Goal: Task Accomplishment & Management: Manage account settings

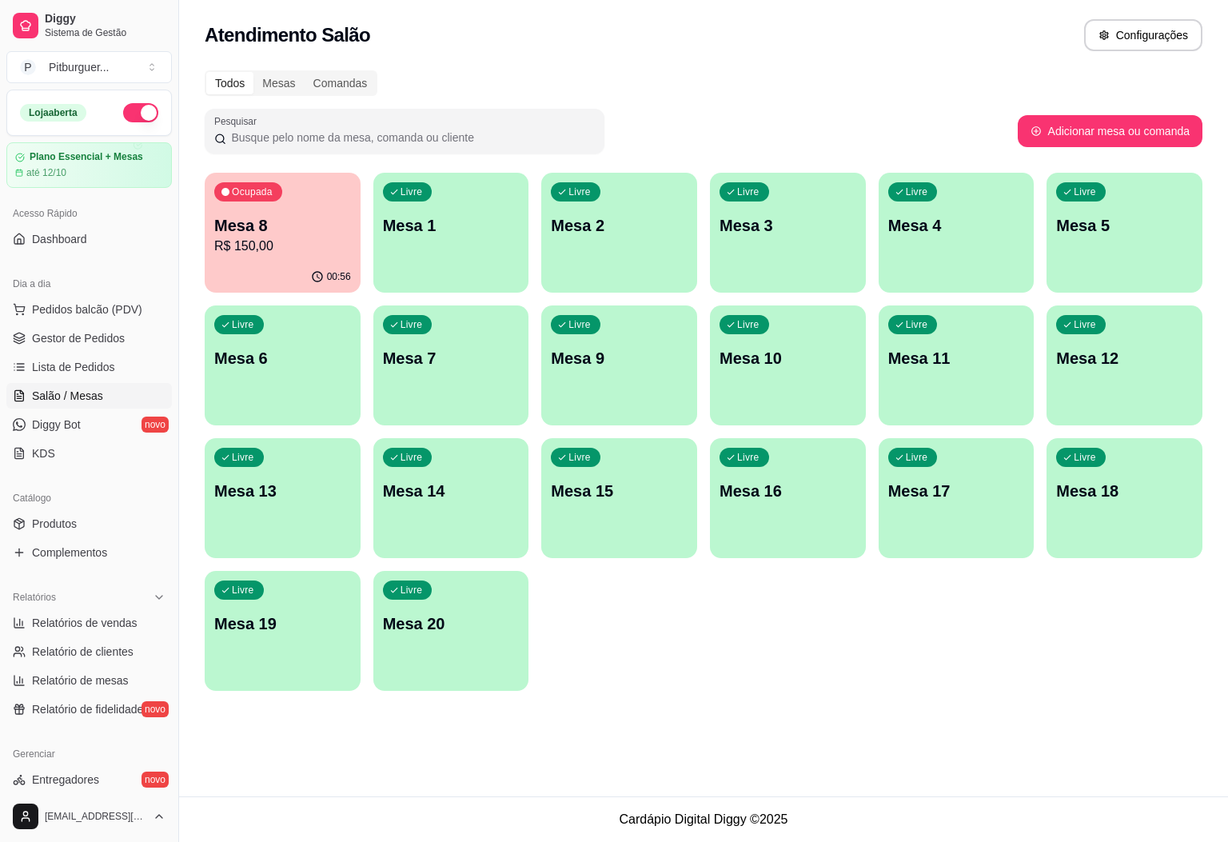
click at [298, 233] on p "Mesa 8" at bounding box center [282, 225] width 137 height 22
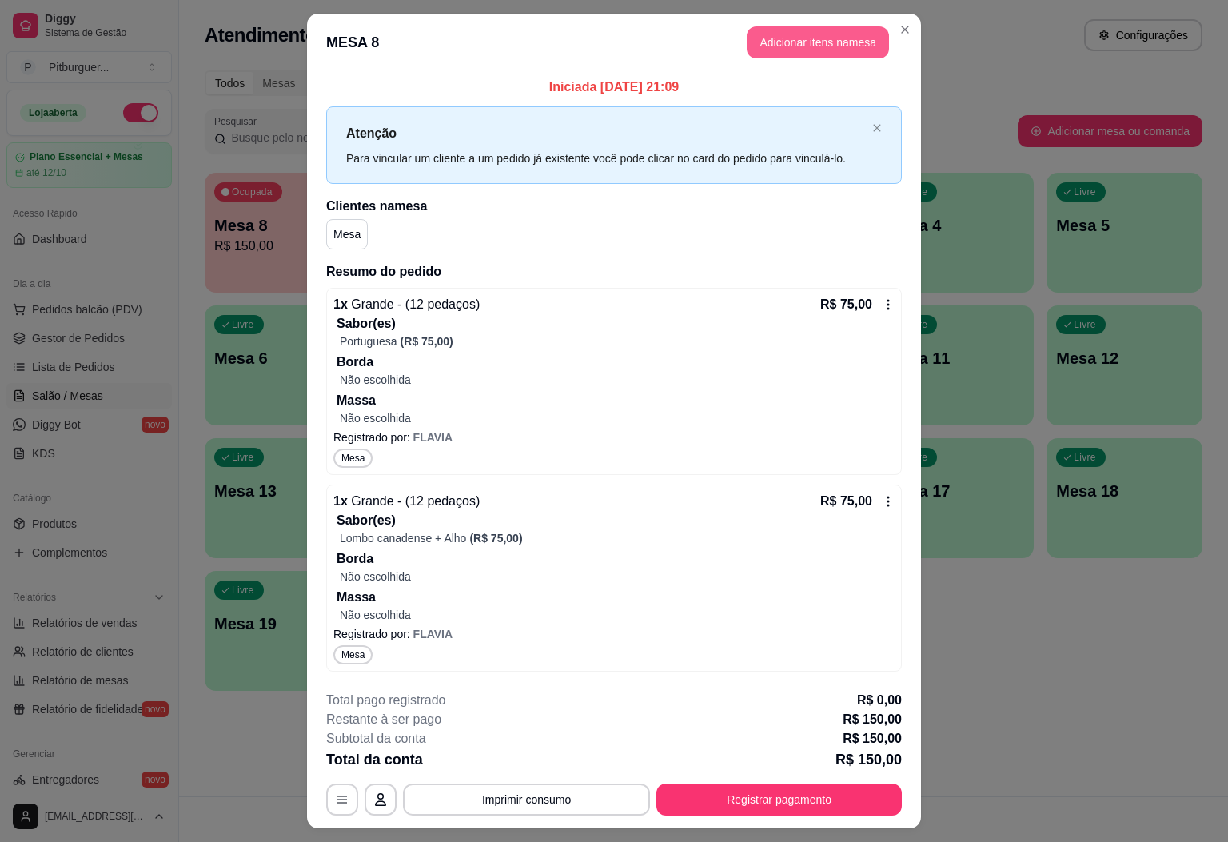
click at [792, 41] on button "Adicionar itens na mesa" at bounding box center [818, 42] width 142 height 32
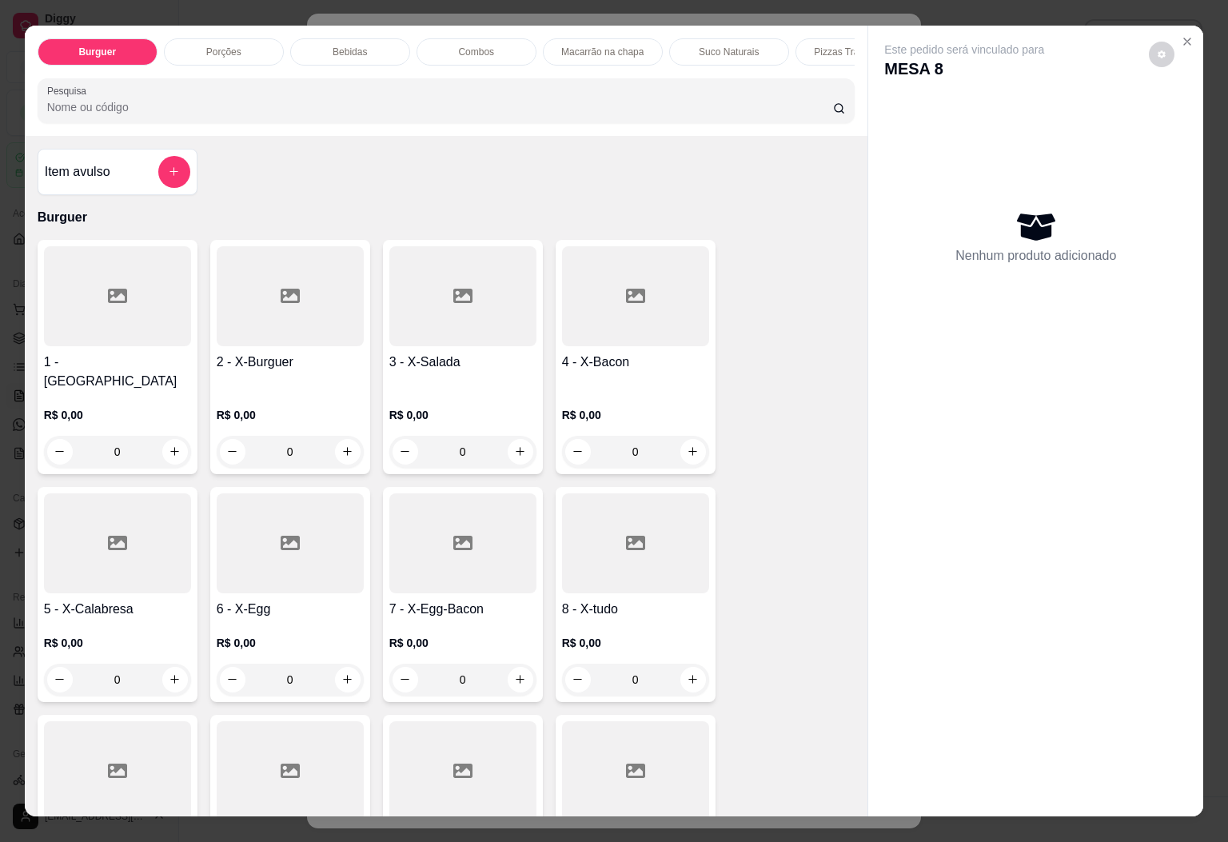
click at [365, 46] on div "Bebidas" at bounding box center [350, 51] width 120 height 27
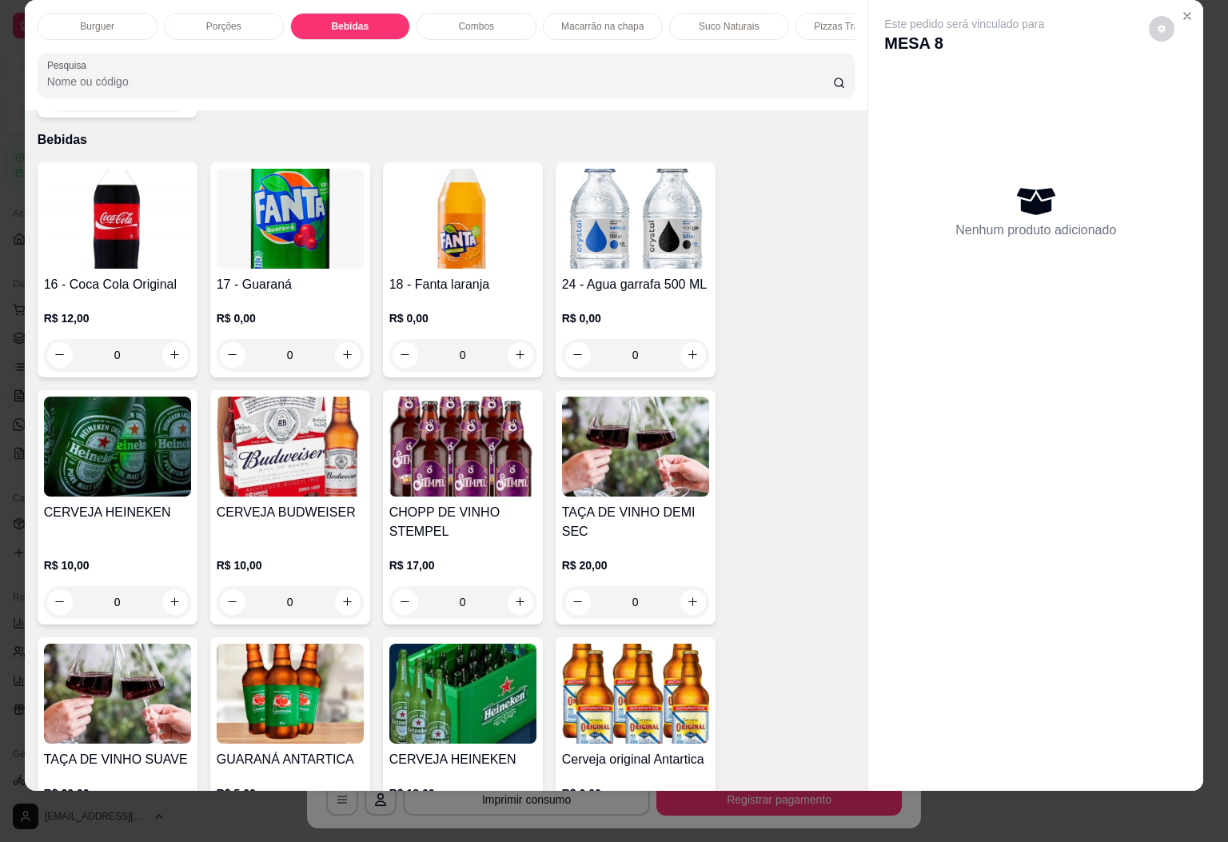
click at [122, 13] on div "Burguer" at bounding box center [98, 26] width 120 height 27
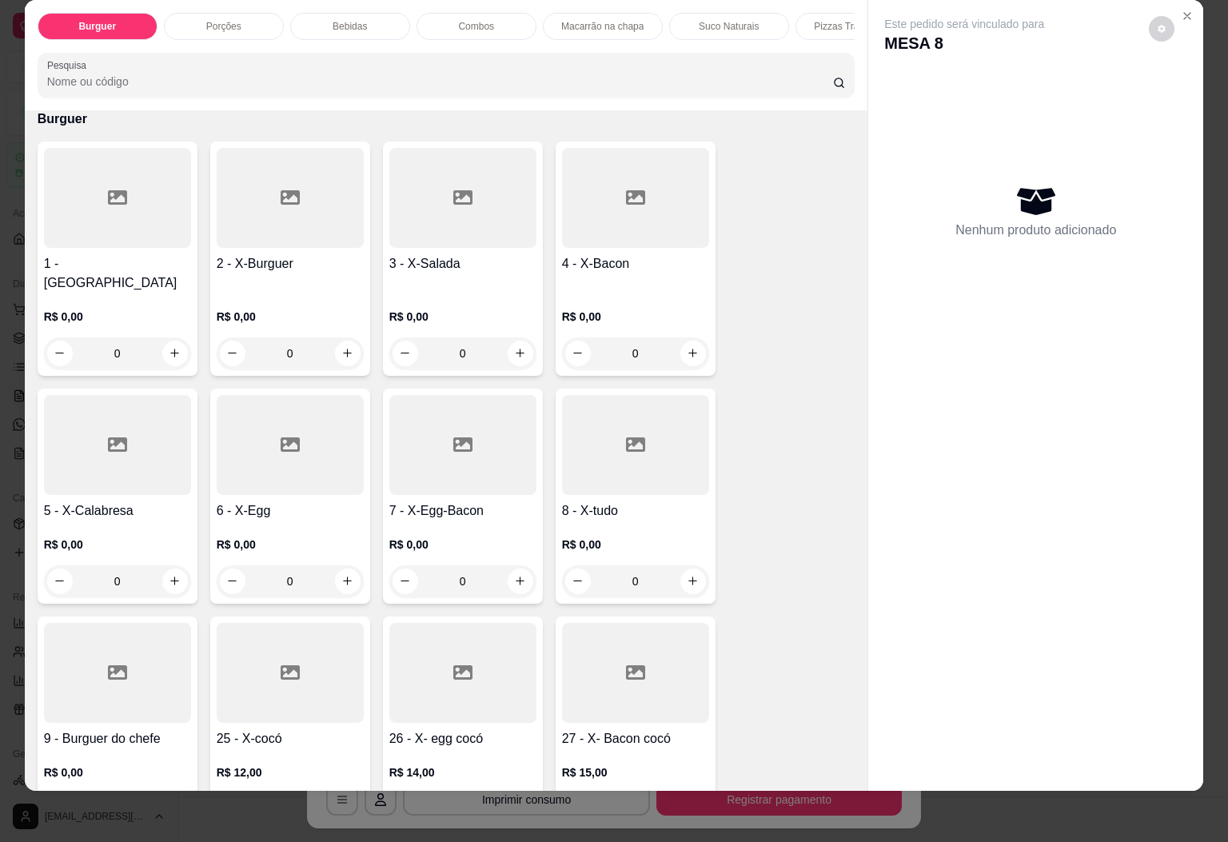
click at [173, 337] on div "0" at bounding box center [117, 353] width 147 height 32
click at [506, 337] on div "0" at bounding box center [462, 353] width 147 height 32
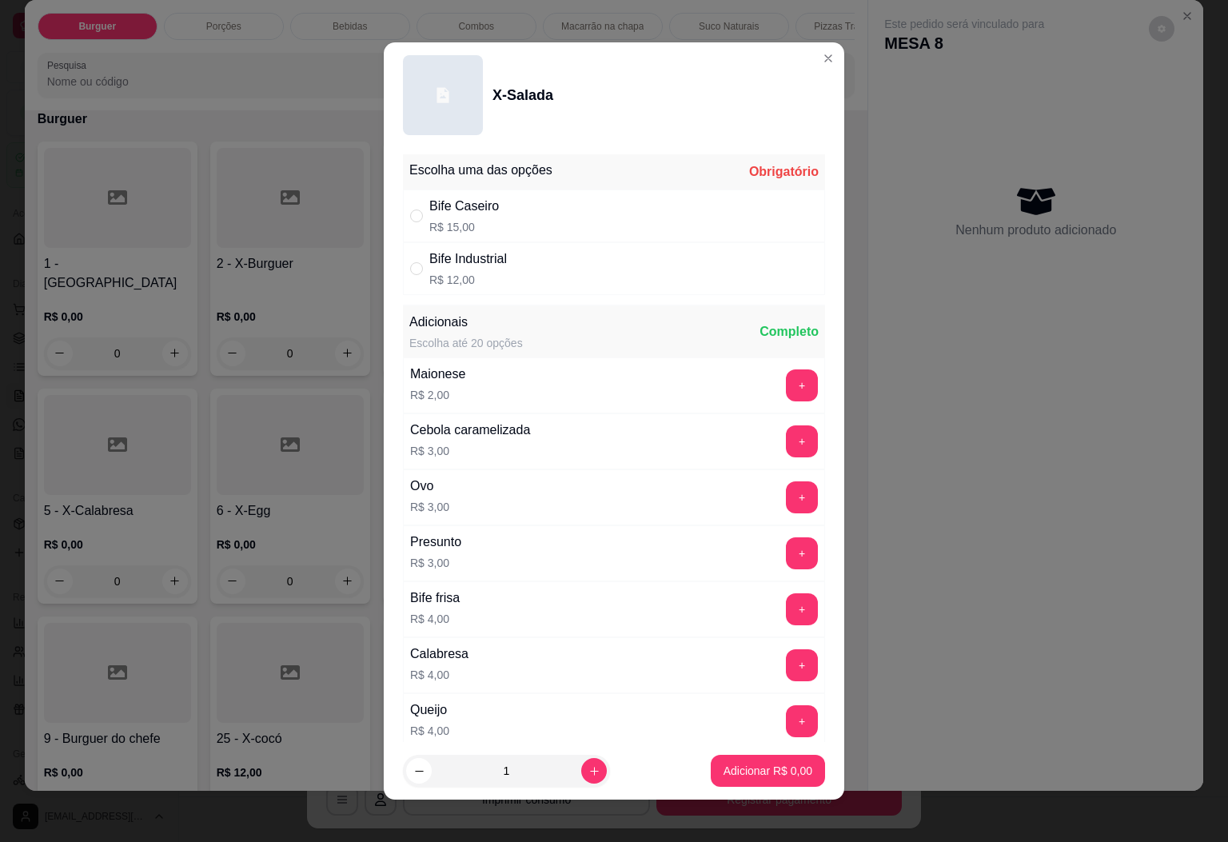
click at [459, 209] on div "Bife Caseiro" at bounding box center [464, 206] width 70 height 19
radio input "true"
click at [588, 768] on icon "increase-product-quantity" at bounding box center [594, 771] width 12 height 12
type input "2"
click at [742, 761] on button "Adicionar R$ 30,00" at bounding box center [764, 771] width 121 height 32
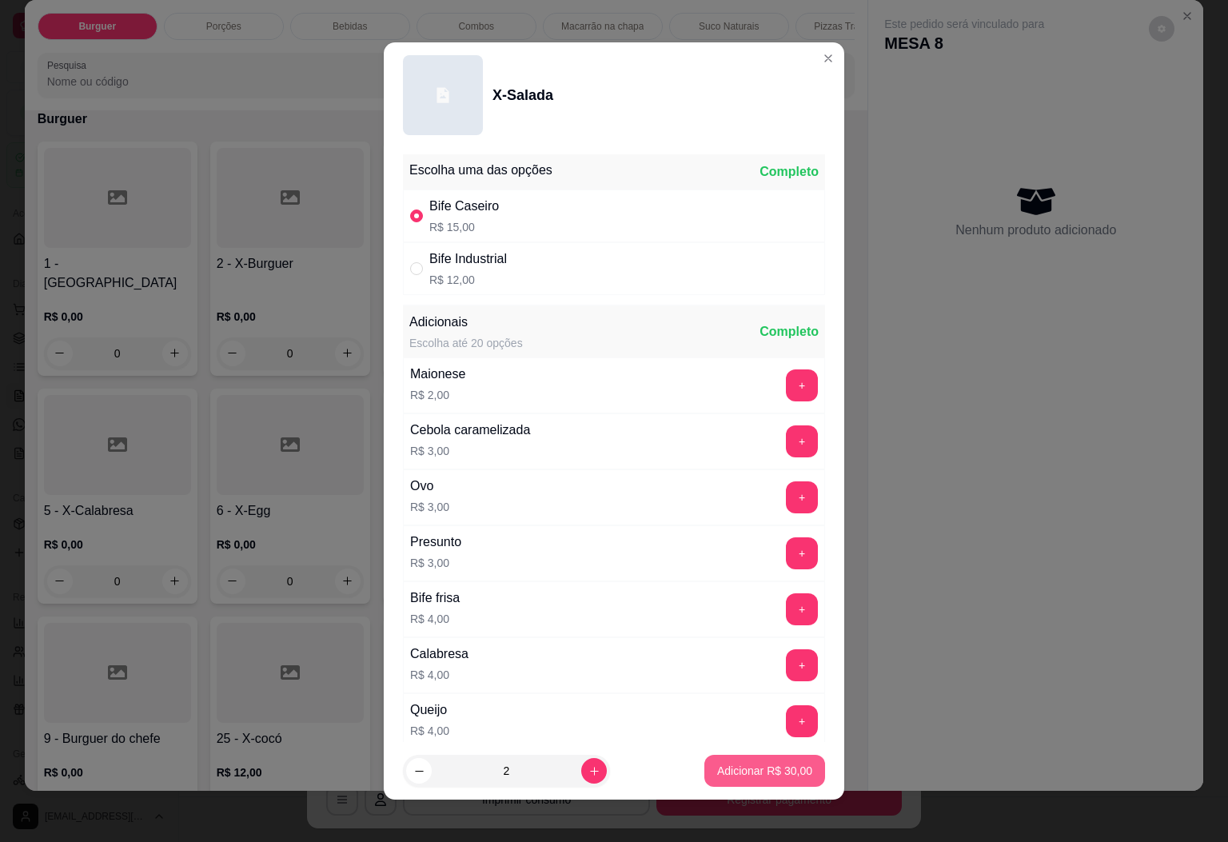
type input "2"
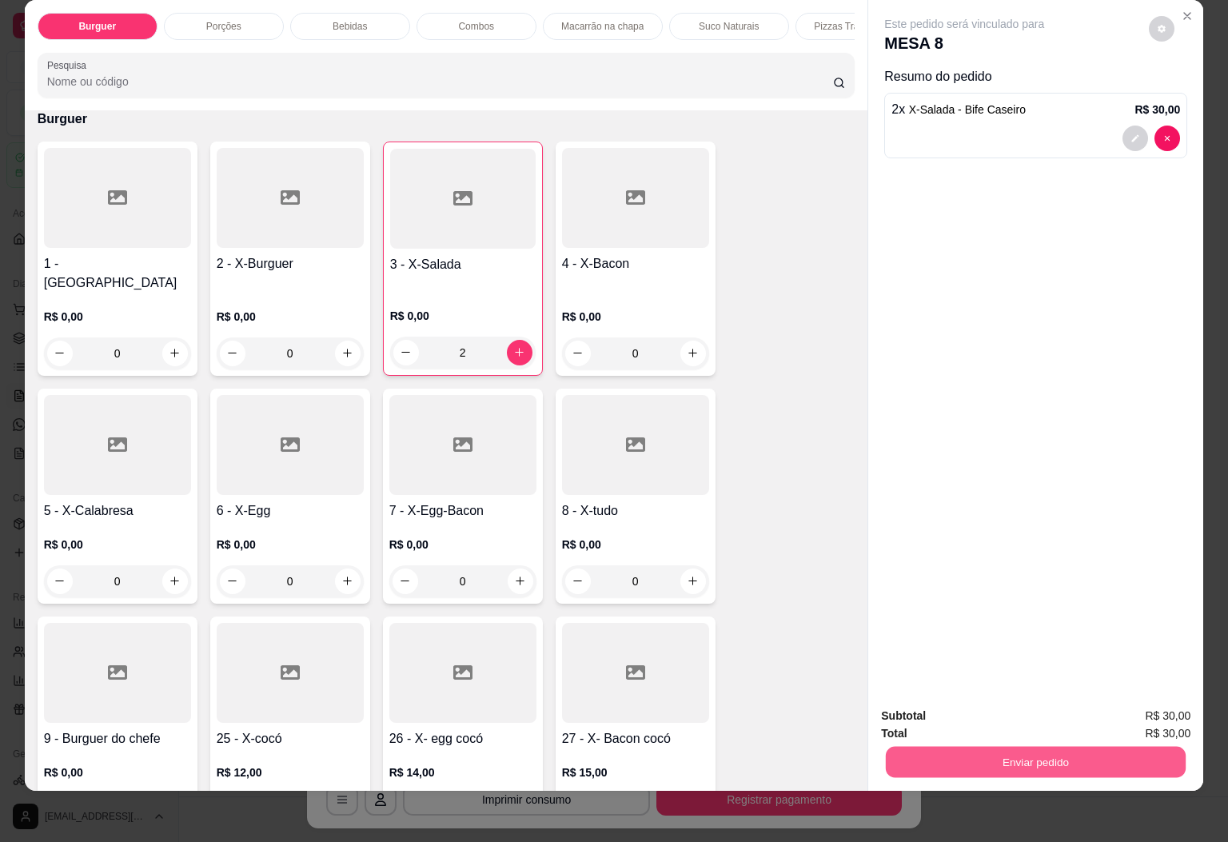
click at [1037, 747] on button "Enviar pedido" at bounding box center [1036, 762] width 300 height 31
click at [1116, 706] on button "Sim, quero registrar" at bounding box center [1131, 705] width 115 height 30
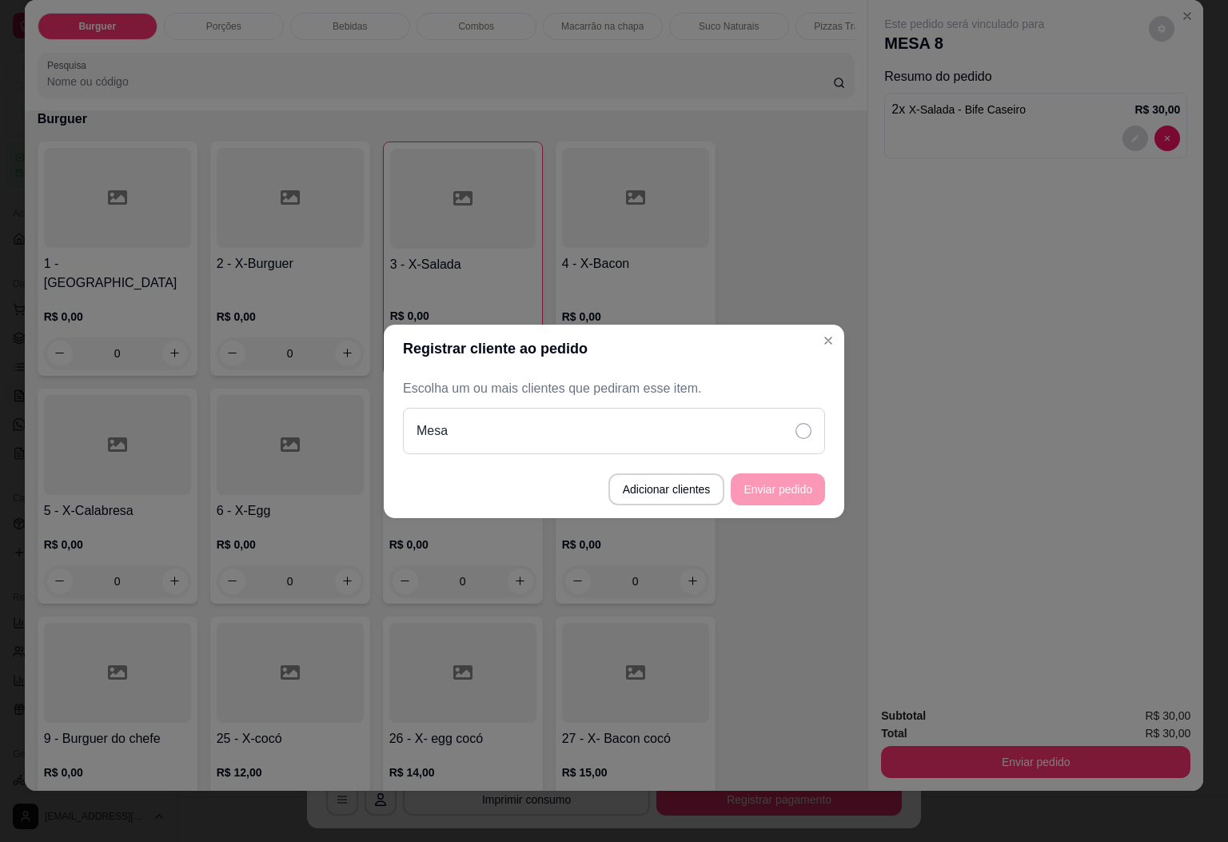
click at [631, 423] on div "Mesa" at bounding box center [614, 431] width 422 height 46
click at [799, 494] on button "Enviar pedido" at bounding box center [778, 489] width 94 height 32
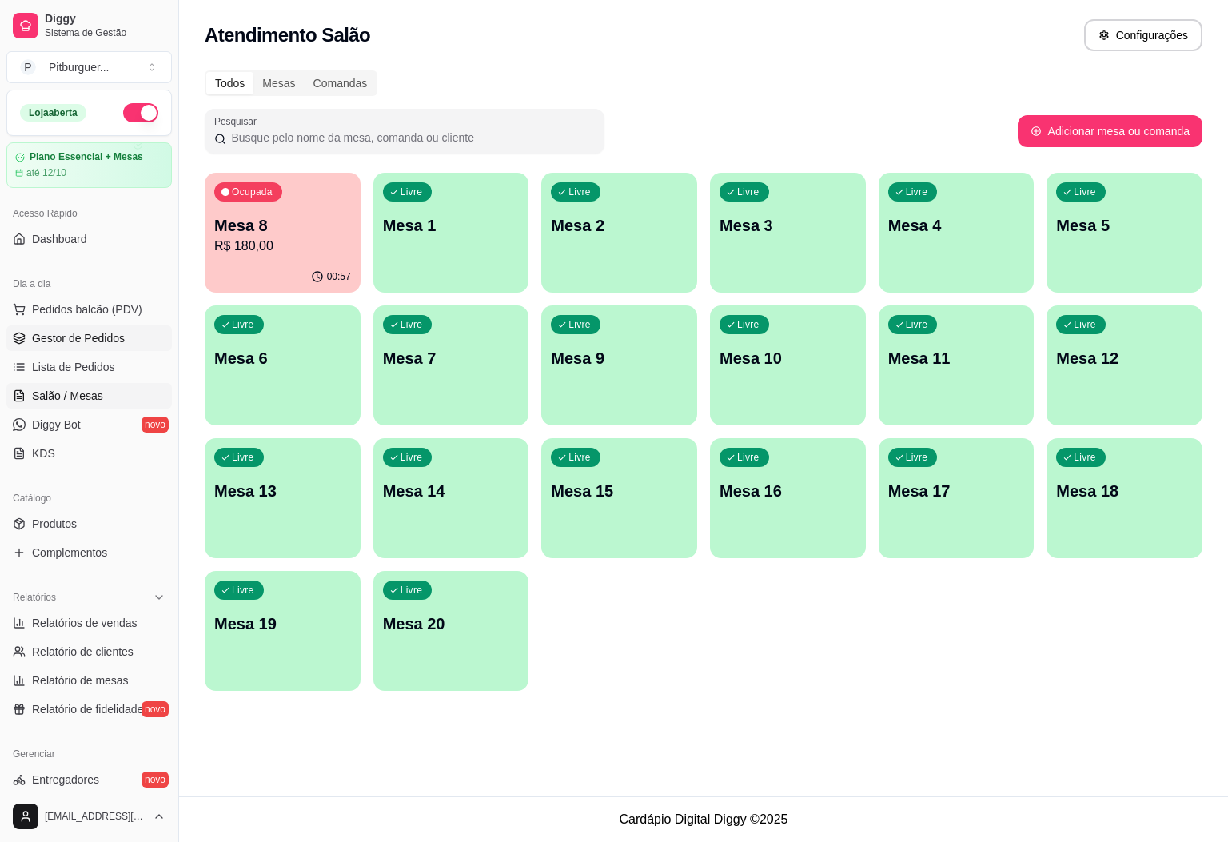
click at [118, 329] on link "Gestor de Pedidos" at bounding box center [88, 338] width 165 height 26
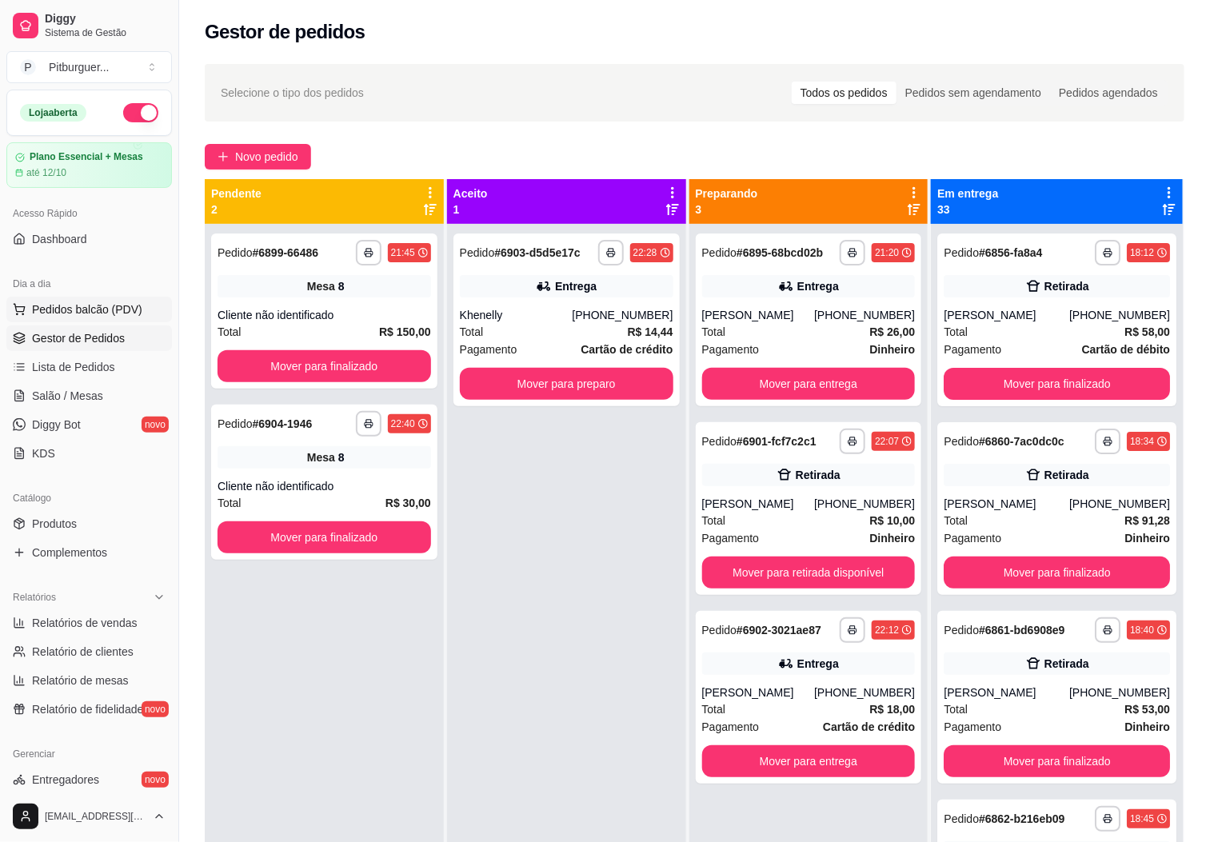
click at [104, 317] on span "Pedidos balcão (PDV)" at bounding box center [87, 309] width 110 height 16
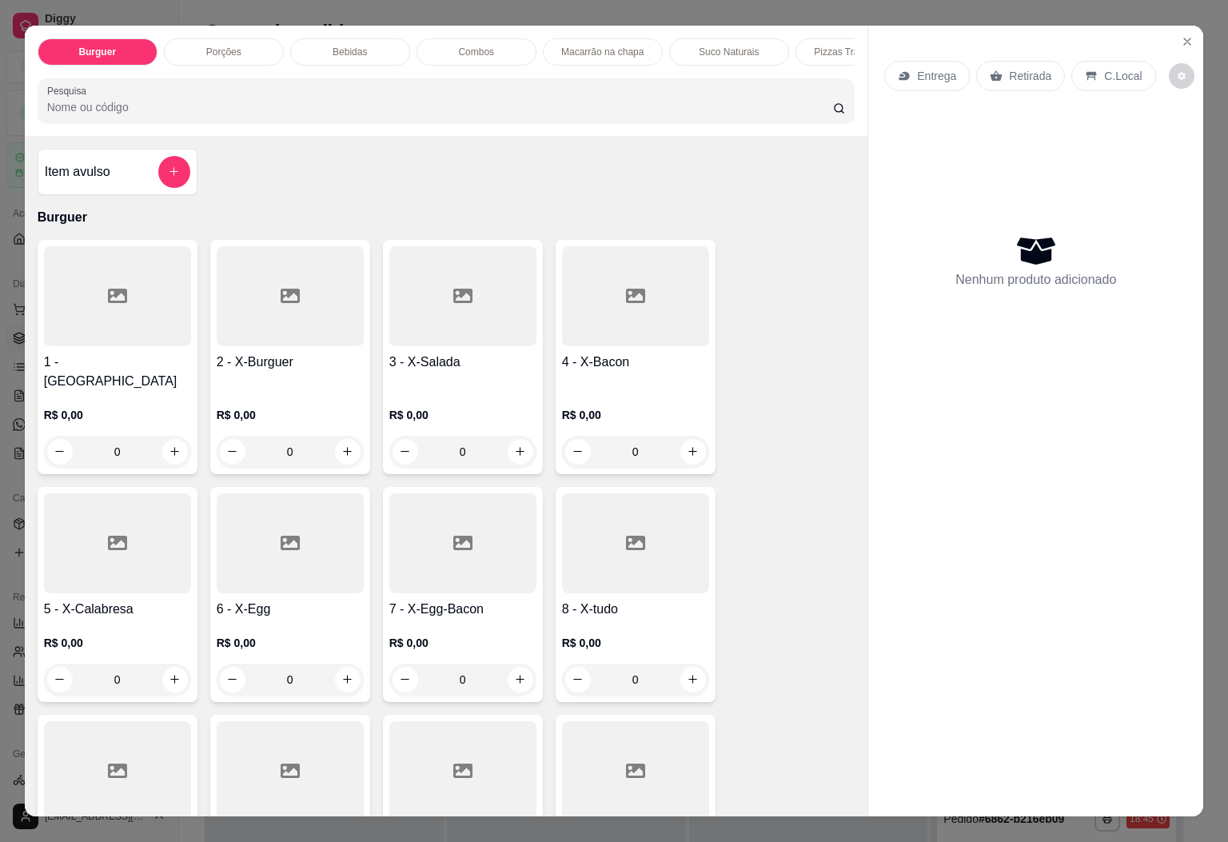
click at [686, 667] on div "0" at bounding box center [635, 680] width 147 height 32
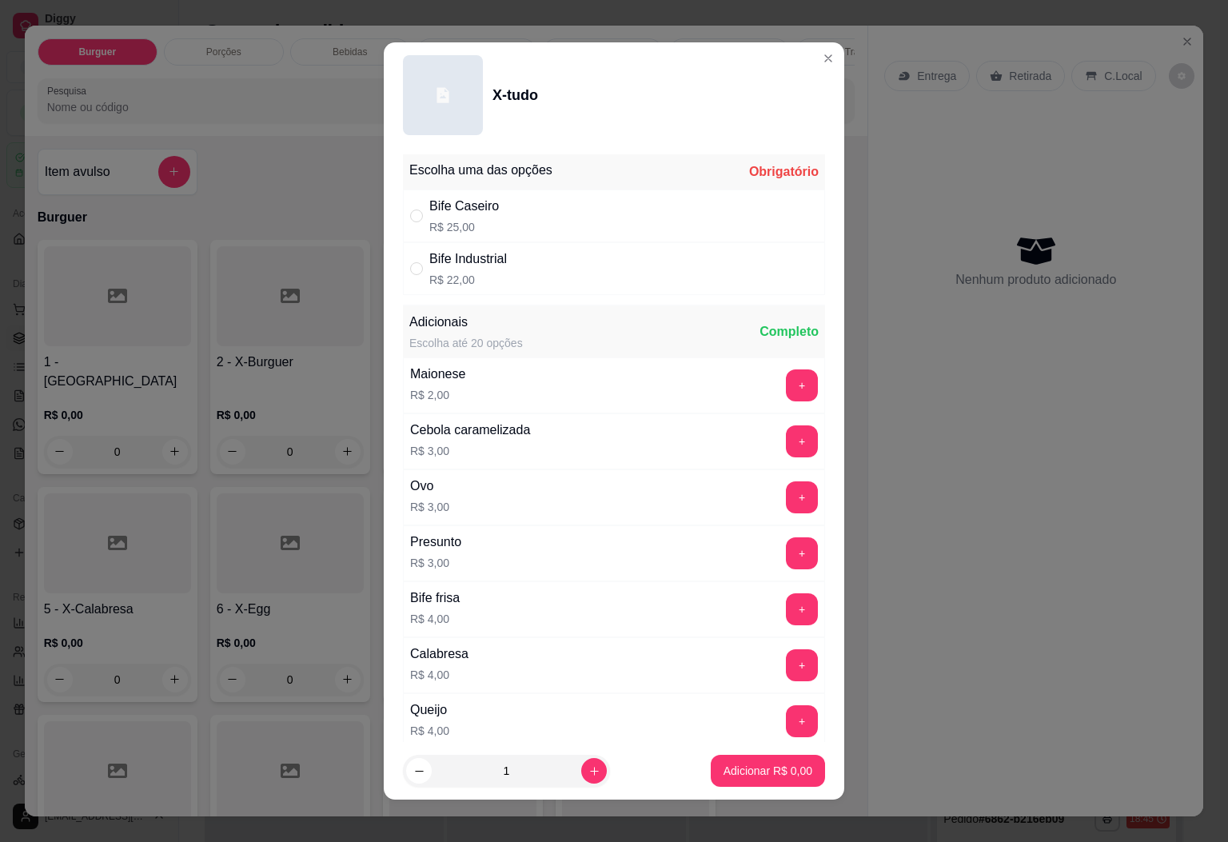
click at [477, 273] on p "R$ 22,00" at bounding box center [468, 280] width 78 height 16
radio input "true"
click at [588, 765] on icon "increase-product-quantity" at bounding box center [594, 771] width 12 height 12
type input "2"
click at [704, 761] on button "Adicionar R$ 44,00" at bounding box center [764, 771] width 121 height 32
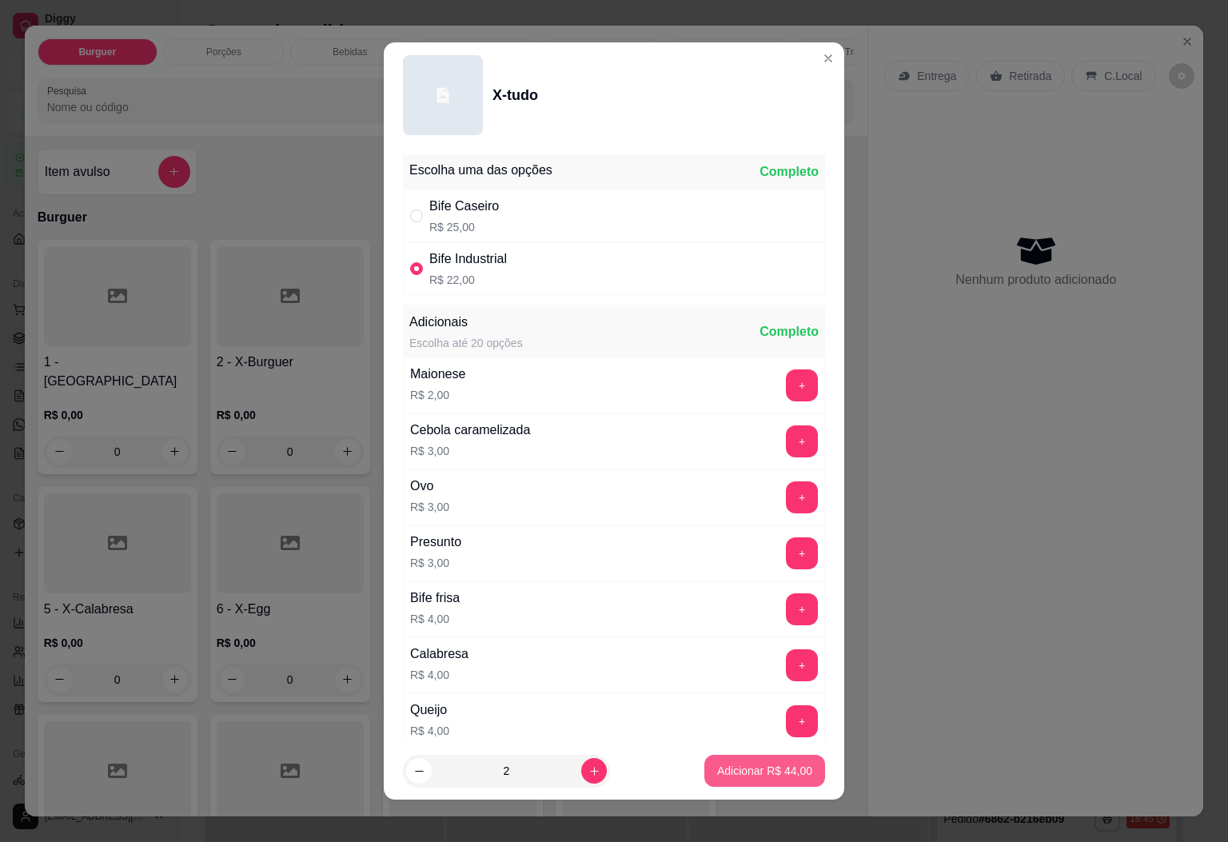
type input "2"
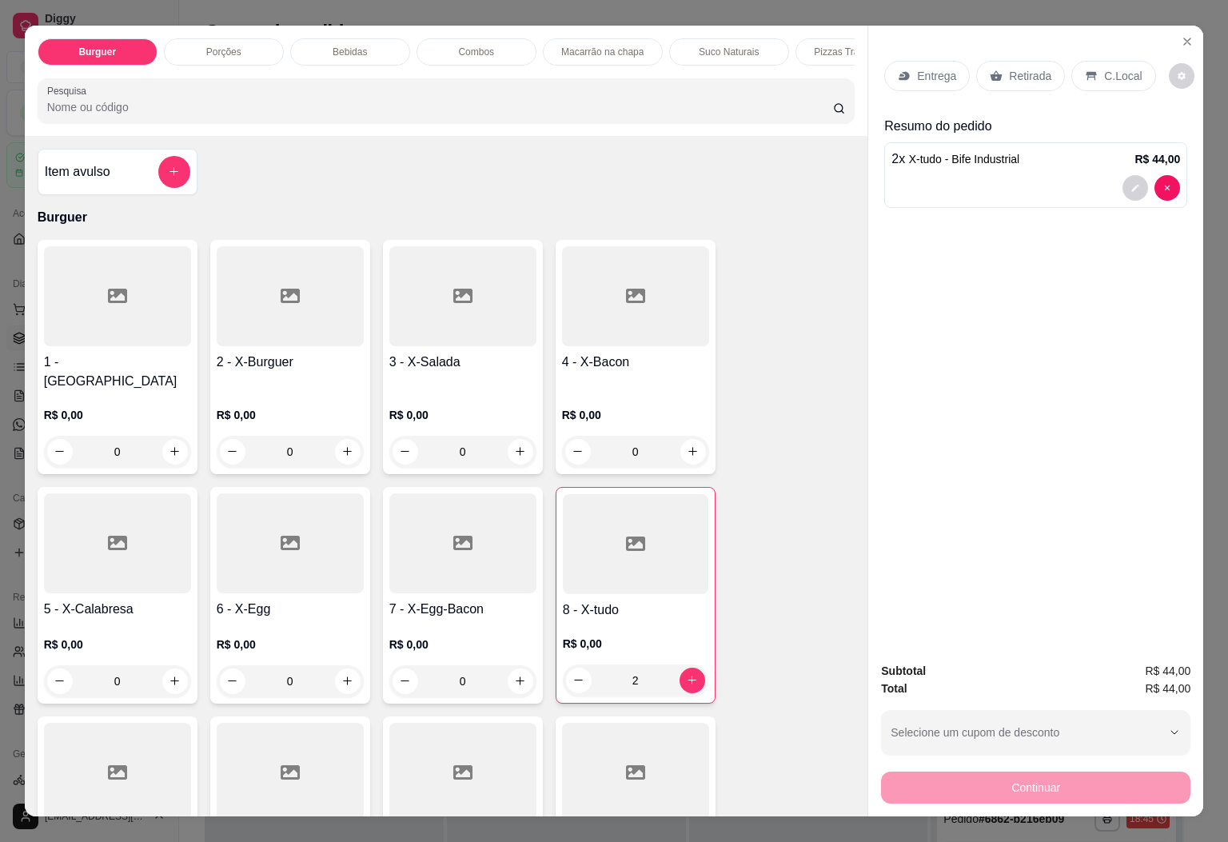
click at [348, 46] on p "Bebidas" at bounding box center [350, 52] width 34 height 13
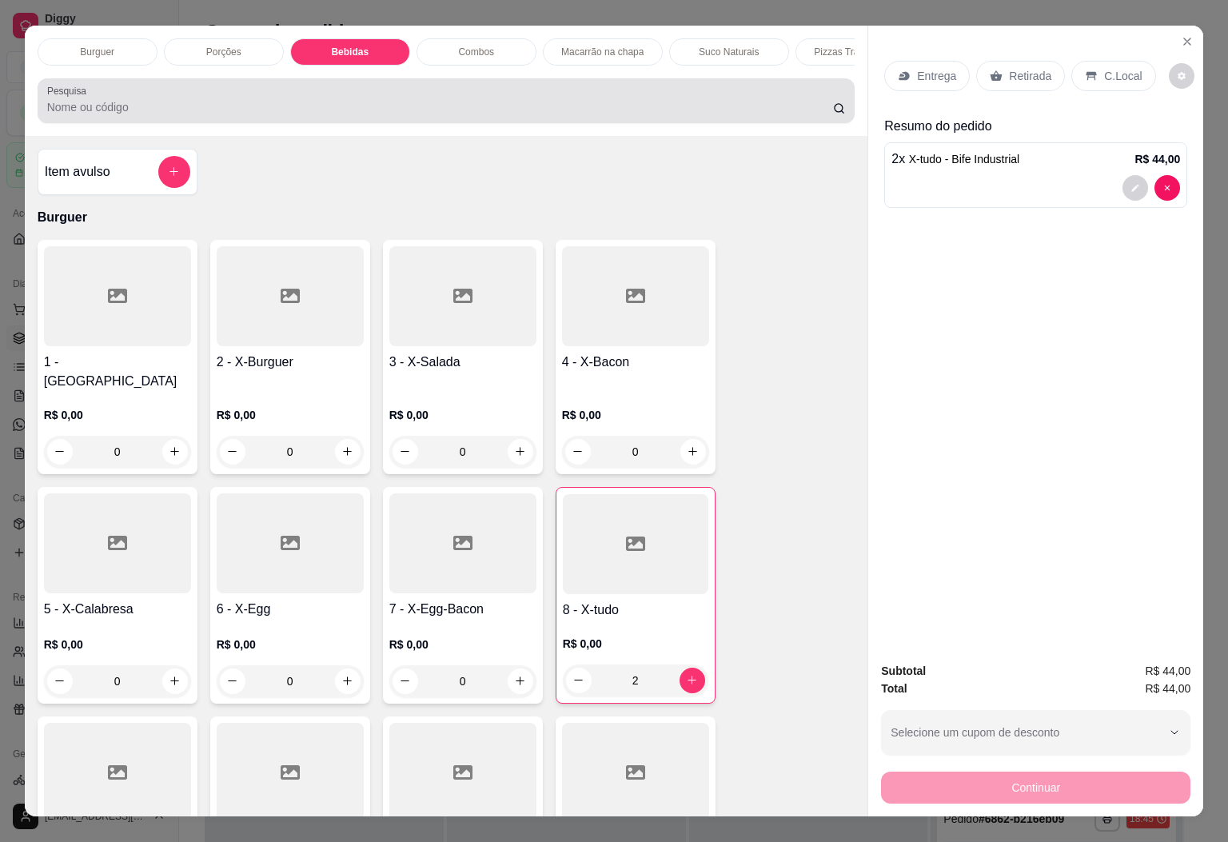
scroll to position [34, 0]
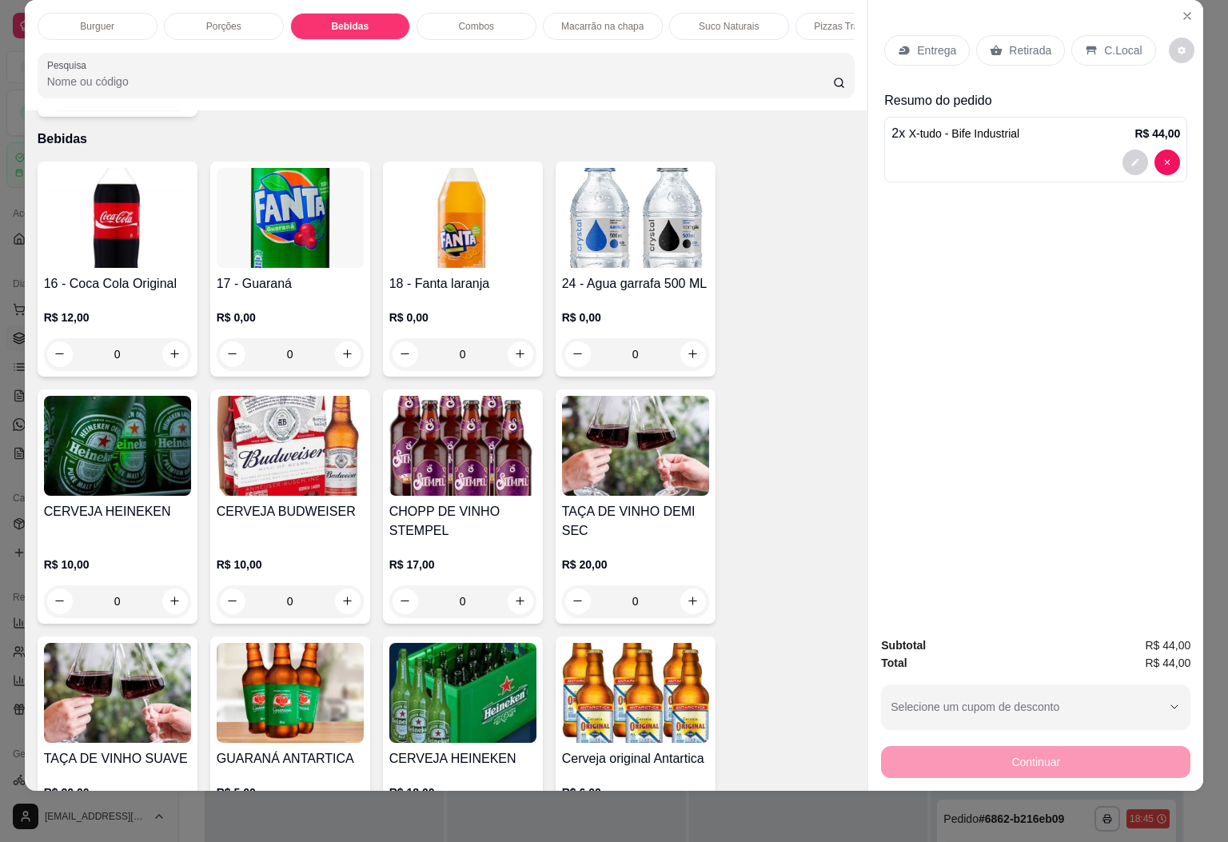
click at [173, 338] on div "0" at bounding box center [117, 354] width 147 height 32
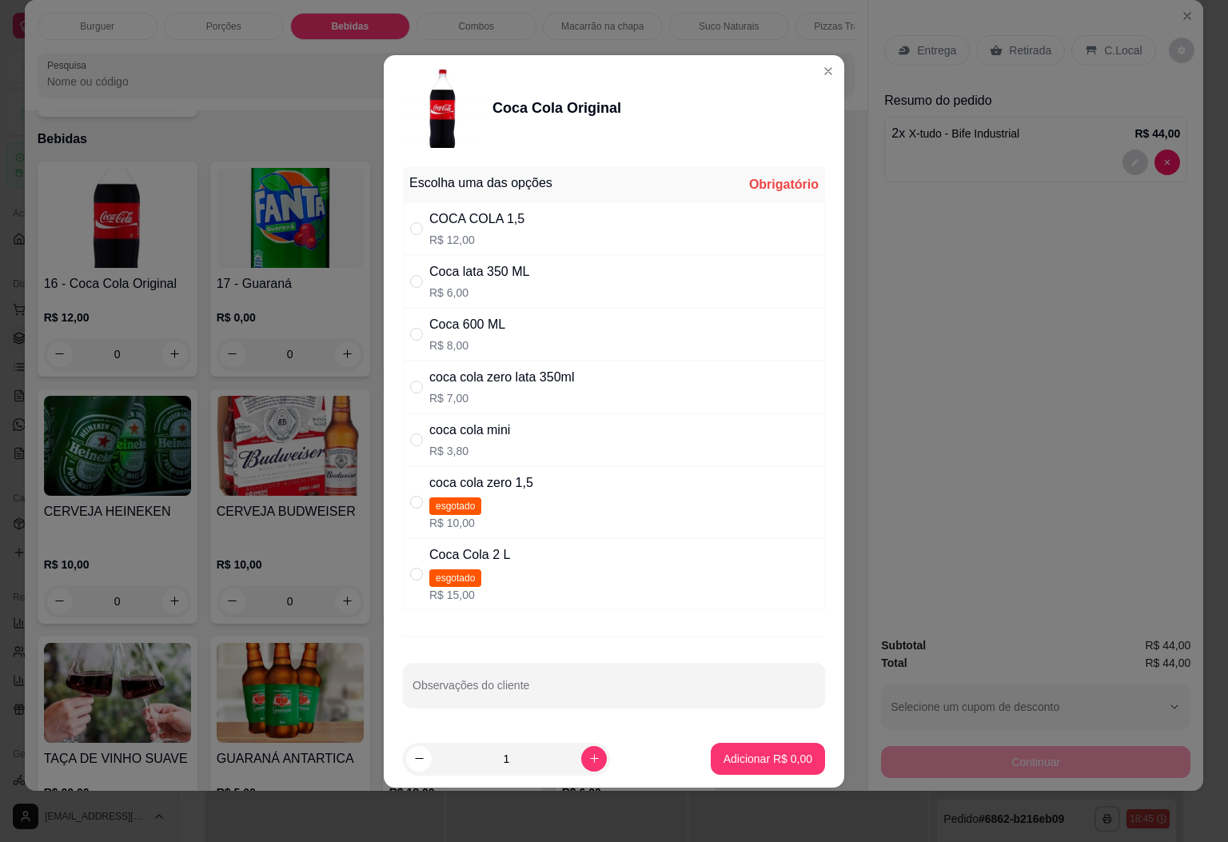
click at [432, 265] on div "Coca lata 350 ML" at bounding box center [479, 271] width 100 height 19
radio input "true"
click at [768, 756] on p "Adicionar R$ 6,00" at bounding box center [767, 759] width 89 height 16
type input "1"
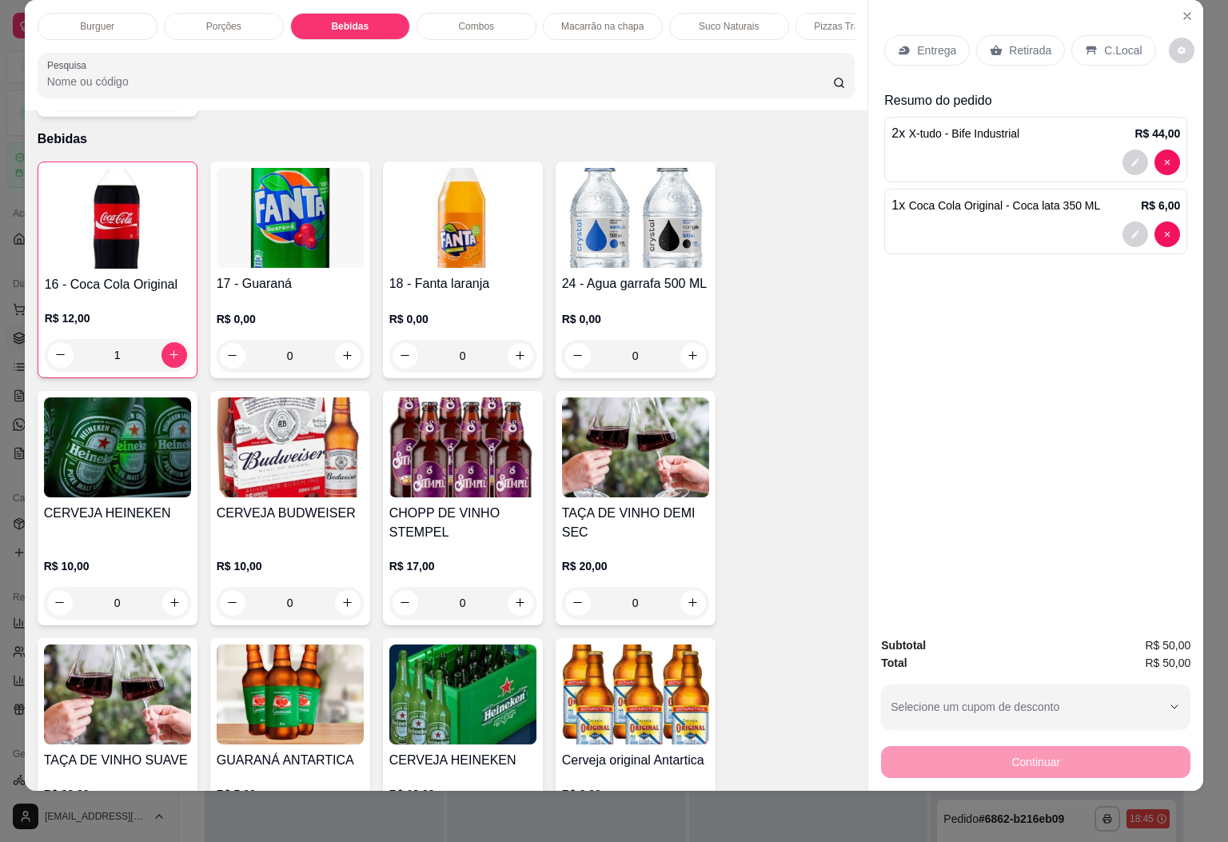
click at [1029, 42] on p "Retirada" at bounding box center [1030, 50] width 42 height 16
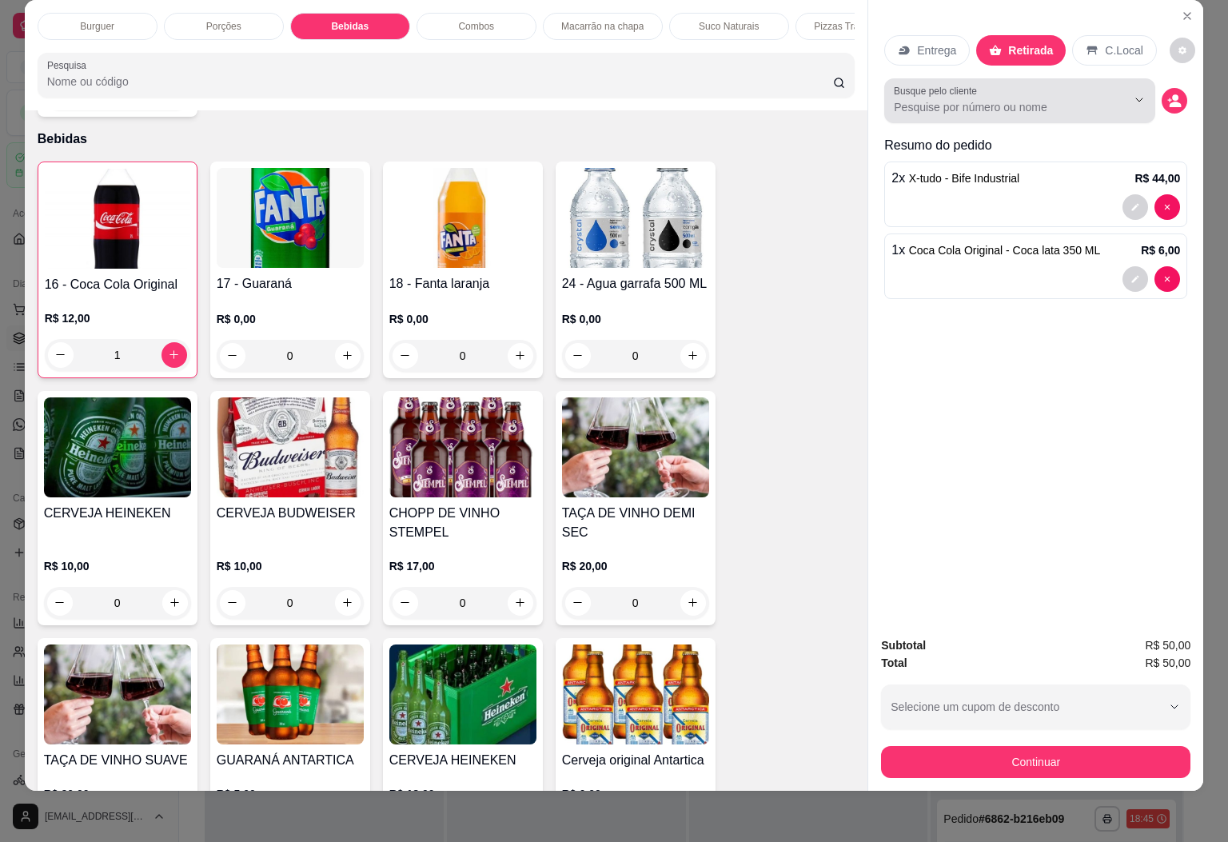
click at [1085, 99] on input "Busque pelo cliente" at bounding box center [997, 107] width 207 height 16
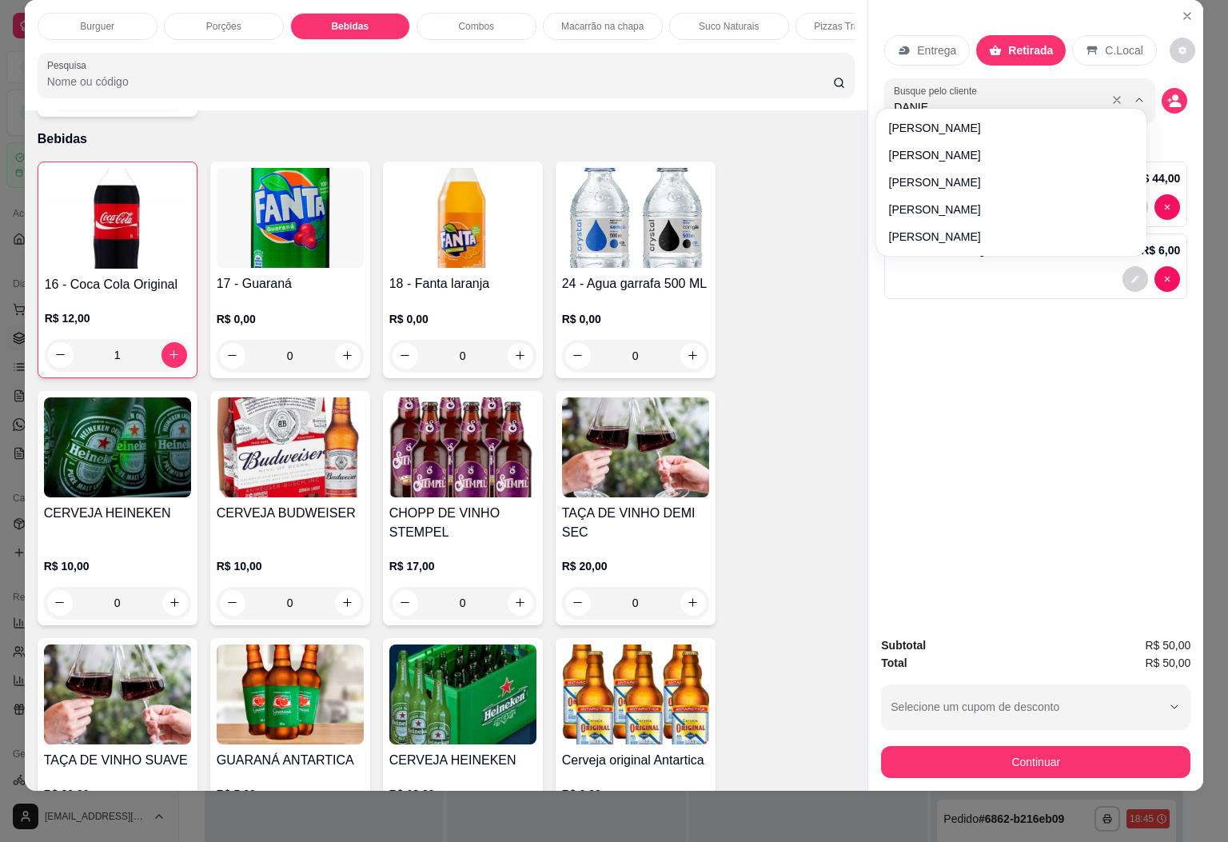
type input "DANIEL"
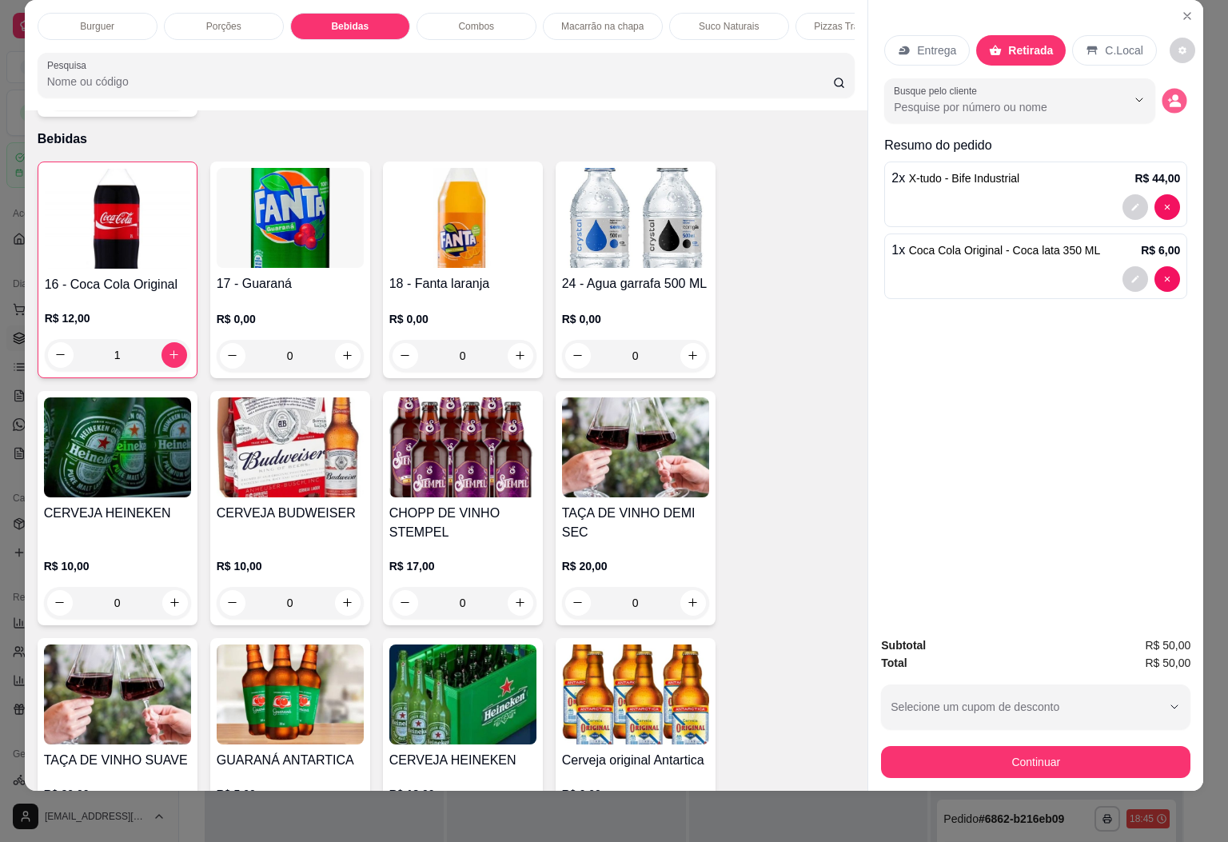
click at [1173, 88] on button "decrease-product-quantity" at bounding box center [1174, 100] width 25 height 25
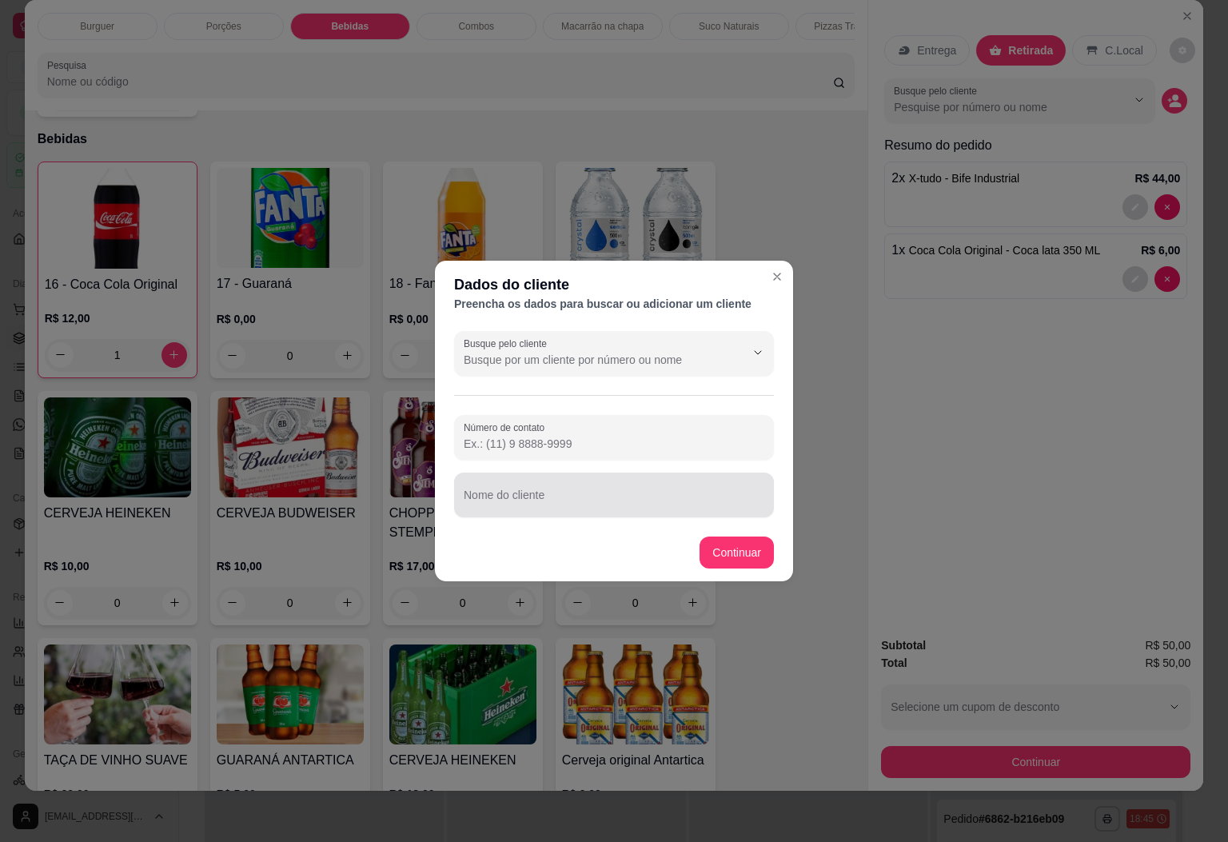
click at [600, 482] on div at bounding box center [614, 495] width 301 height 32
type input "daniel"
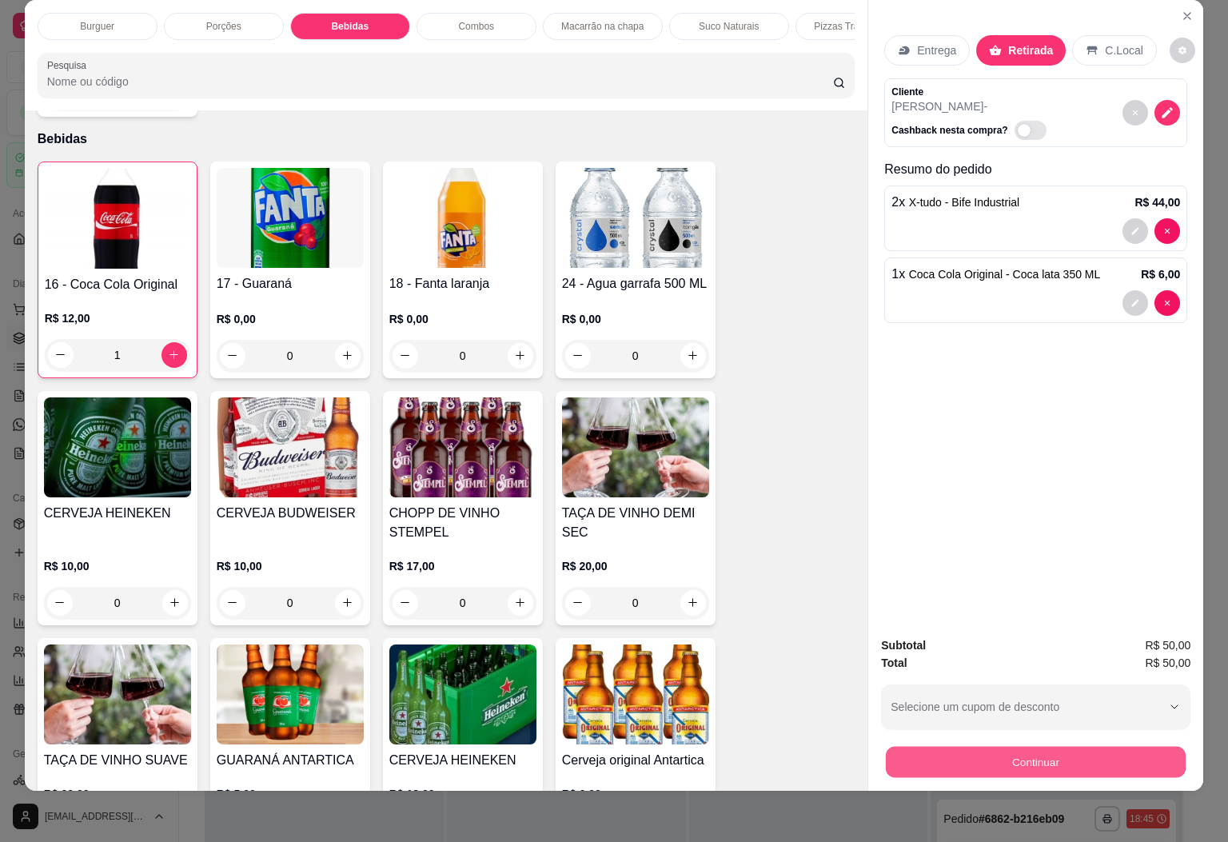
click at [998, 747] on button "Continuar" at bounding box center [1036, 762] width 300 height 31
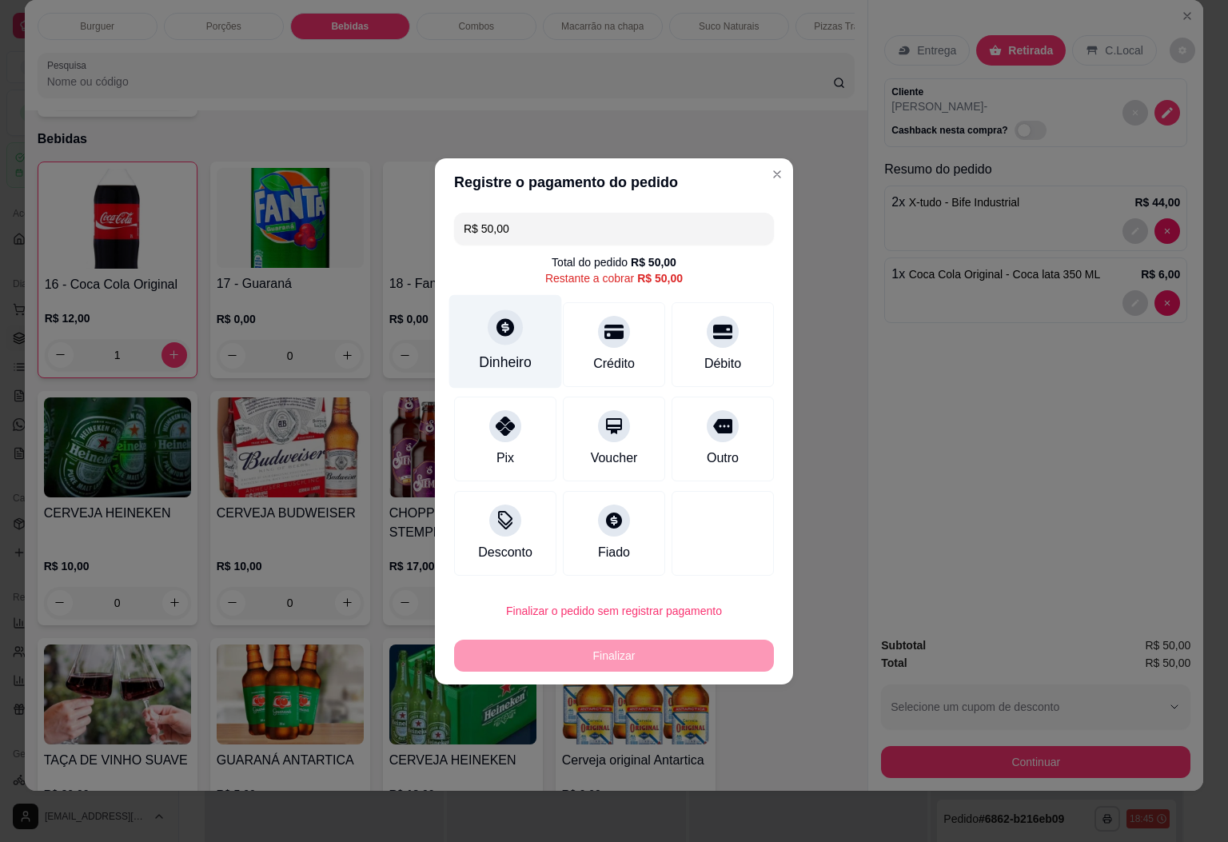
click at [506, 336] on icon at bounding box center [505, 327] width 21 height 21
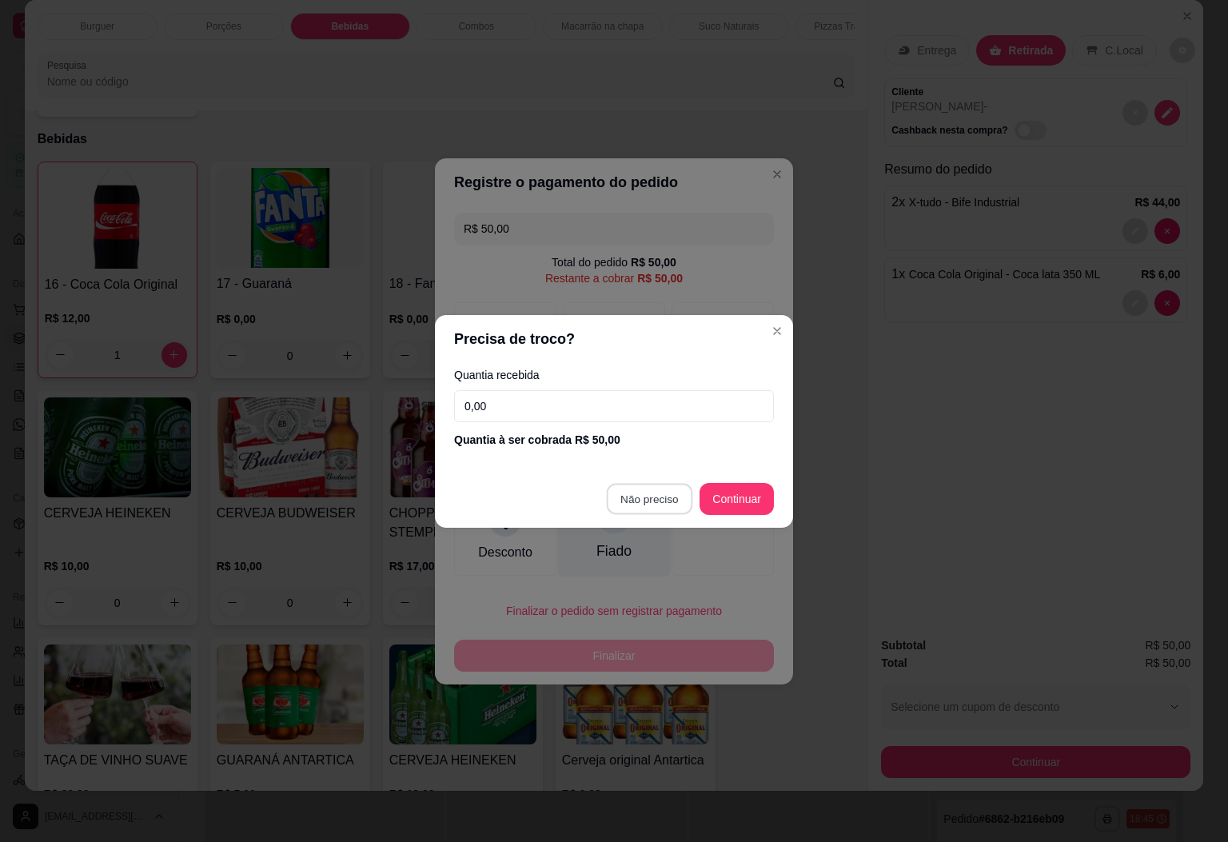
type input "R$ 0,00"
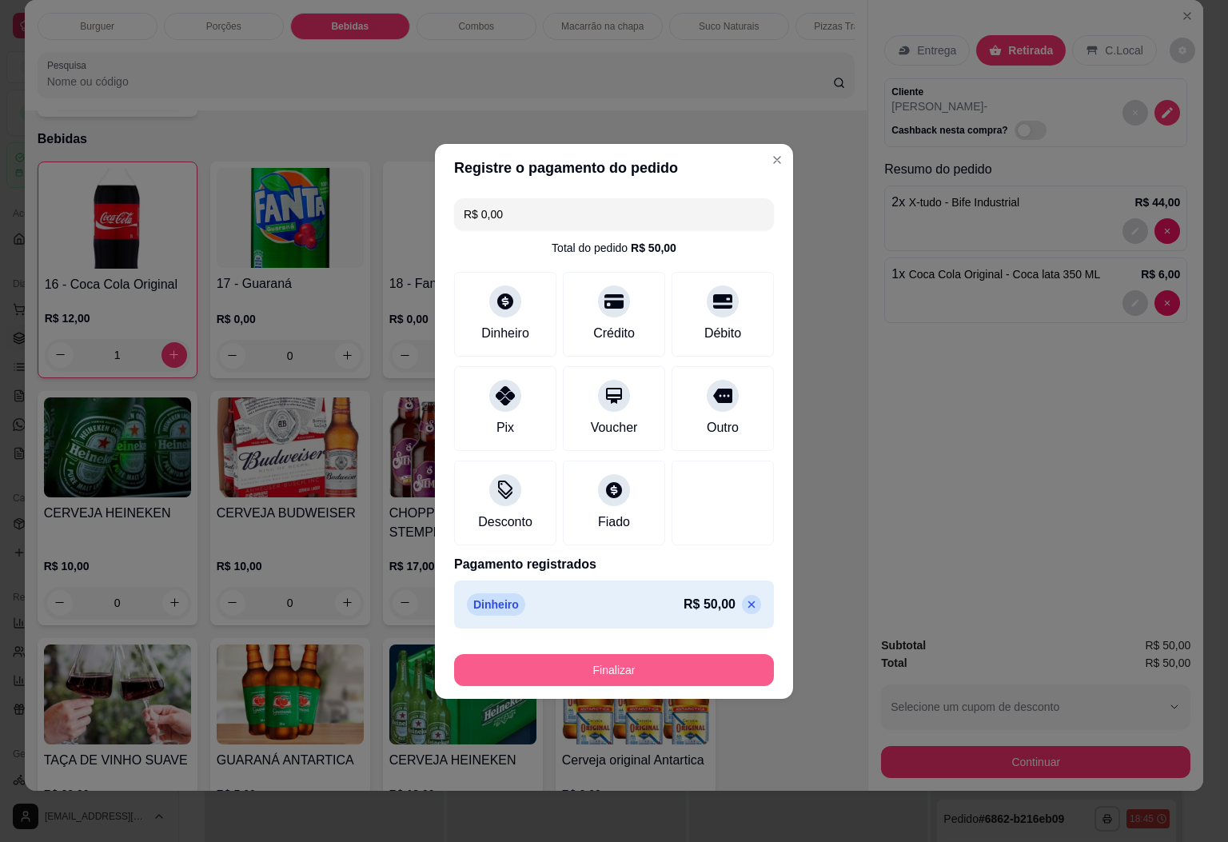
click at [672, 670] on button "Finalizar" at bounding box center [614, 670] width 320 height 32
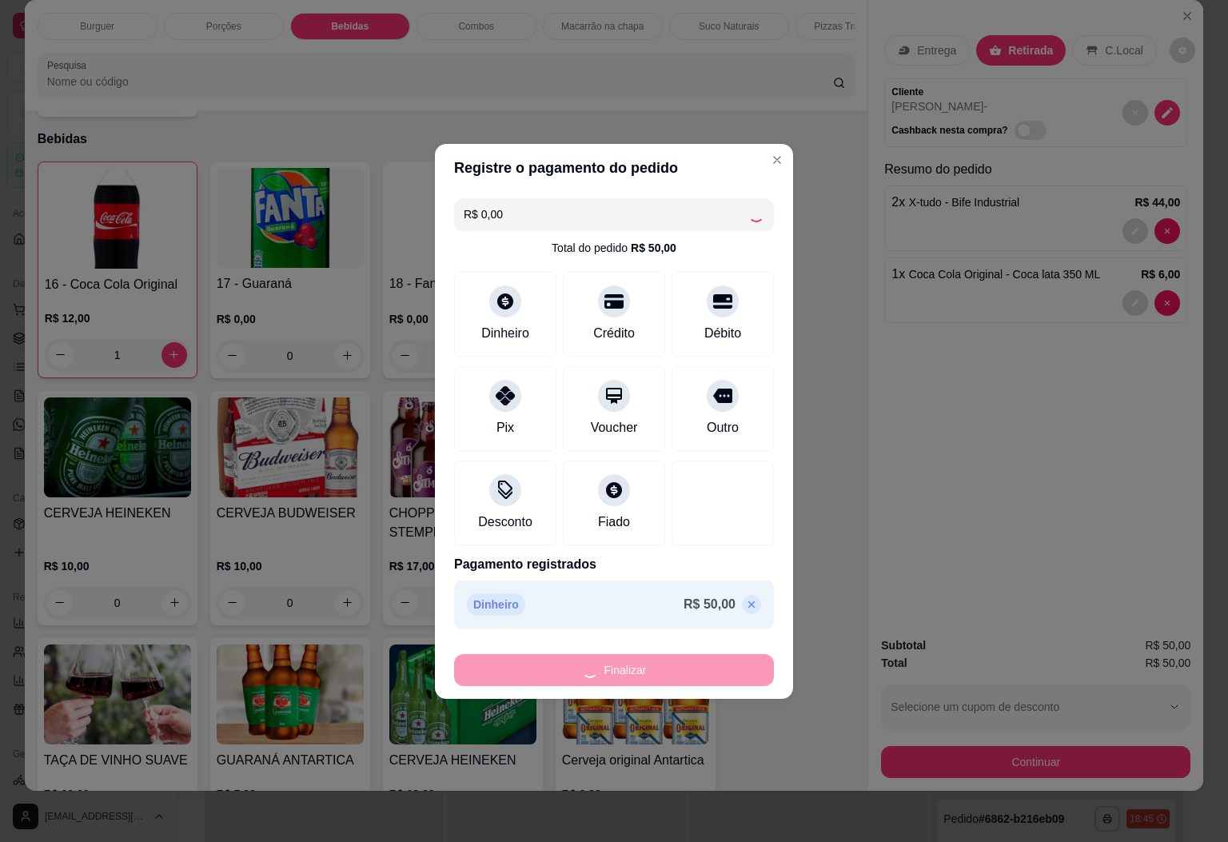
type input "0"
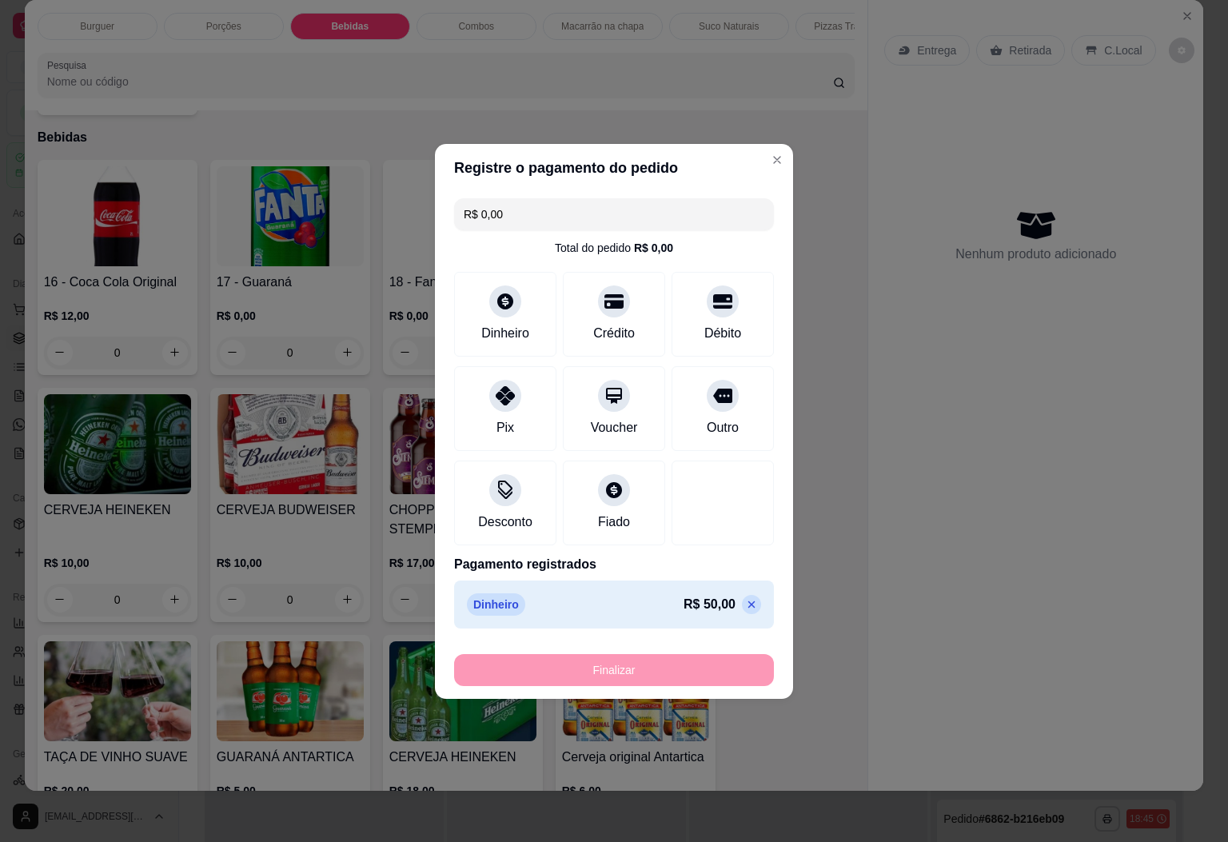
type input "-R$ 50,00"
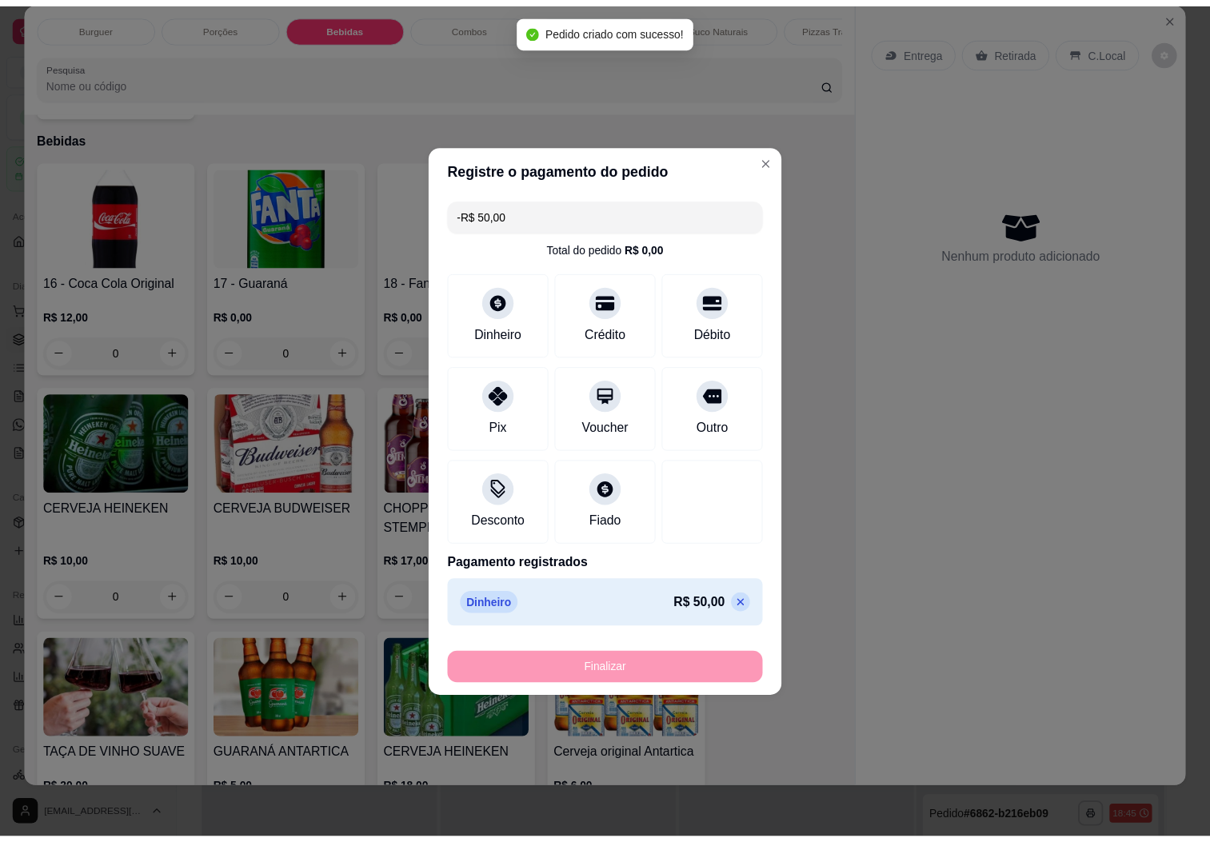
scroll to position [1996, 0]
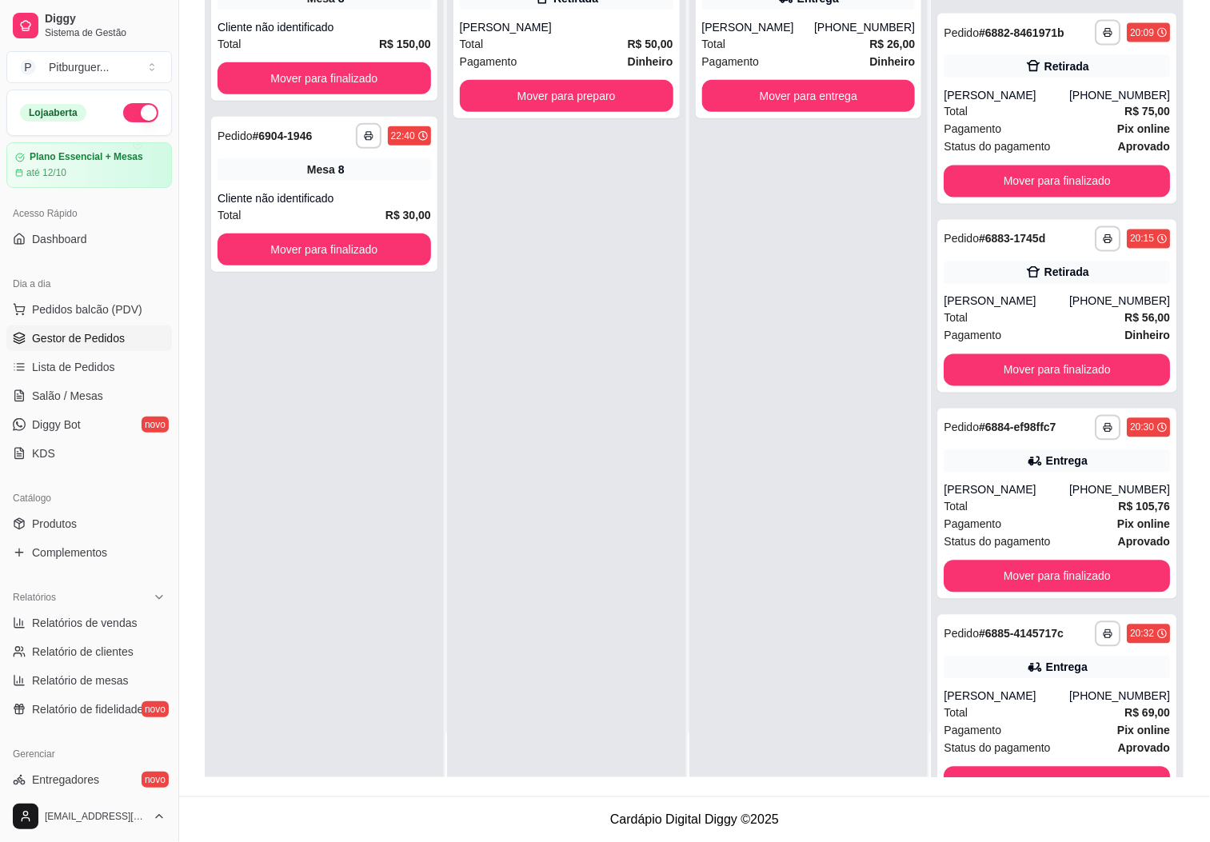
scroll to position [3462, 0]
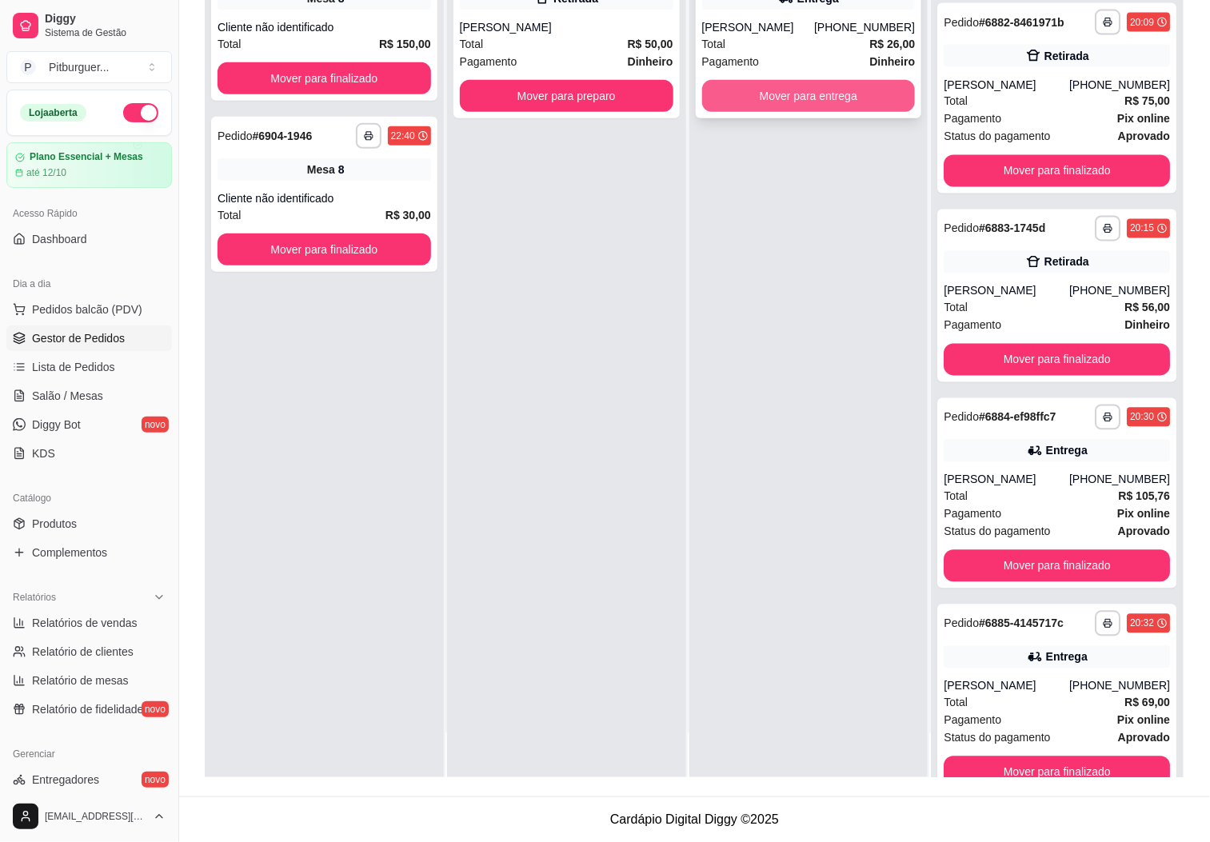
click at [796, 97] on button "Mover para entrega" at bounding box center [808, 96] width 213 height 32
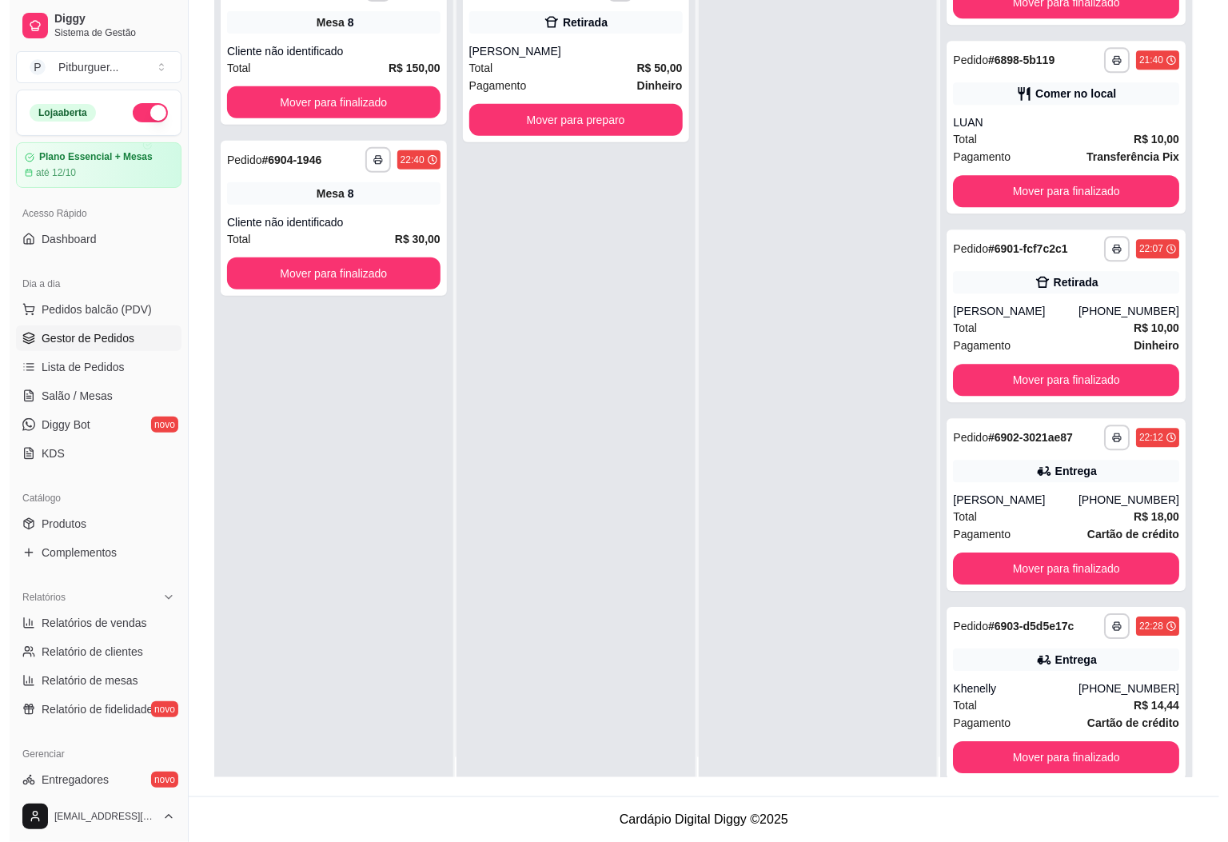
scroll to position [0, 0]
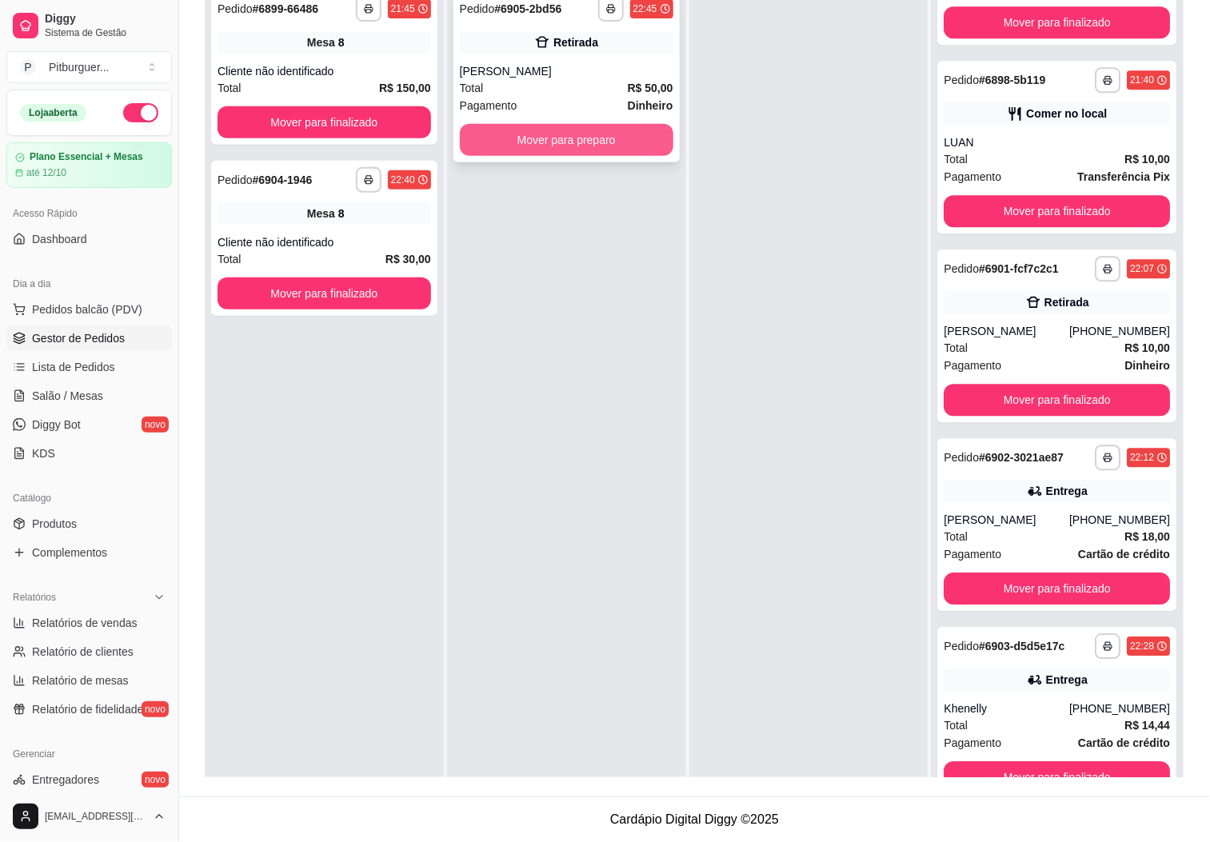
click at [533, 151] on button "Mover para preparo" at bounding box center [566, 140] width 213 height 32
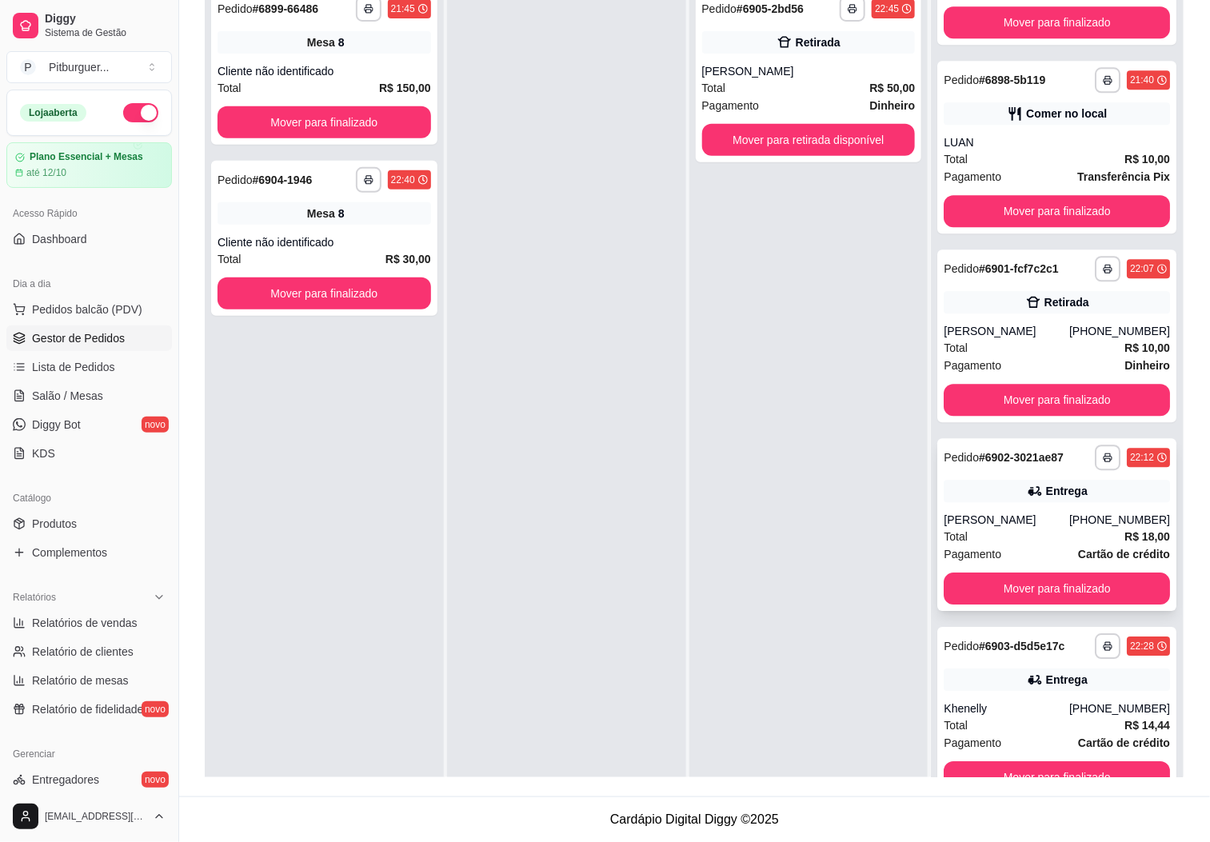
click at [1005, 533] on div "Total R$ 18,00" at bounding box center [1056, 537] width 226 height 18
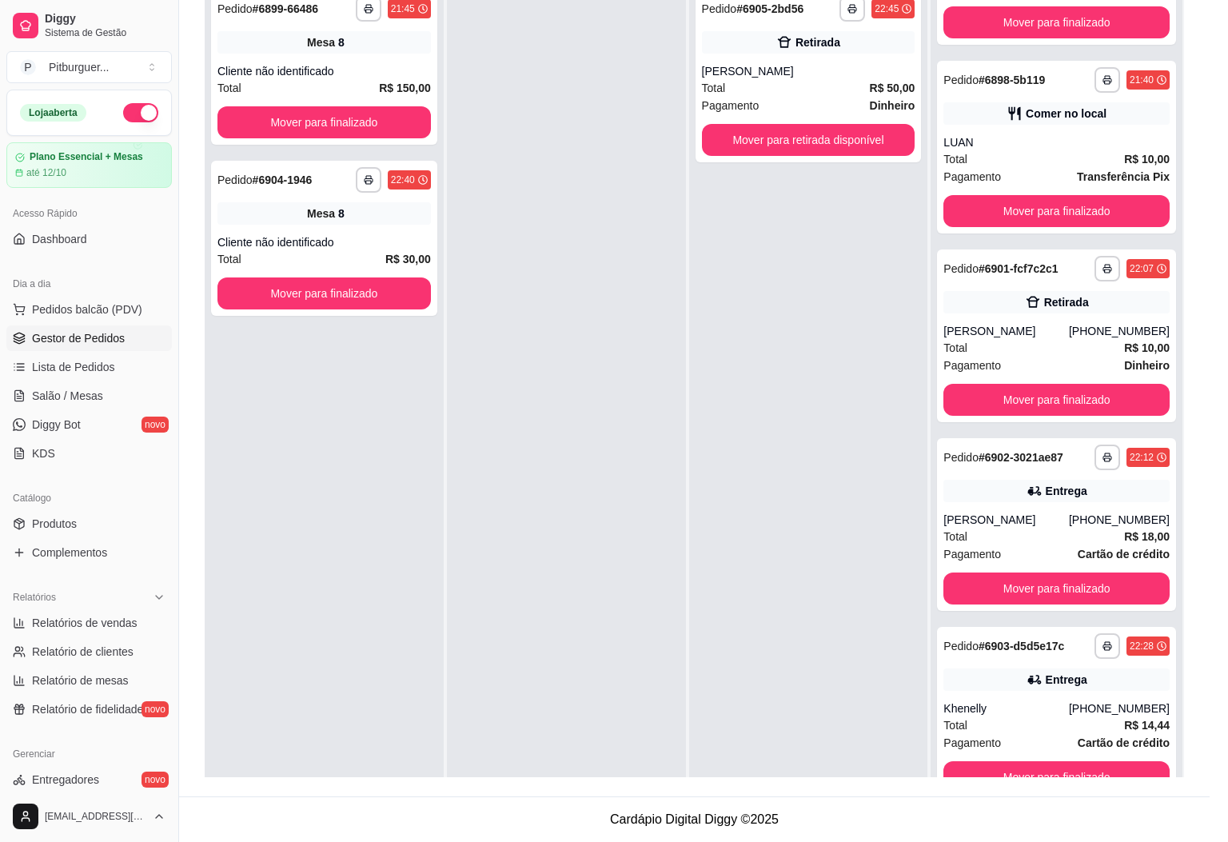
click at [700, 72] on button "Editar pedido" at bounding box center [710, 74] width 76 height 26
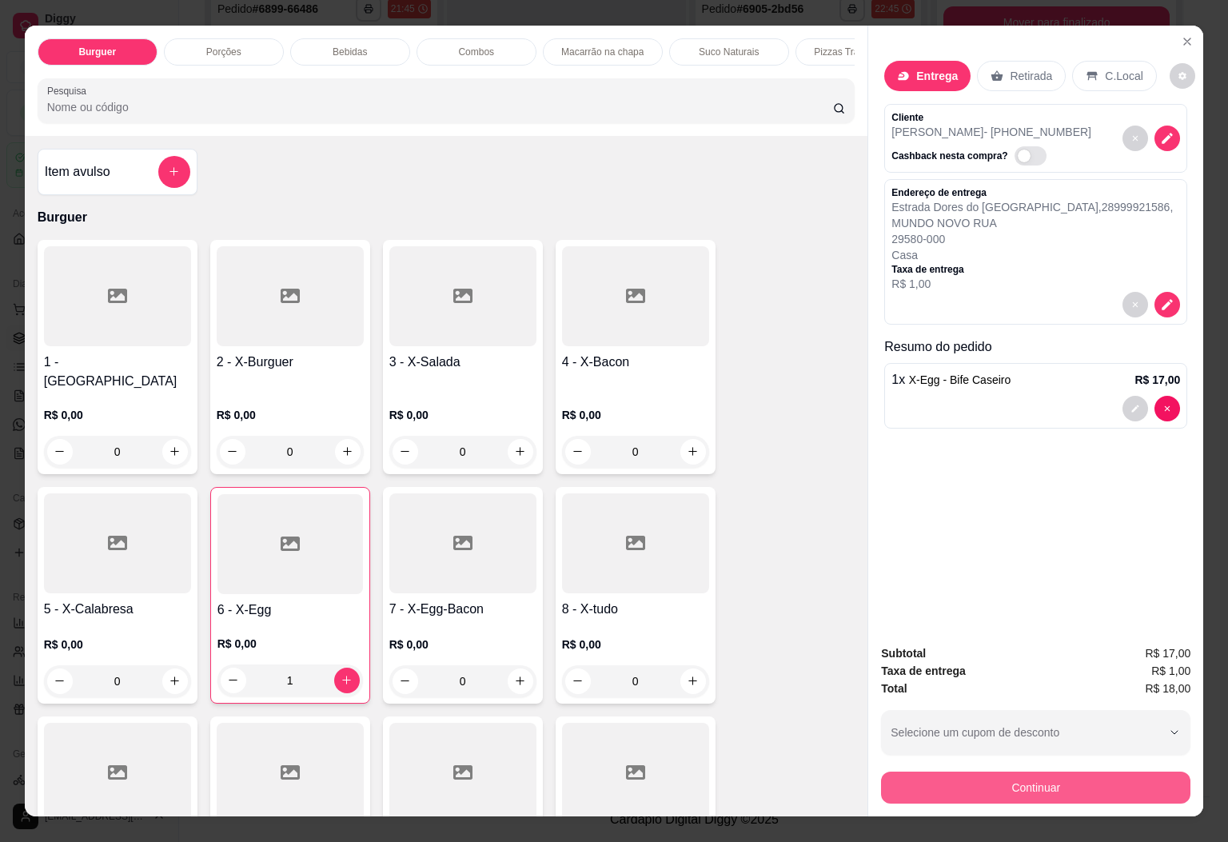
click at [972, 779] on button "Continuar" at bounding box center [1035, 787] width 309 height 32
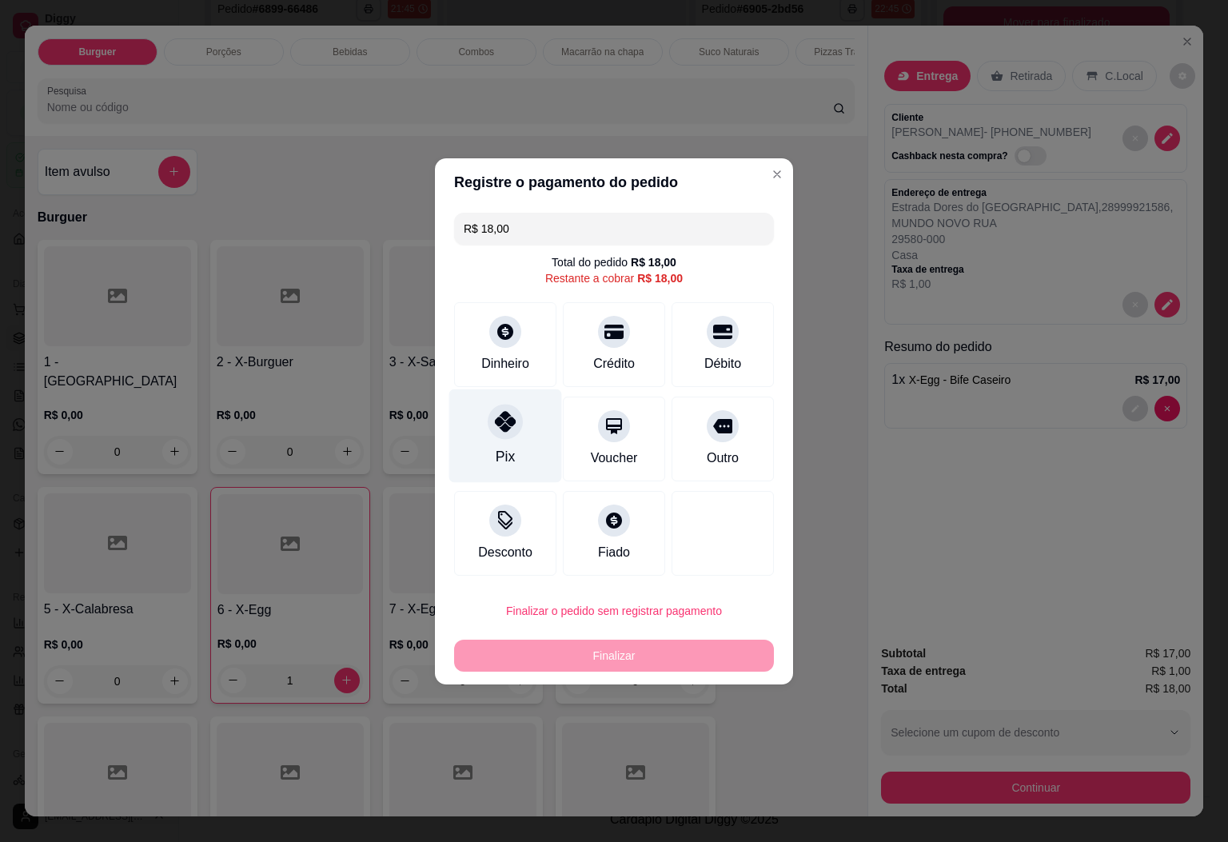
click at [490, 432] on div at bounding box center [505, 421] width 35 height 35
type input "R$ 0,00"
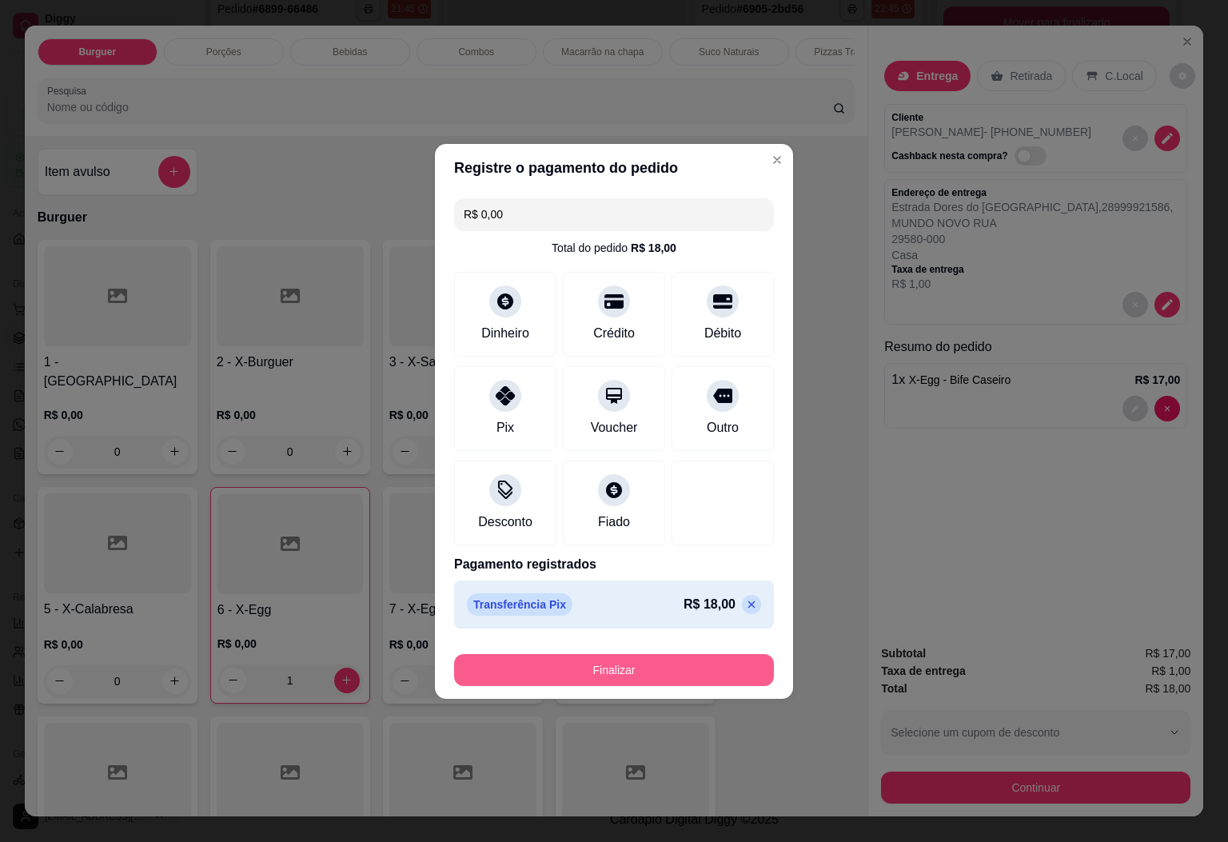
click at [617, 664] on button "Finalizar" at bounding box center [614, 670] width 320 height 32
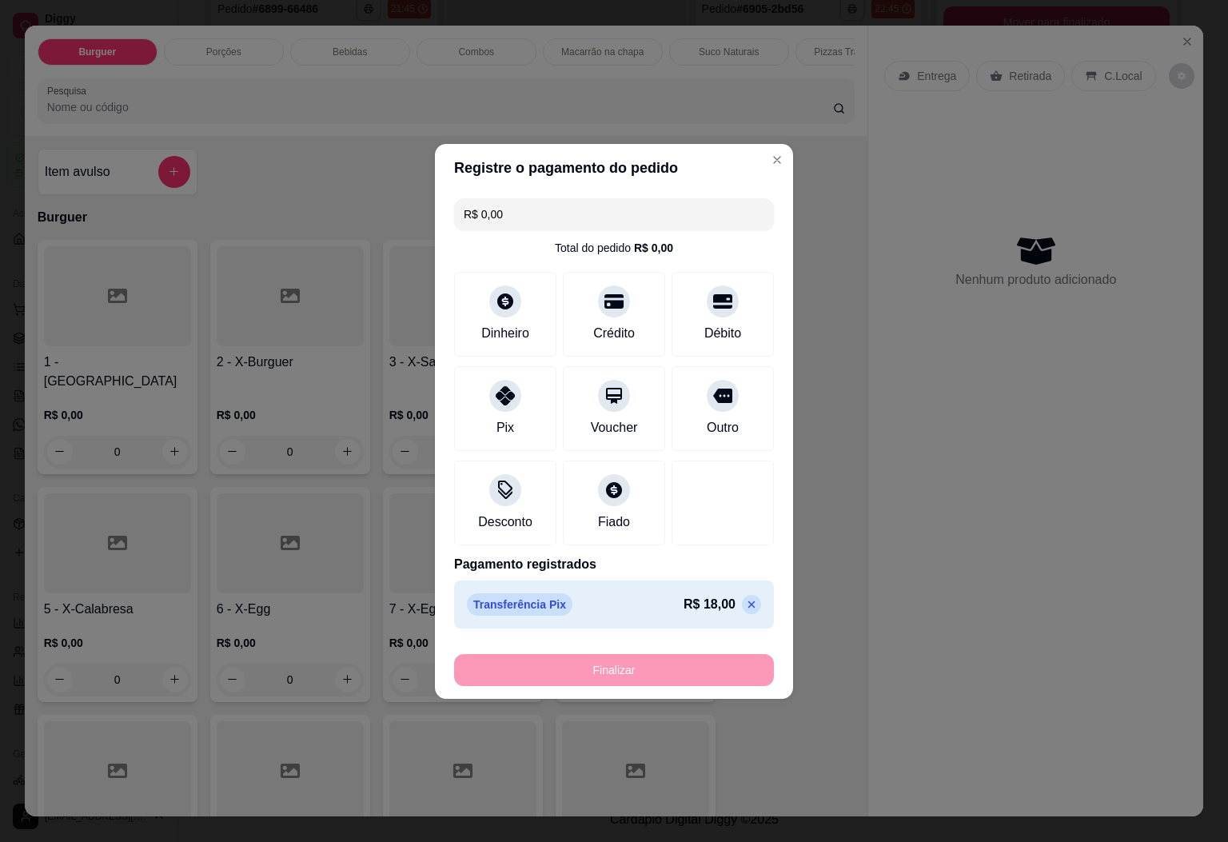
type input "0"
type input "-R$ 18,00"
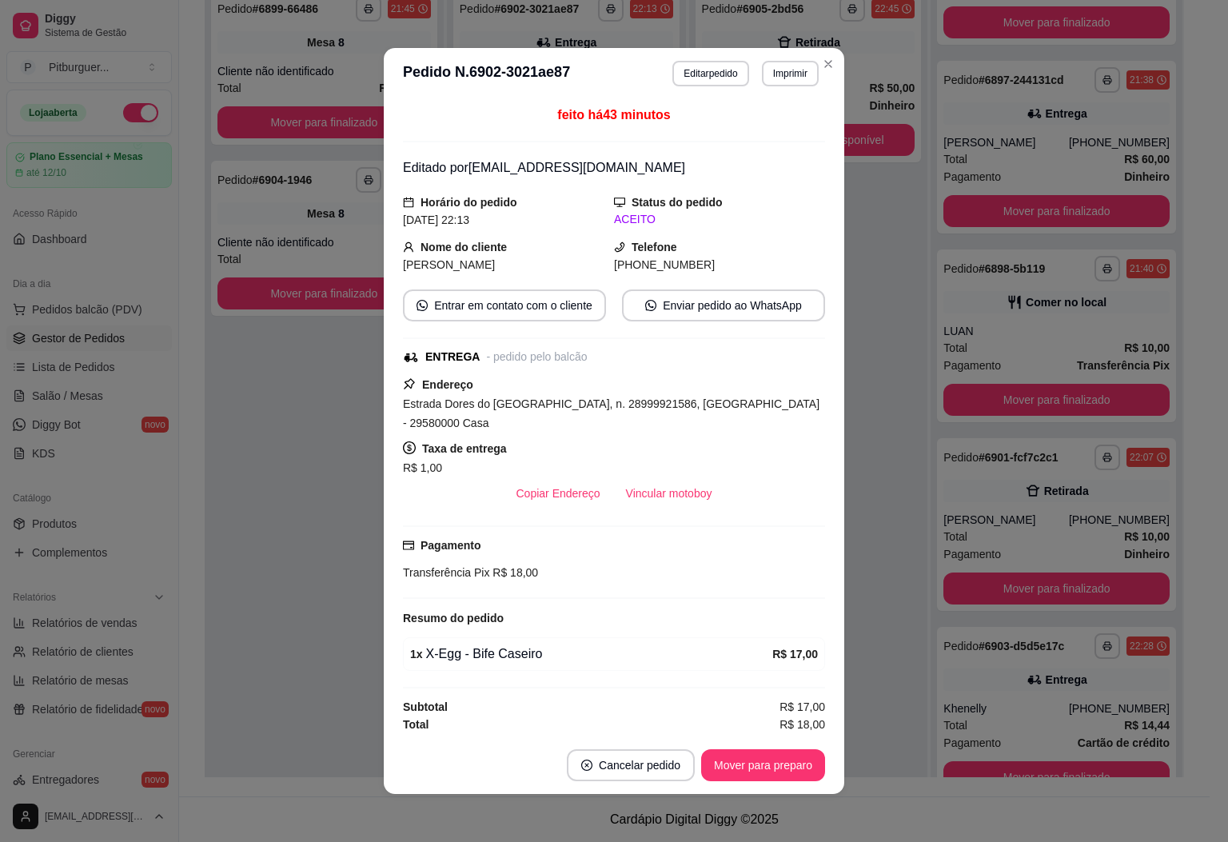
scroll to position [6408, 0]
click at [767, 761] on button "Mover para preparo" at bounding box center [763, 765] width 120 height 31
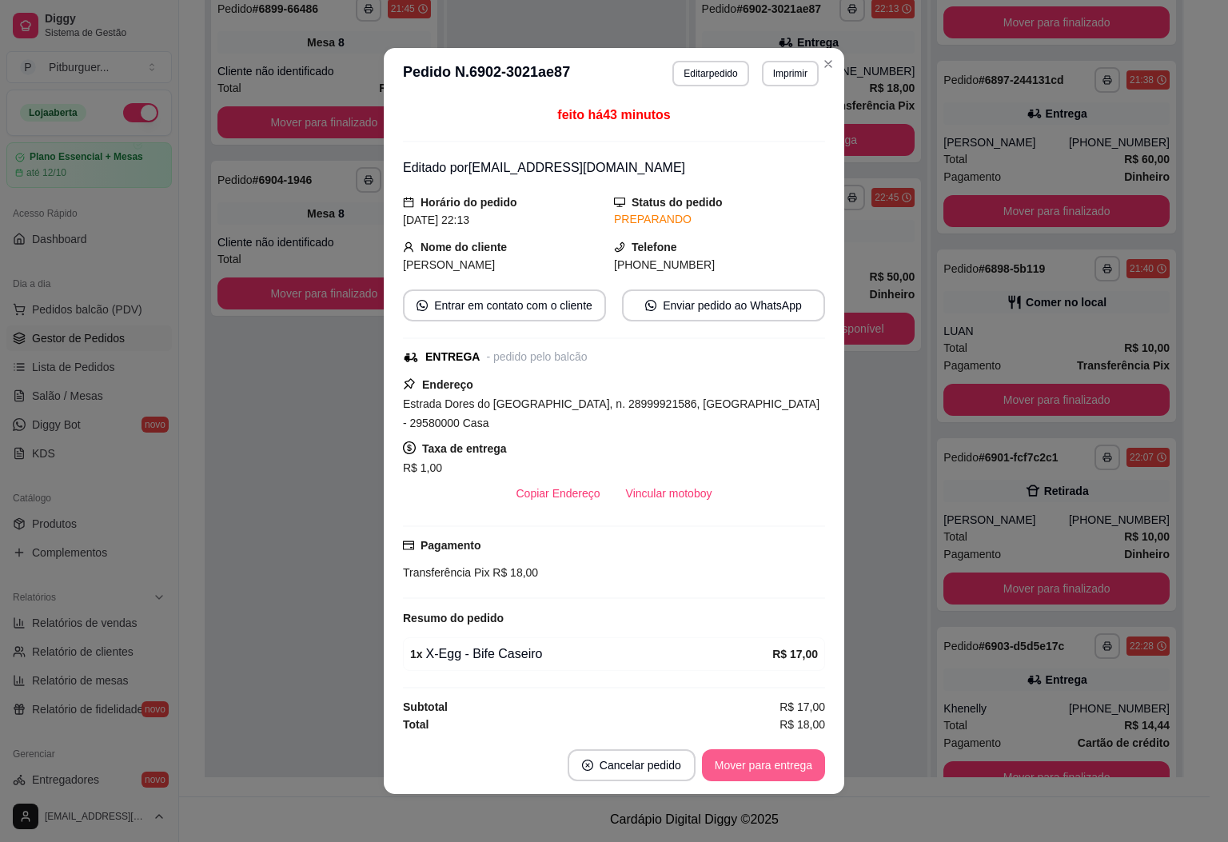
click at [782, 760] on button "Mover para entrega" at bounding box center [763, 765] width 123 height 32
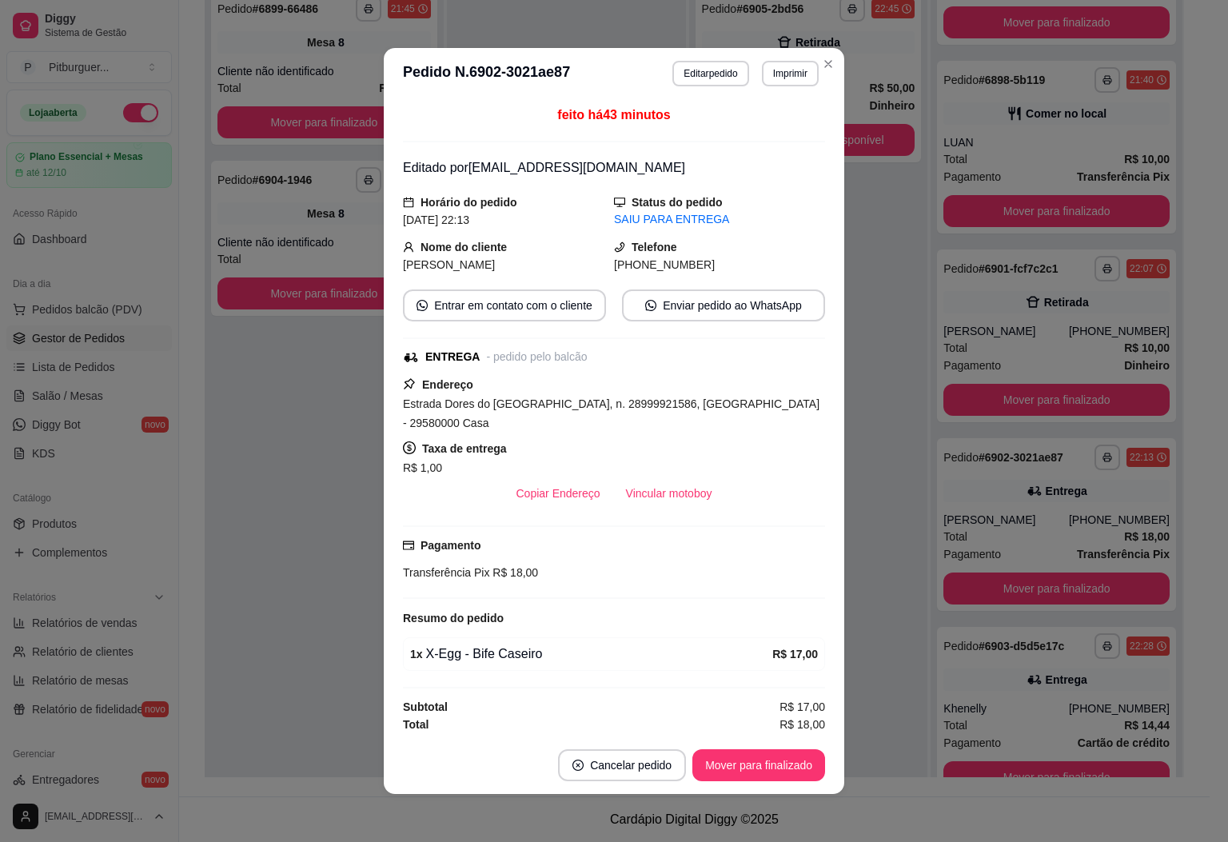
scroll to position [6583, 0]
click at [782, 760] on button "Mover para finalizado" at bounding box center [758, 765] width 133 height 32
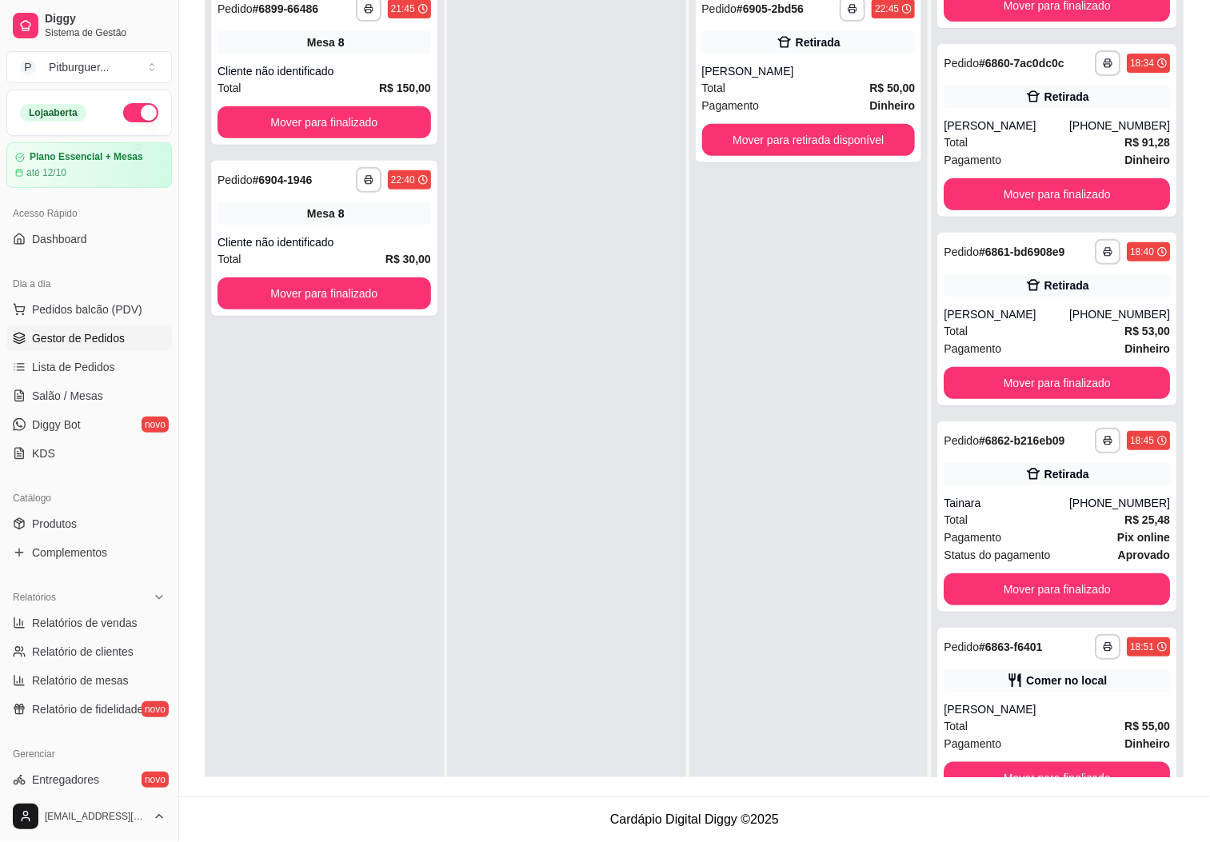
scroll to position [0, 0]
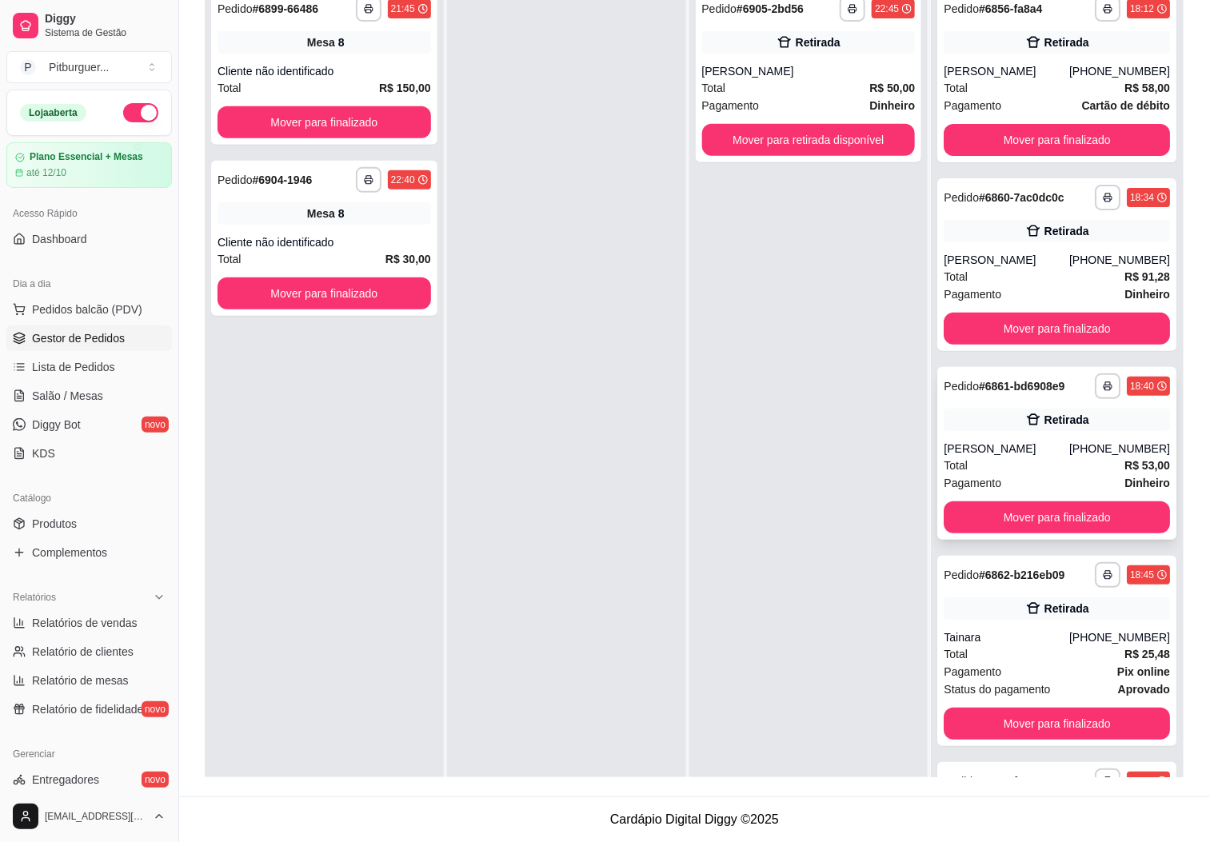
click at [1049, 474] on div "Total R$ 53,00" at bounding box center [1056, 465] width 226 height 18
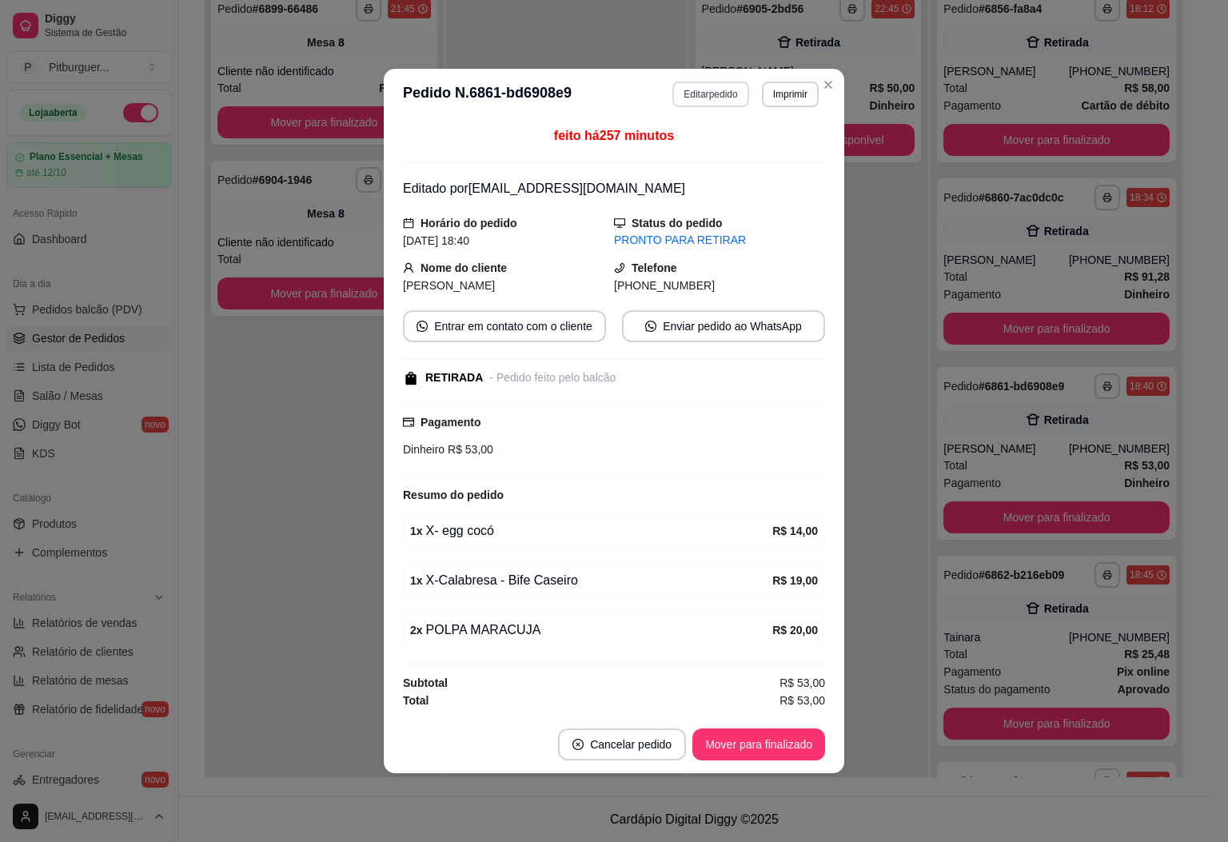
click at [684, 89] on button "Editar pedido" at bounding box center [710, 95] width 76 height 26
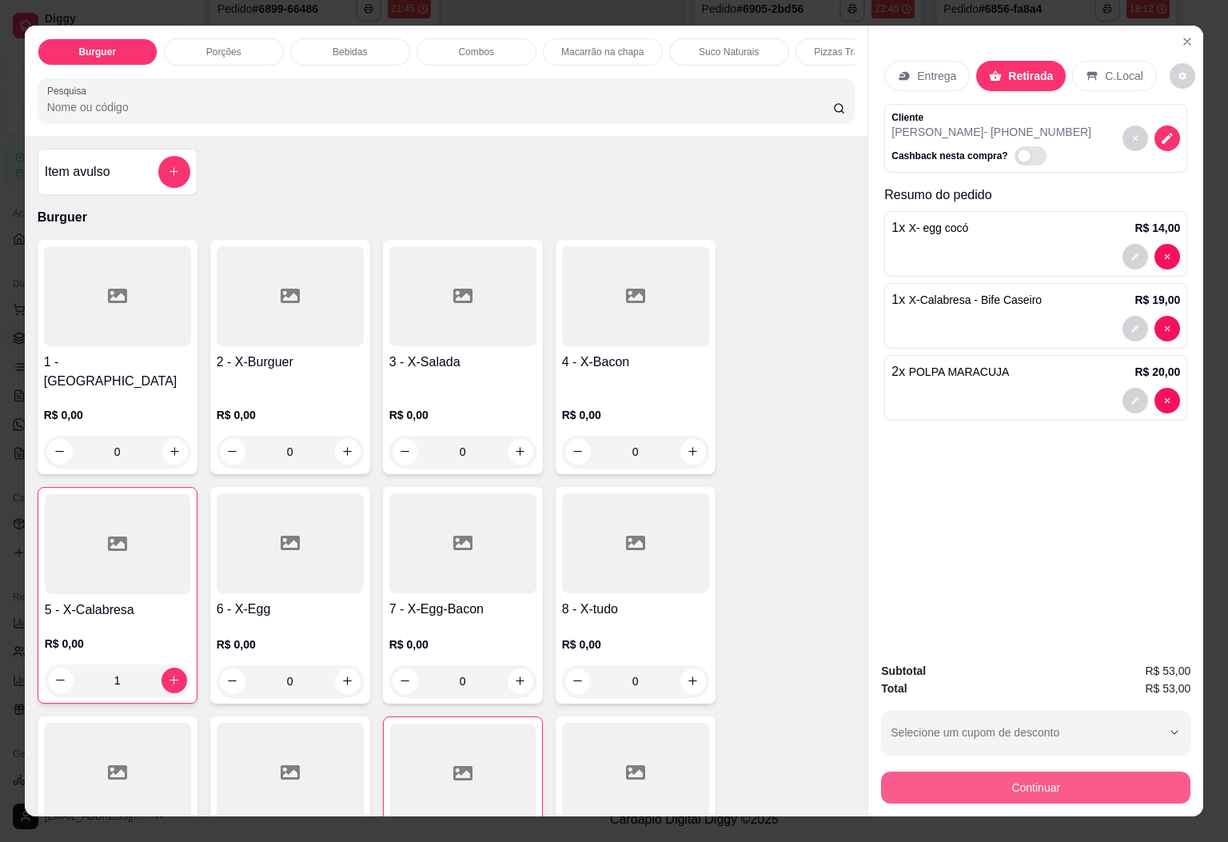
click at [947, 773] on button "Continuar" at bounding box center [1035, 787] width 309 height 32
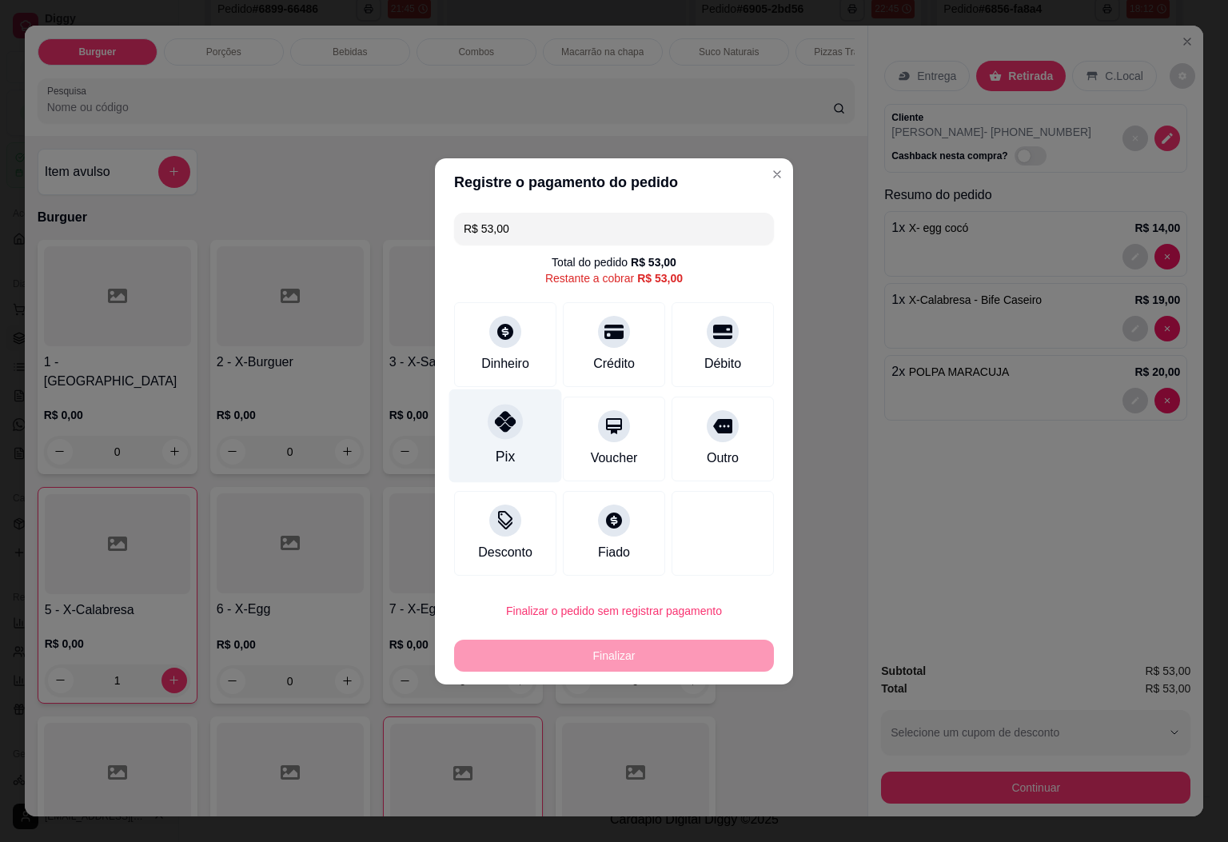
click at [483, 423] on div "Pix" at bounding box center [505, 436] width 113 height 94
type input "R$ 0,00"
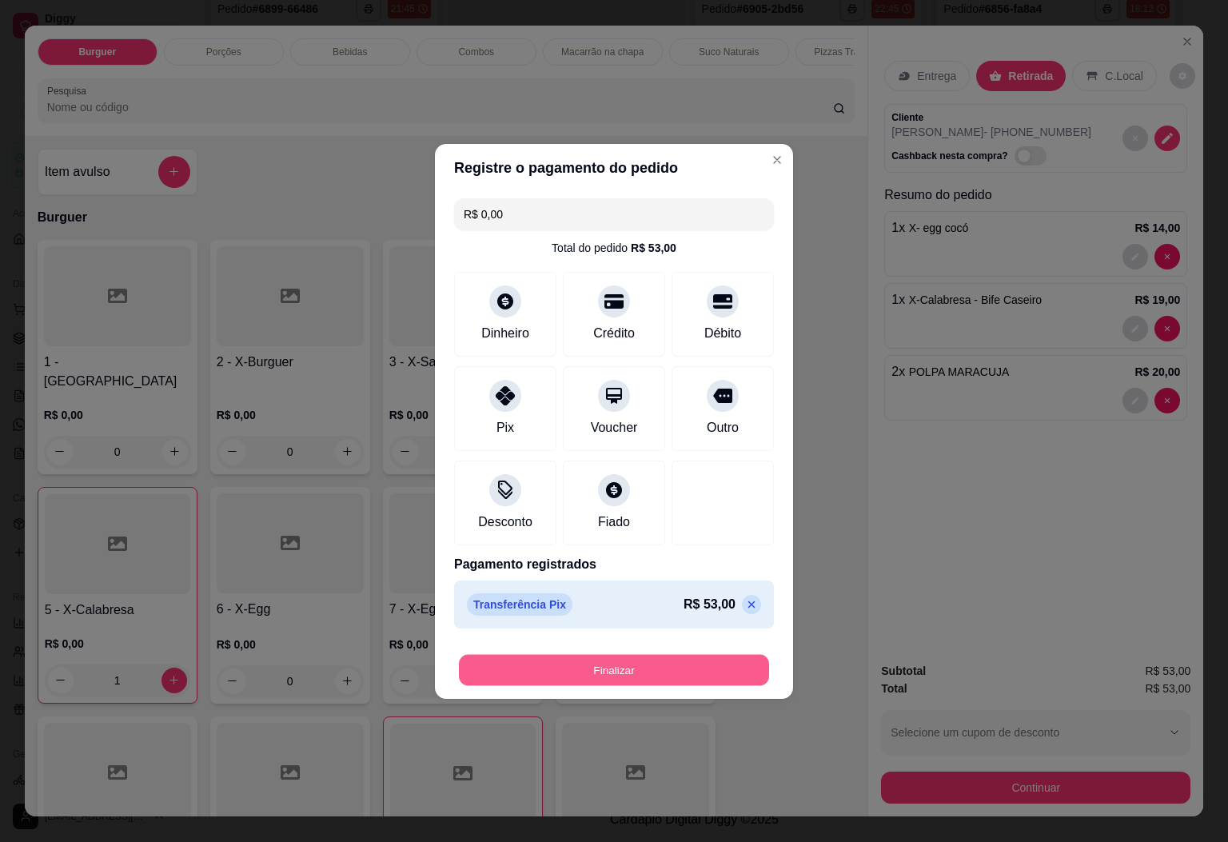
click at [711, 684] on button "Finalizar" at bounding box center [614, 669] width 310 height 31
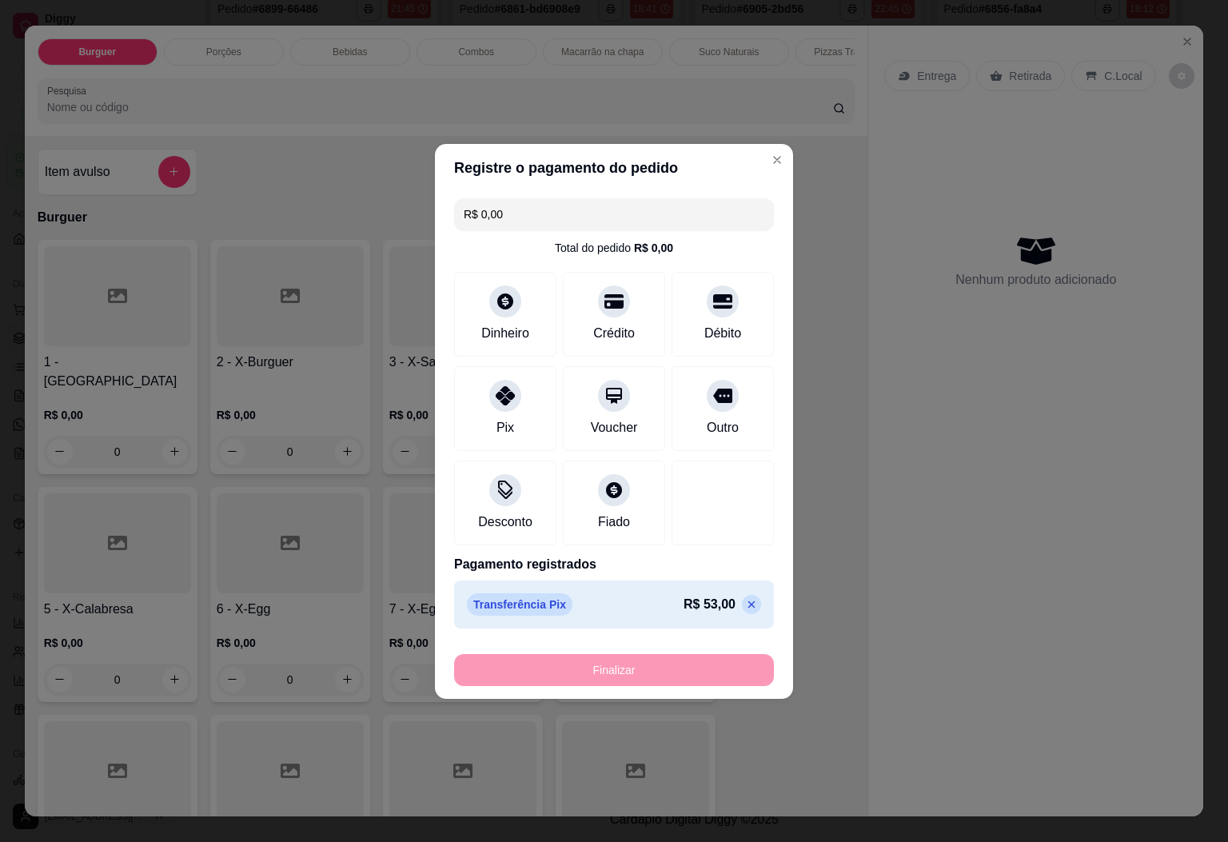
type input "0"
type input "-R$ 53,00"
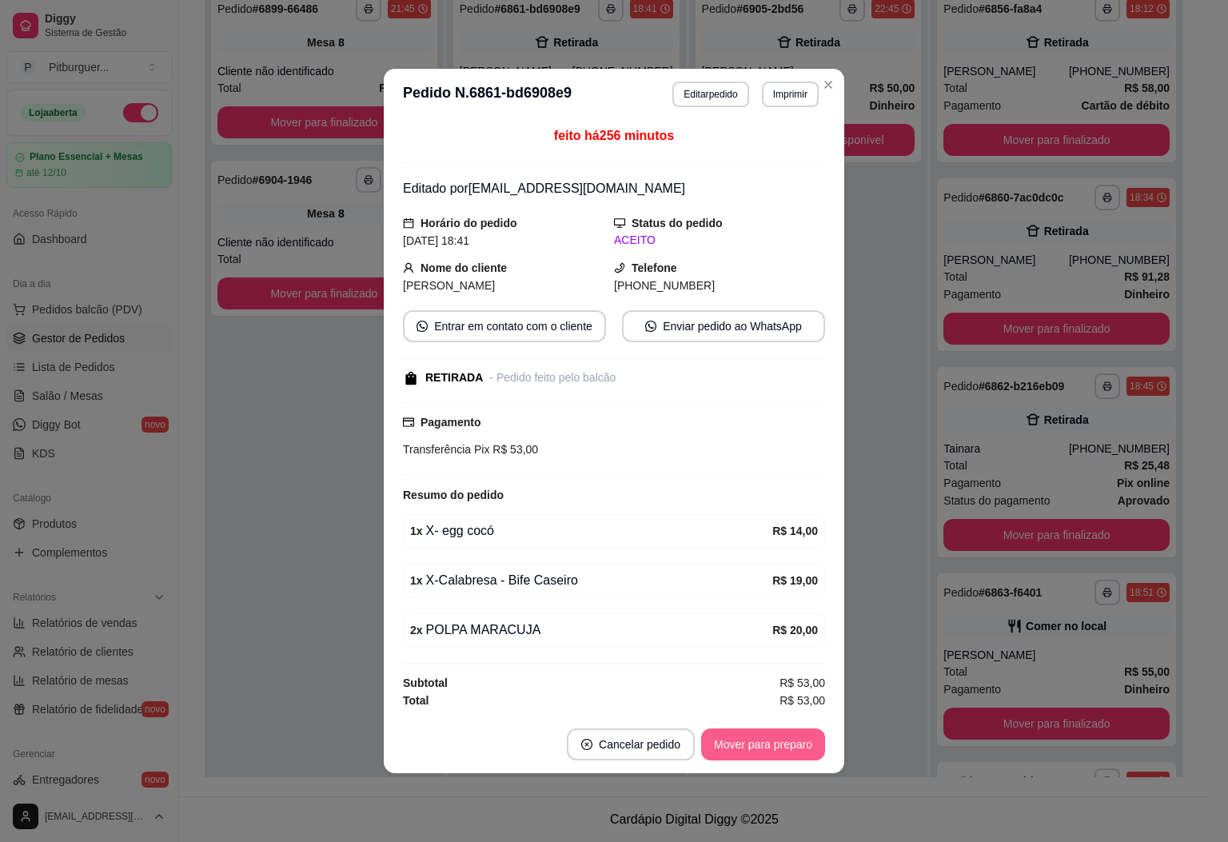
click at [782, 741] on button "Mover para preparo" at bounding box center [763, 744] width 124 height 32
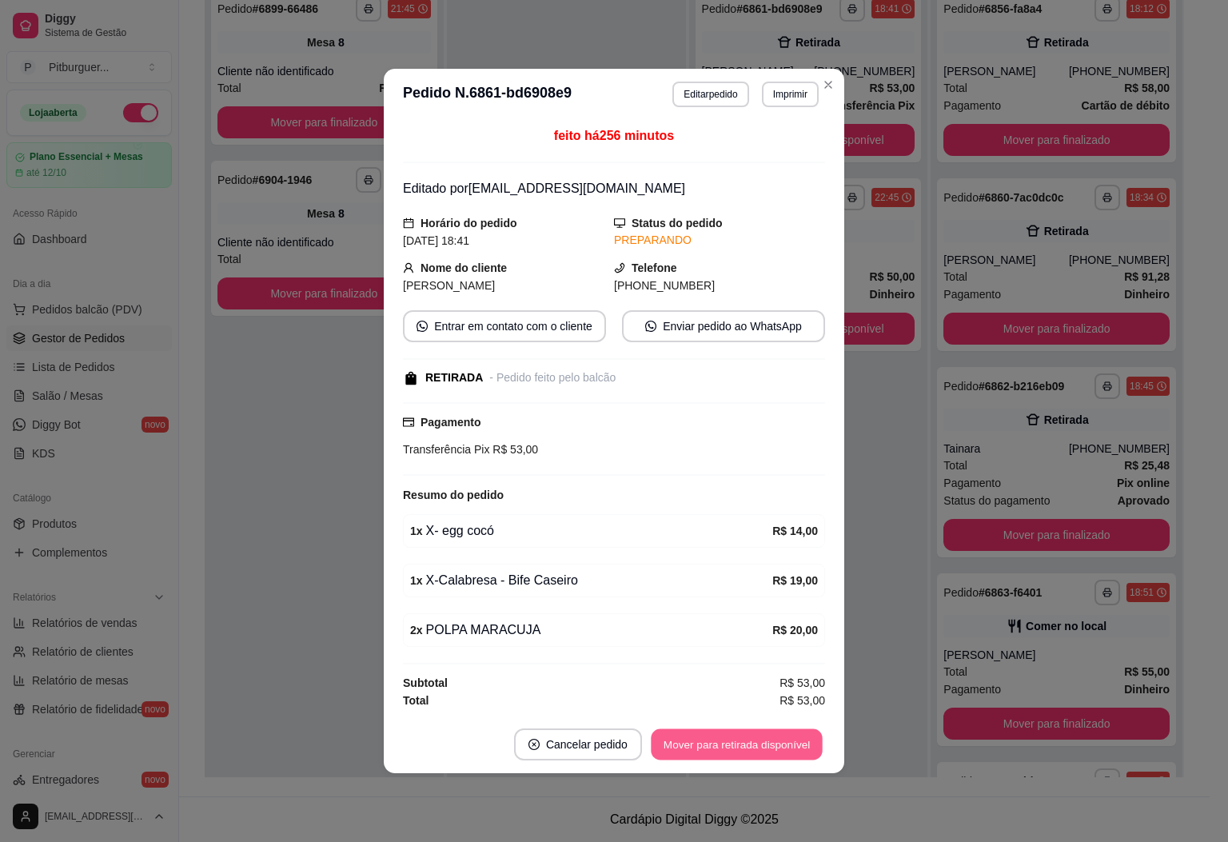
click at [775, 753] on button "Mover para retirada disponível" at bounding box center [736, 744] width 171 height 31
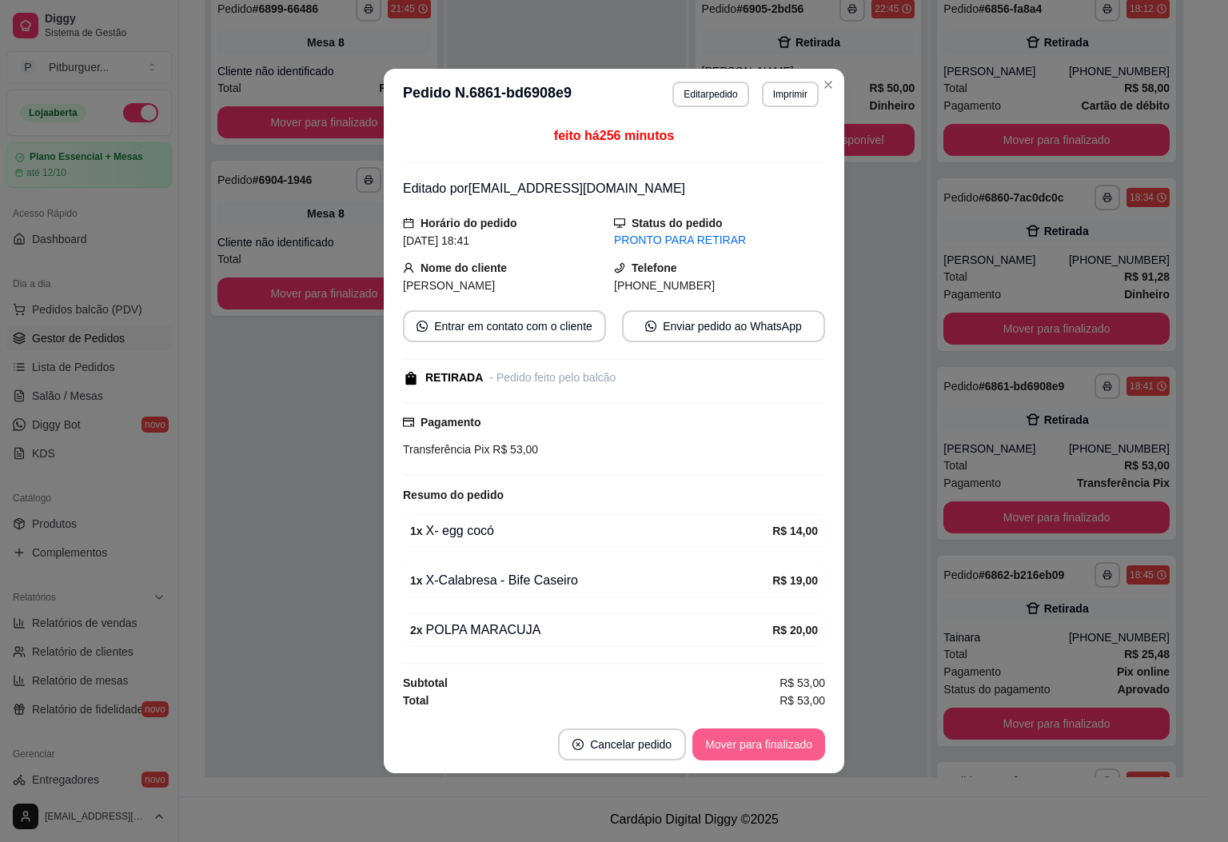
click at [775, 753] on button "Mover para finalizado" at bounding box center [758, 744] width 133 height 32
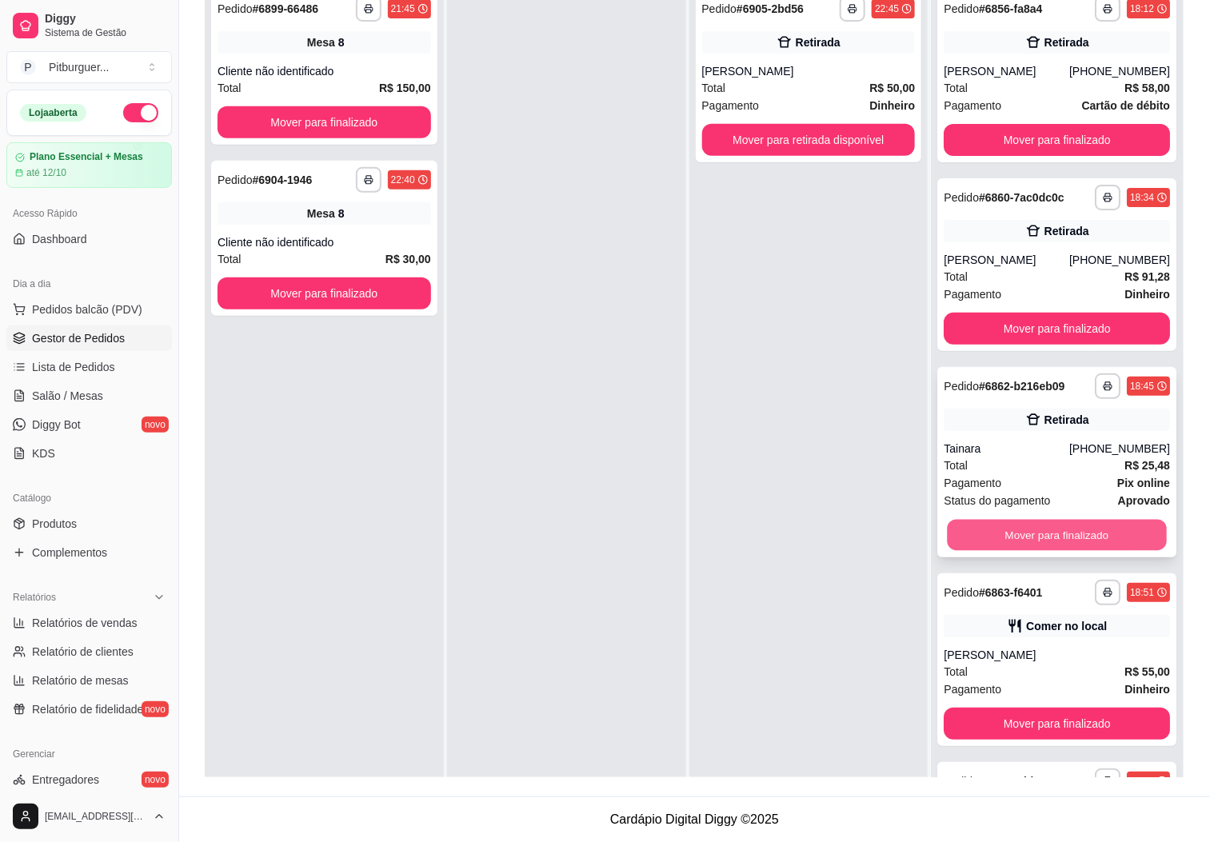
click at [1078, 537] on button "Mover para finalizado" at bounding box center [1056, 535] width 219 height 31
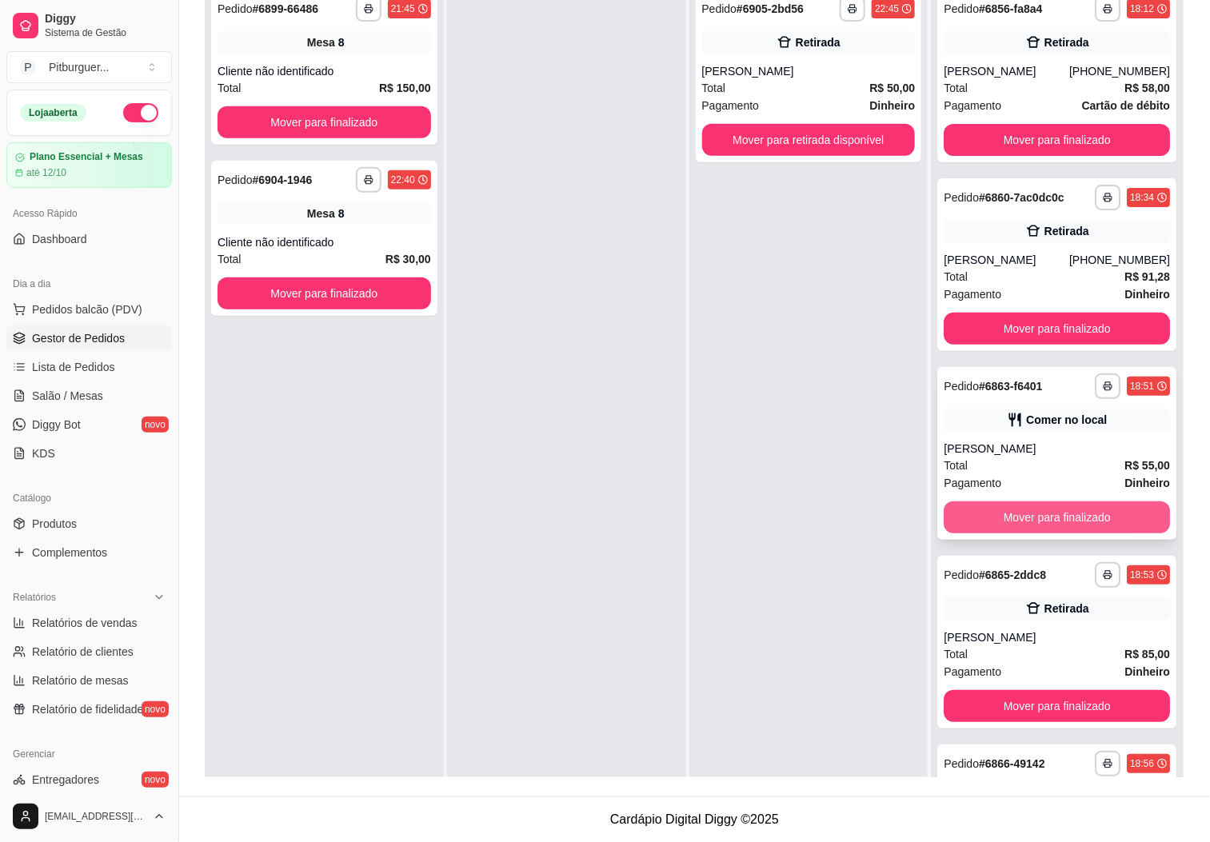
click at [989, 512] on button "Mover para finalizado" at bounding box center [1056, 517] width 226 height 32
click at [979, 528] on button "Mover para finalizado" at bounding box center [1056, 517] width 226 height 32
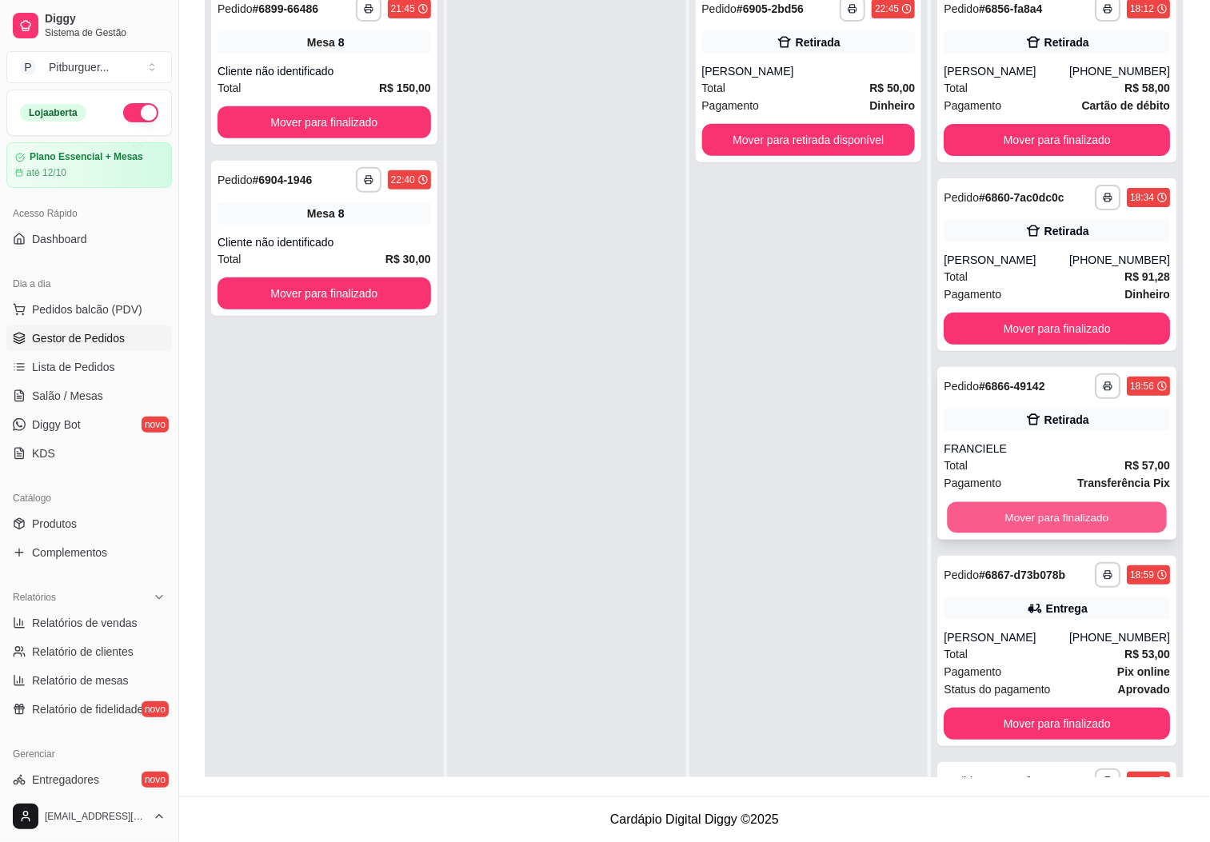
click at [988, 525] on button "Mover para finalizado" at bounding box center [1056, 517] width 219 height 31
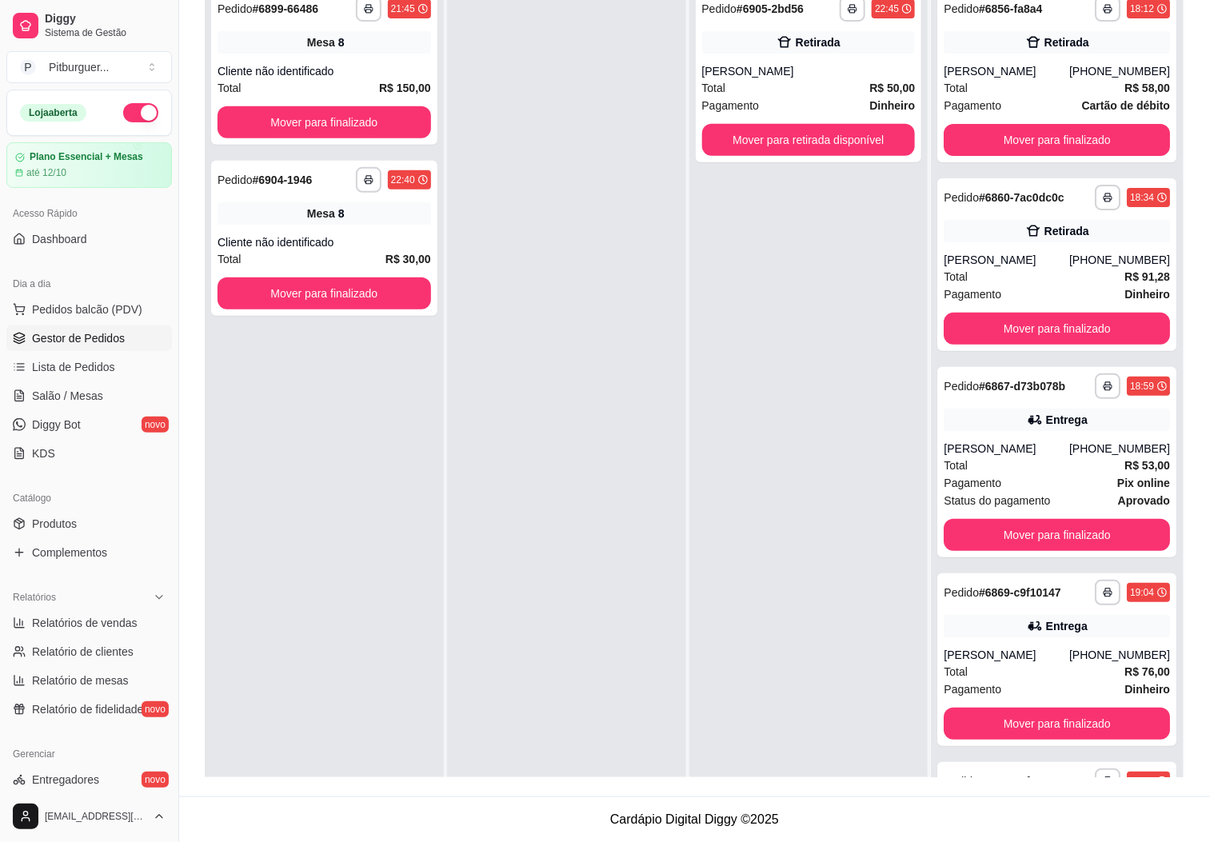
click at [983, 525] on div "**********" at bounding box center [1056, 462] width 239 height 190
click at [960, 535] on button "Mover para finalizado" at bounding box center [1056, 535] width 226 height 32
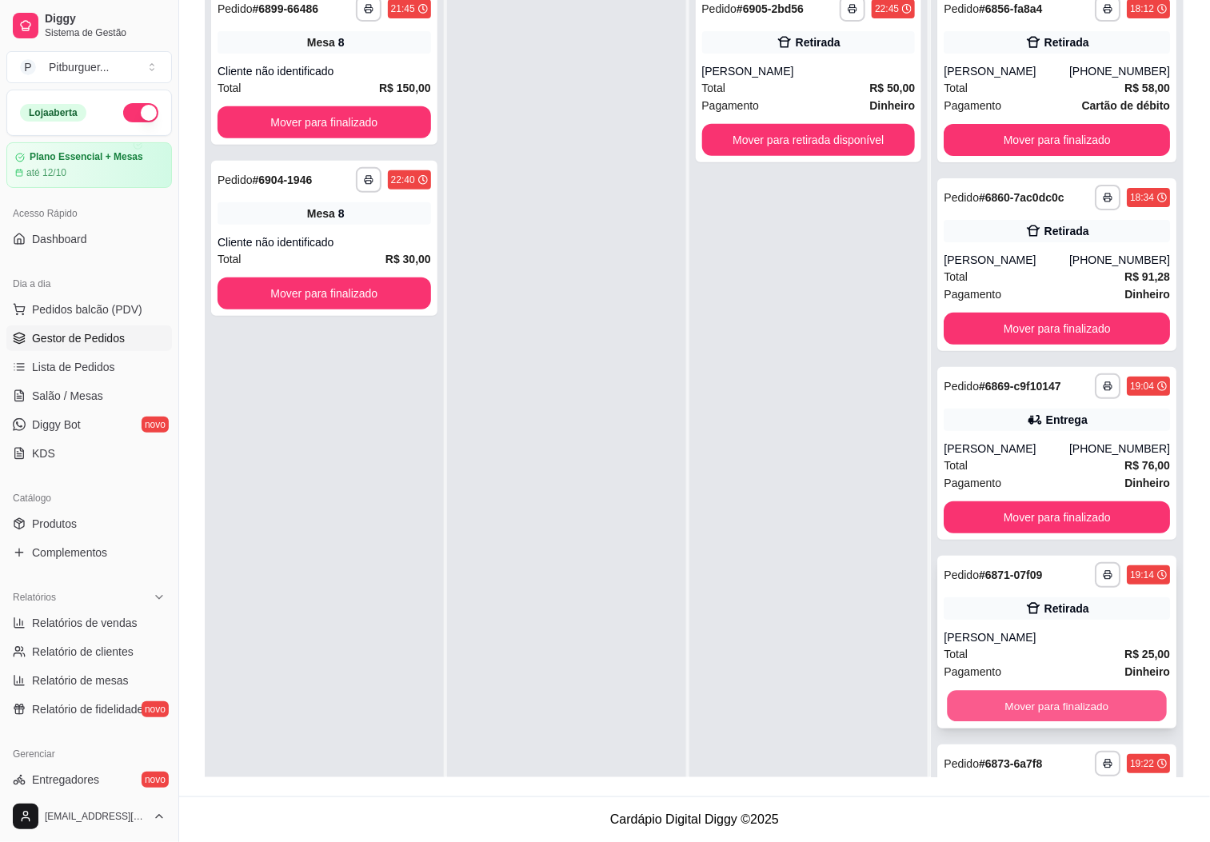
click at [996, 713] on button "Mover para finalizado" at bounding box center [1056, 706] width 219 height 31
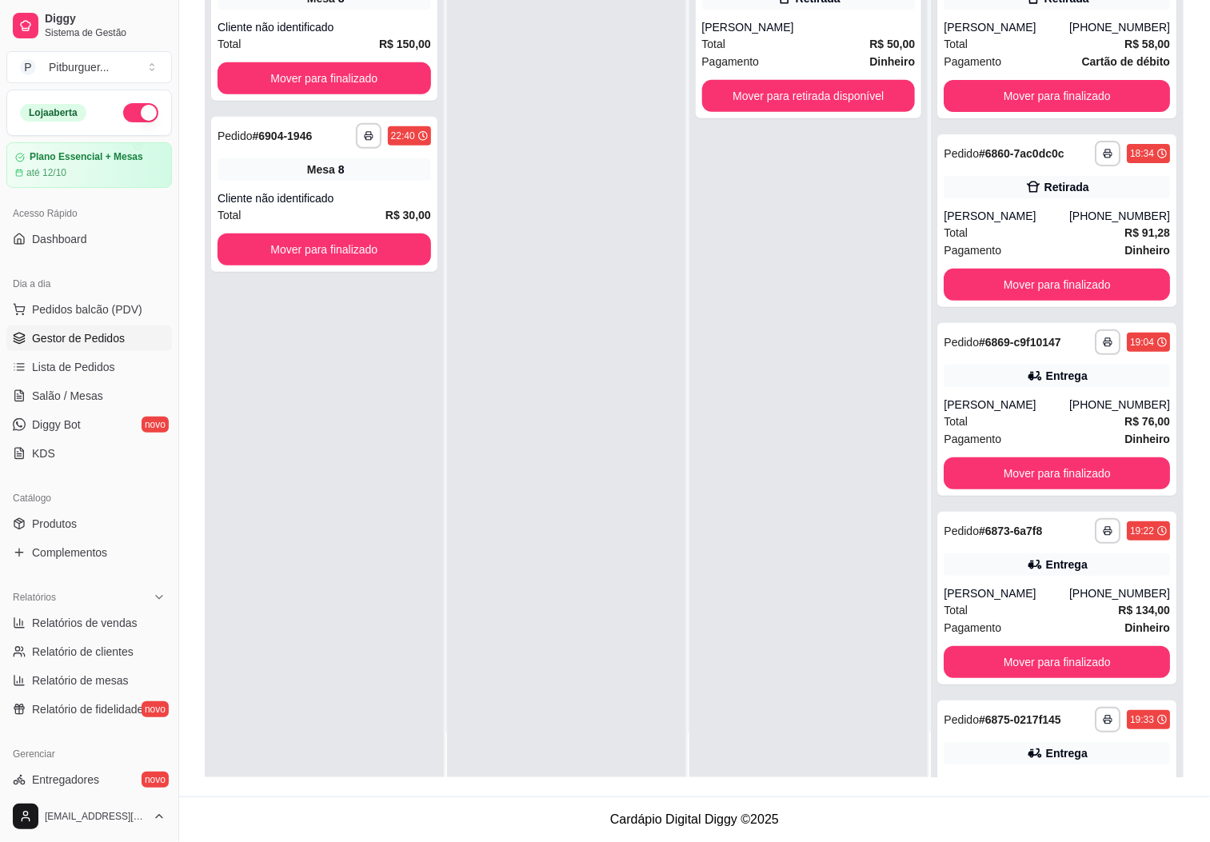
scroll to position [289, 0]
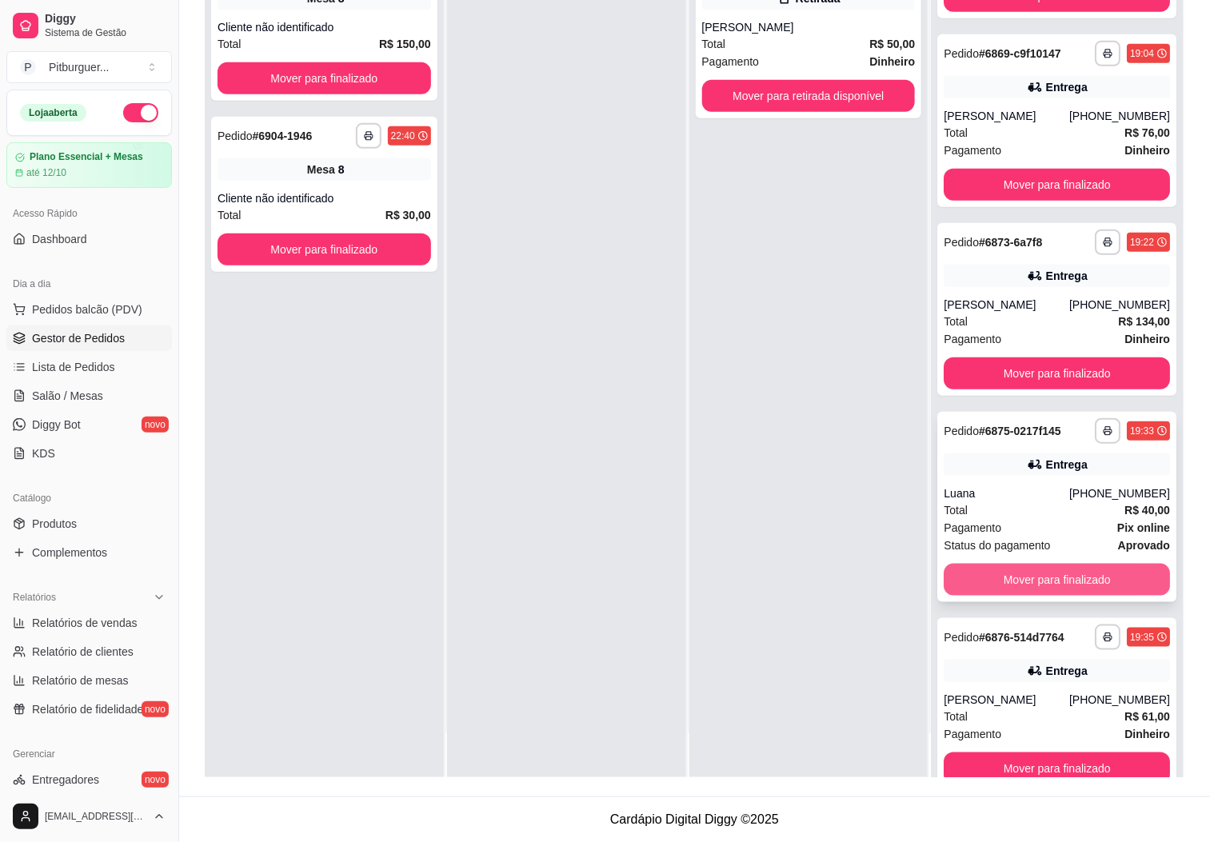
click at [1048, 580] on button "Mover para finalizado" at bounding box center [1056, 580] width 226 height 32
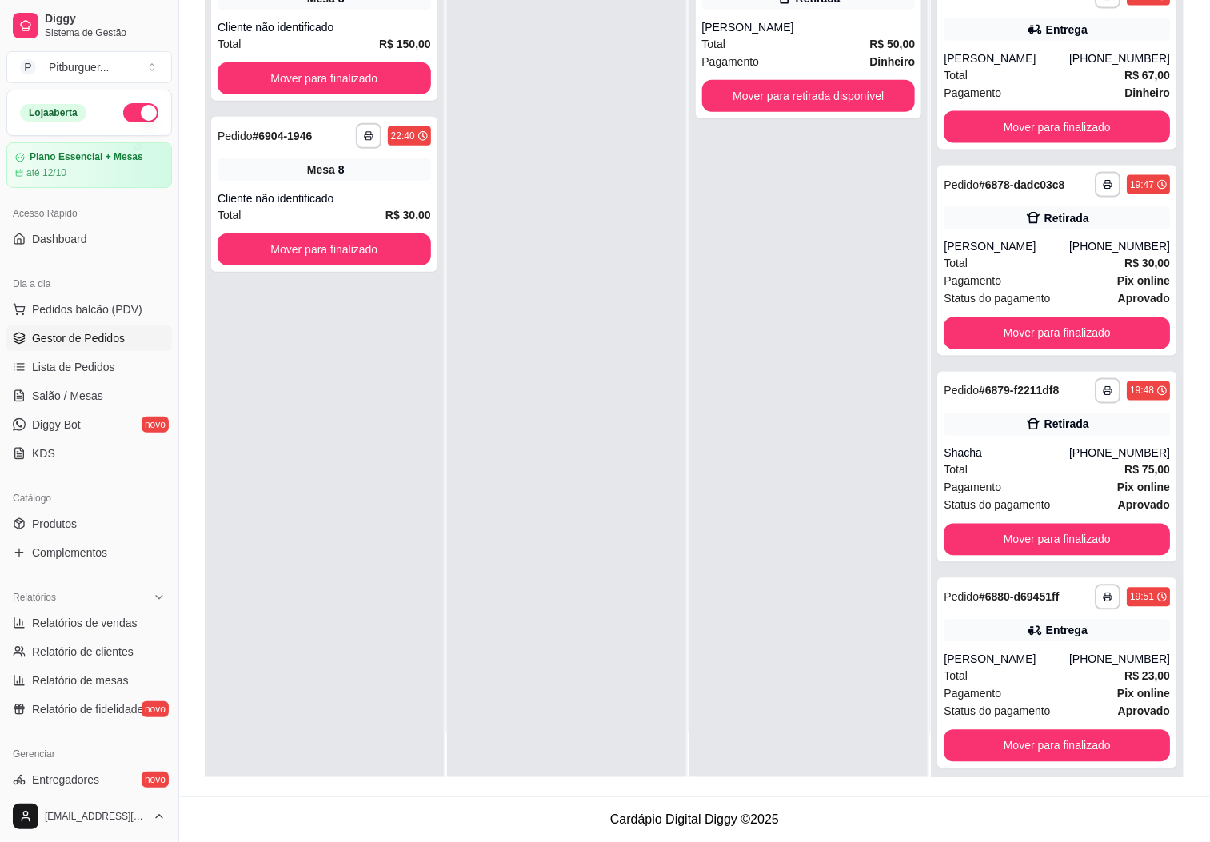
scroll to position [960, 0]
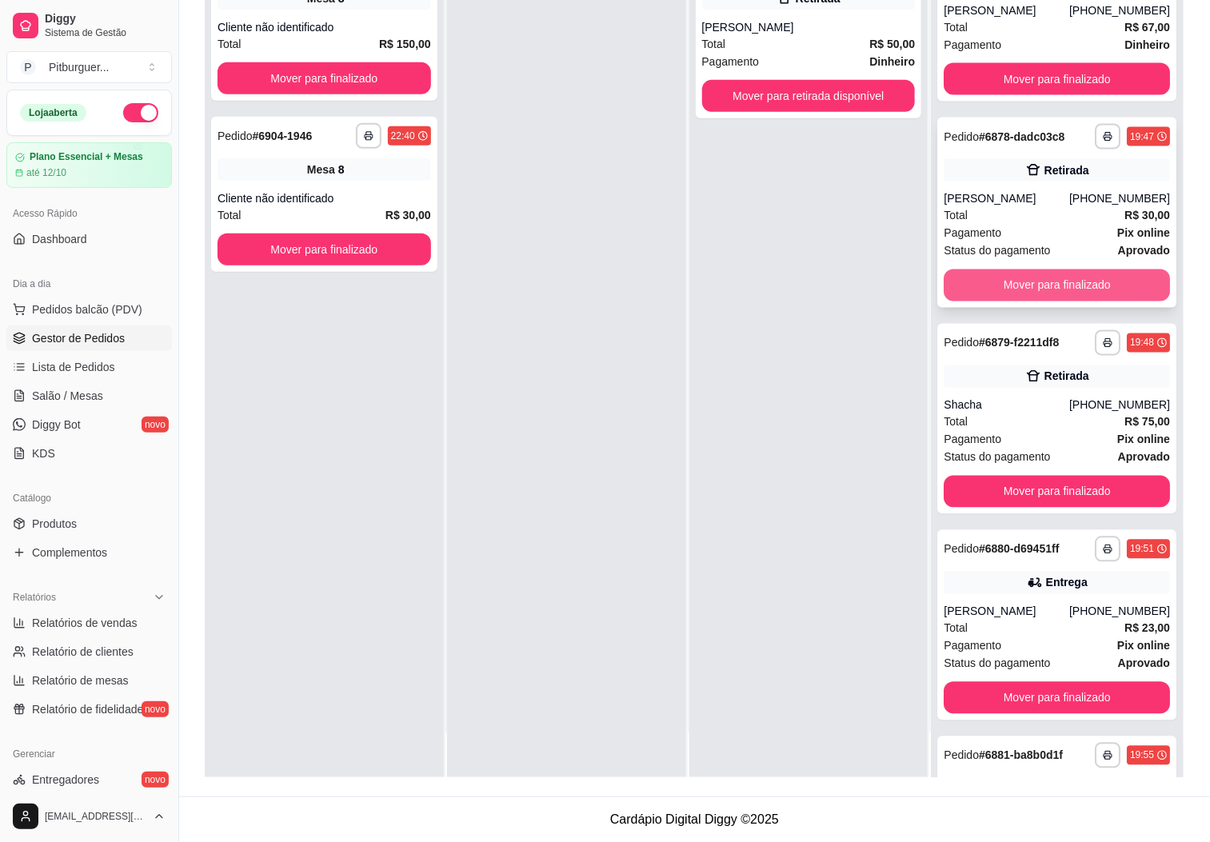
click at [1084, 301] on button "Mover para finalizado" at bounding box center [1056, 285] width 226 height 32
click at [1082, 300] on button "Mover para finalizado" at bounding box center [1056, 285] width 219 height 31
click at [1056, 295] on button "Mover para finalizado" at bounding box center [1056, 285] width 219 height 31
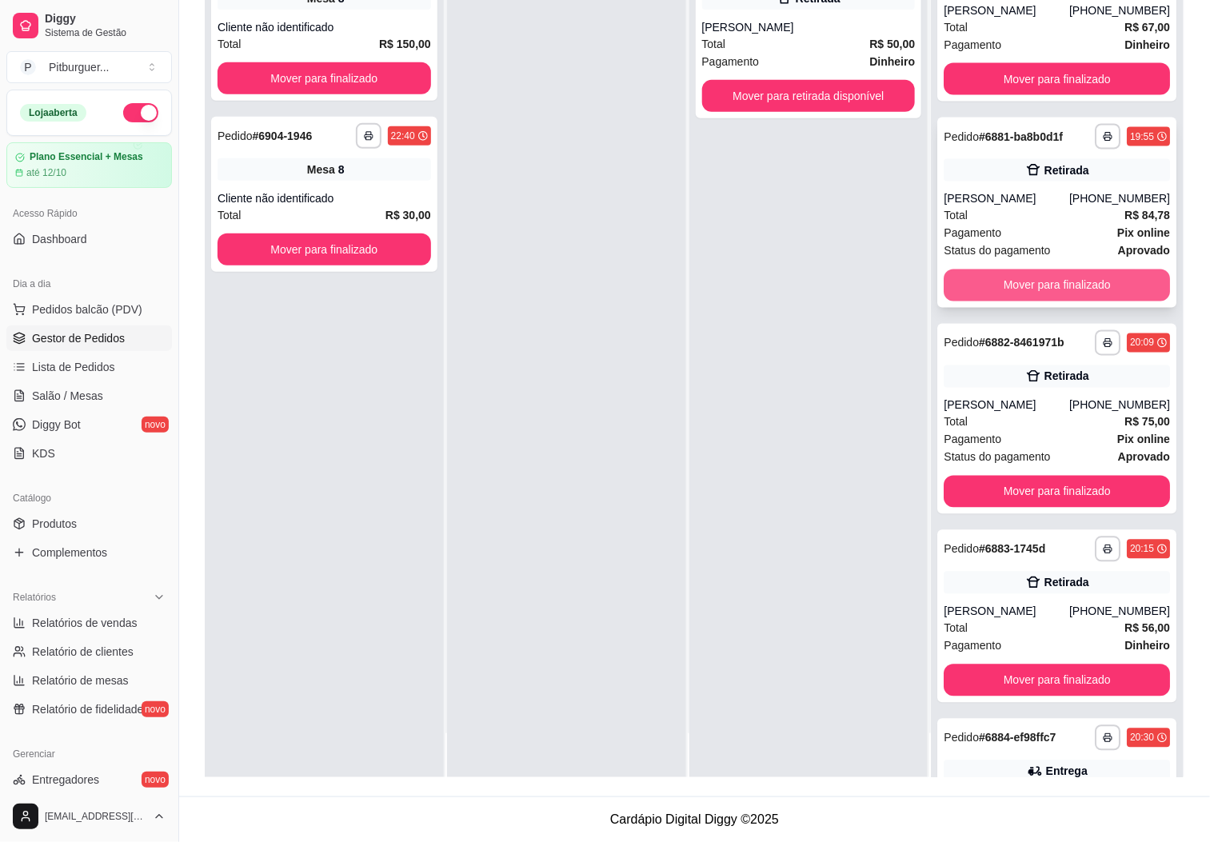
click at [1046, 301] on button "Mover para finalizado" at bounding box center [1056, 285] width 226 height 32
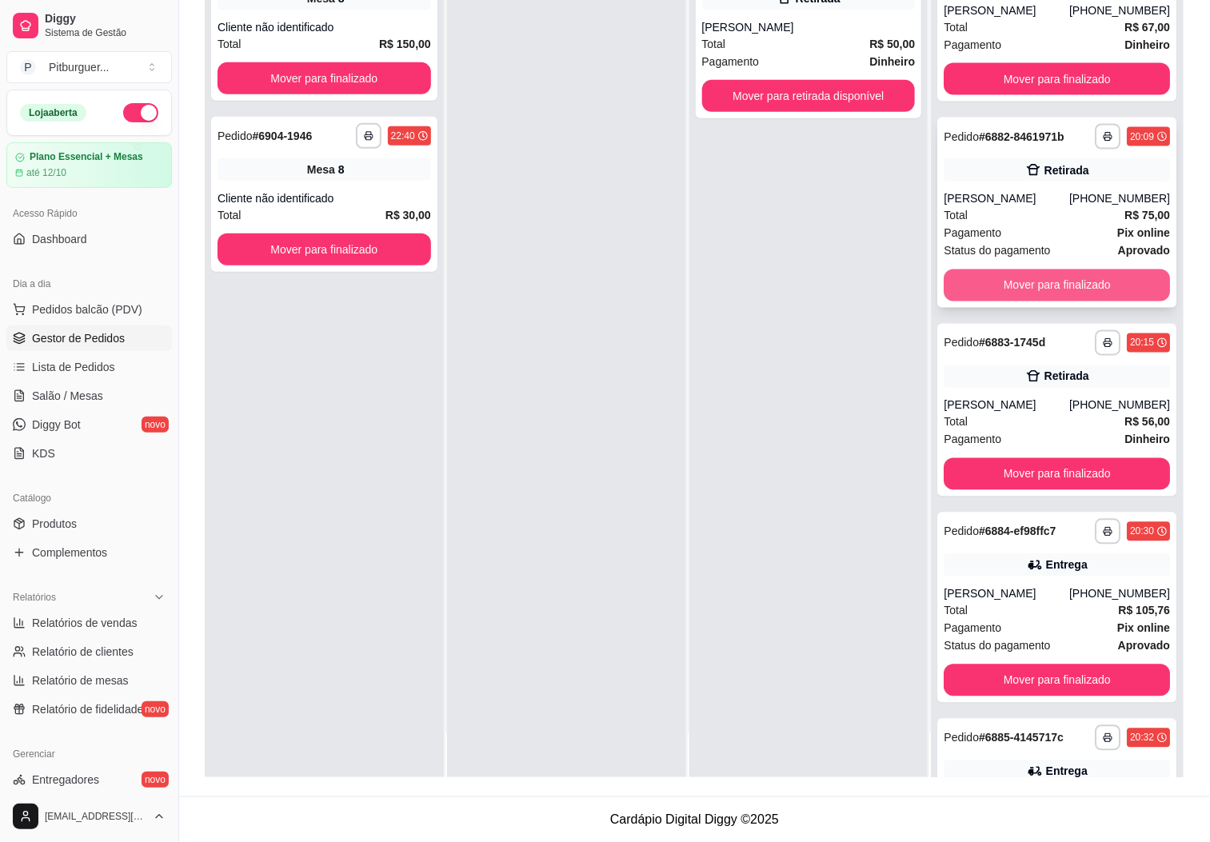
click at [1067, 298] on button "Mover para finalizado" at bounding box center [1056, 285] width 226 height 32
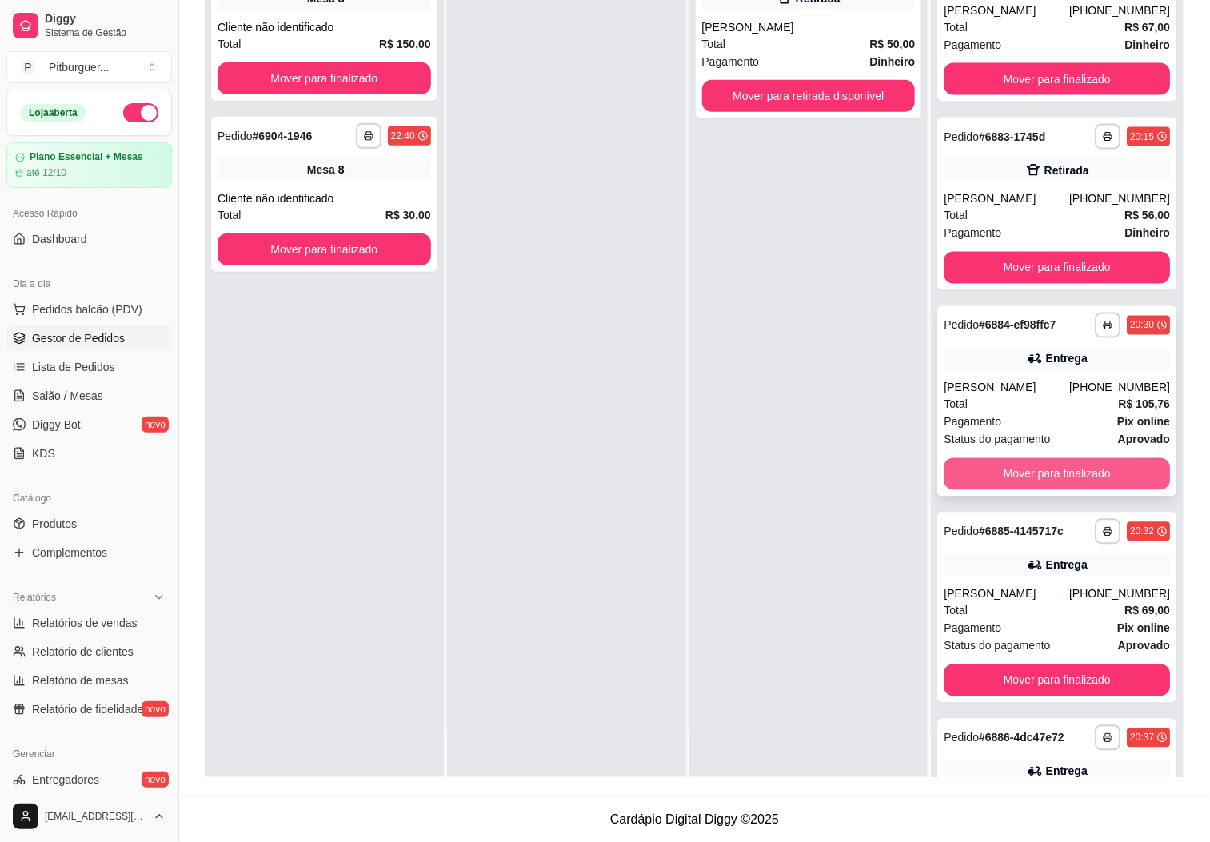
click at [1056, 487] on button "Mover para finalizado" at bounding box center [1056, 474] width 226 height 32
click at [1007, 490] on button "Mover para finalizado" at bounding box center [1056, 474] width 226 height 32
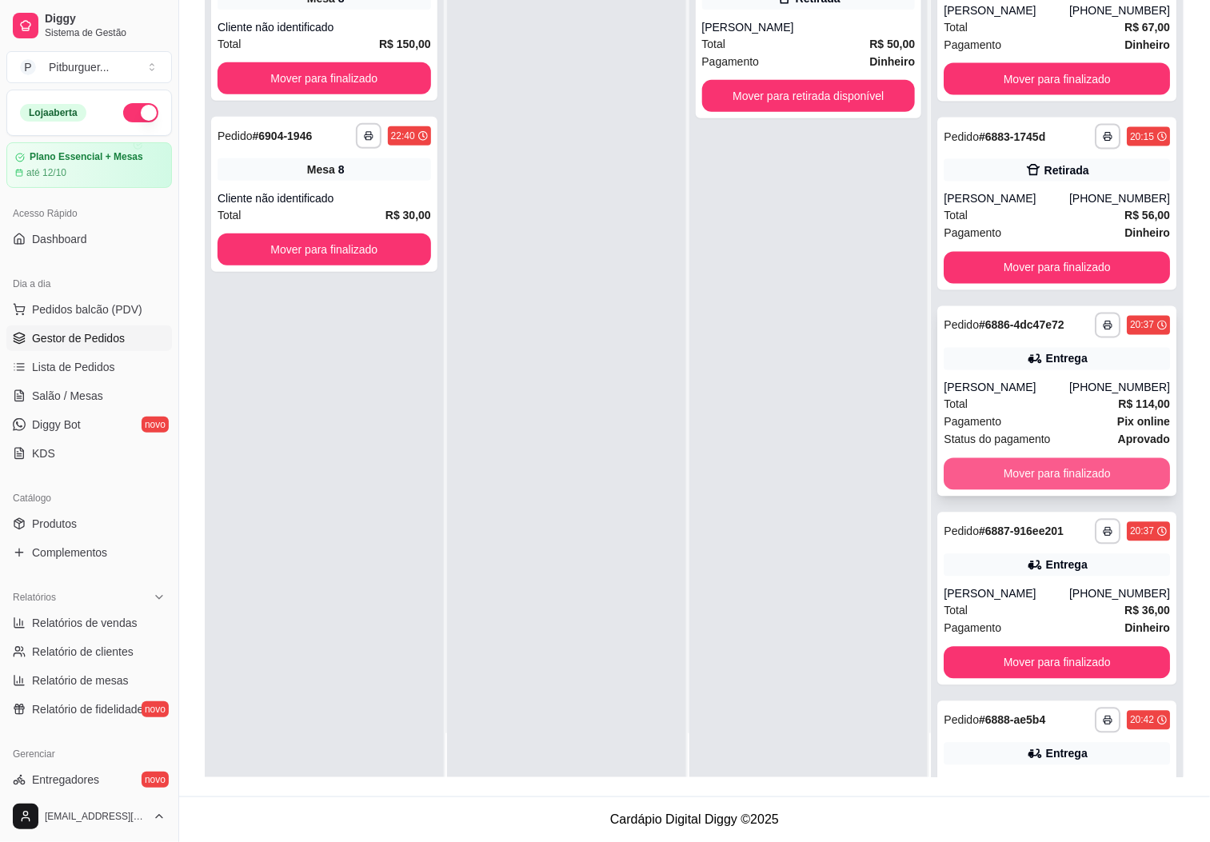
click at [1044, 490] on button "Mover para finalizado" at bounding box center [1056, 474] width 226 height 32
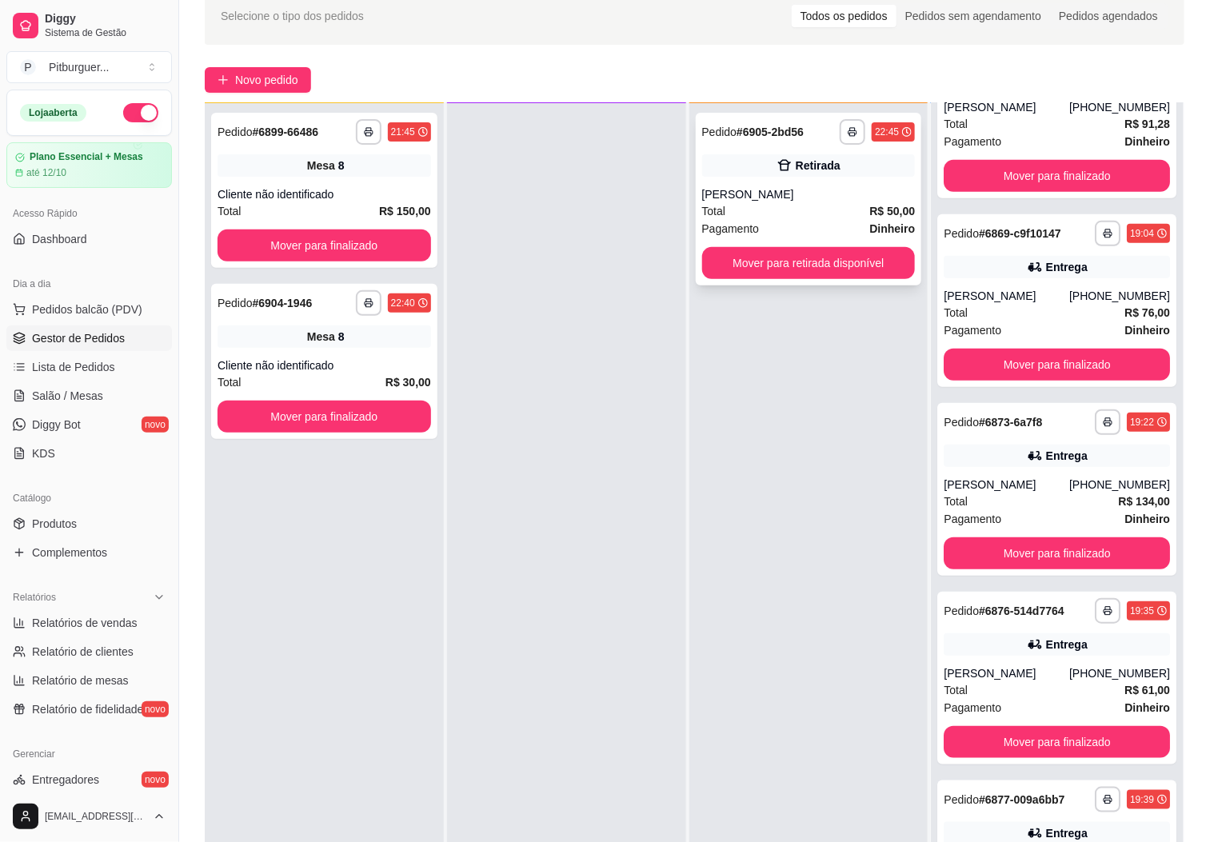
scroll to position [75, 0]
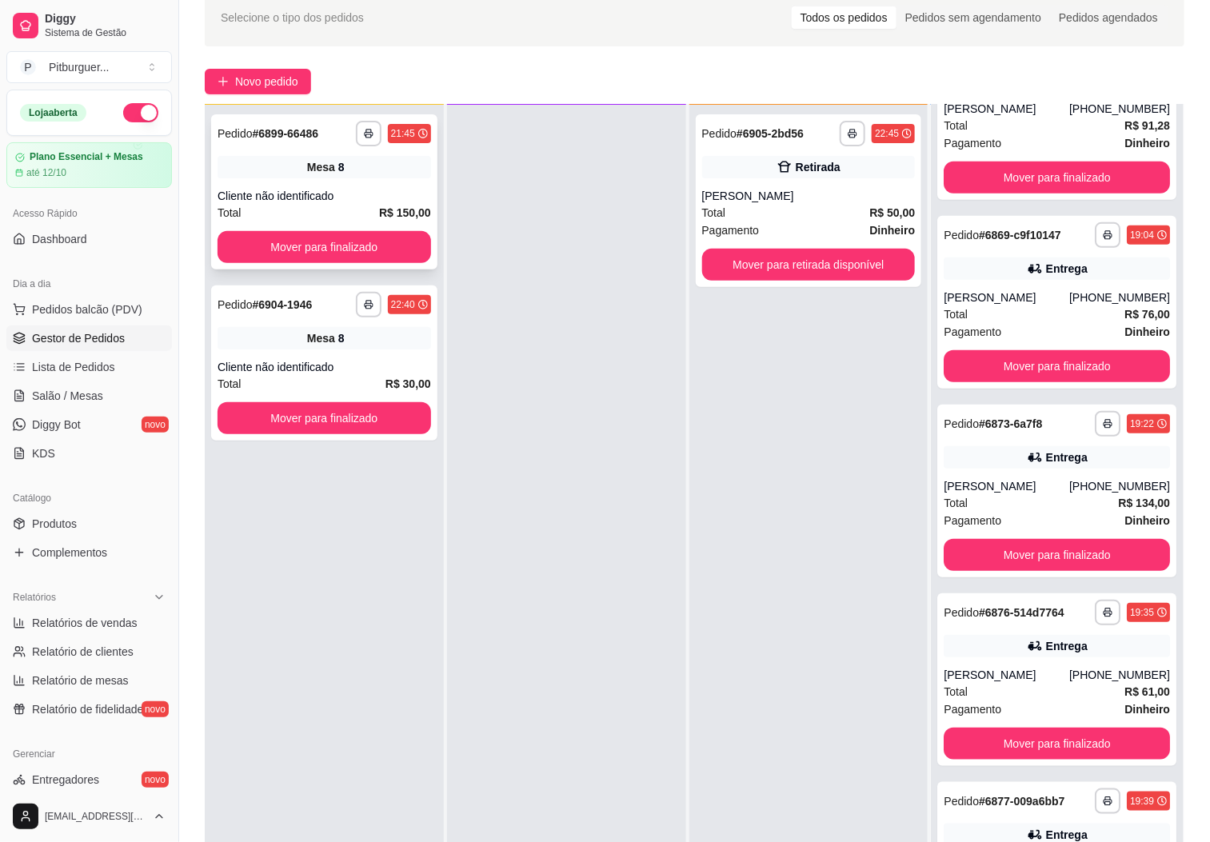
click at [353, 195] on div "Cliente não identificado" at bounding box center [323, 196] width 213 height 16
click at [338, 339] on div "8" at bounding box center [341, 338] width 6 height 16
click at [365, 194] on div "Cliente não identificado" at bounding box center [323, 196] width 213 height 16
click at [295, 243] on button "Mover para finalizado" at bounding box center [324, 247] width 207 height 31
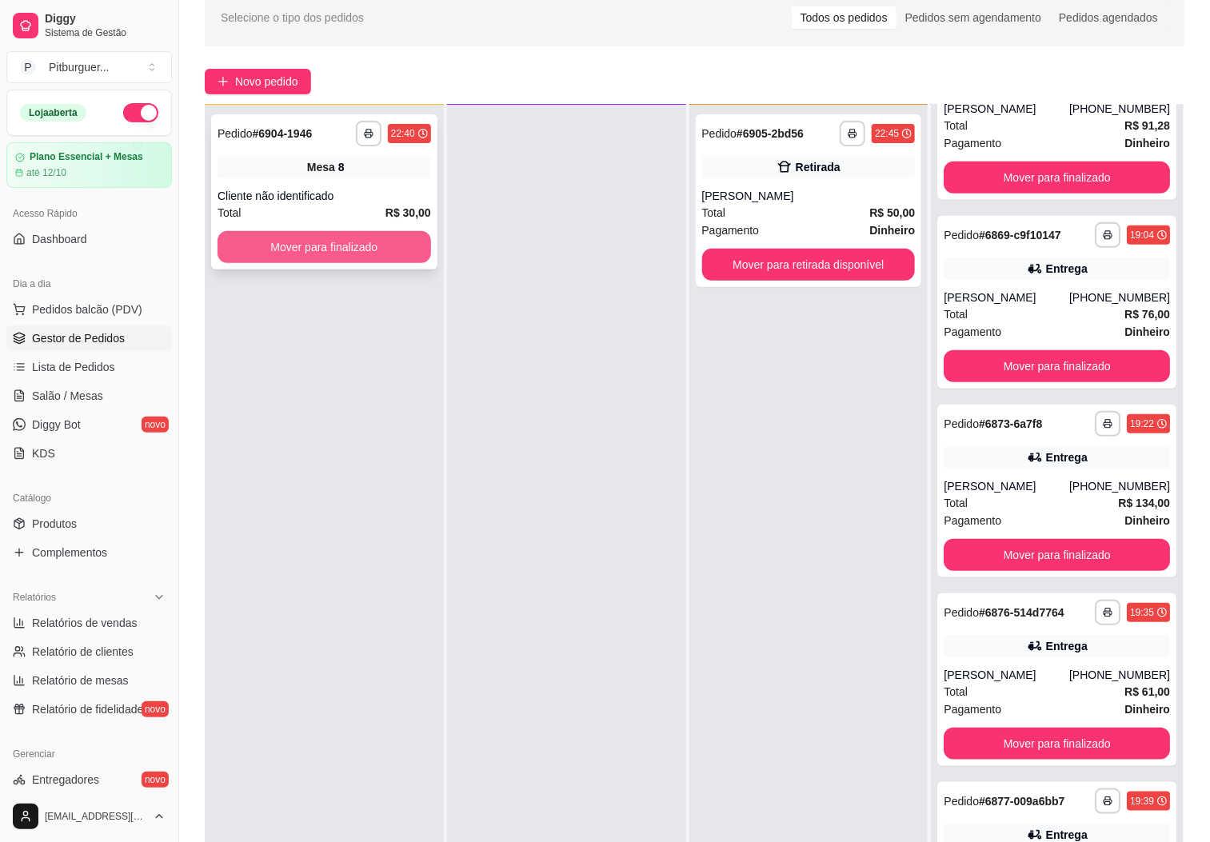
click at [346, 241] on button "Mover para finalizado" at bounding box center [323, 247] width 213 height 32
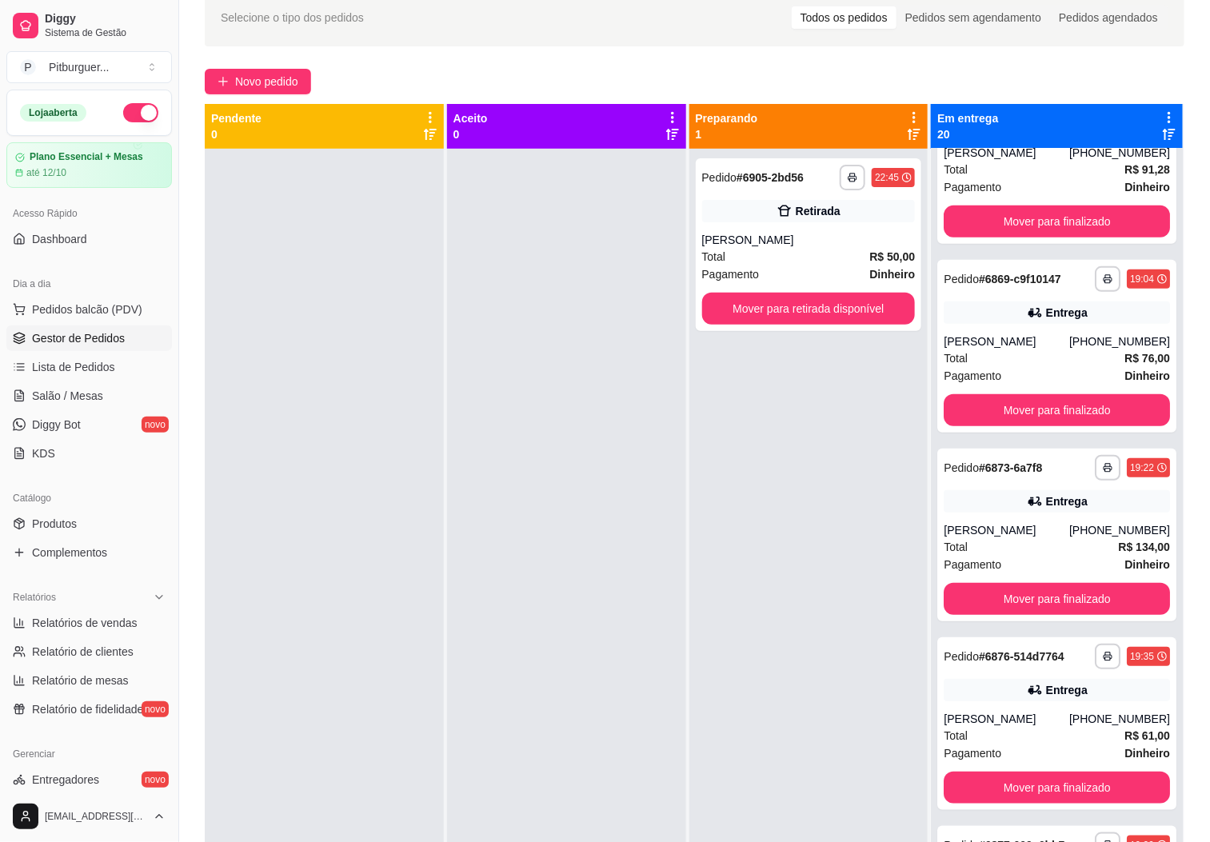
scroll to position [0, 0]
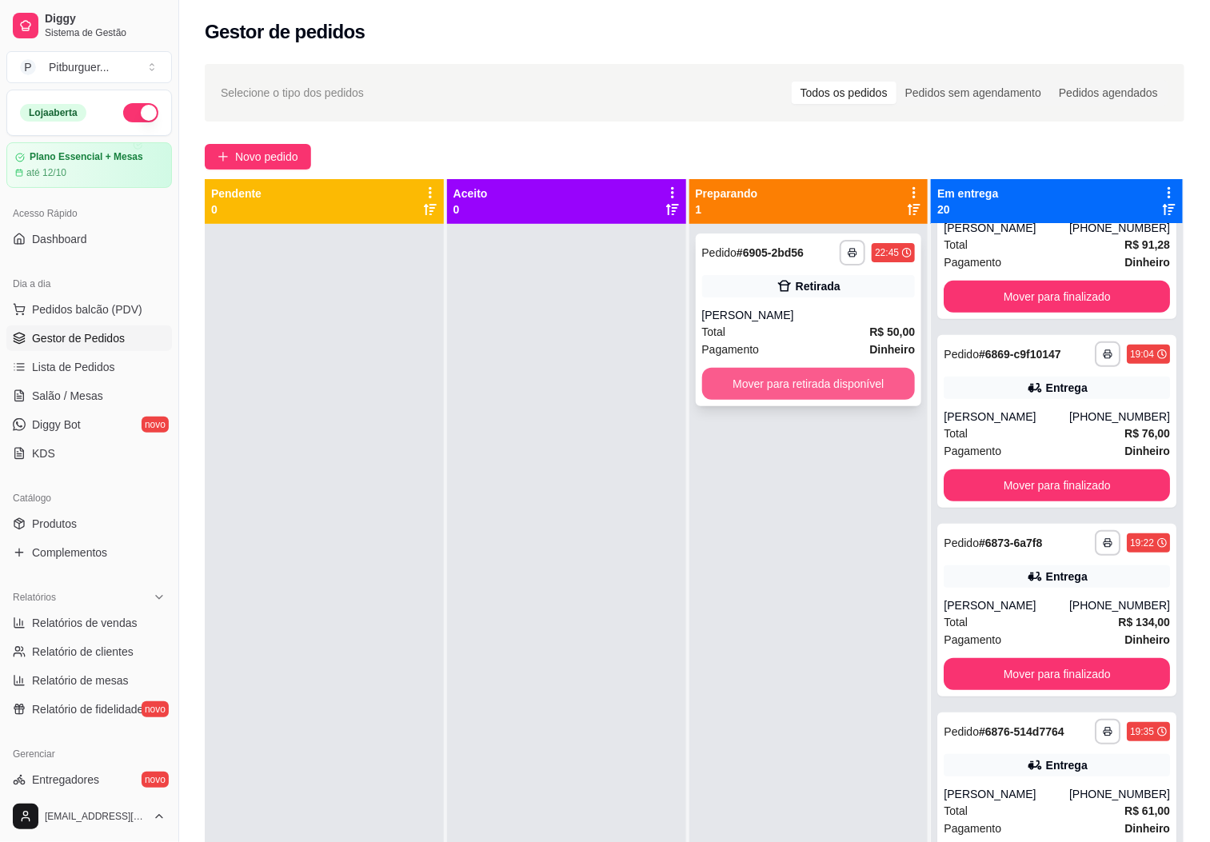
click at [815, 368] on div "Mover para retirada disponível" at bounding box center [808, 384] width 213 height 32
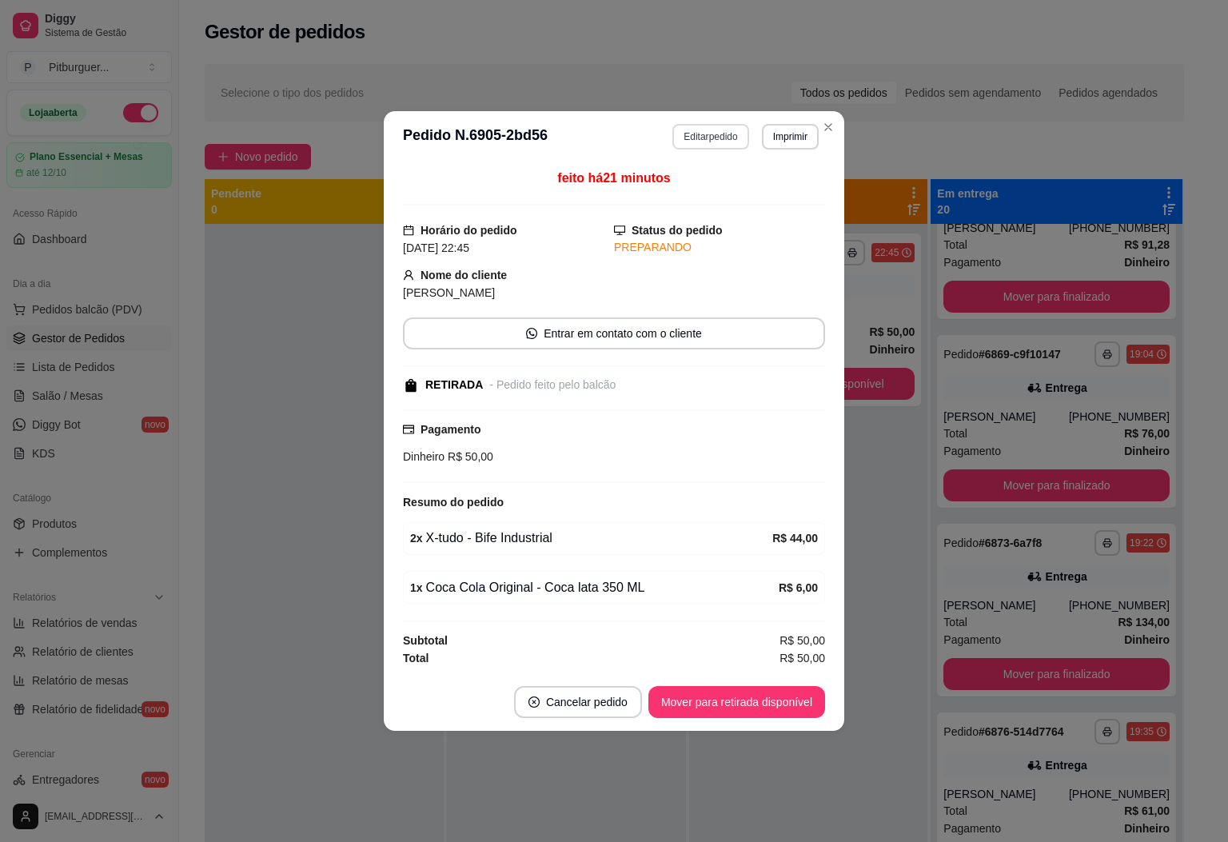
click at [712, 139] on button "Editar pedido" at bounding box center [710, 137] width 76 height 26
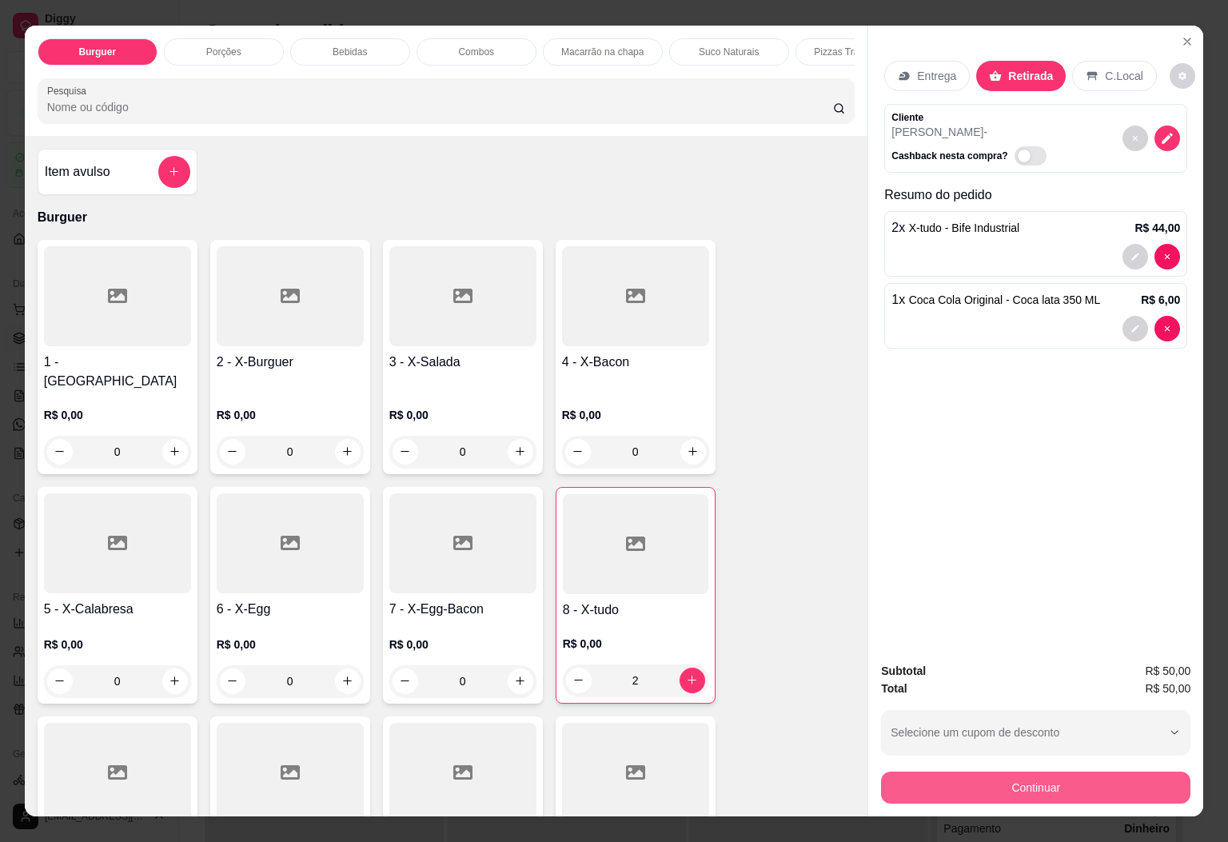
click at [1029, 782] on button "Continuar" at bounding box center [1035, 787] width 309 height 32
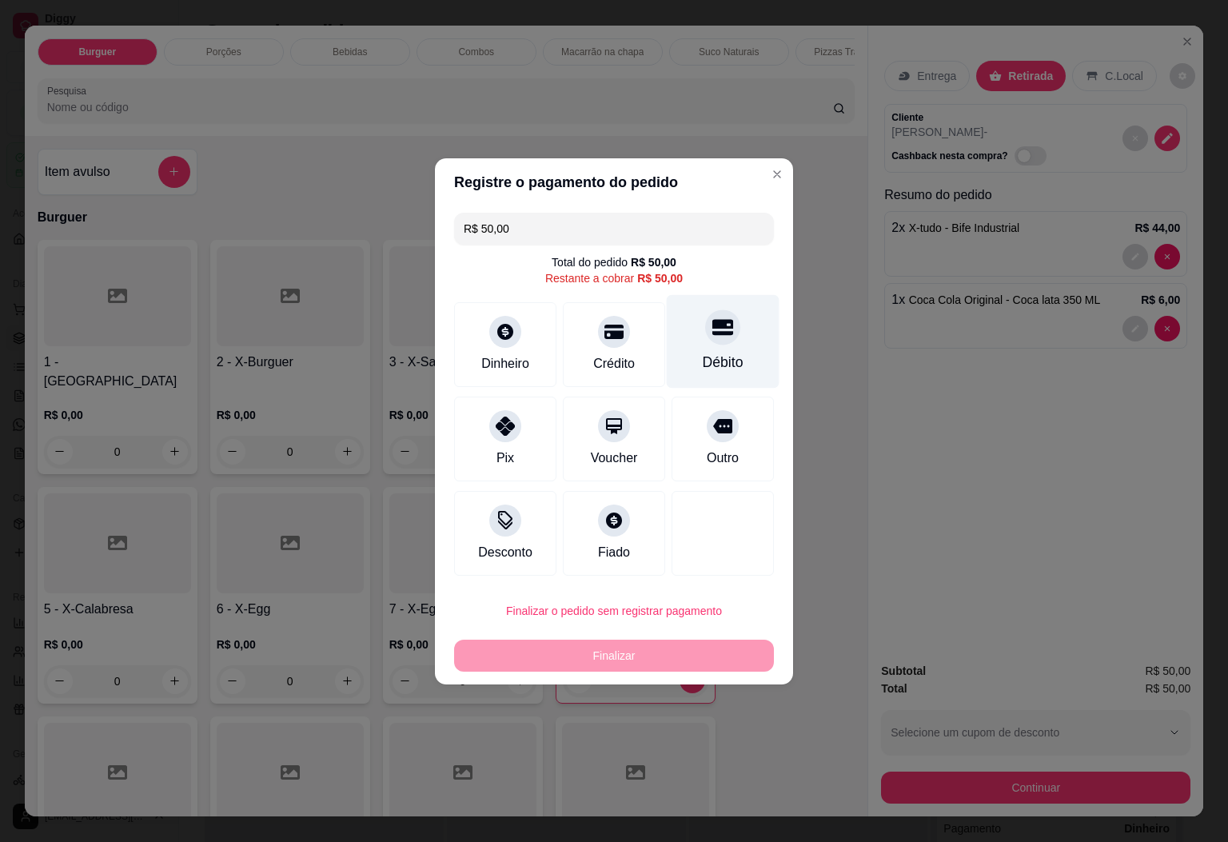
click at [696, 348] on div "Débito" at bounding box center [723, 341] width 113 height 94
type input "R$ 0,00"
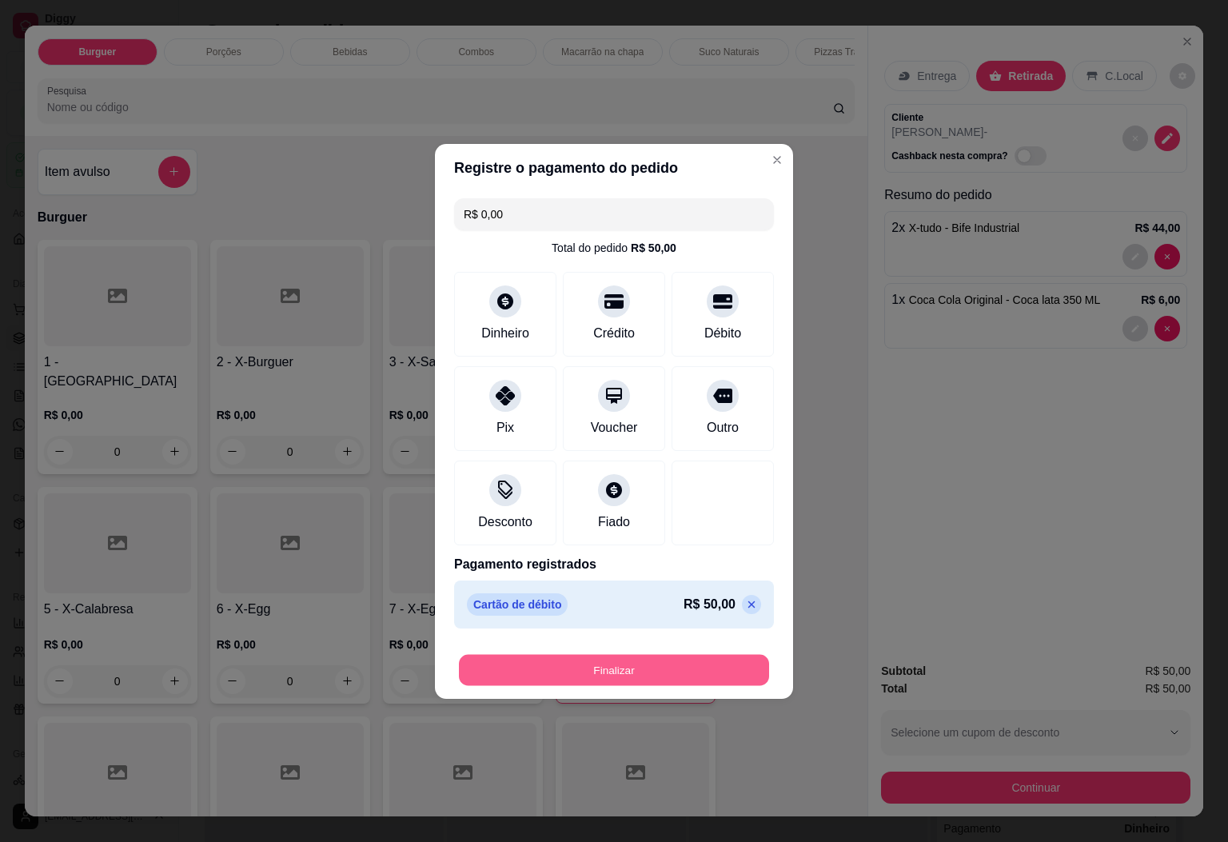
click at [612, 660] on button "Finalizar" at bounding box center [614, 669] width 310 height 31
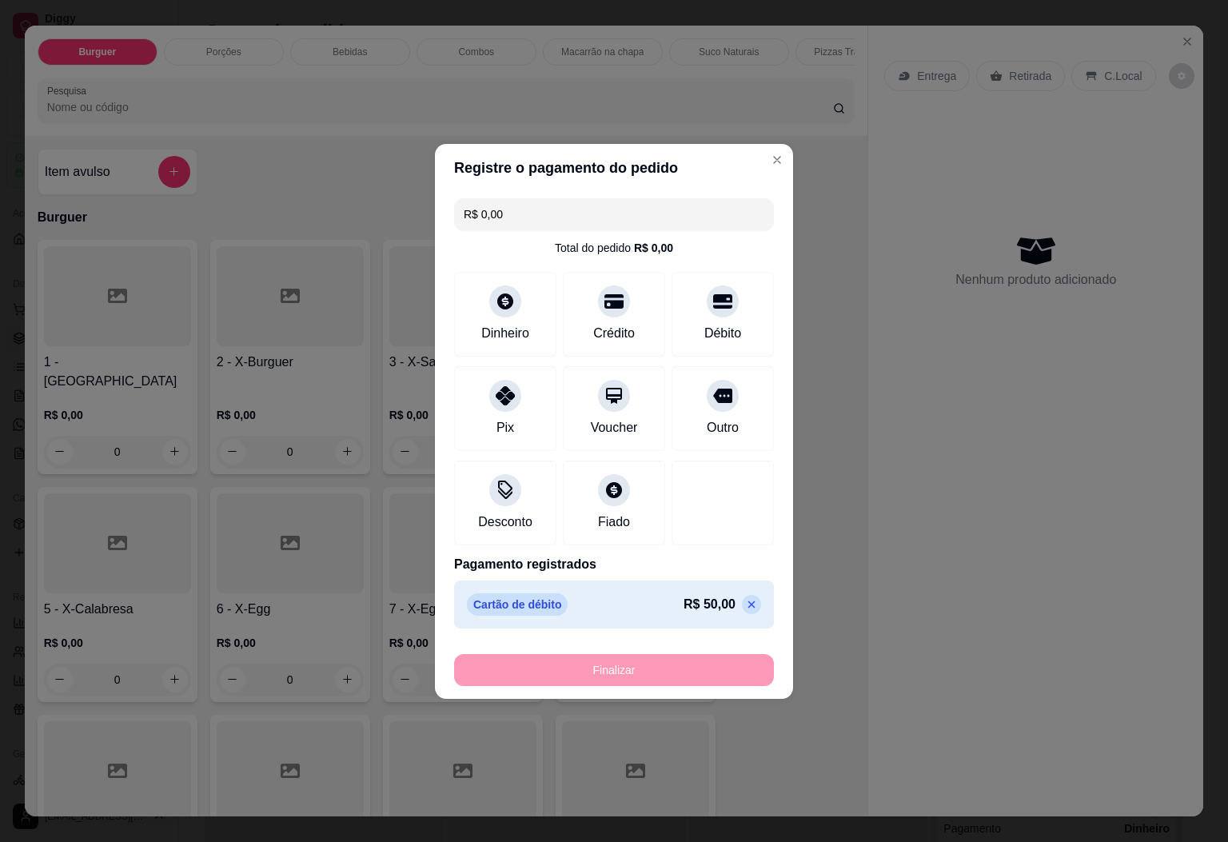
type input "0"
type input "-R$ 50,00"
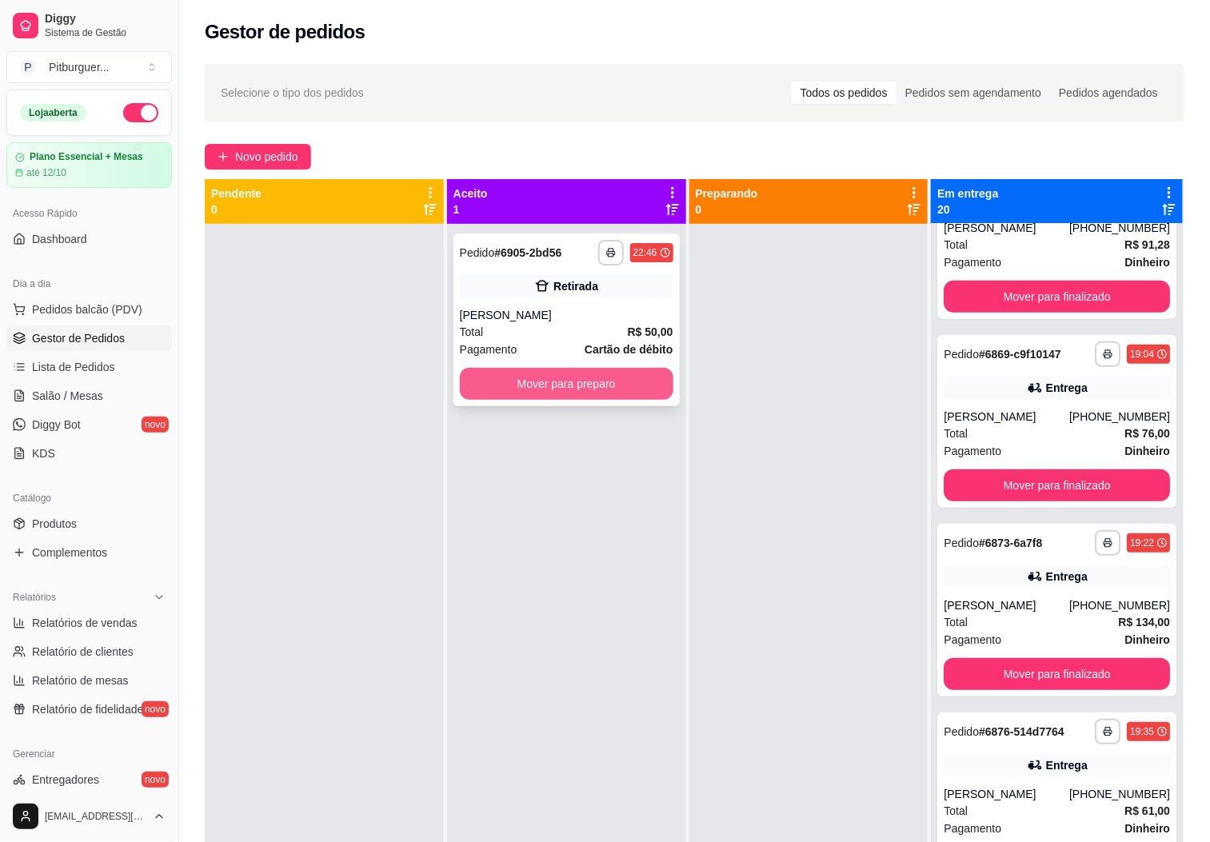
click at [609, 389] on button "Mover para preparo" at bounding box center [566, 384] width 213 height 32
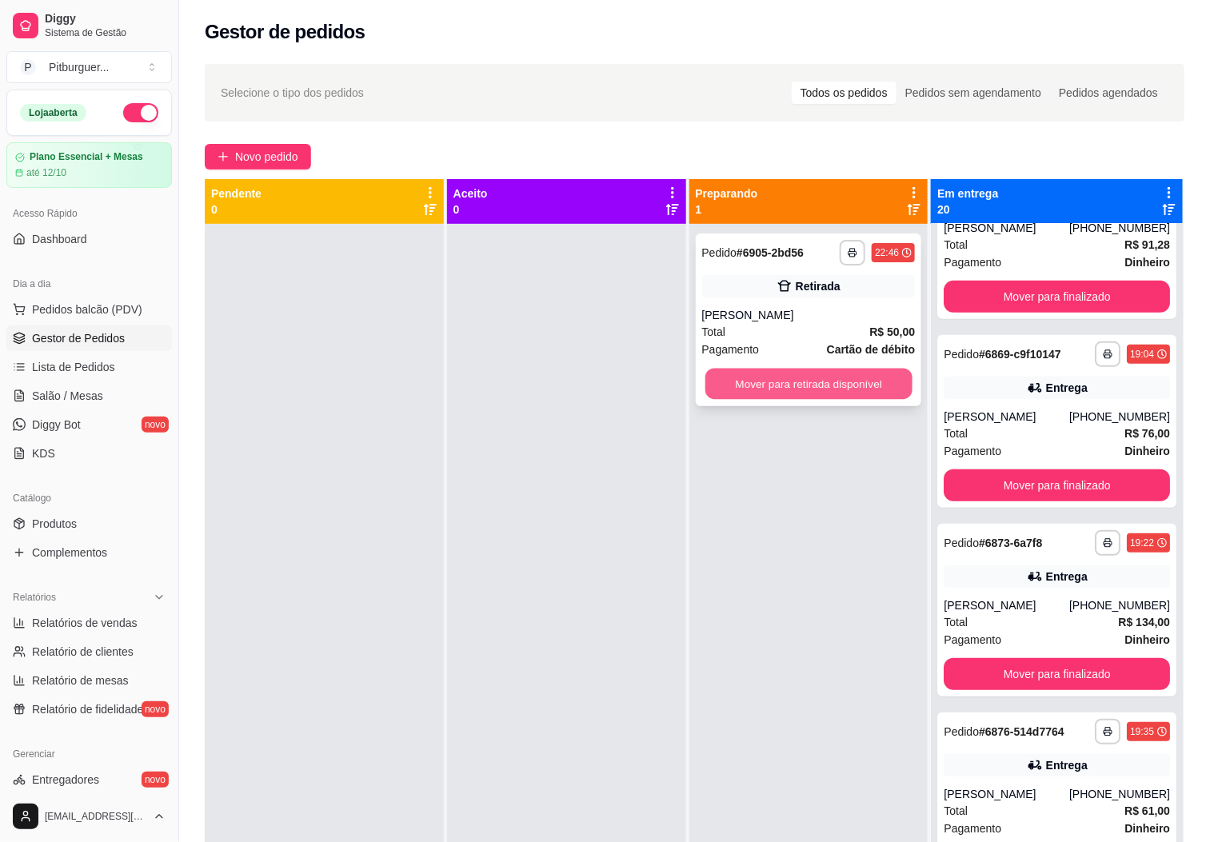
click at [830, 377] on button "Mover para retirada disponível" at bounding box center [808, 384] width 207 height 31
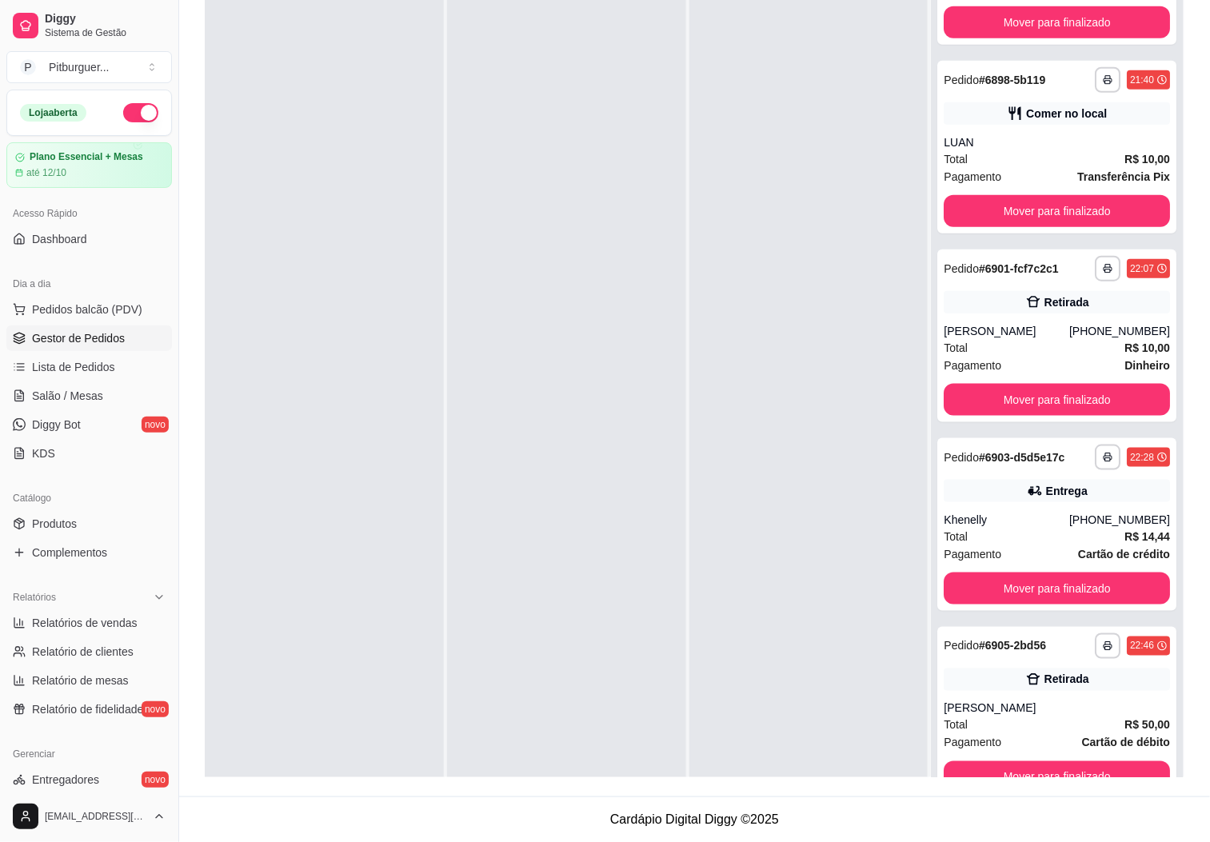
scroll to position [44, 0]
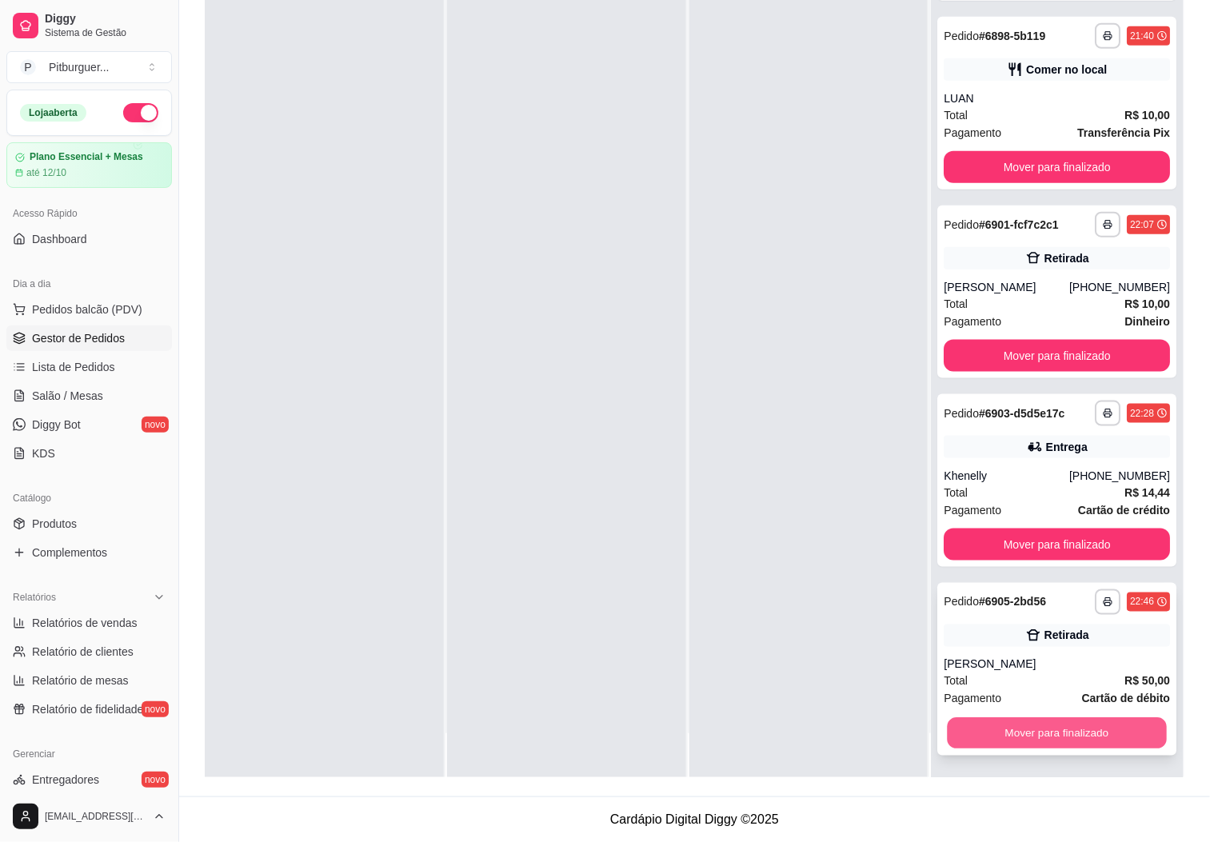
click at [1067, 743] on button "Mover para finalizado" at bounding box center [1056, 733] width 219 height 31
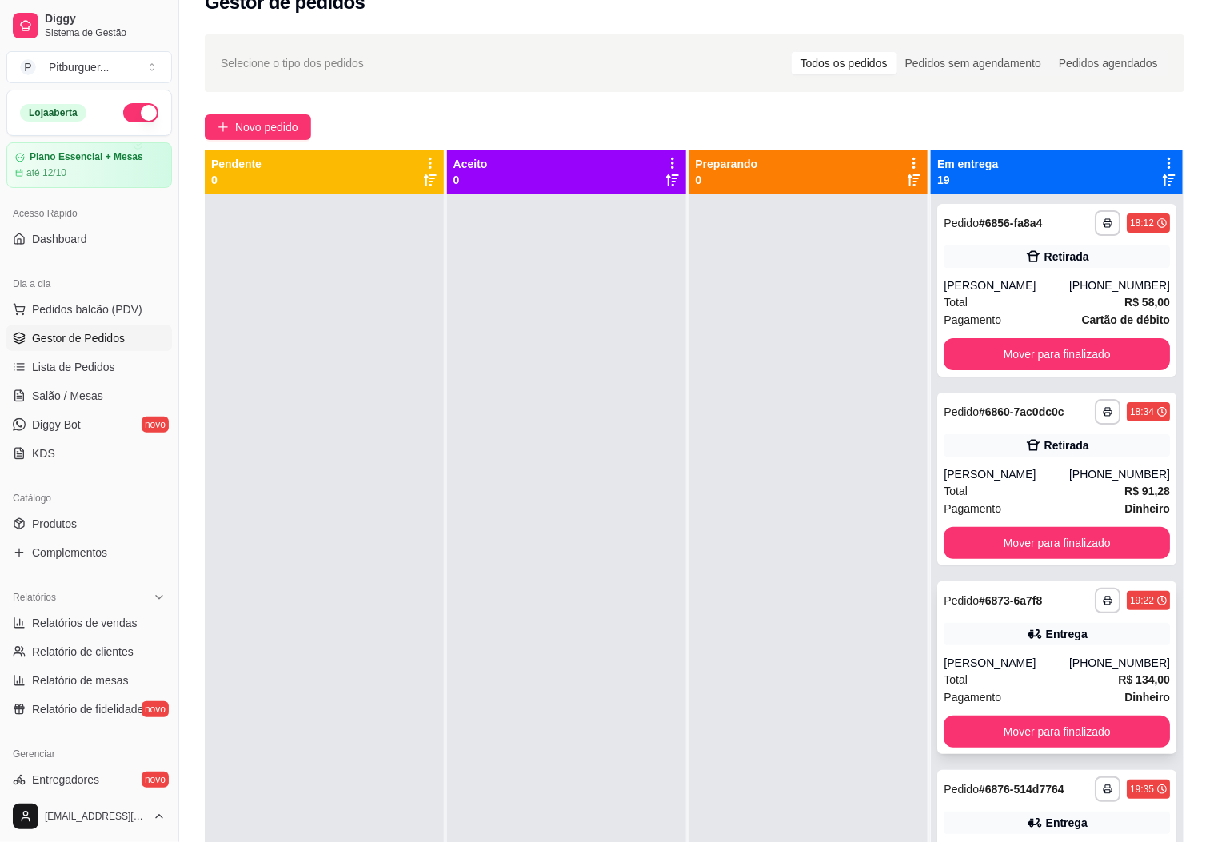
scroll to position [0, 0]
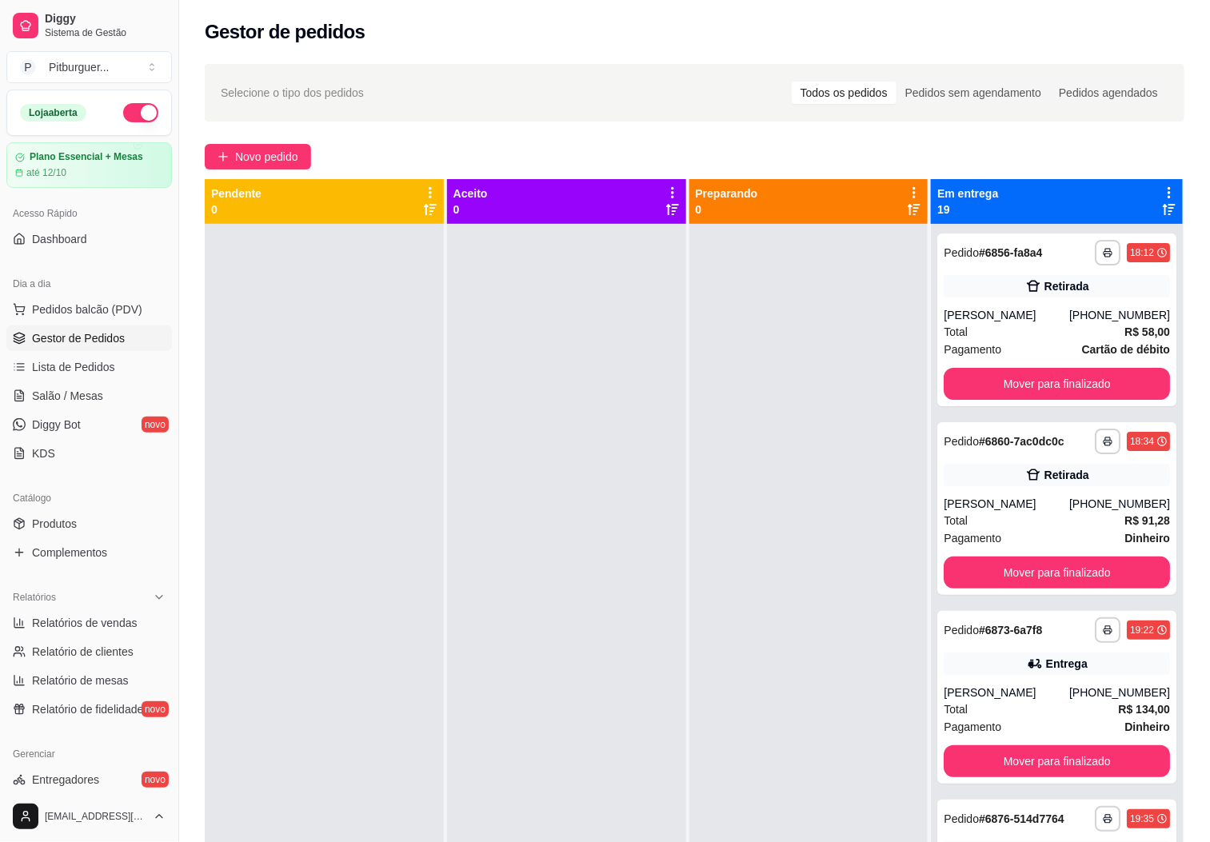
drag, startPoint x: 0, startPoint y: 152, endPoint x: 561, endPoint y: 574, distance: 702.2
click at [653, 544] on div at bounding box center [566, 645] width 239 height 842
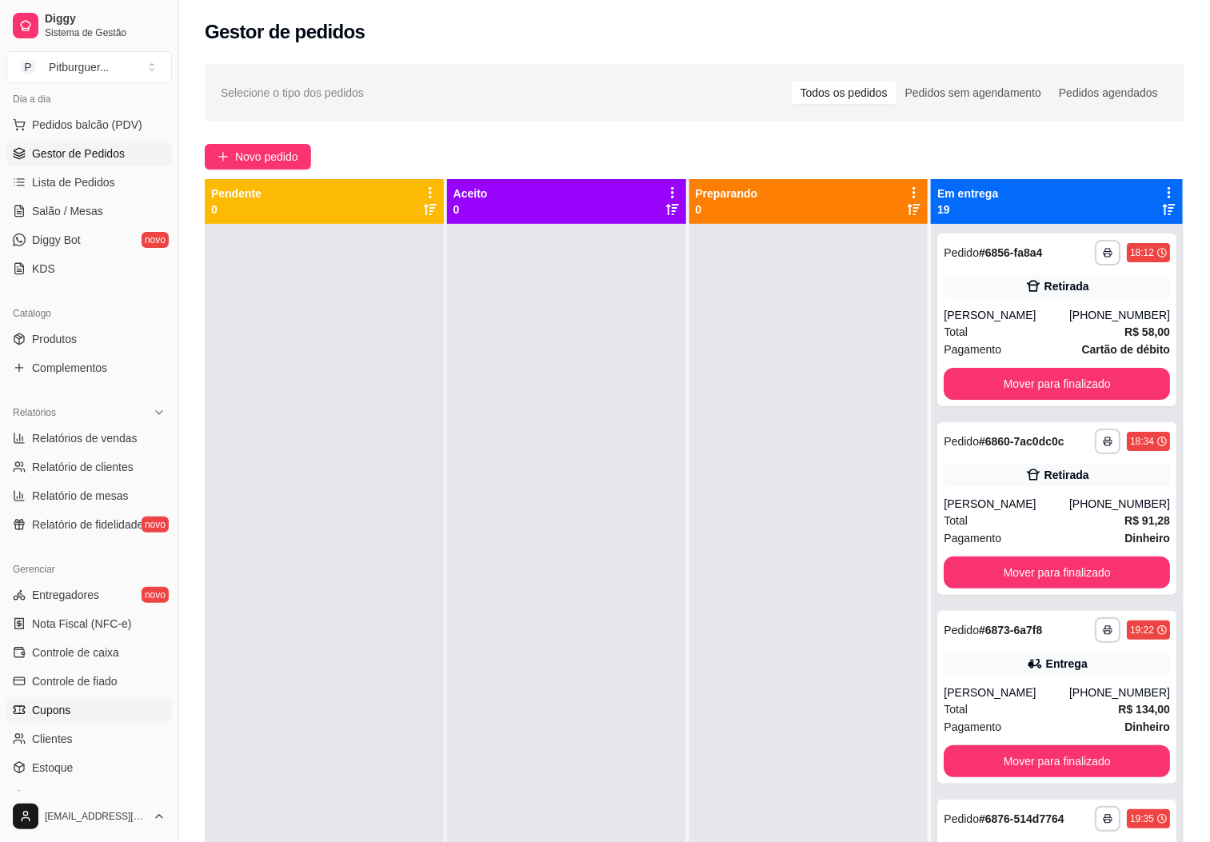
scroll to position [187, 0]
click at [91, 679] on span "Controle de fiado" at bounding box center [75, 679] width 86 height 16
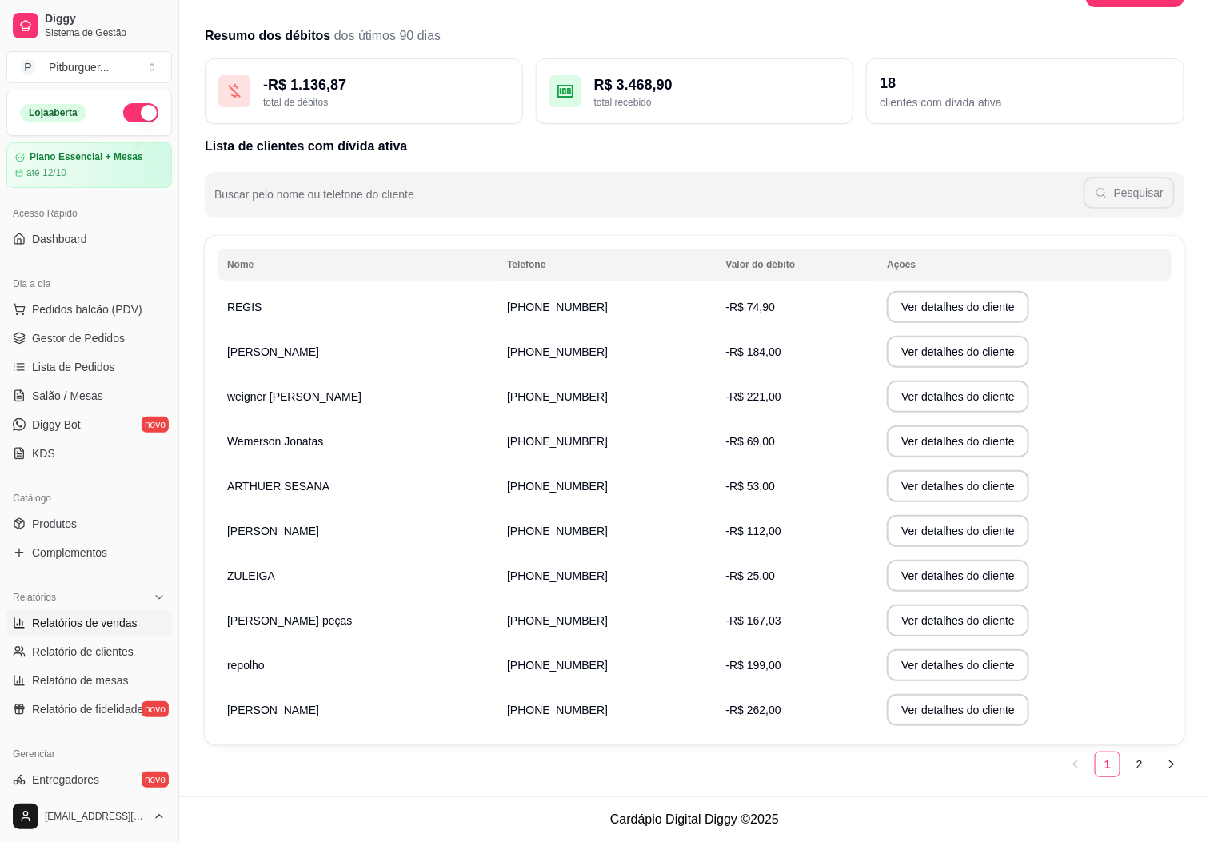
click at [67, 616] on span "Relatórios de vendas" at bounding box center [85, 623] width 106 height 16
select select "ALL"
select select "0"
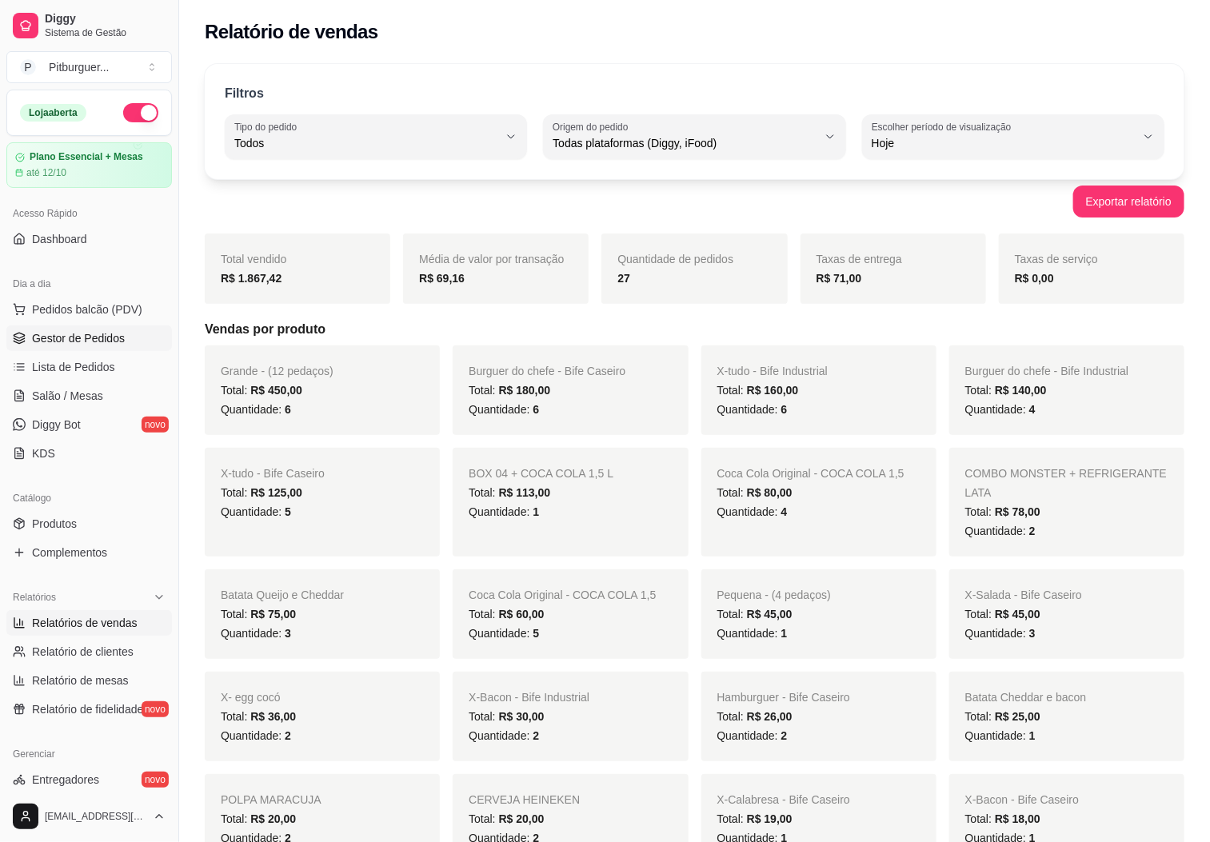
click at [103, 339] on span "Gestor de Pedidos" at bounding box center [78, 338] width 93 height 16
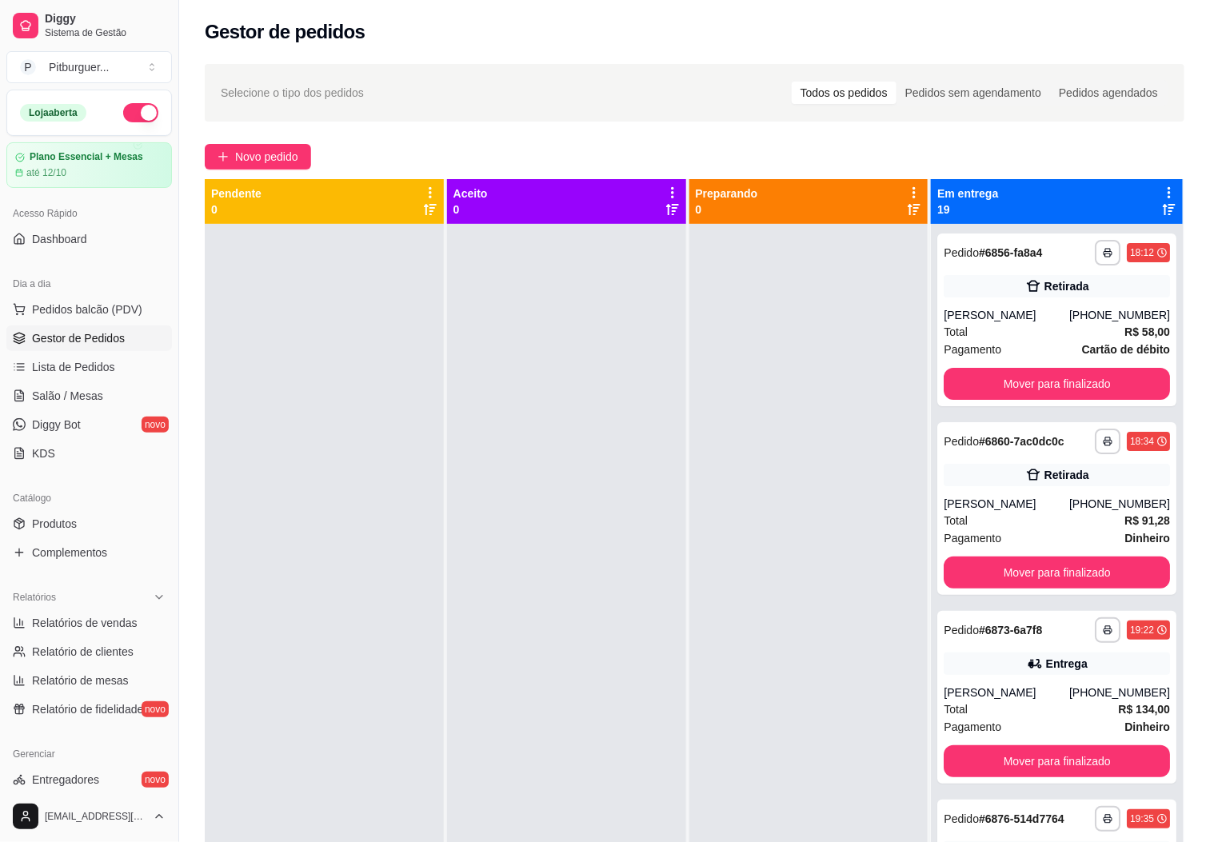
click at [871, 427] on div at bounding box center [808, 645] width 239 height 842
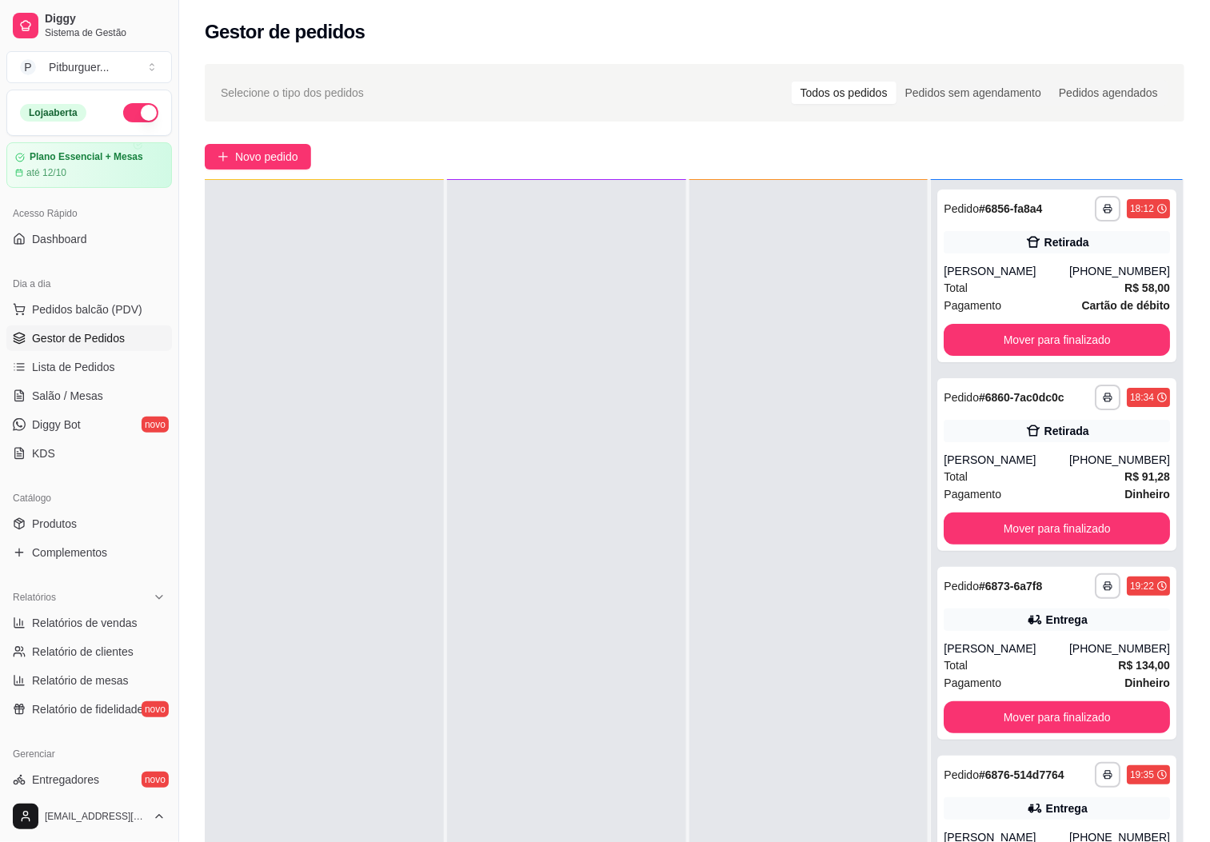
click at [833, 459] on div at bounding box center [808, 601] width 239 height 842
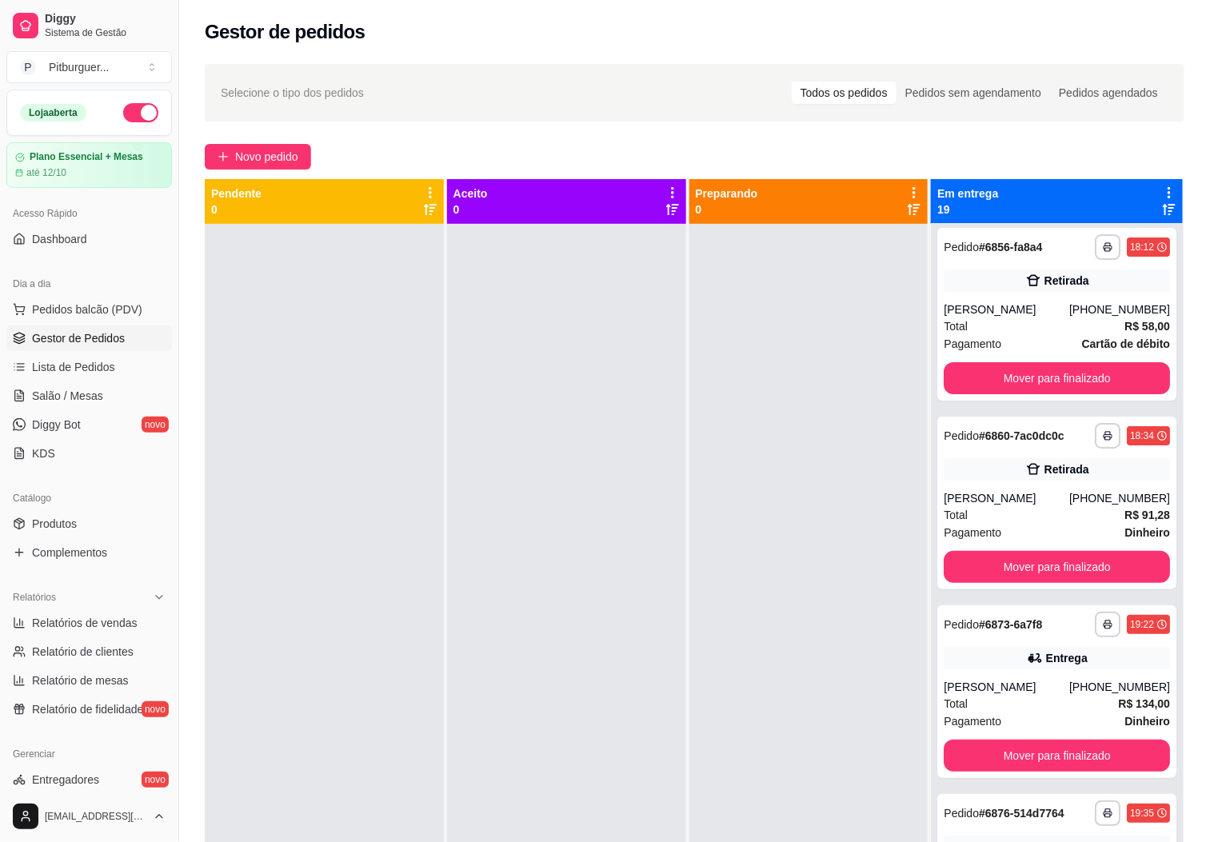
scroll to position [22, 0]
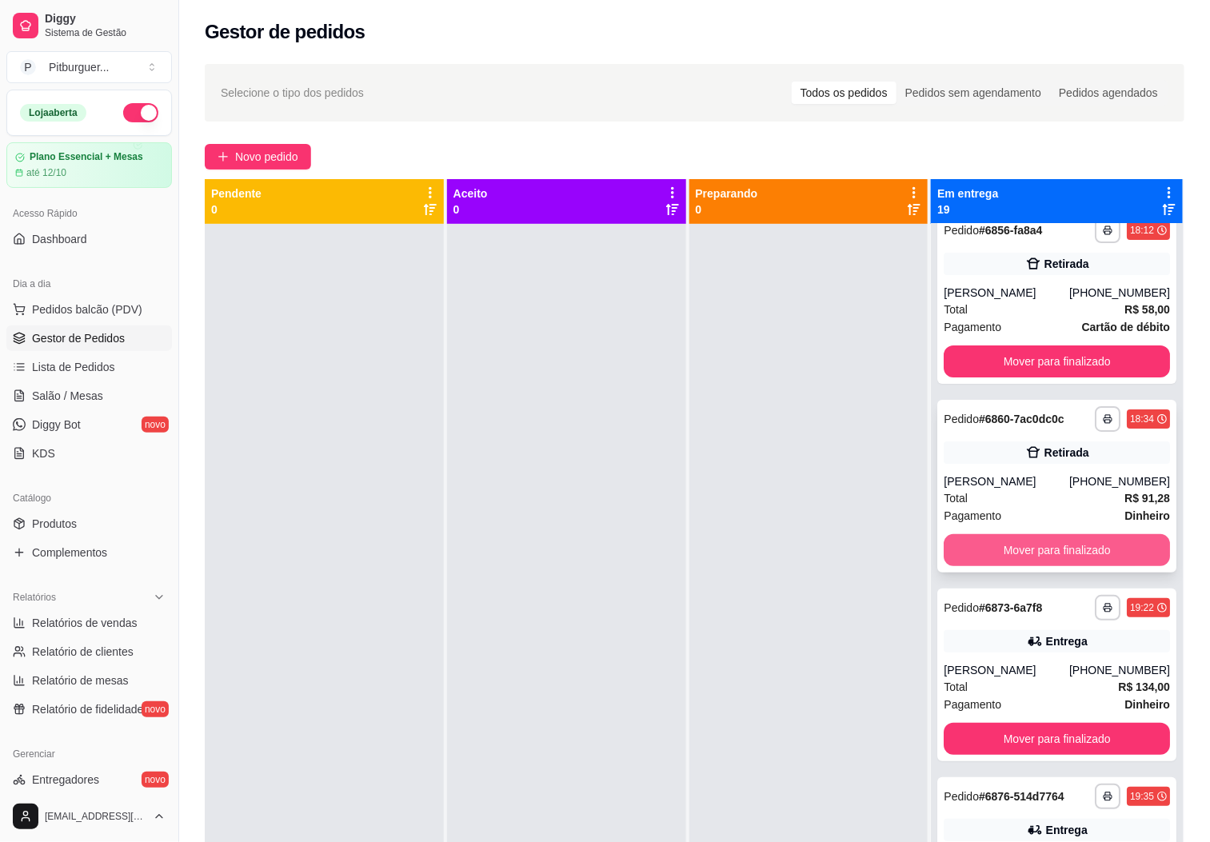
click at [1036, 548] on button "Mover para finalizado" at bounding box center [1056, 550] width 226 height 32
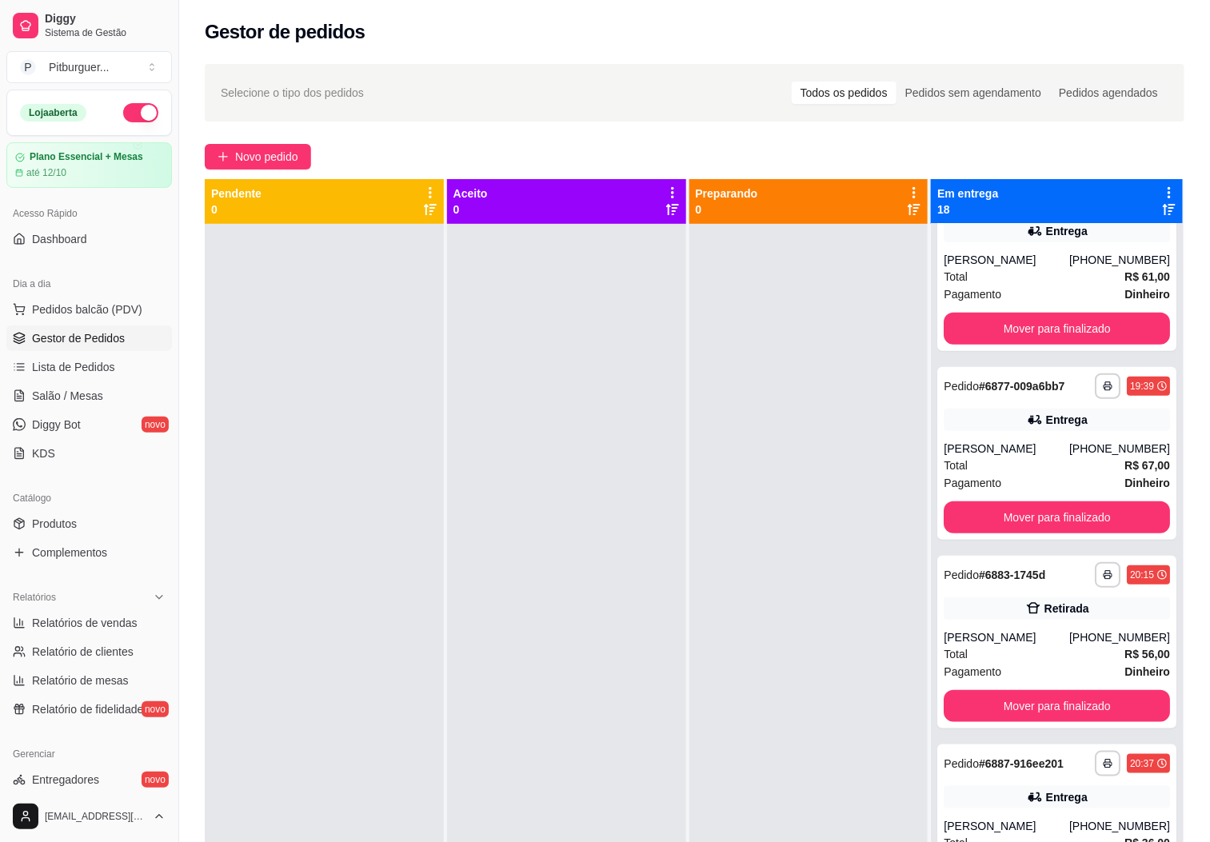
scroll to position [471, 0]
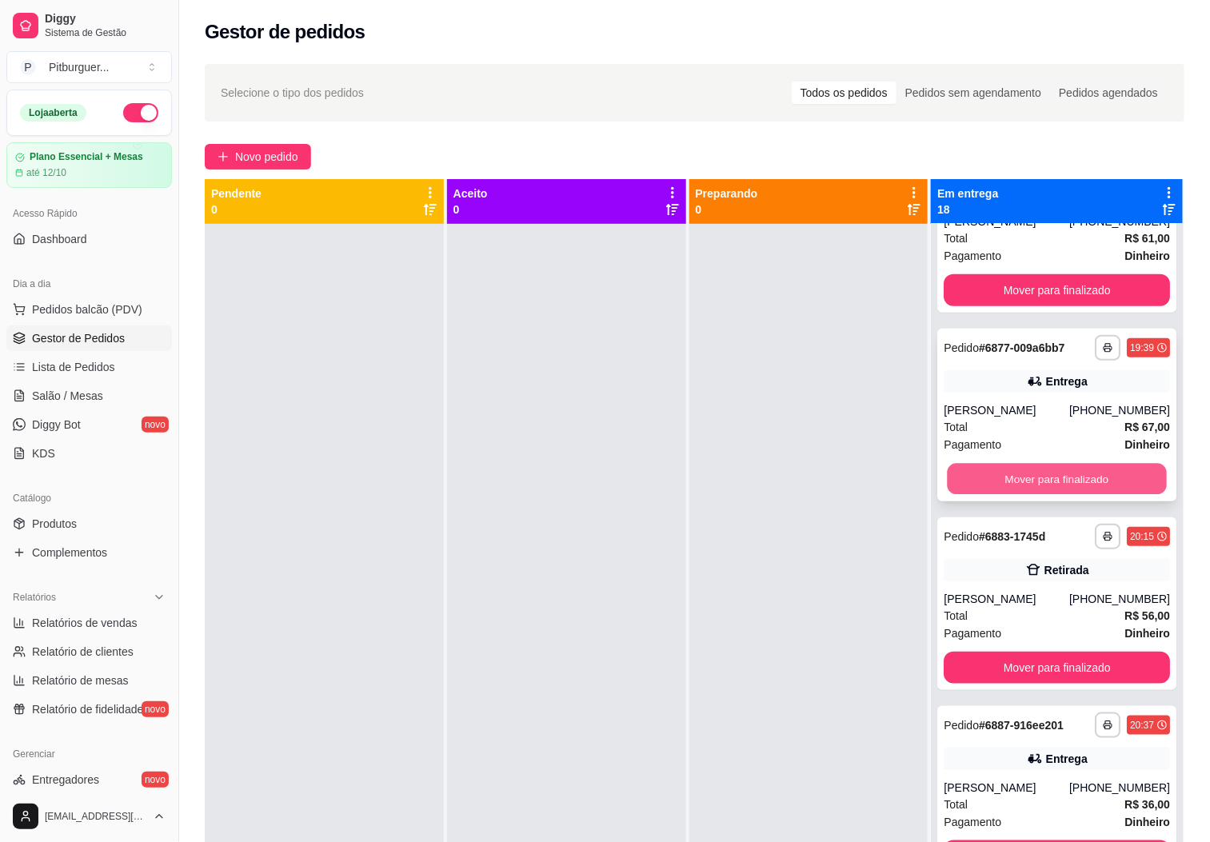
click at [1101, 495] on button "Mover para finalizado" at bounding box center [1056, 479] width 219 height 31
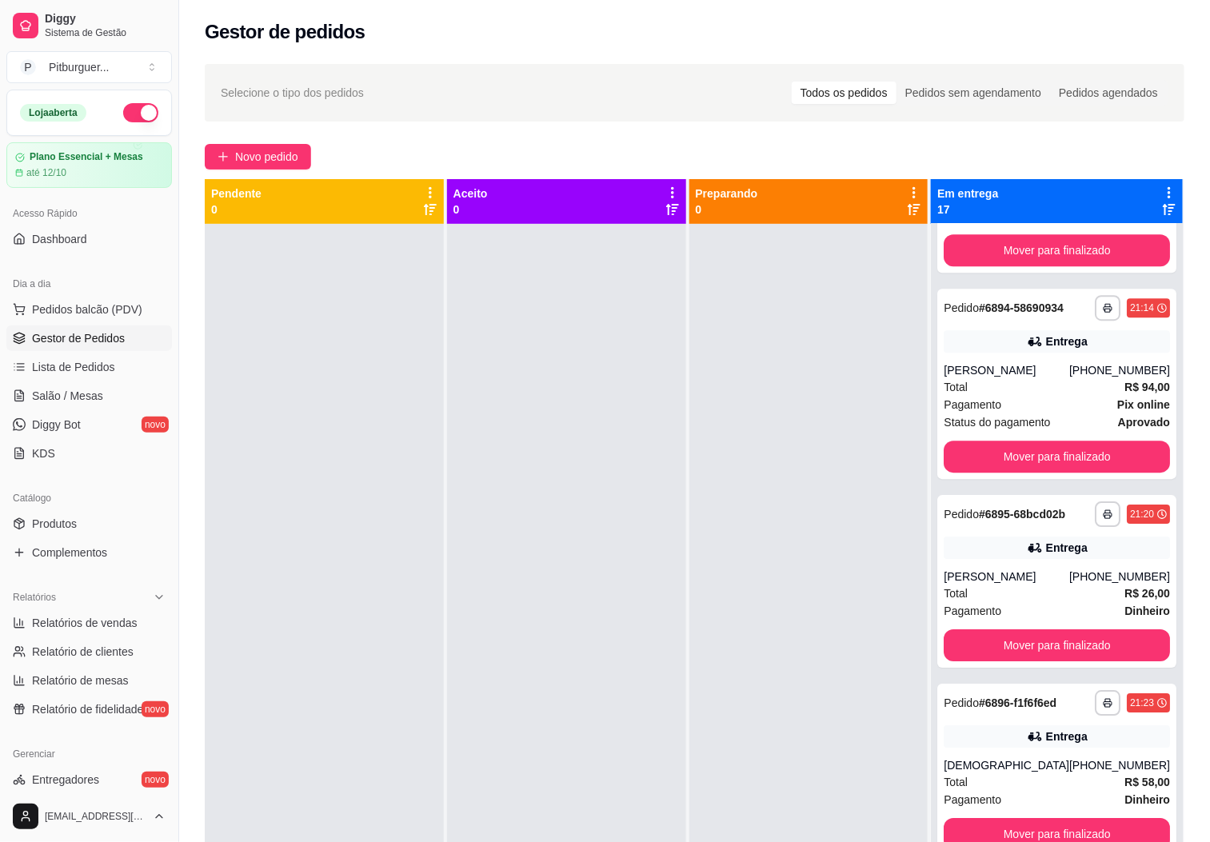
scroll to position [1869, 0]
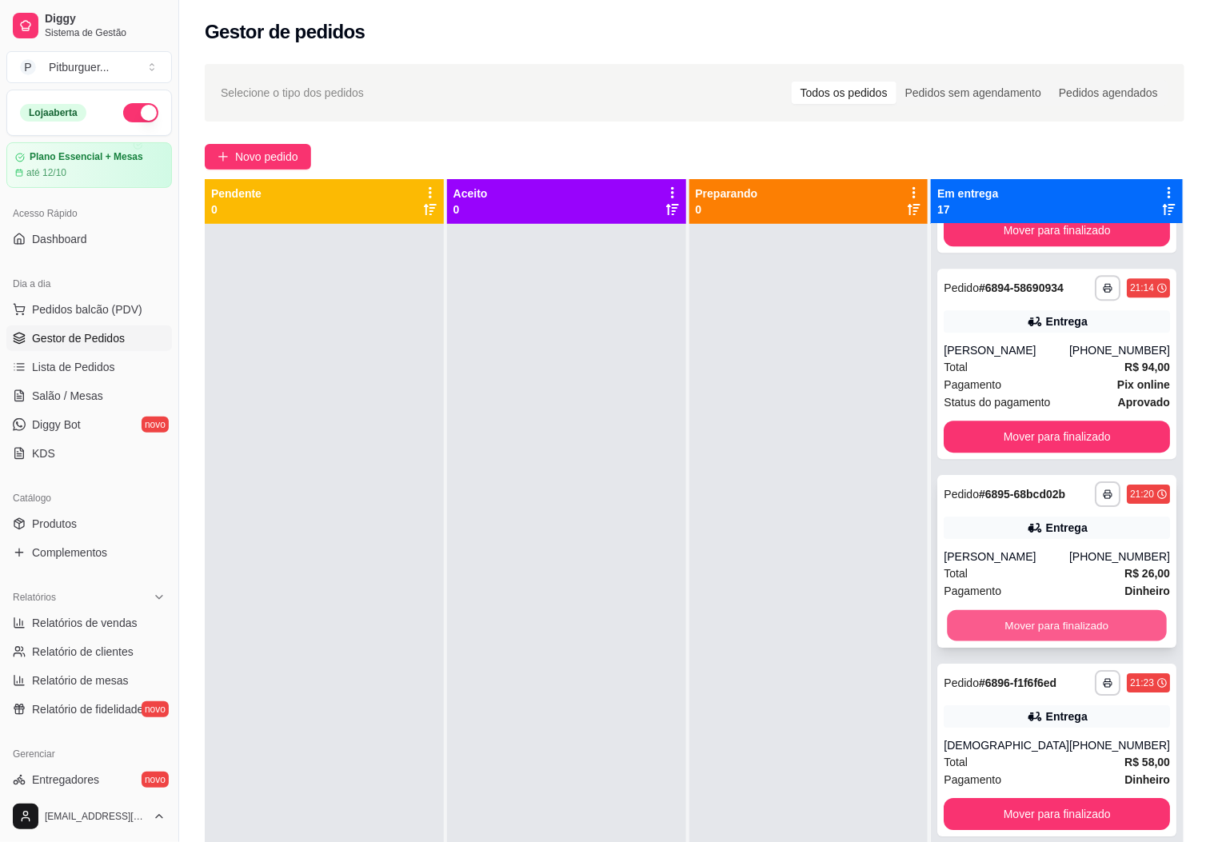
click at [1030, 641] on button "Mover para finalizado" at bounding box center [1056, 625] width 219 height 31
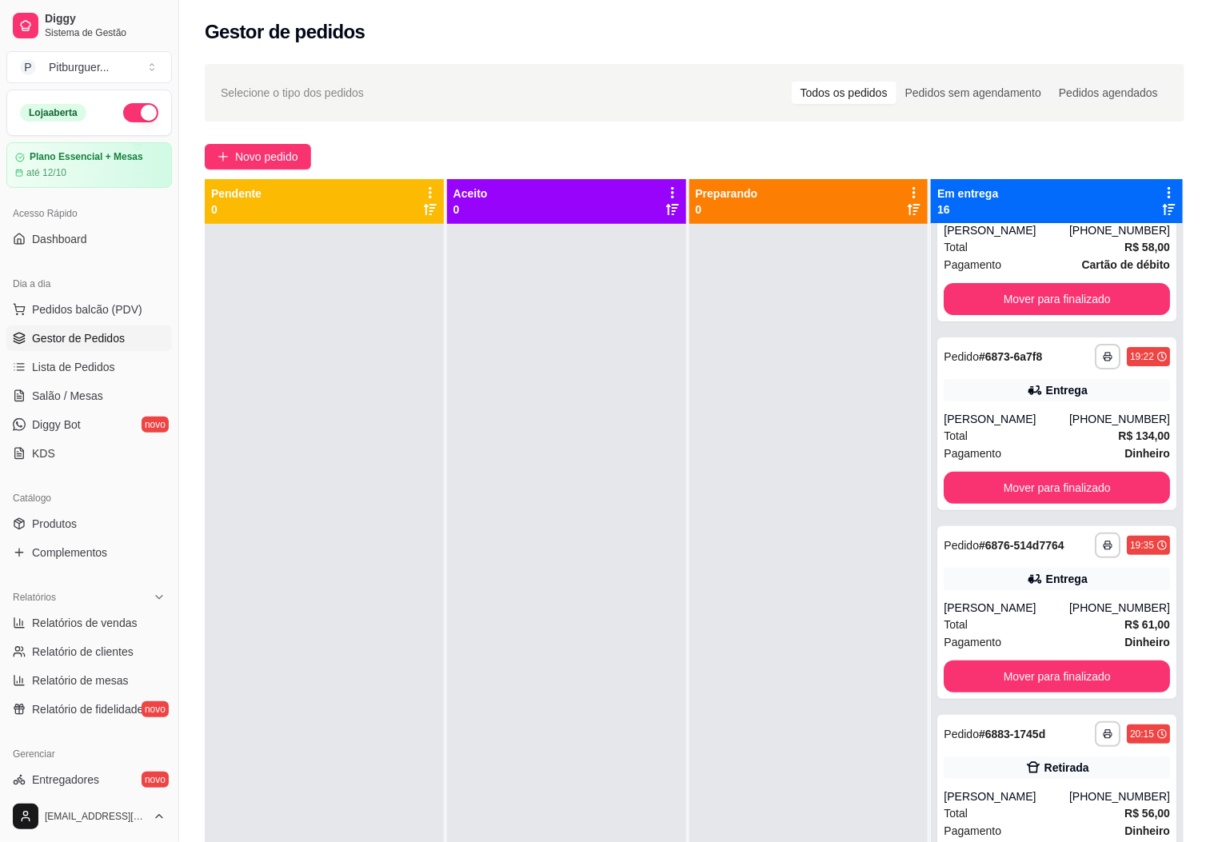
scroll to position [58, 0]
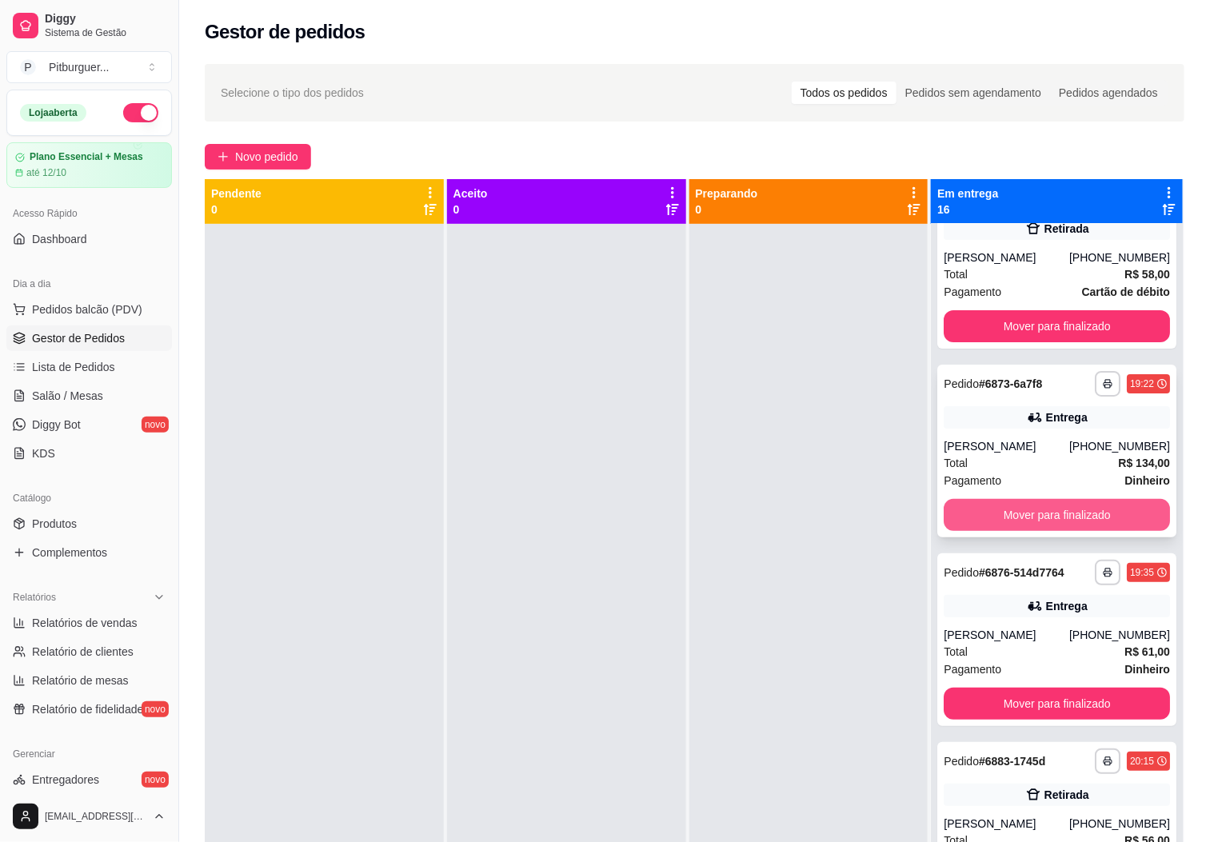
click at [1058, 512] on button "Mover para finalizado" at bounding box center [1056, 515] width 226 height 32
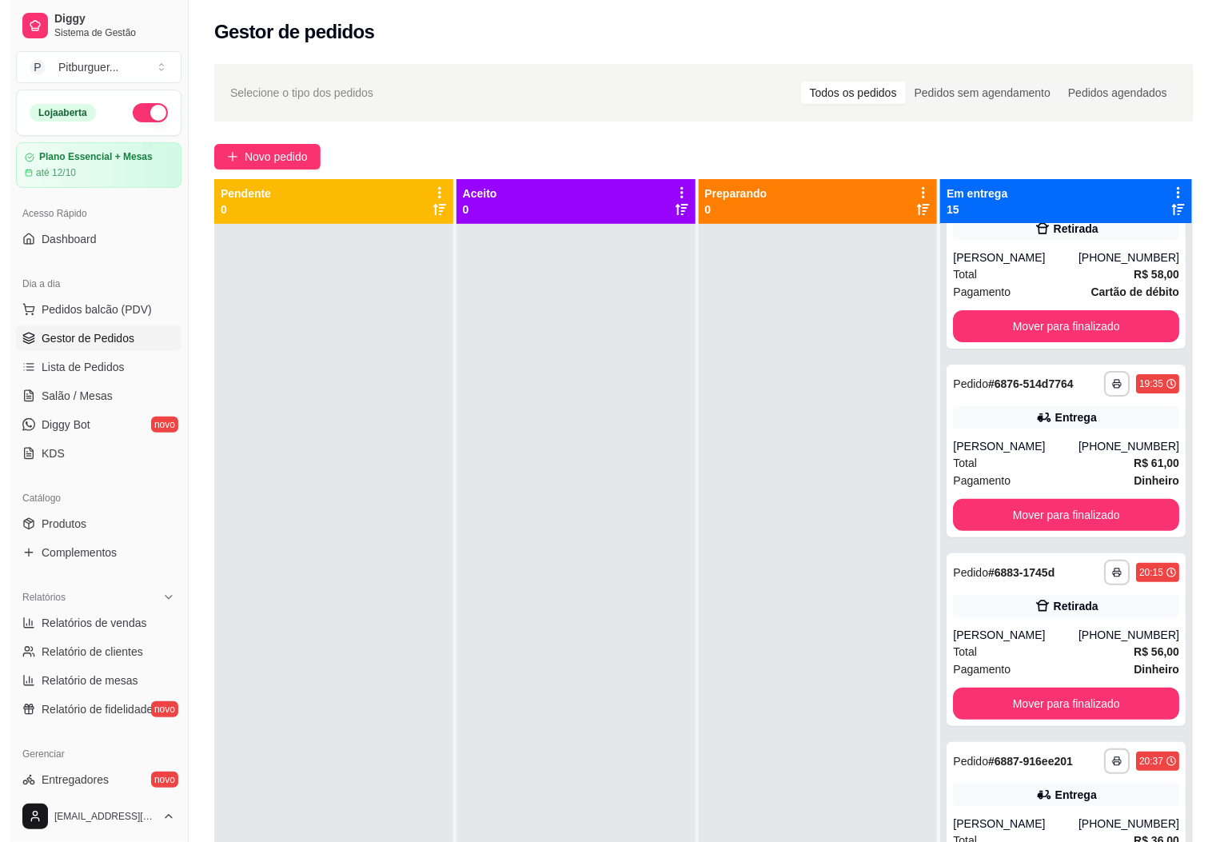
scroll to position [0, 0]
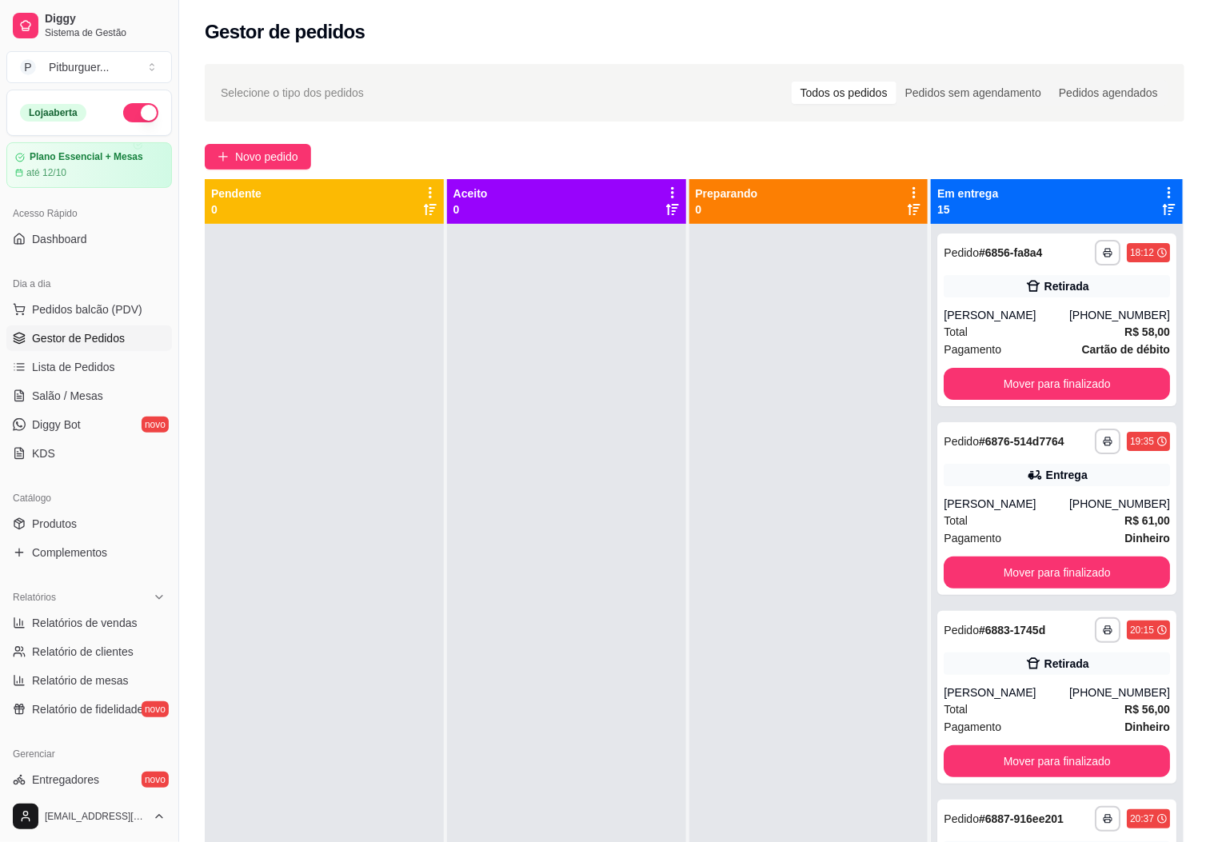
click at [773, 425] on div at bounding box center [808, 645] width 239 height 842
click at [1050, 717] on div "Total R$ 56,00" at bounding box center [1056, 709] width 226 height 18
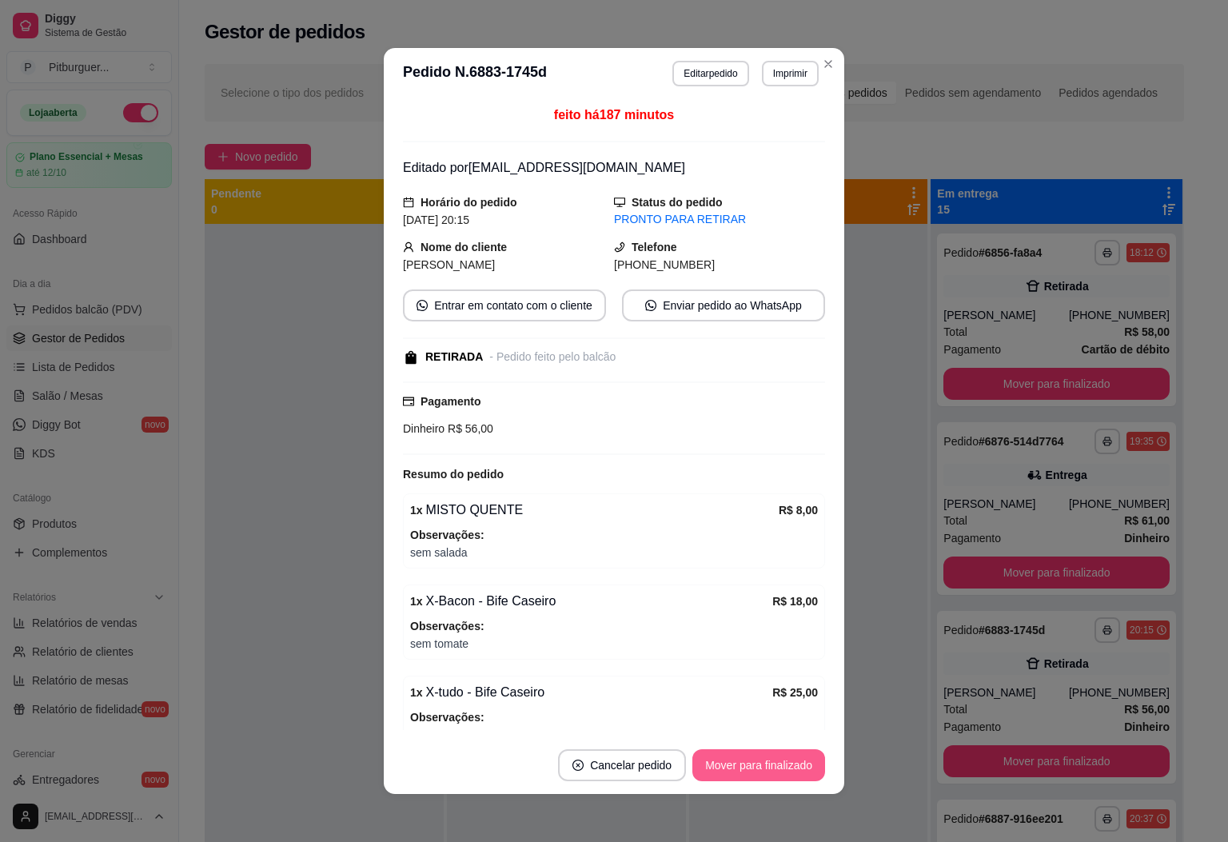
click at [751, 761] on button "Mover para finalizado" at bounding box center [758, 765] width 133 height 32
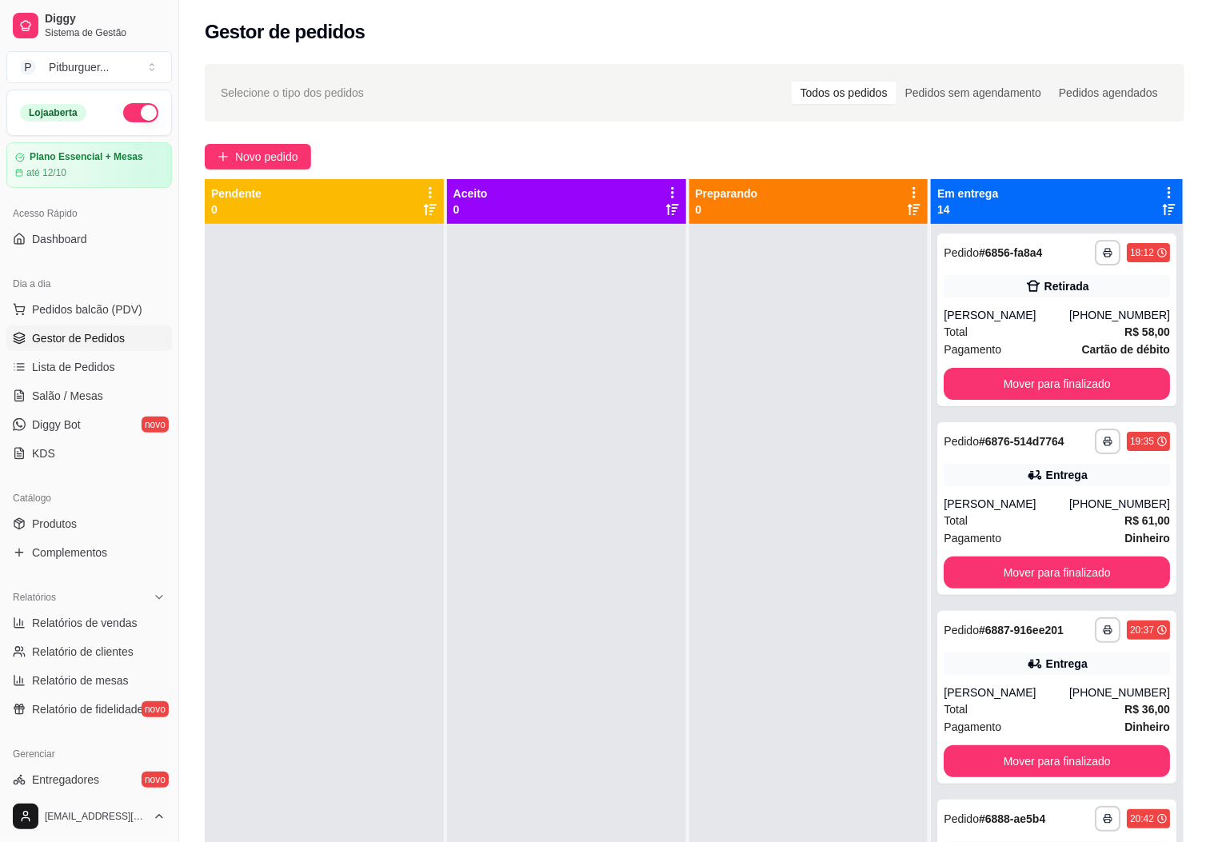
click at [864, 315] on div at bounding box center [808, 645] width 239 height 842
click at [1058, 573] on button "Mover para finalizado" at bounding box center [1056, 572] width 226 height 32
drag, startPoint x: 773, startPoint y: 568, endPoint x: 919, endPoint y: 540, distance: 148.3
click at [773, 567] on div at bounding box center [808, 645] width 239 height 842
click at [1124, 540] on strong "Dinheiro" at bounding box center [1147, 538] width 46 height 13
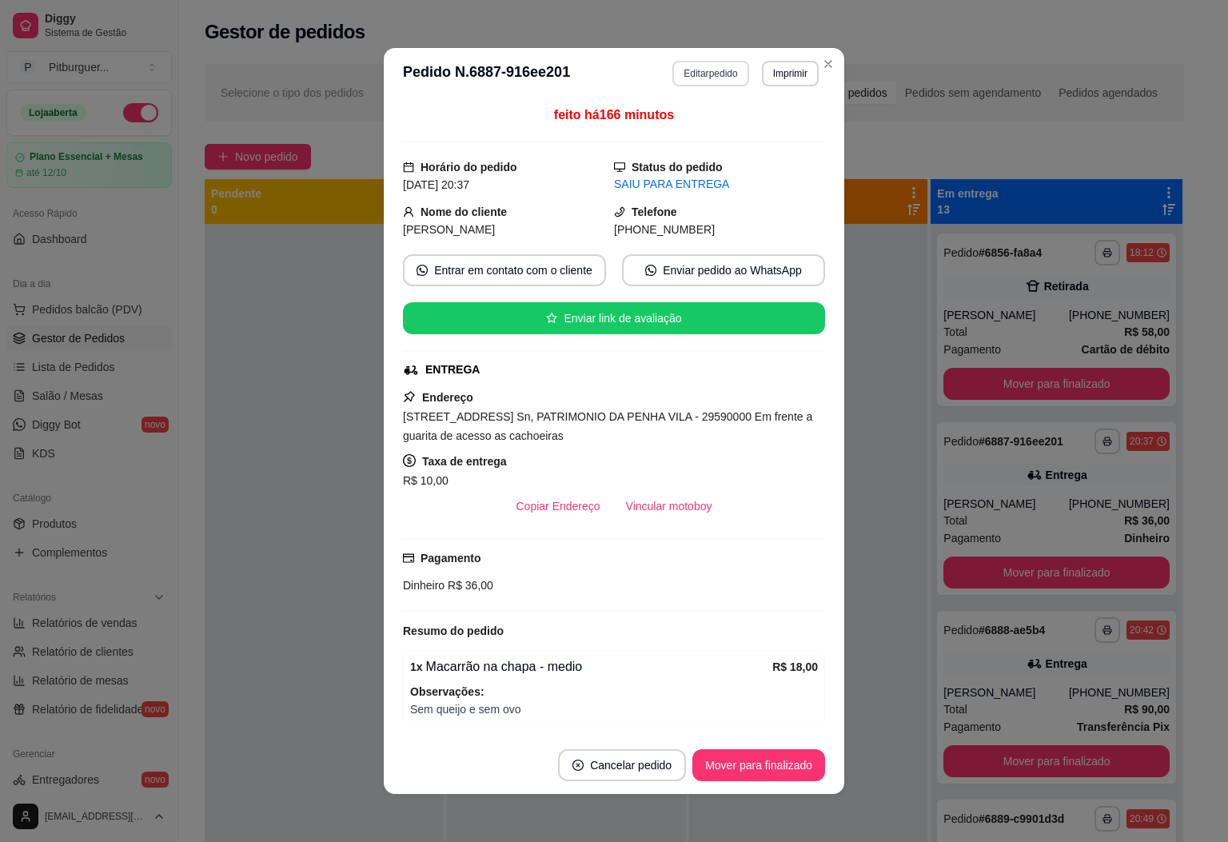
click at [713, 78] on button "Editar pedido" at bounding box center [710, 74] width 76 height 26
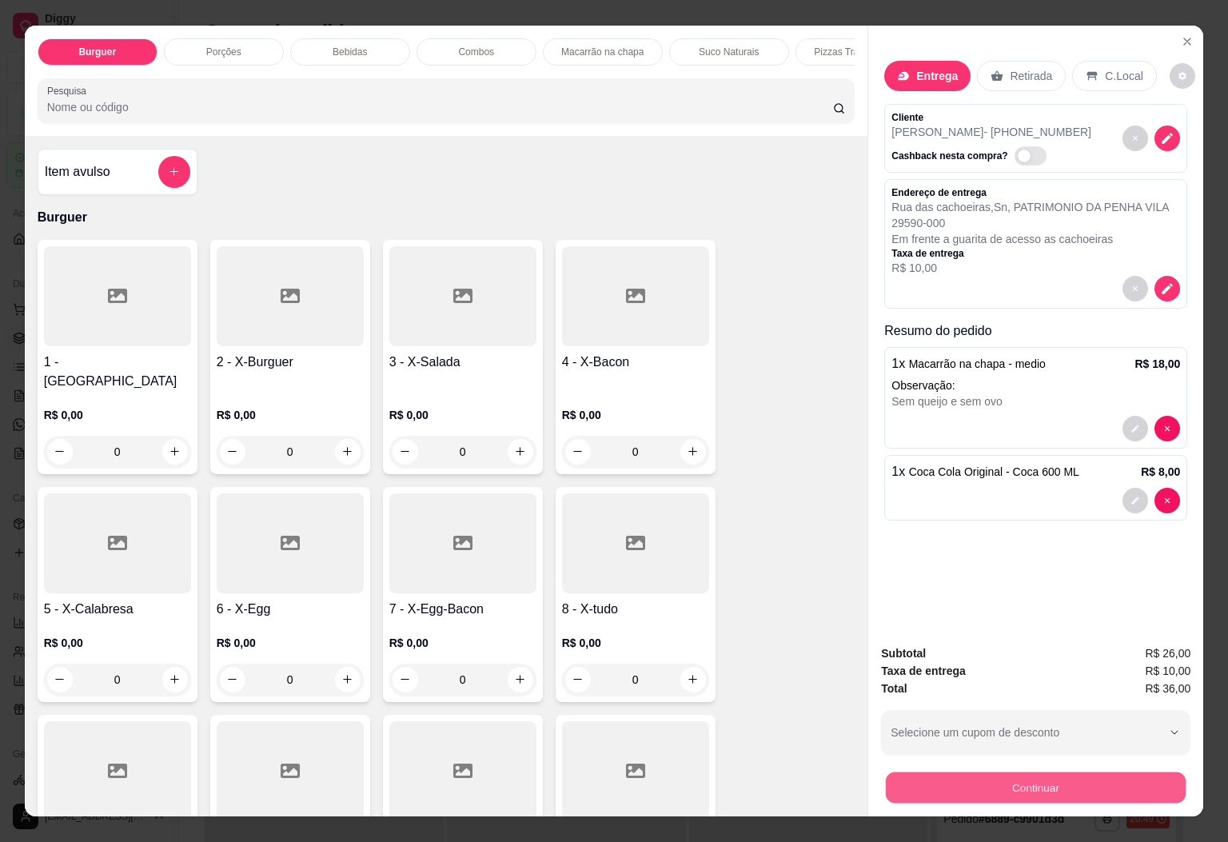
click at [1111, 772] on button "Continuar" at bounding box center [1036, 787] width 300 height 31
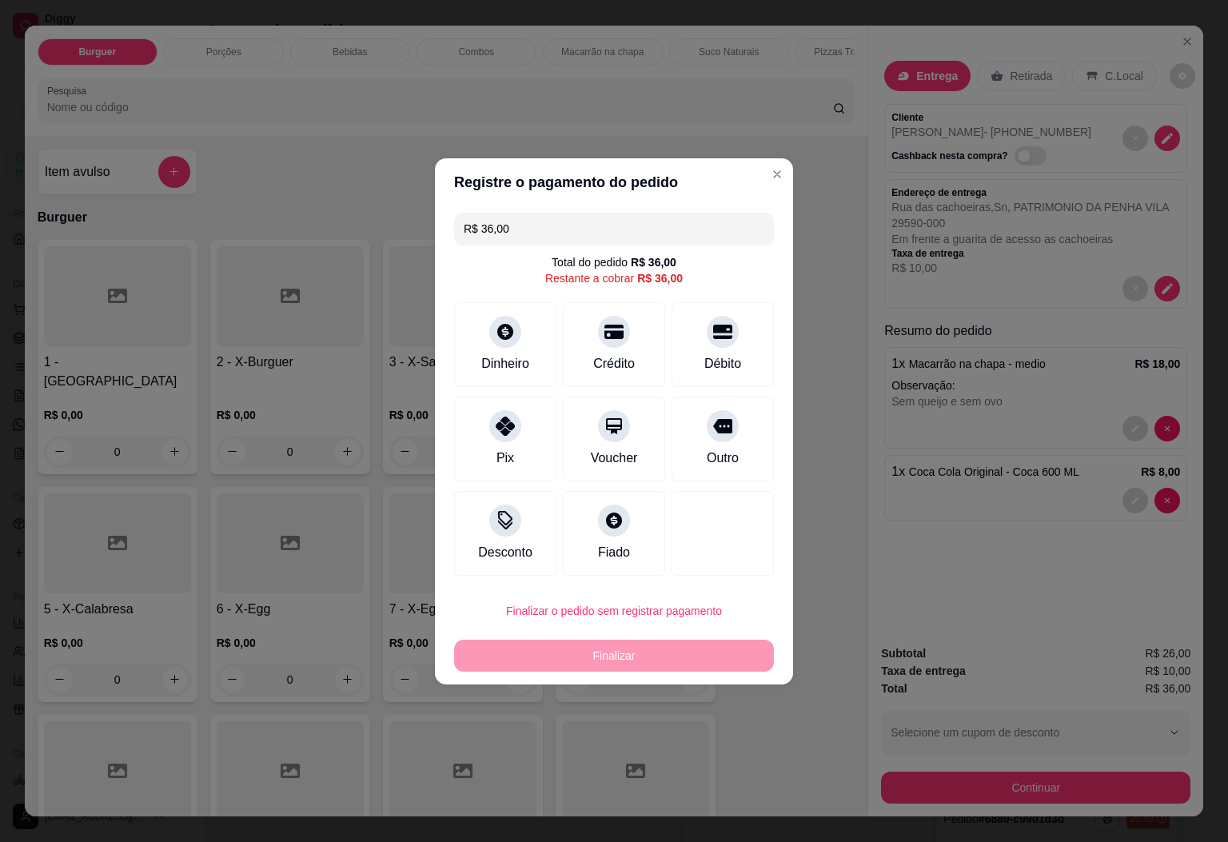
click at [574, 231] on input "R$ 36,00" at bounding box center [614, 229] width 301 height 32
click at [520, 353] on div "Dinheiro" at bounding box center [505, 362] width 53 height 21
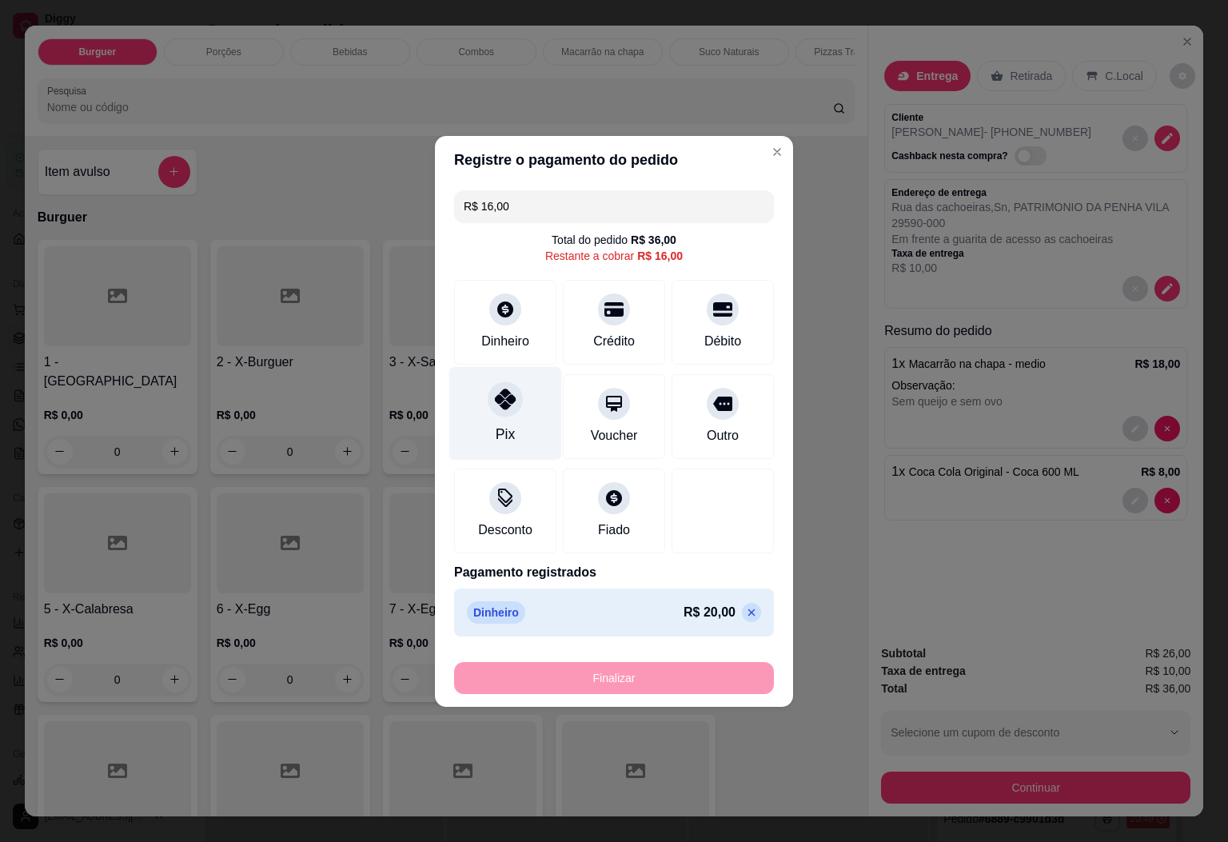
click at [513, 425] on div "Pix" at bounding box center [505, 413] width 113 height 94
type input "R$ 0,00"
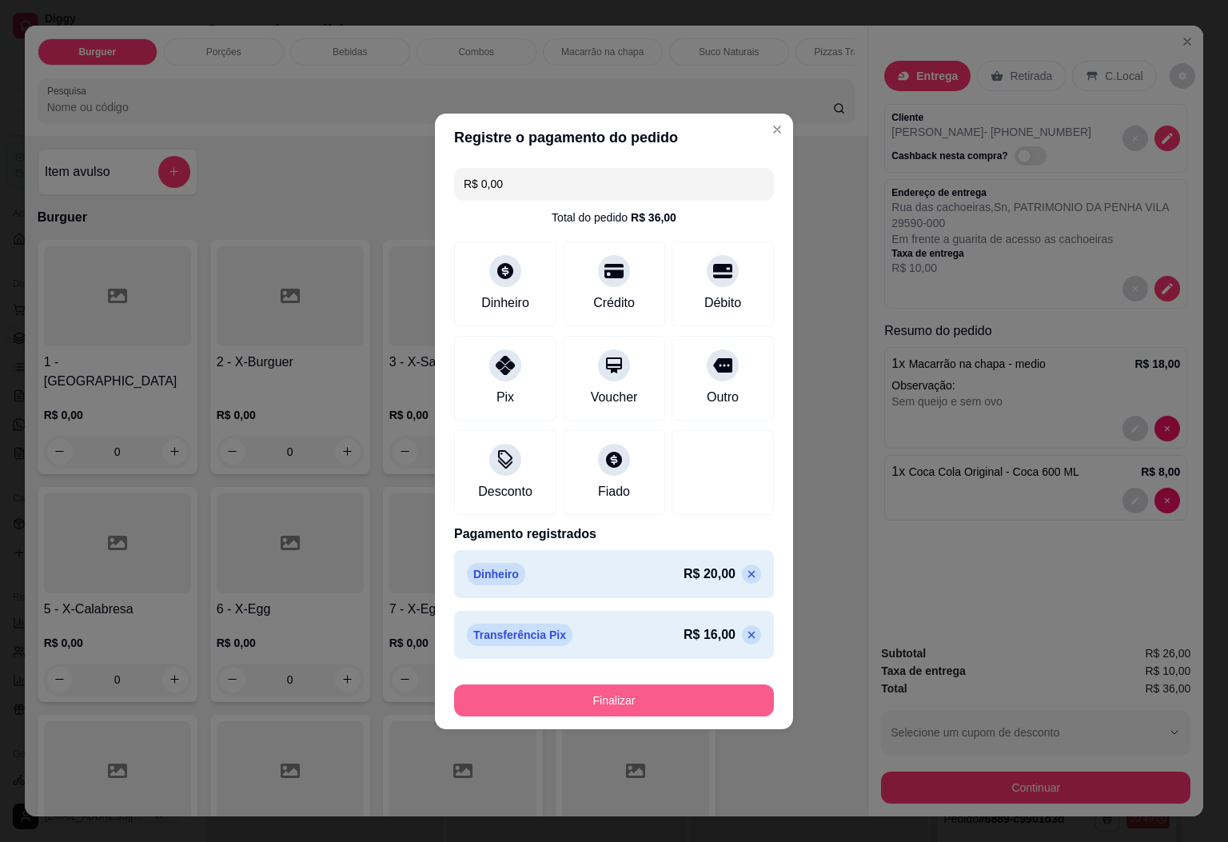
click at [719, 704] on button "Finalizar" at bounding box center [614, 700] width 320 height 32
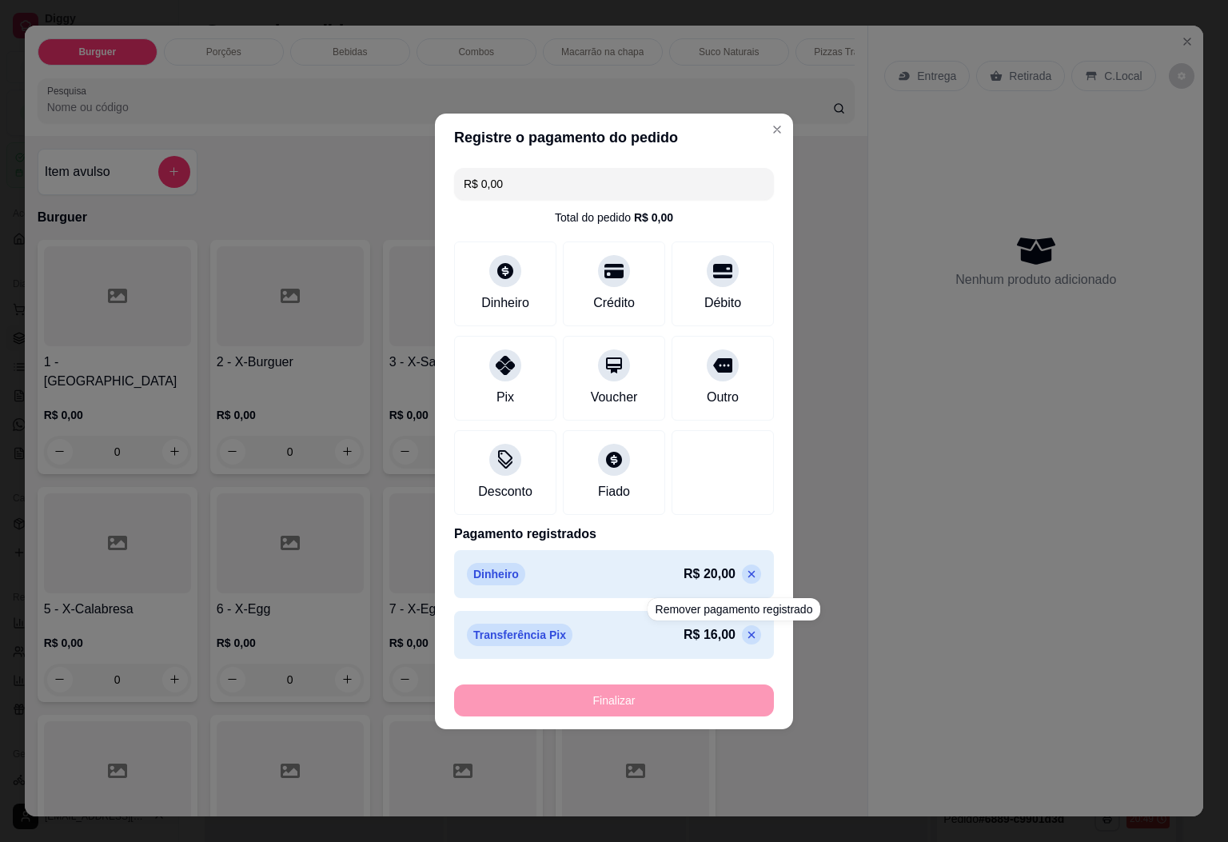
type input "0"
type input "-R$ 36,00"
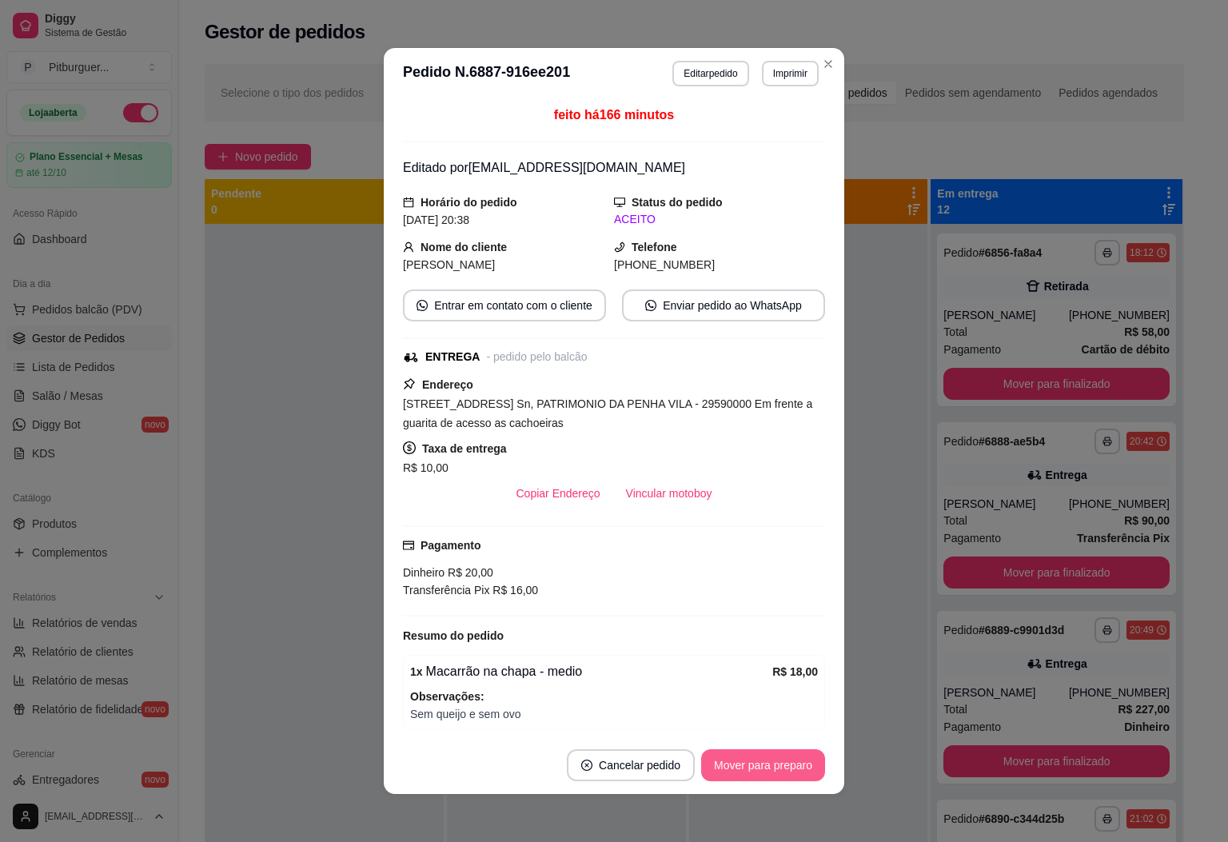
click at [747, 756] on button "Mover para preparo" at bounding box center [763, 765] width 124 height 32
click at [775, 766] on button "Mover para entrega" at bounding box center [764, 765] width 120 height 31
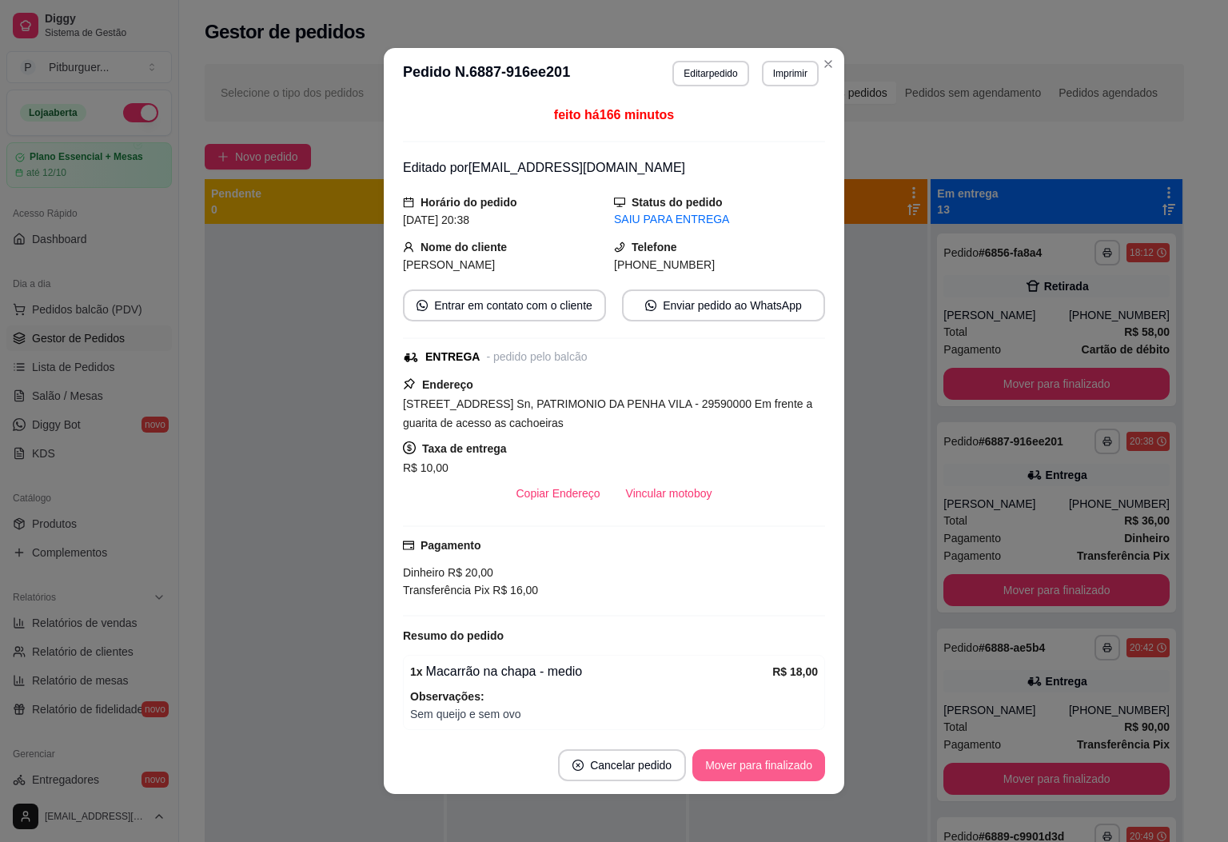
click at [775, 766] on button "Mover para finalizado" at bounding box center [758, 765] width 133 height 32
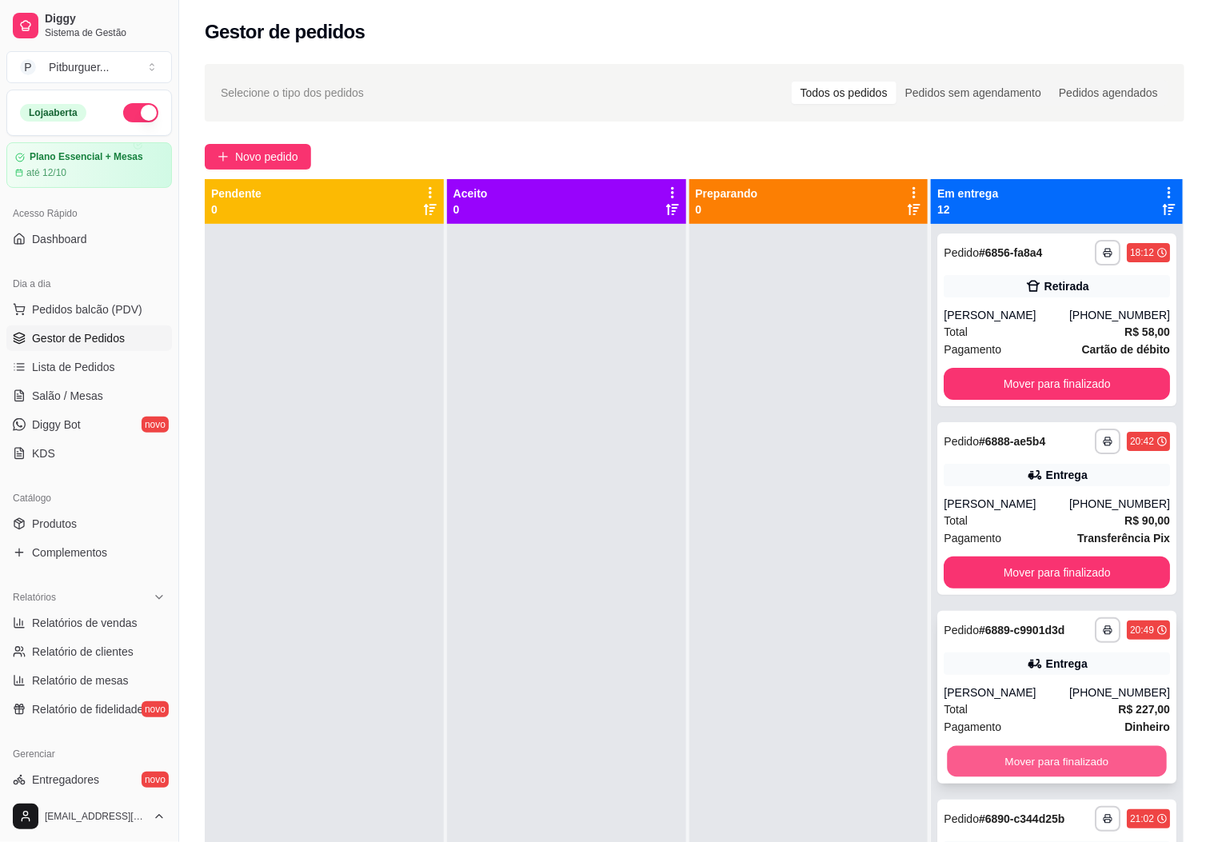
click at [1060, 771] on button "Mover para finalizado" at bounding box center [1056, 761] width 219 height 31
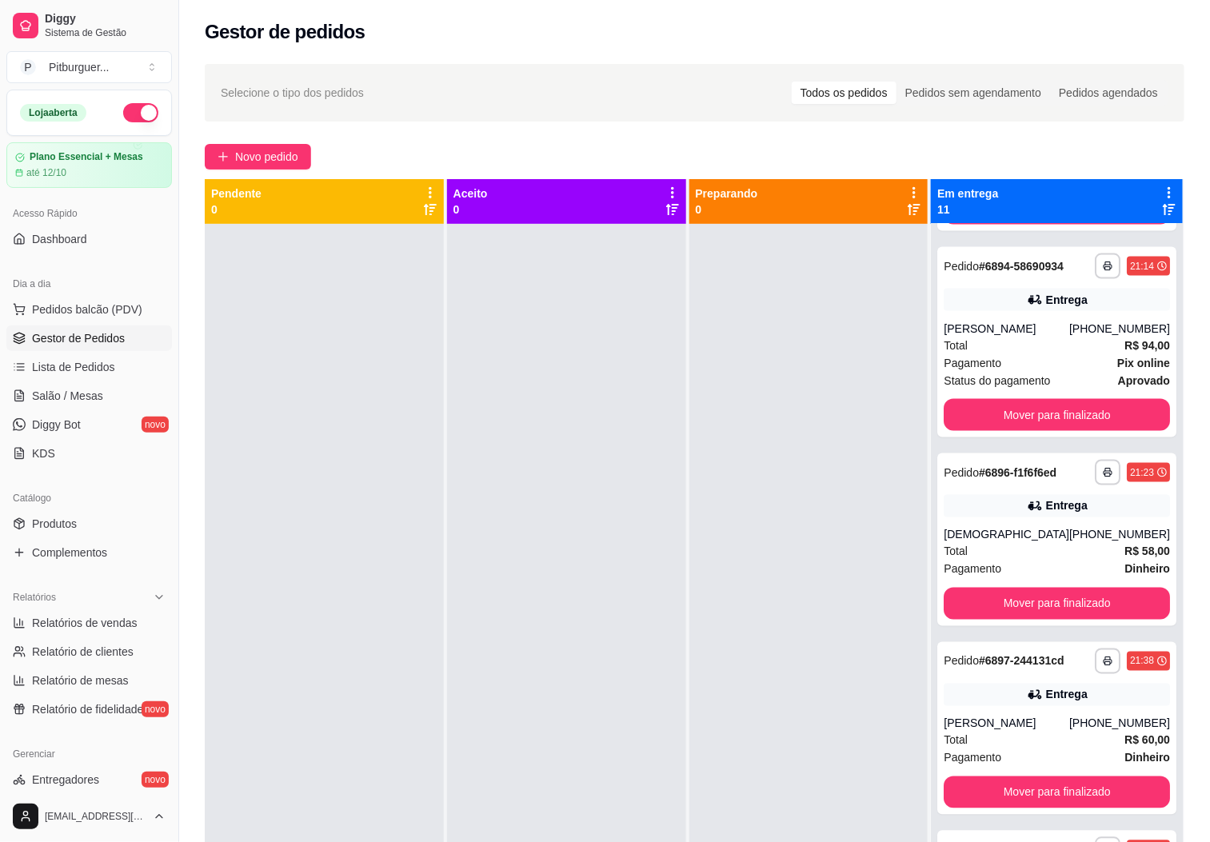
scroll to position [967, 0]
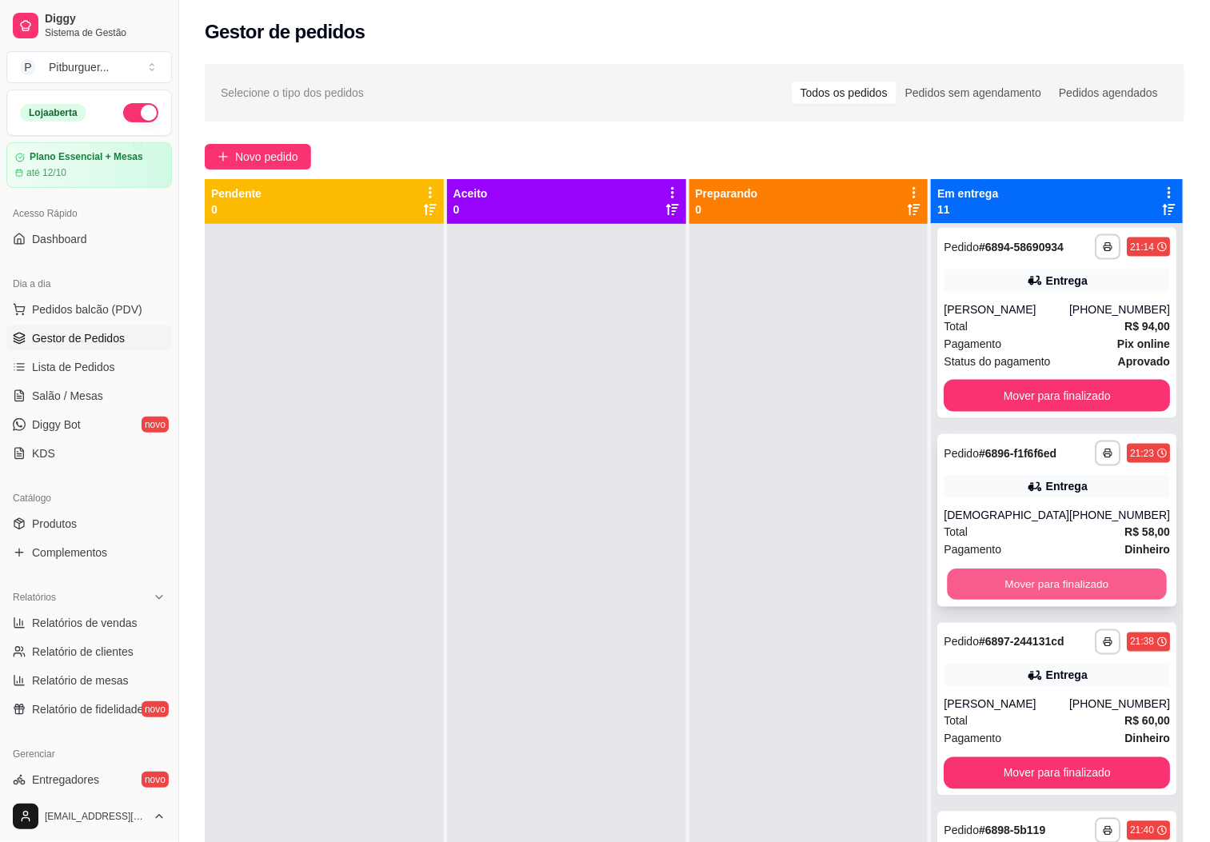
click at [1074, 600] on button "Mover para finalizado" at bounding box center [1056, 584] width 219 height 31
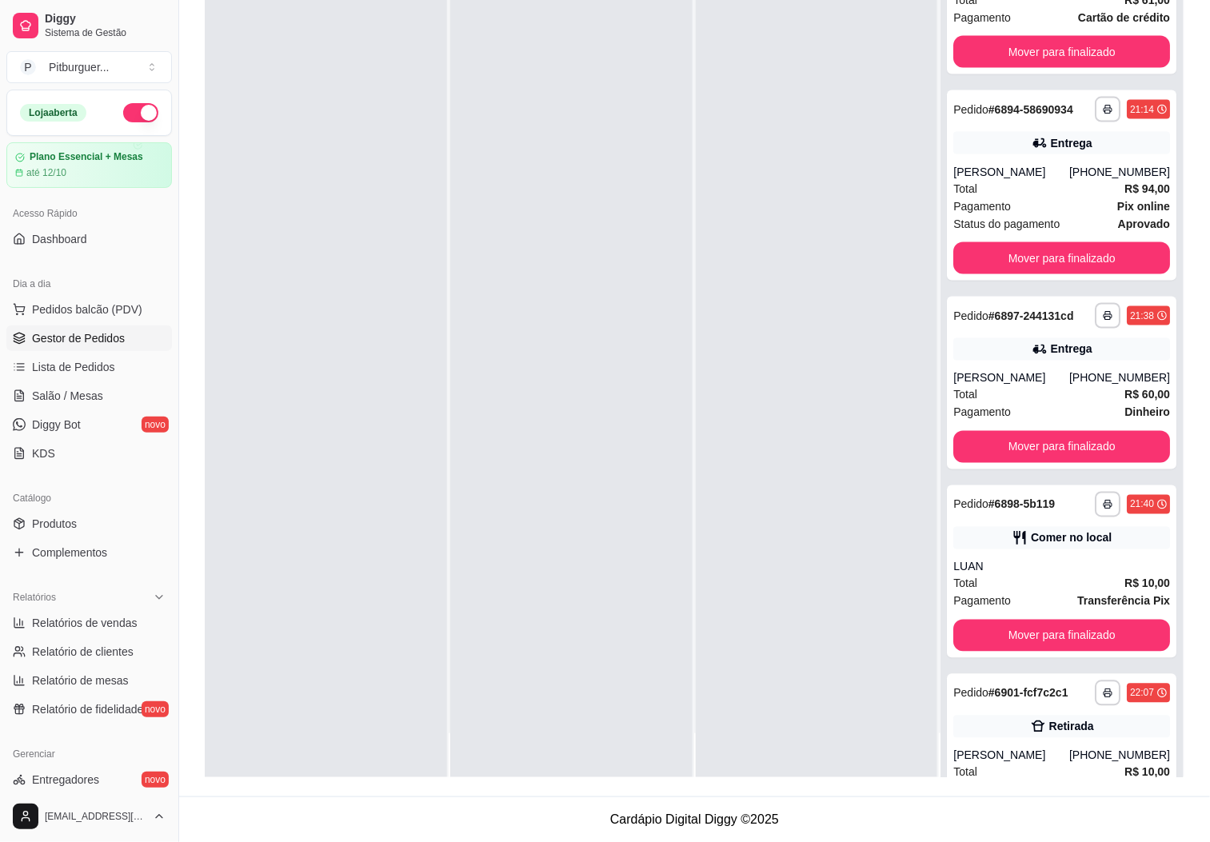
scroll to position [734, 0]
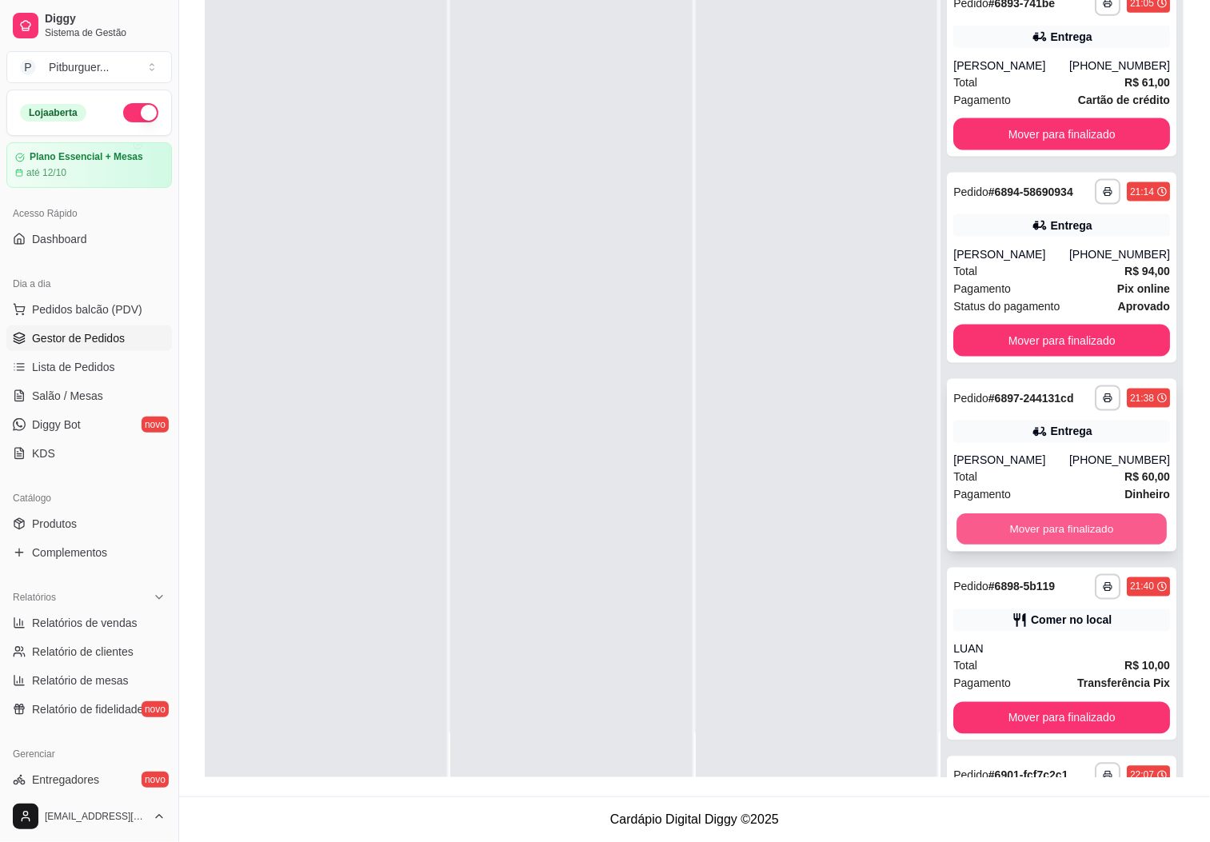
click at [1094, 545] on button "Mover para finalizado" at bounding box center [1061, 529] width 210 height 31
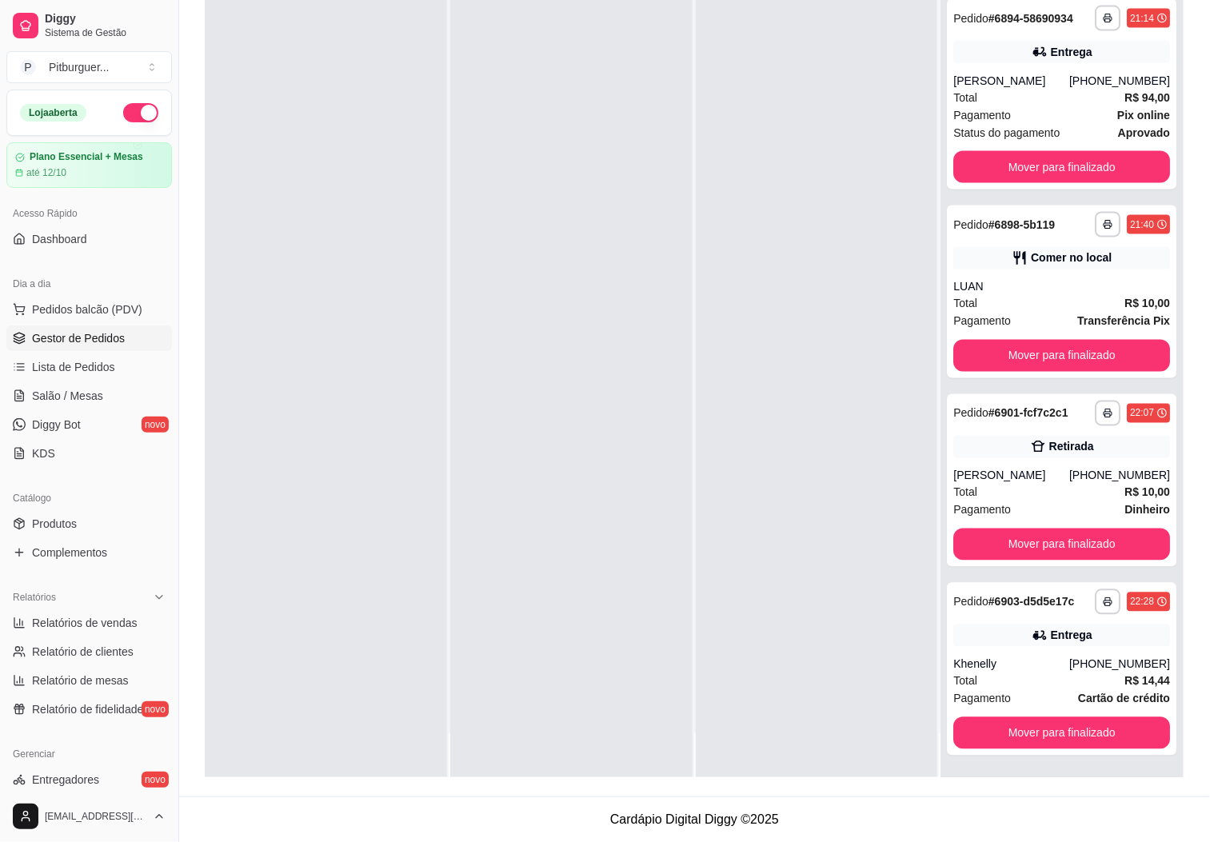
scroll to position [963, 0]
click at [1055, 729] on button "Mover para finalizado" at bounding box center [1061, 733] width 217 height 32
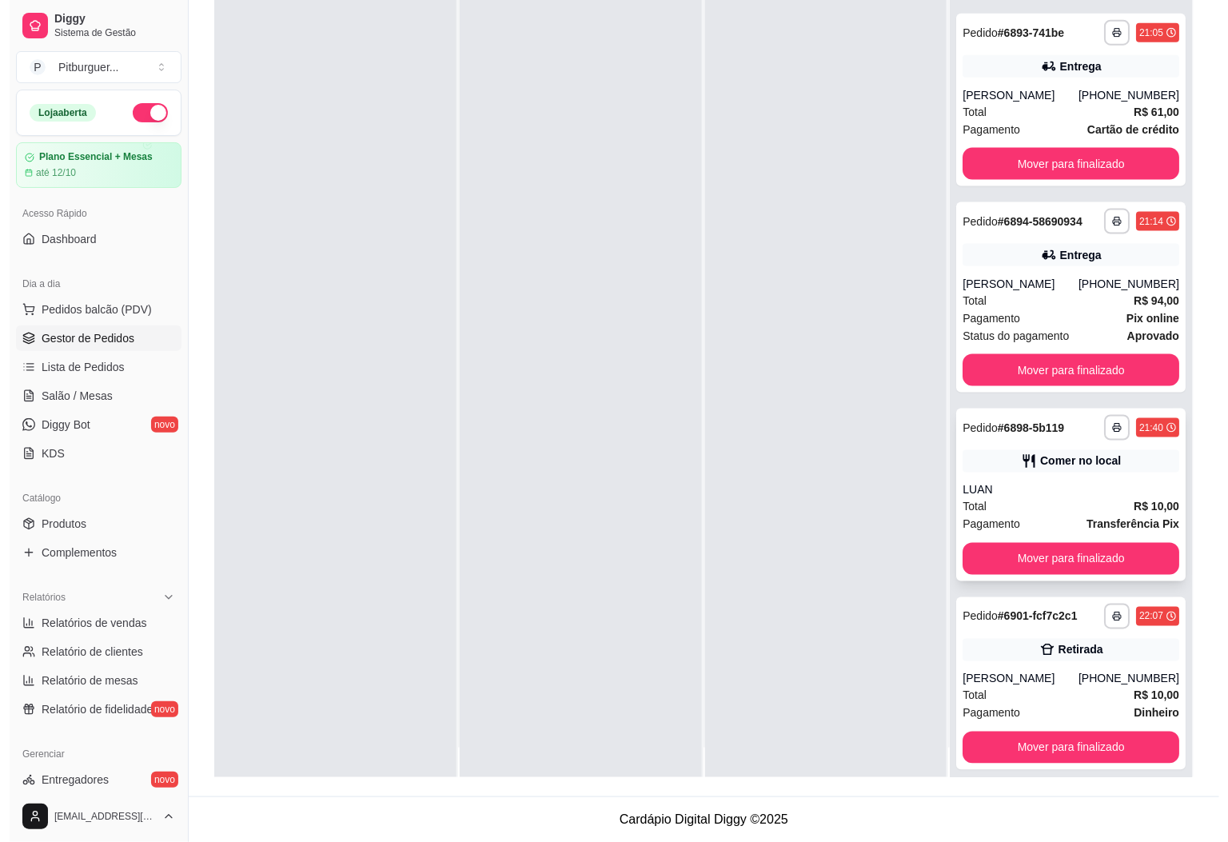
scroll to position [44, 0]
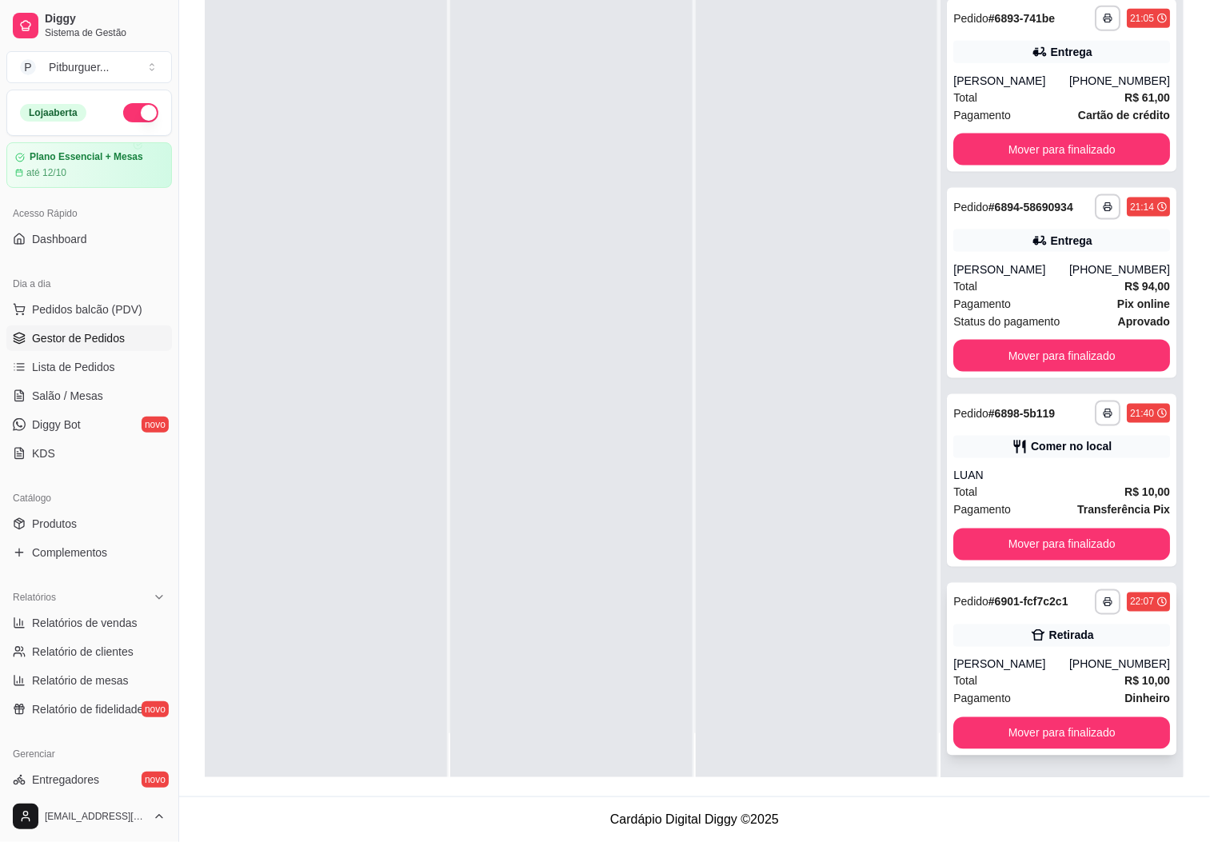
click at [1051, 692] on div "Pagamento Dinheiro" at bounding box center [1061, 699] width 217 height 18
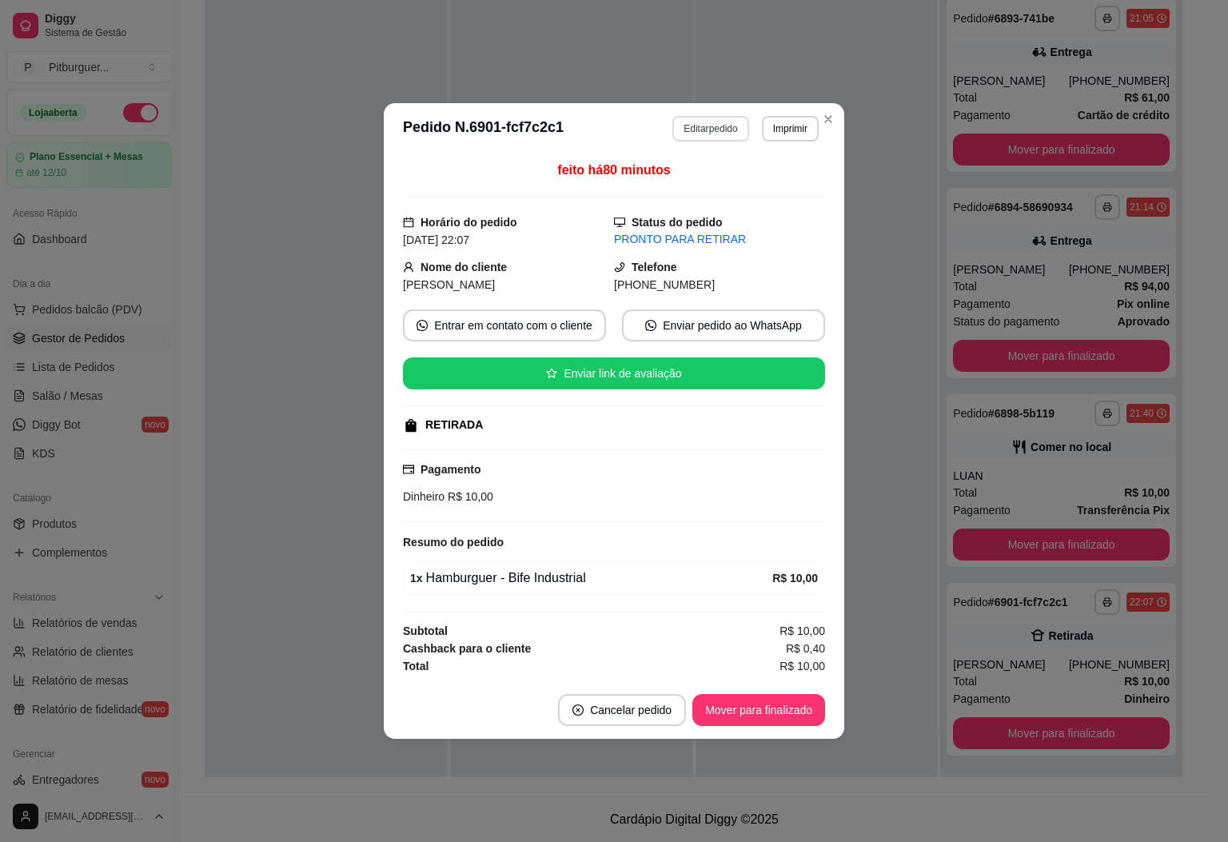
click at [710, 133] on button "Editar pedido" at bounding box center [710, 129] width 76 height 26
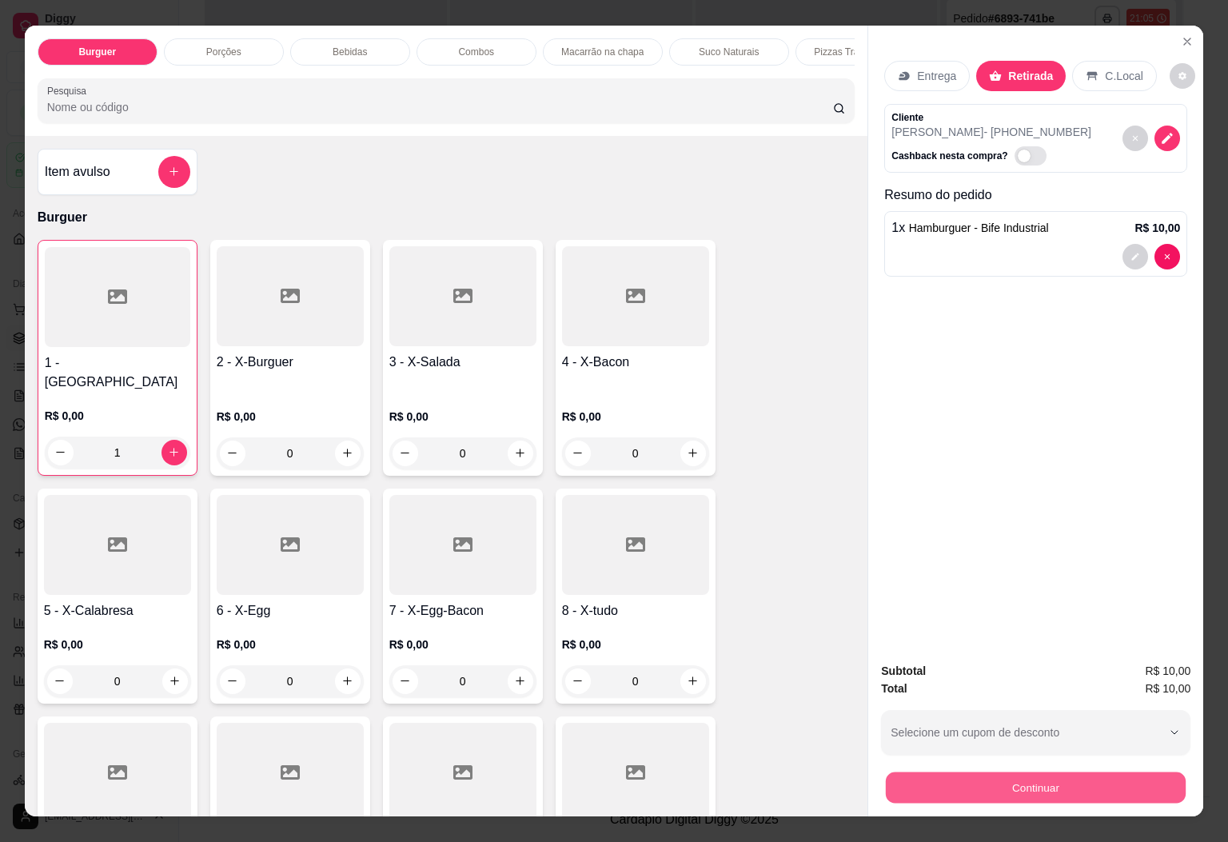
click at [1029, 773] on button "Continuar" at bounding box center [1036, 787] width 300 height 31
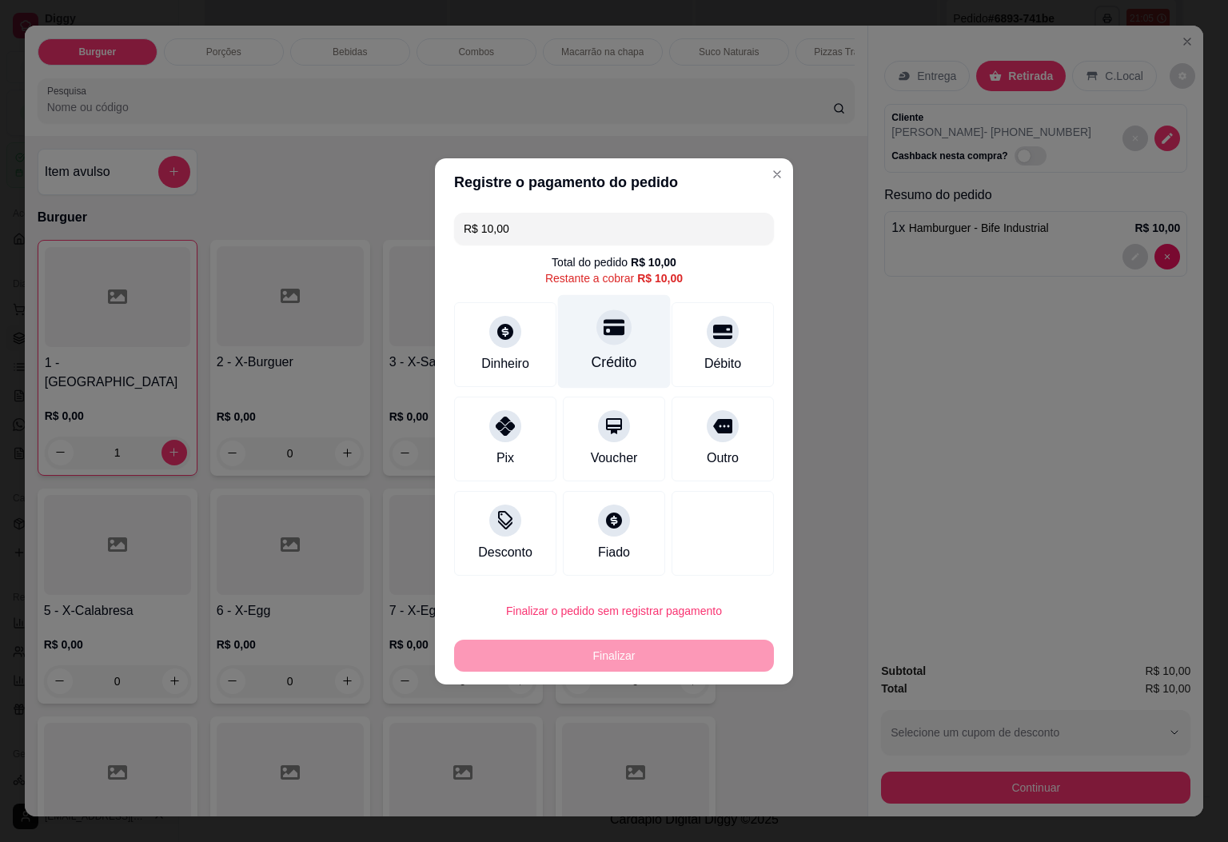
click at [614, 352] on div "Crédito" at bounding box center [615, 362] width 46 height 21
type input "R$ 0,00"
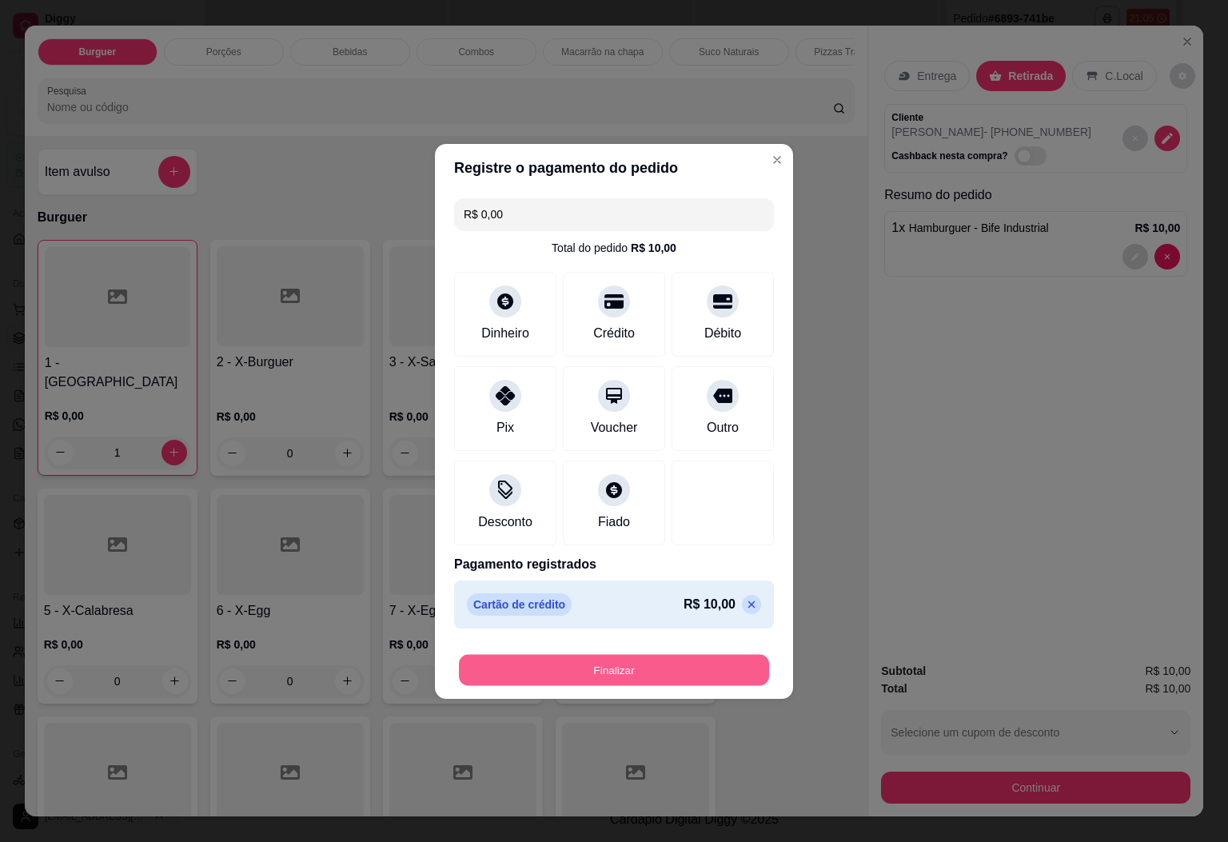
click at [669, 679] on button "Finalizar" at bounding box center [614, 669] width 310 height 31
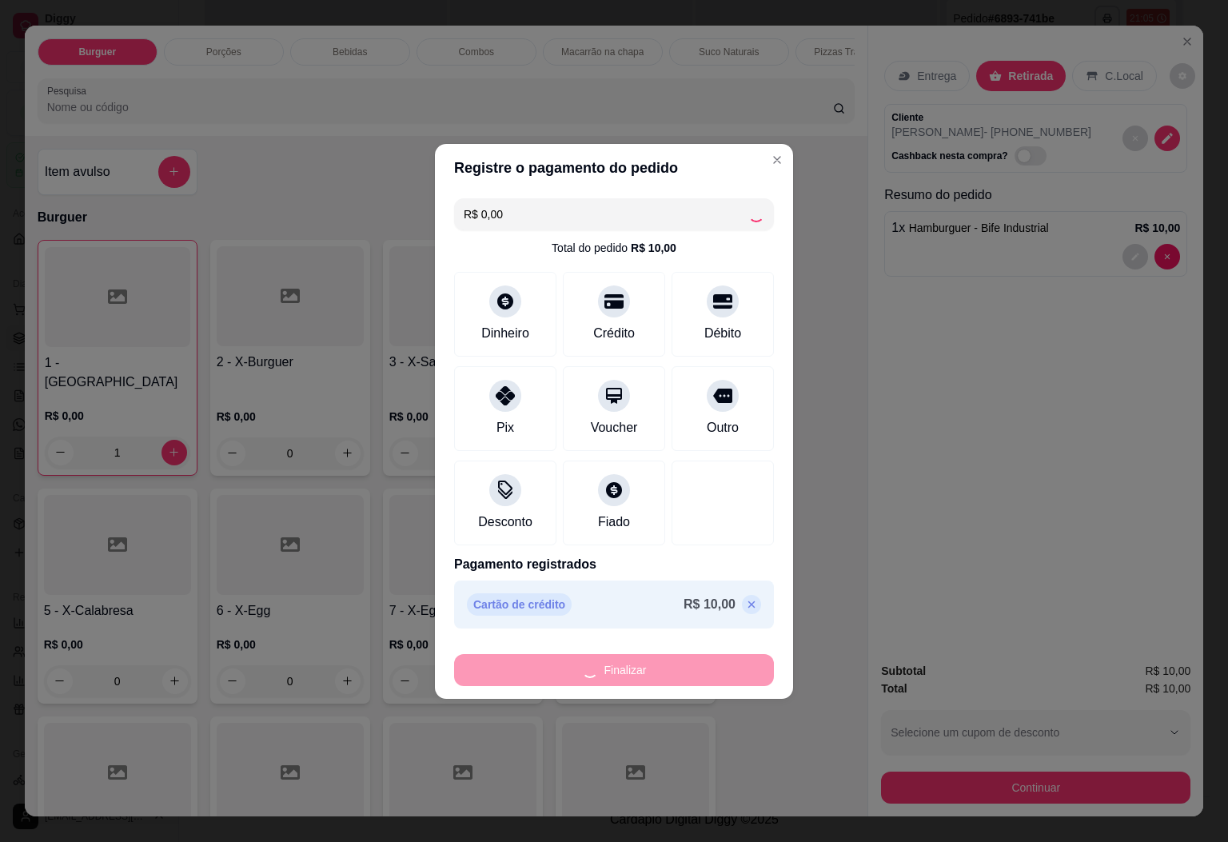
type input "0"
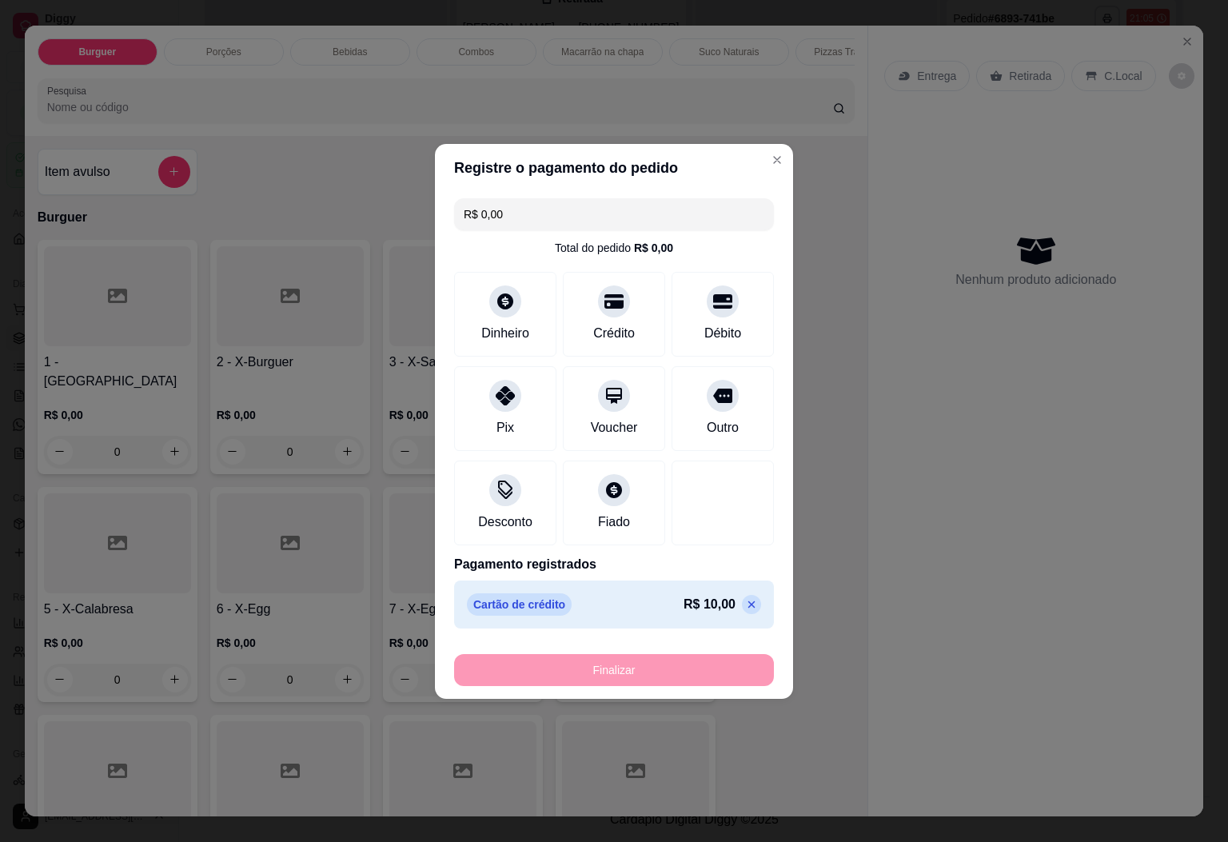
type input "-R$ 10,00"
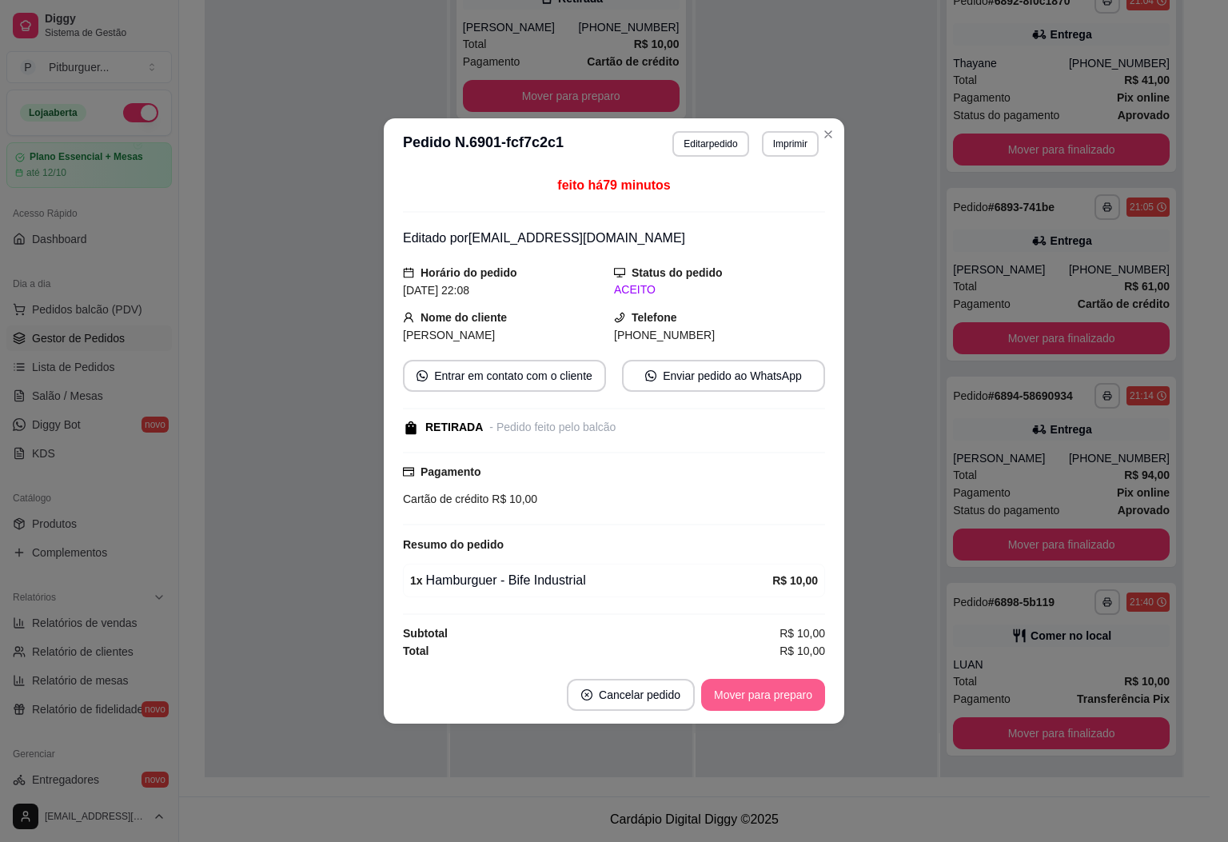
click at [765, 691] on button "Mover para preparo" at bounding box center [763, 695] width 124 height 32
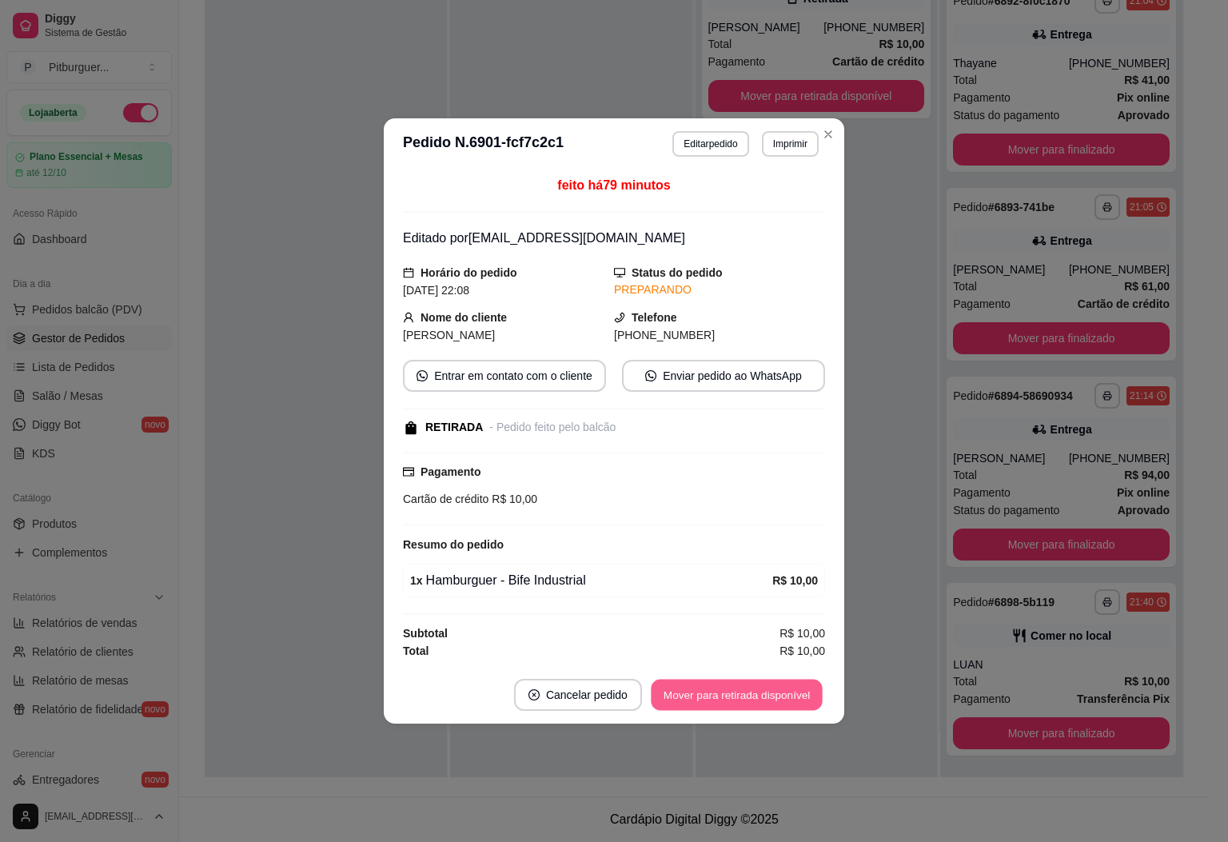
click at [773, 696] on button "Mover para retirada disponível" at bounding box center [736, 695] width 171 height 31
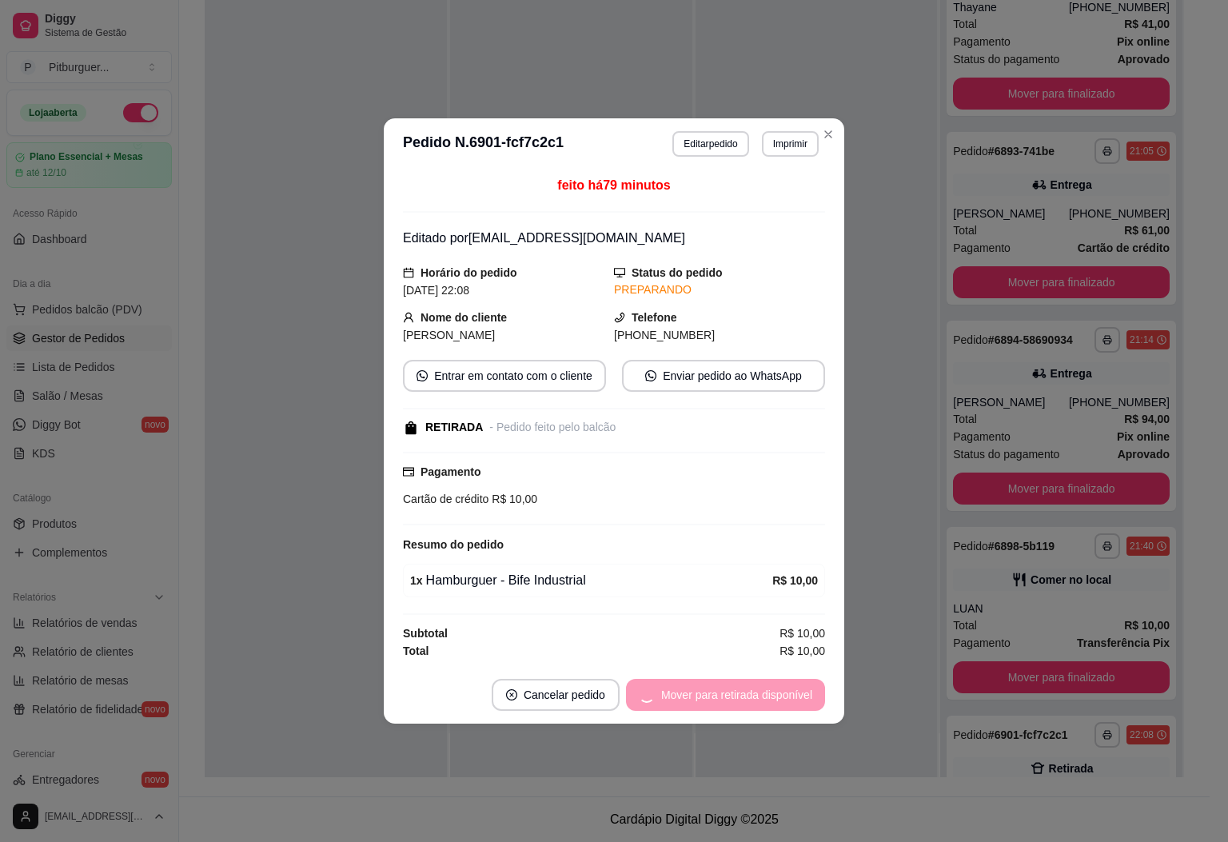
scroll to position [775, 0]
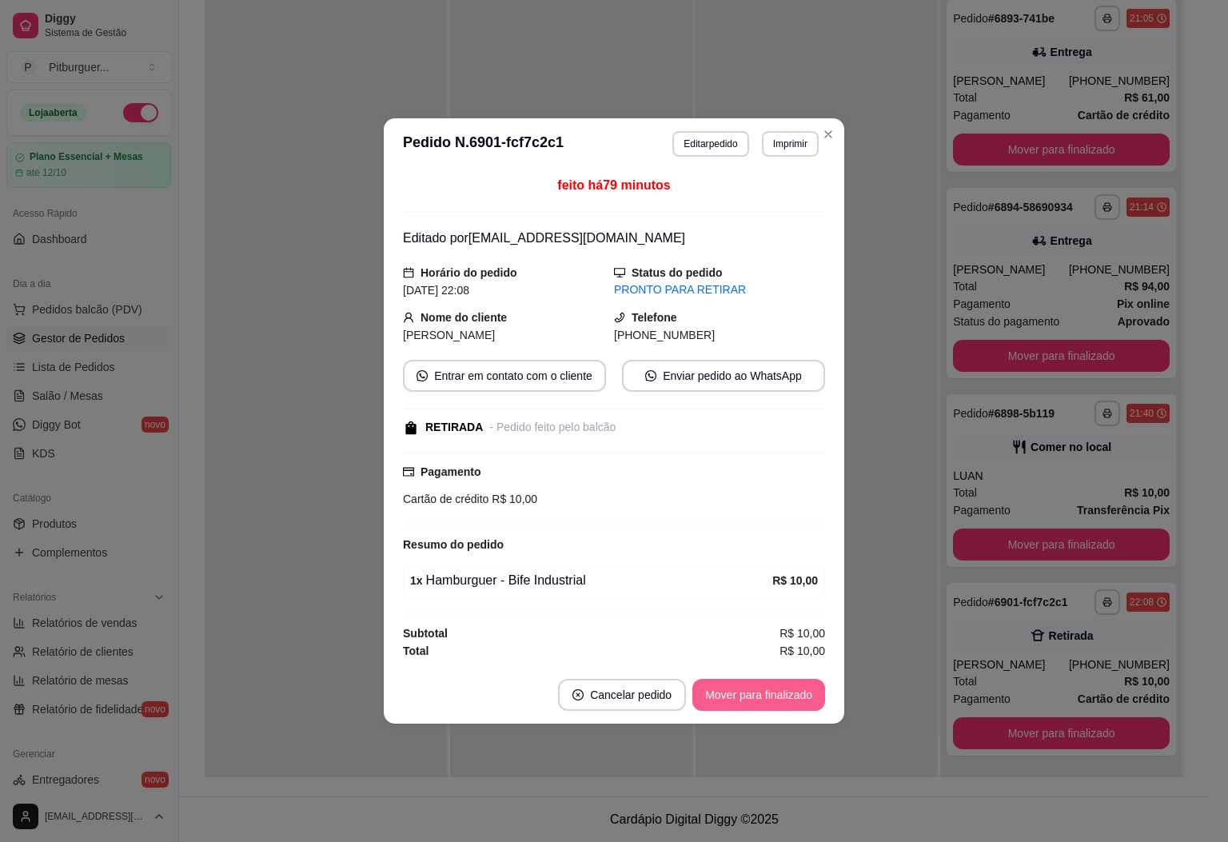
click at [773, 696] on button "Mover para finalizado" at bounding box center [758, 695] width 133 height 32
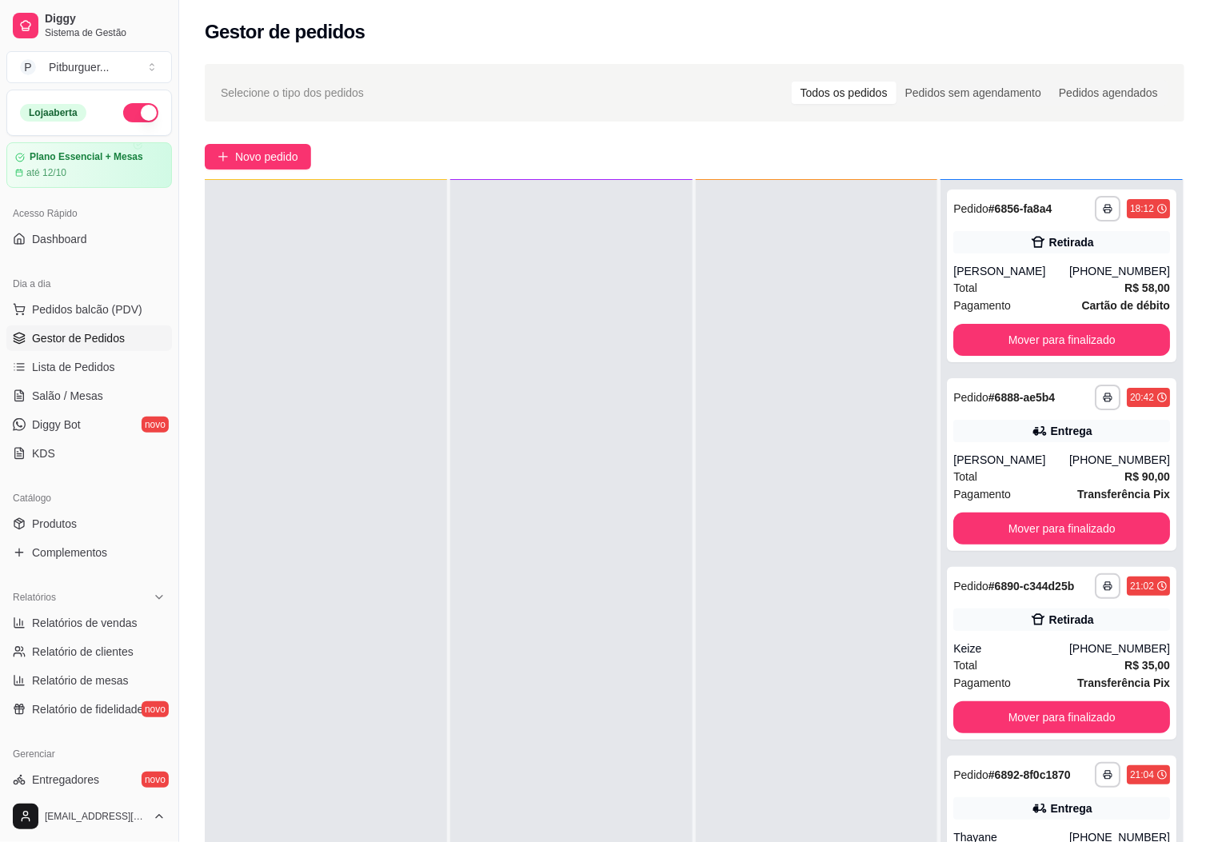
scroll to position [245, 0]
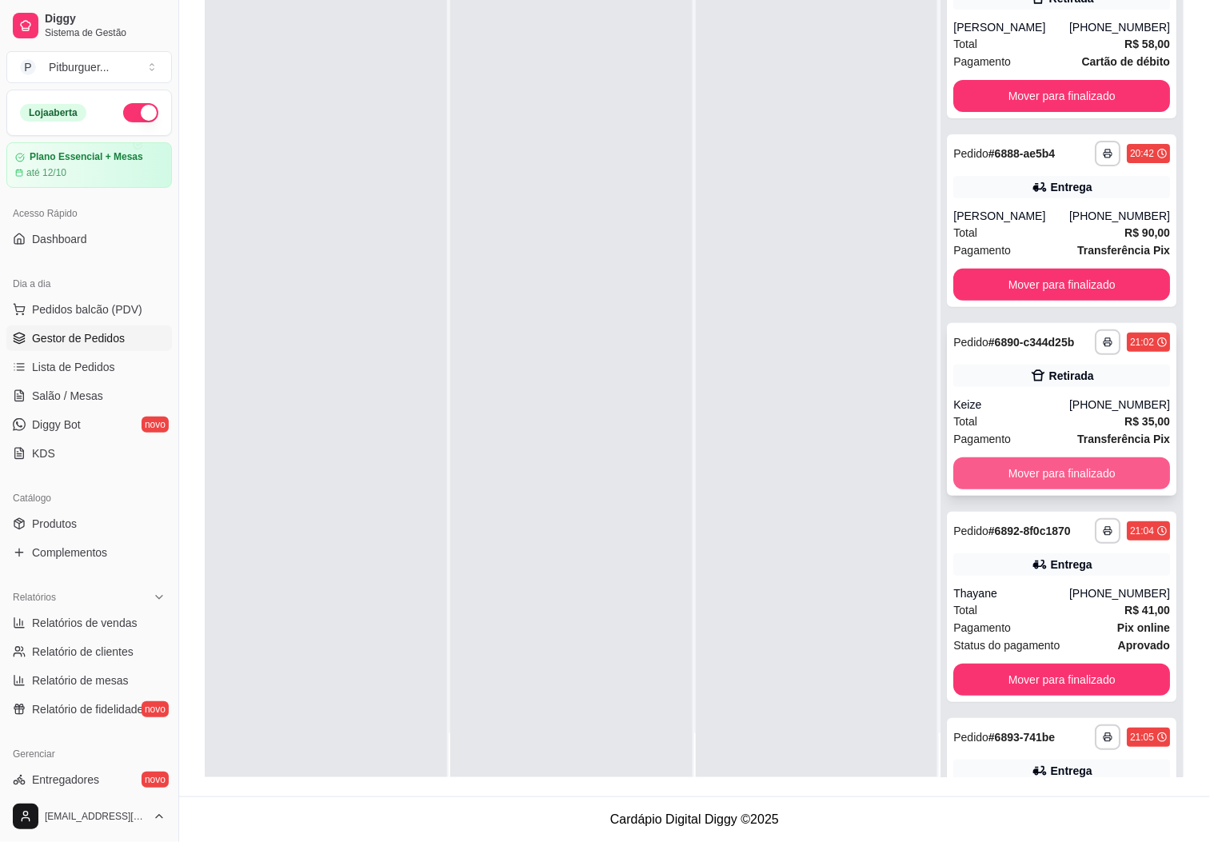
click at [1002, 489] on button "Mover para finalizado" at bounding box center [1061, 473] width 217 height 32
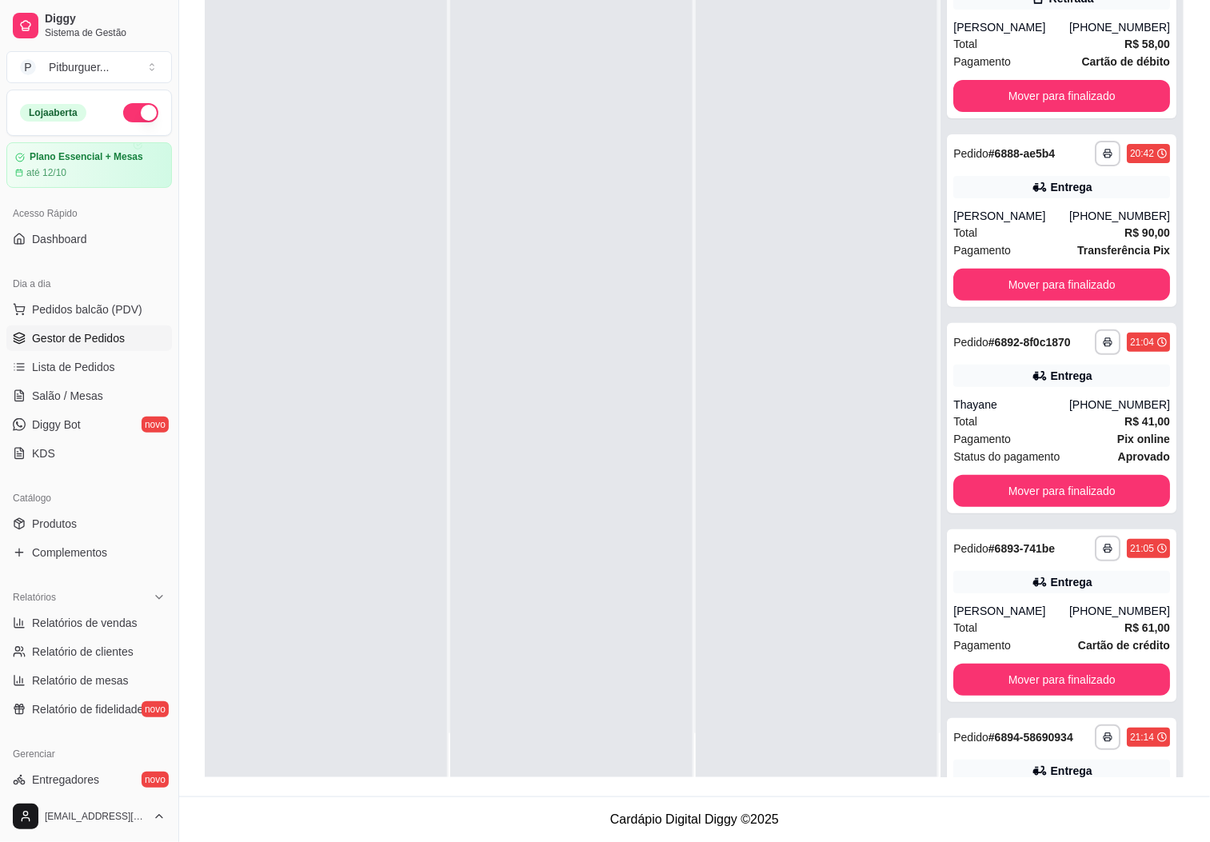
click at [842, 497] on div at bounding box center [817, 357] width 242 height 842
click at [1046, 478] on button "Mover para finalizado" at bounding box center [1061, 491] width 210 height 31
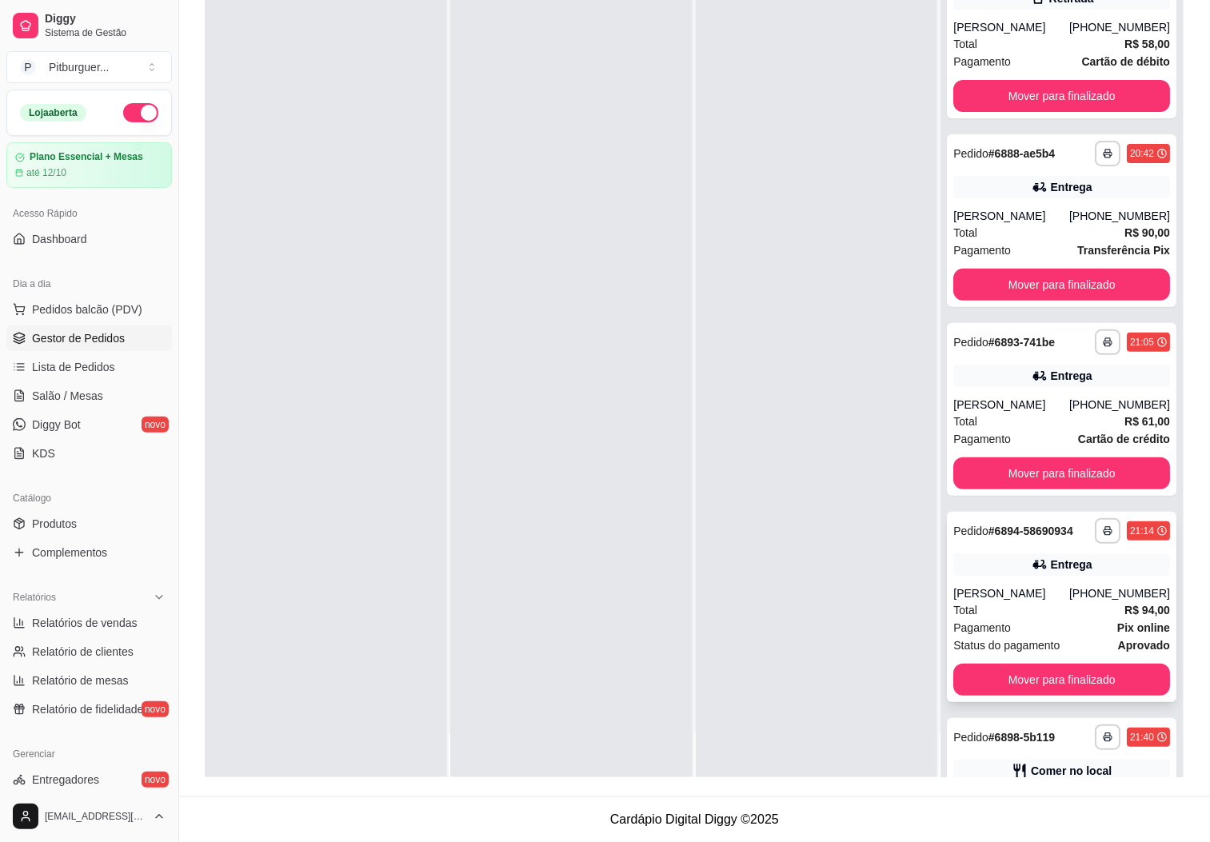
scroll to position [178, 0]
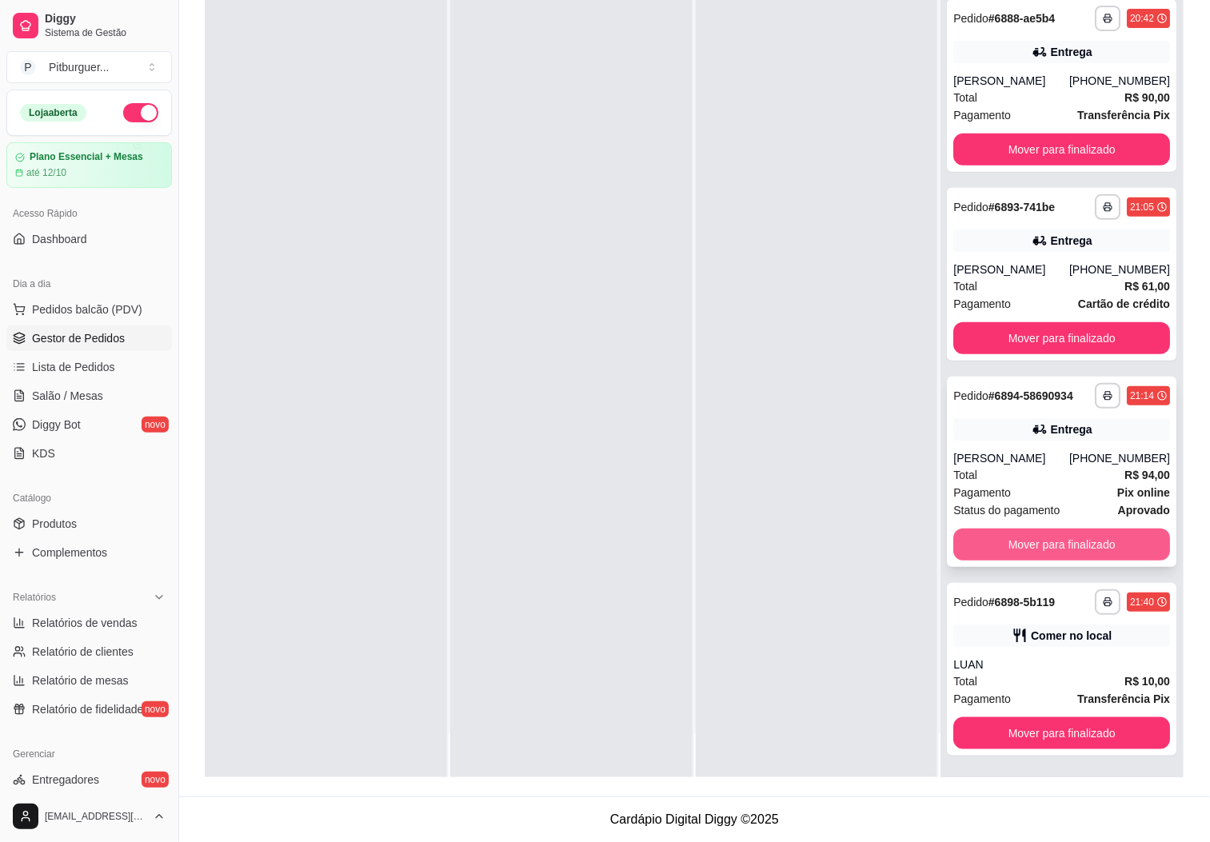
click at [1070, 540] on button "Mover para finalizado" at bounding box center [1061, 544] width 217 height 32
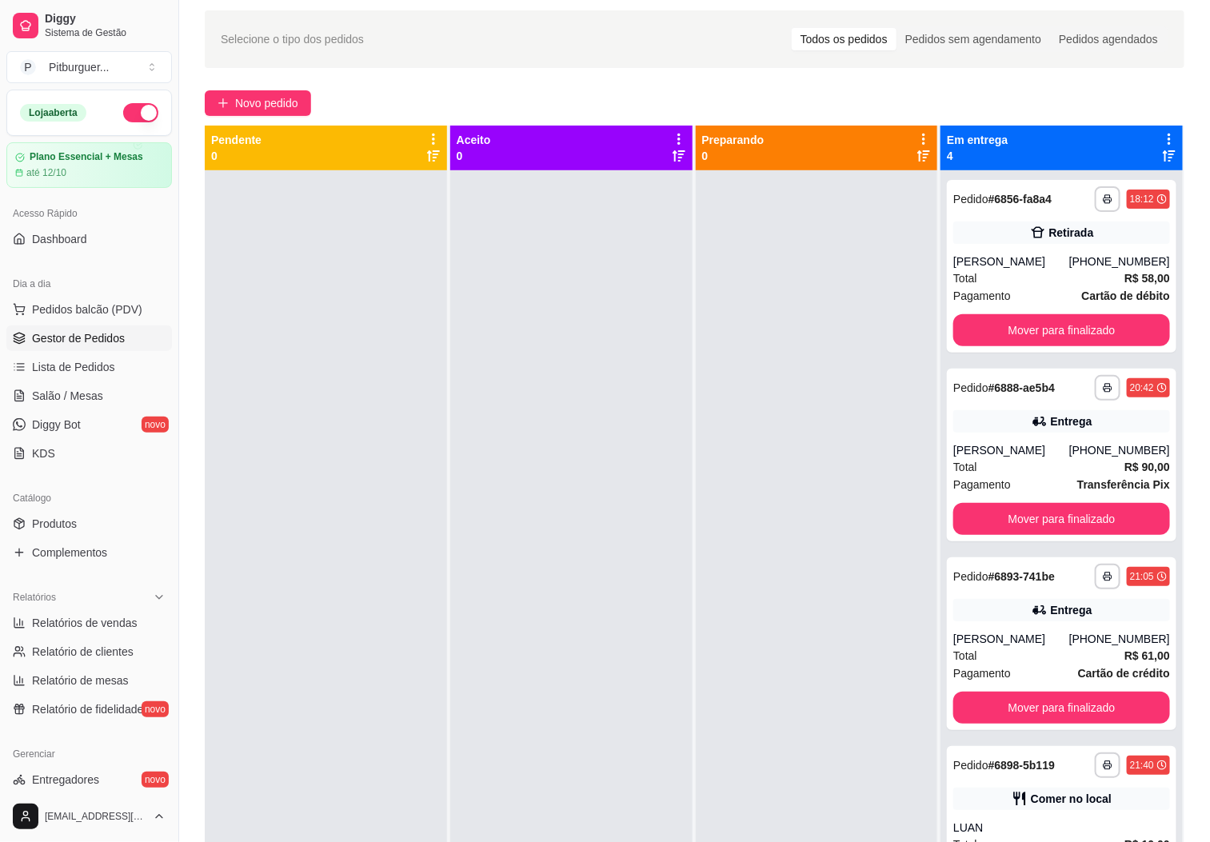
scroll to position [0, 0]
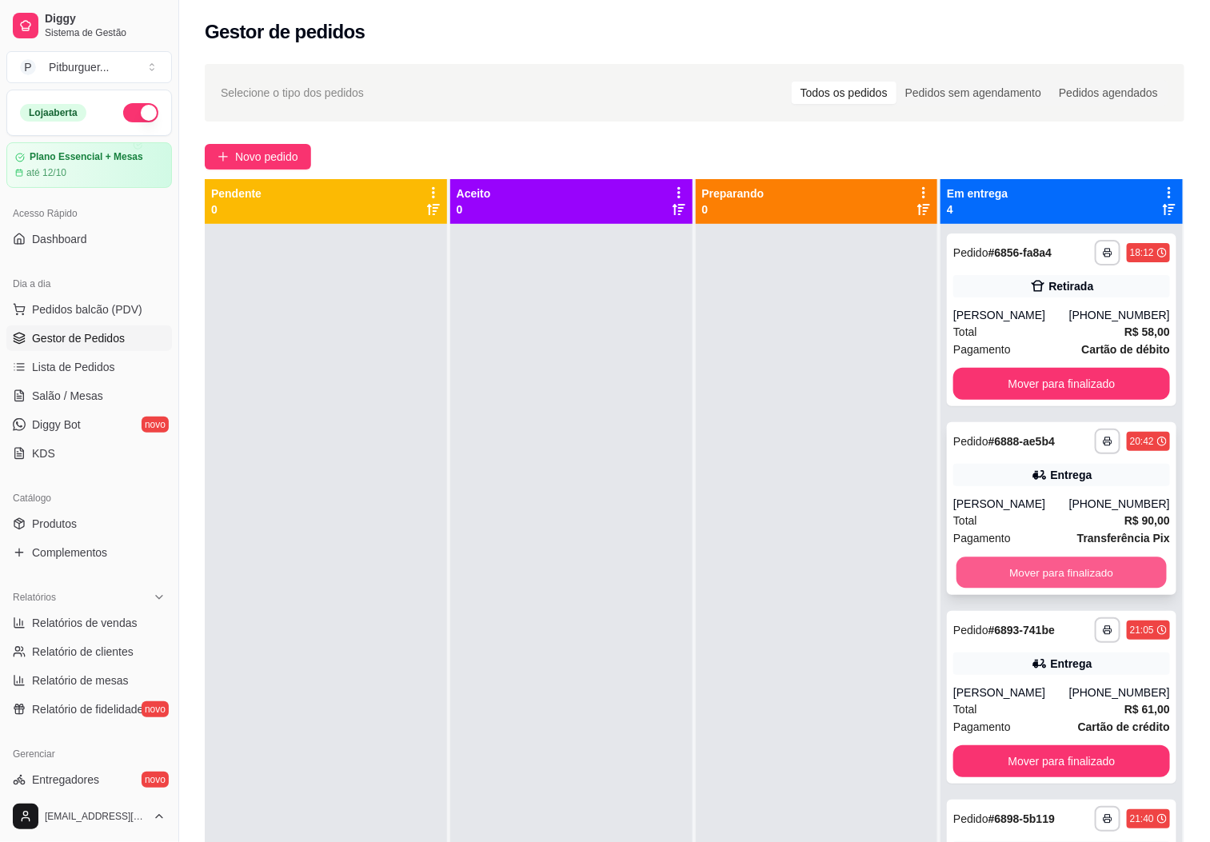
click at [1007, 569] on button "Mover para finalizado" at bounding box center [1061, 572] width 210 height 31
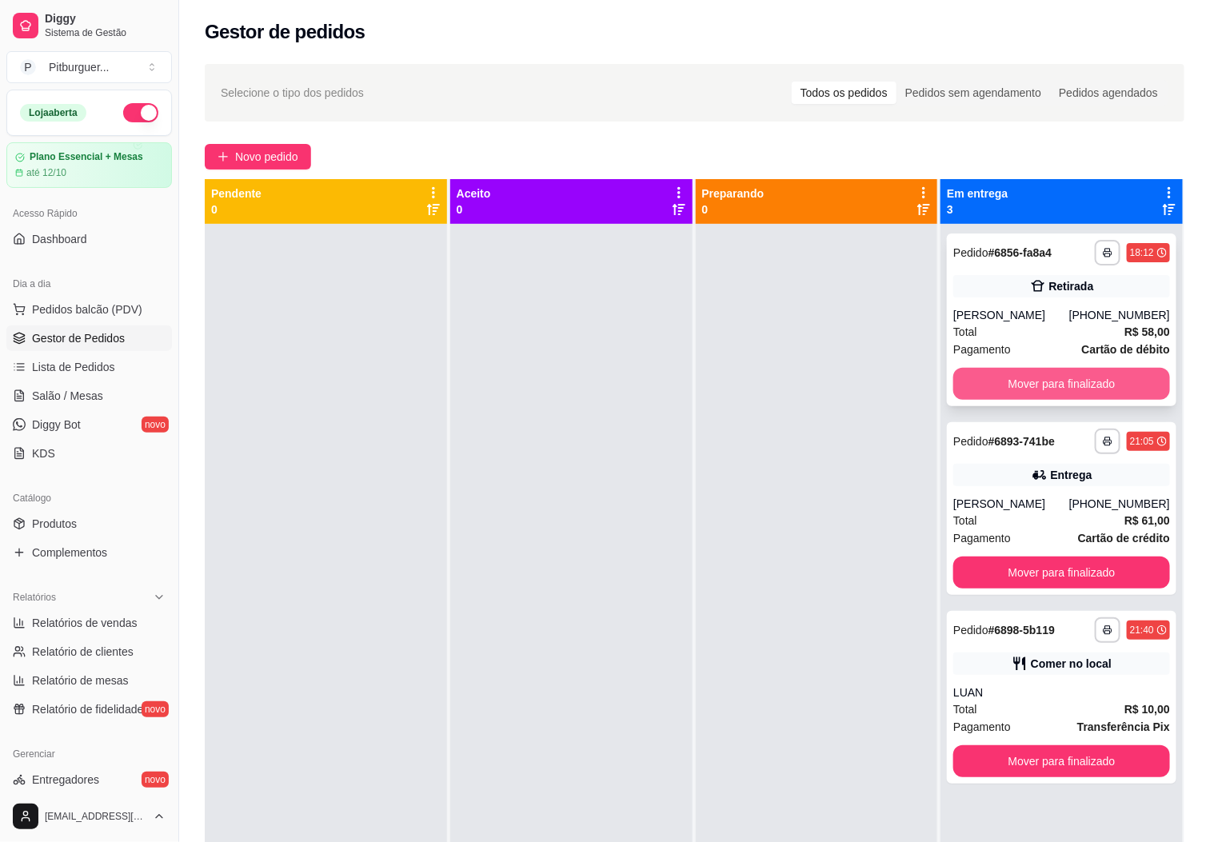
click at [1029, 386] on button "Mover para finalizado" at bounding box center [1061, 384] width 217 height 32
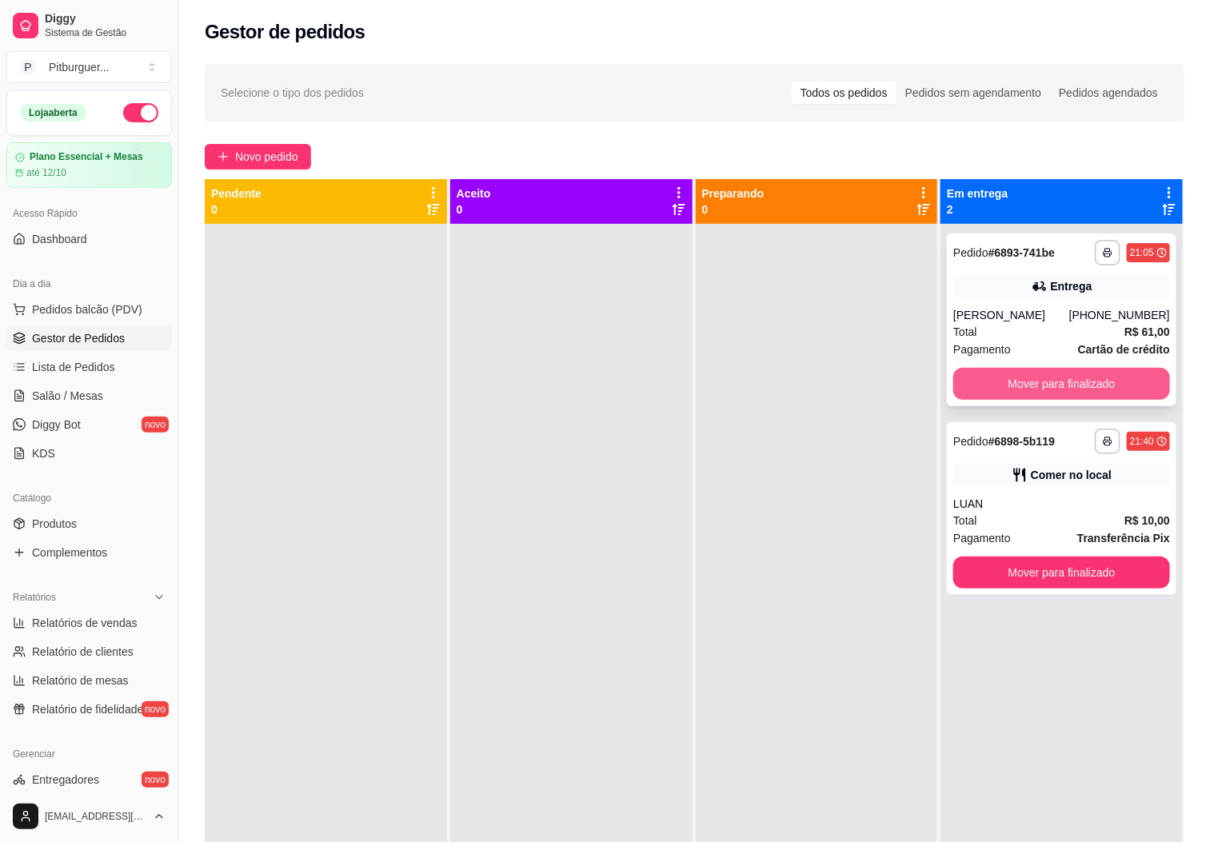
click at [1030, 381] on button "Mover para finalizado" at bounding box center [1061, 384] width 217 height 32
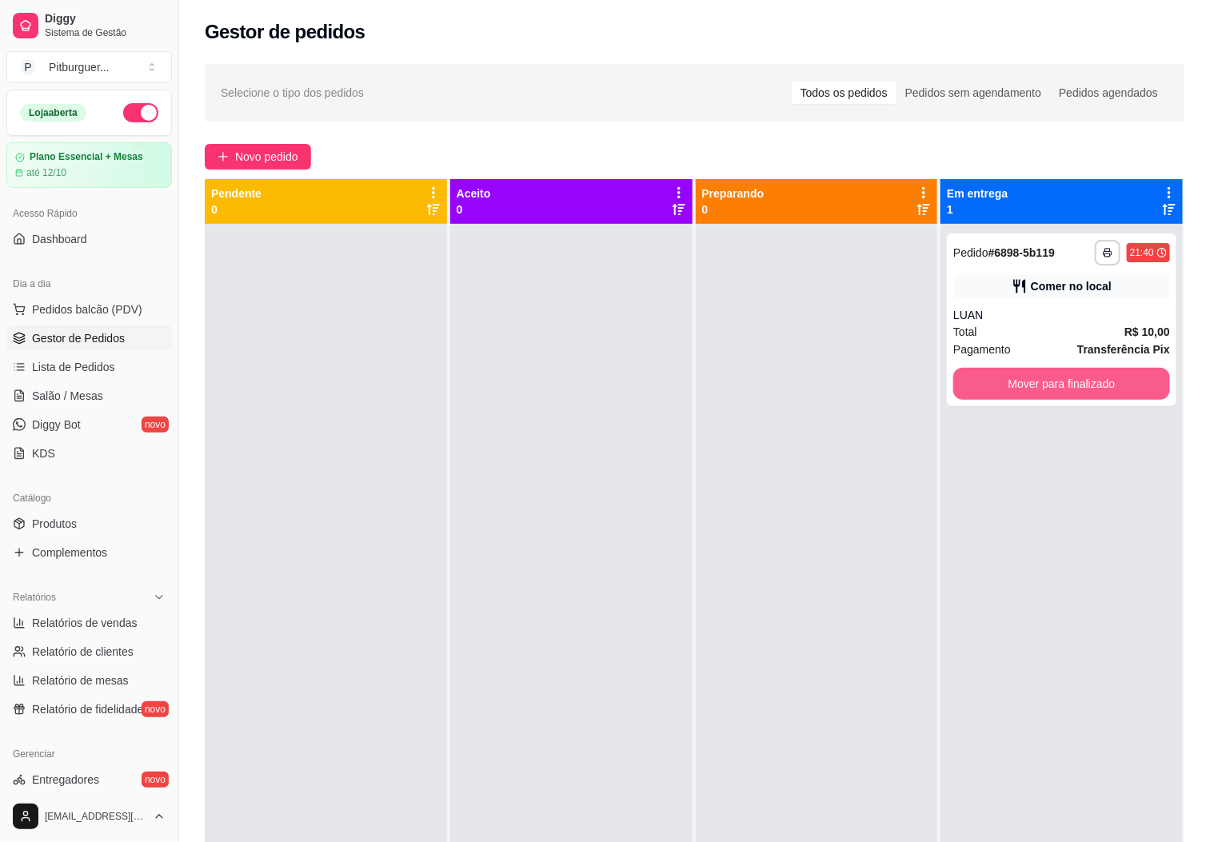
click at [1030, 381] on button "Mover para finalizado" at bounding box center [1061, 384] width 217 height 32
click at [715, 430] on div at bounding box center [817, 645] width 242 height 842
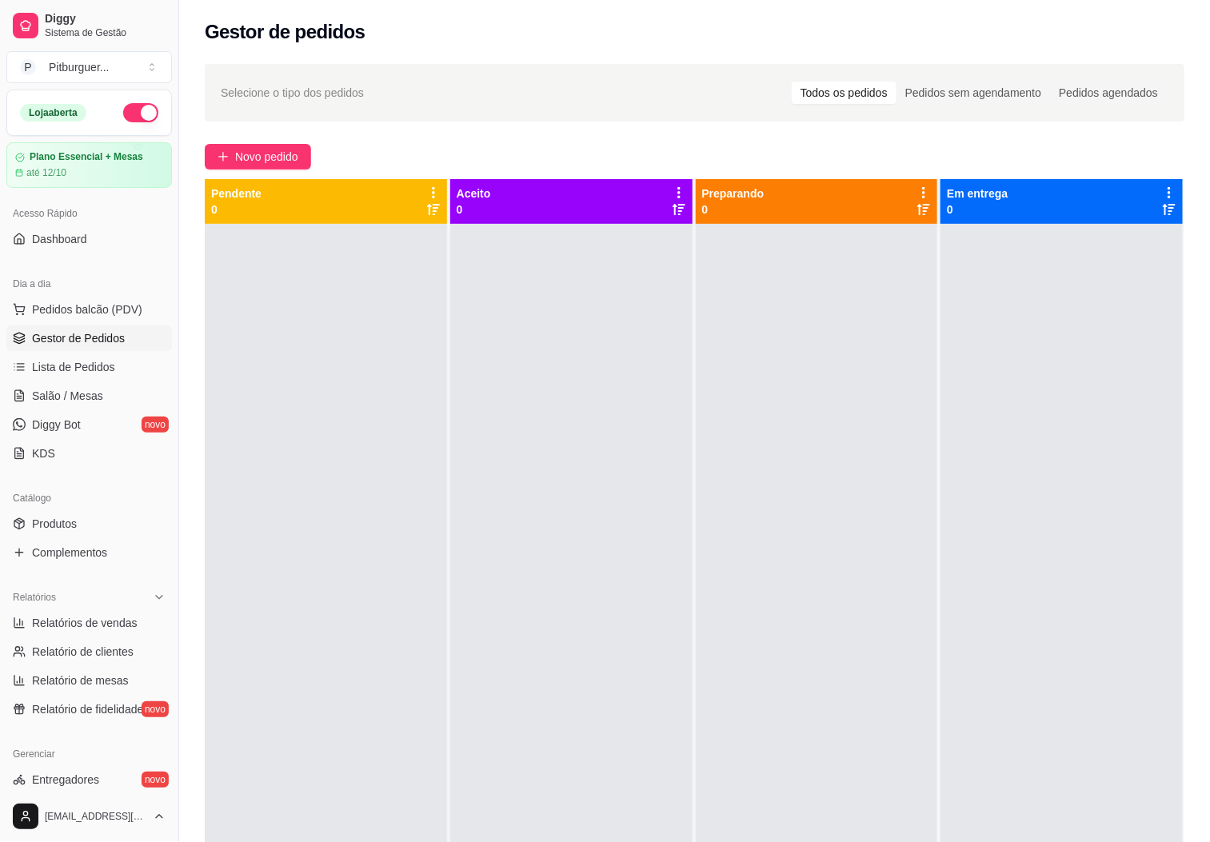
click at [672, 492] on div at bounding box center [571, 645] width 242 height 842
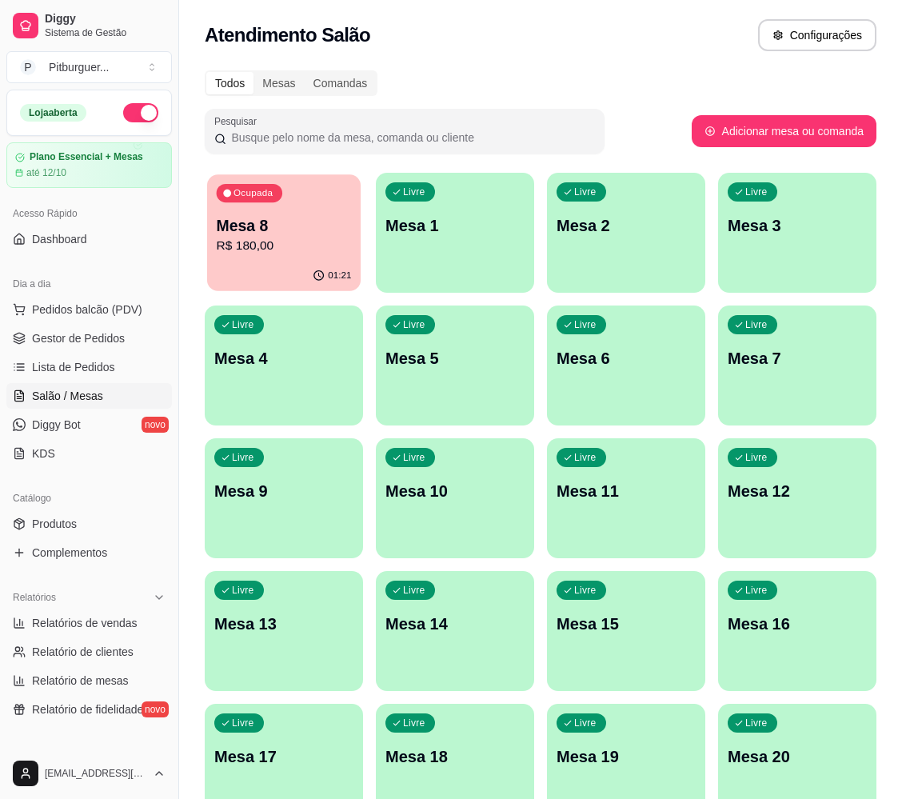
click at [231, 225] on p "Mesa 8" at bounding box center [284, 226] width 135 height 22
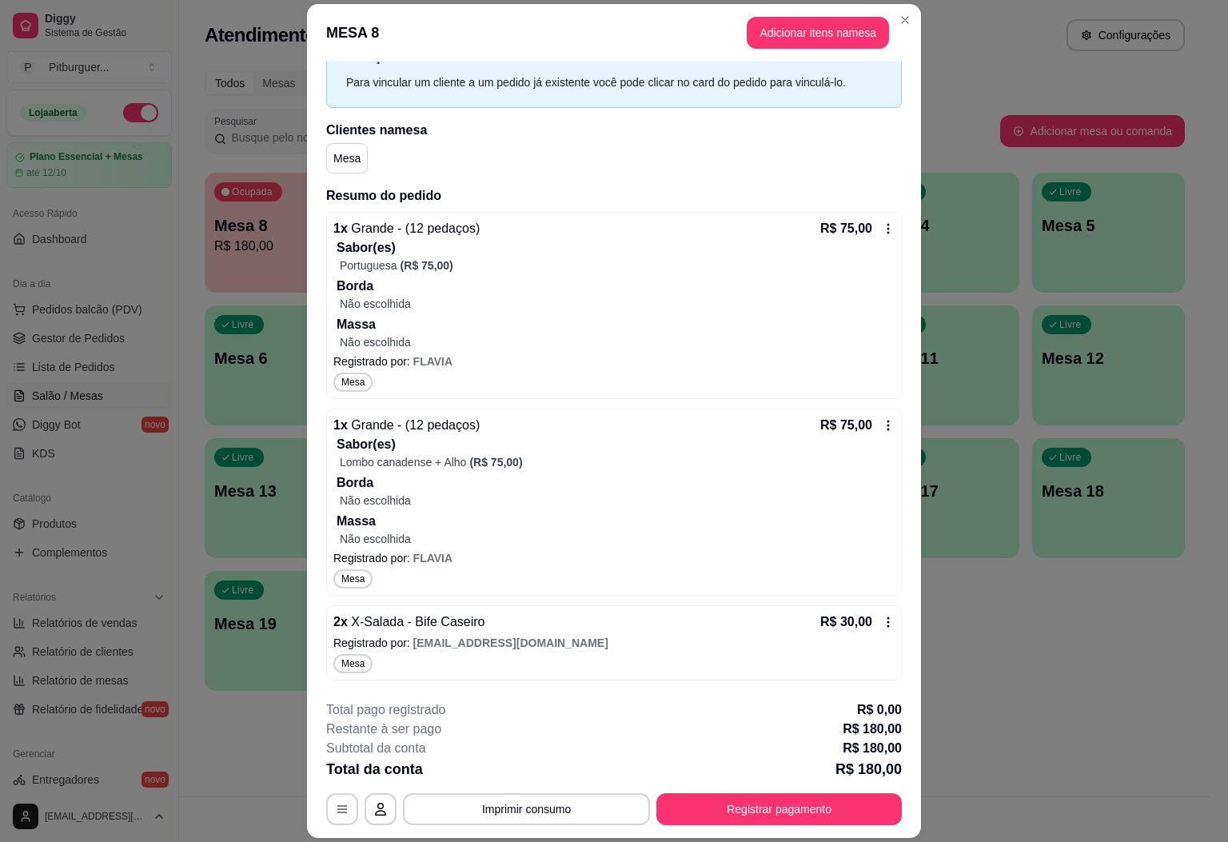
scroll to position [70, 0]
click at [742, 798] on button "Registrar pagamento" at bounding box center [778, 809] width 245 height 32
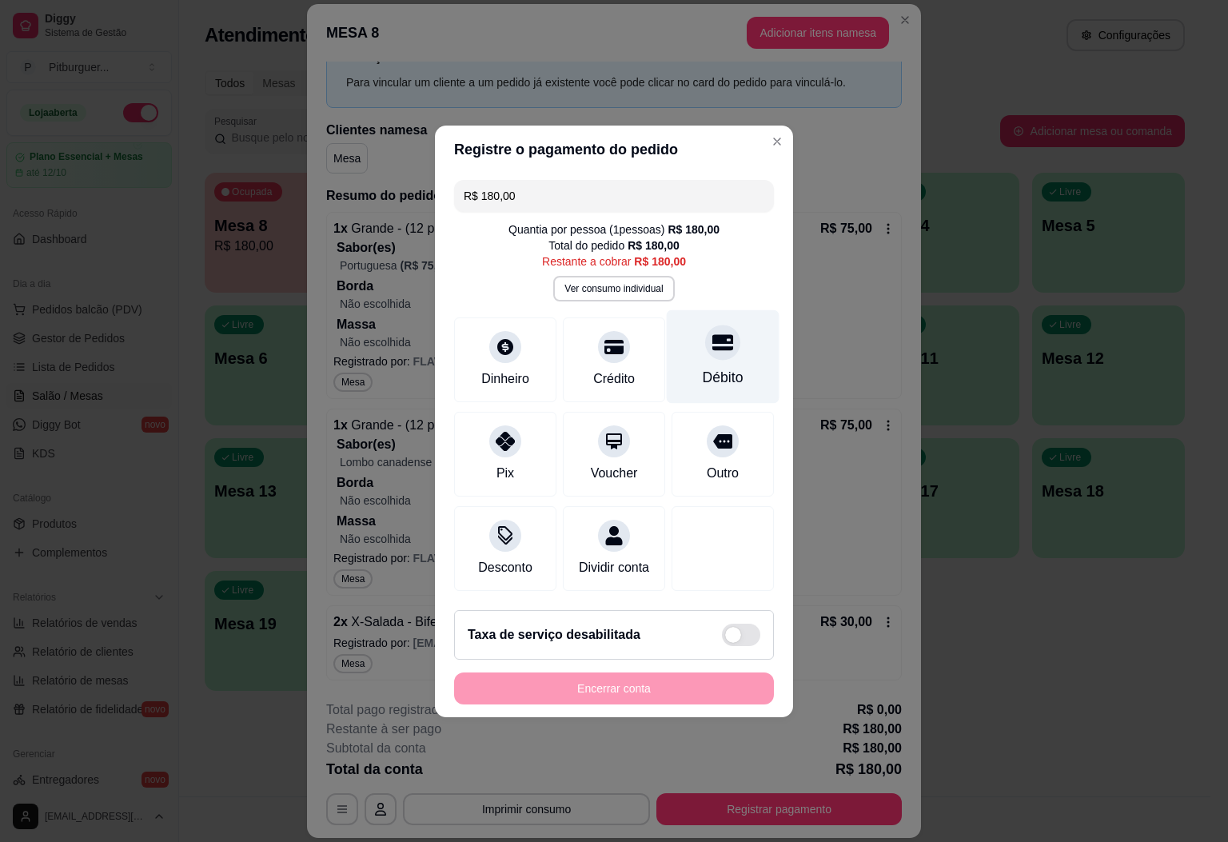
click at [719, 367] on div "Débito" at bounding box center [723, 377] width 41 height 21
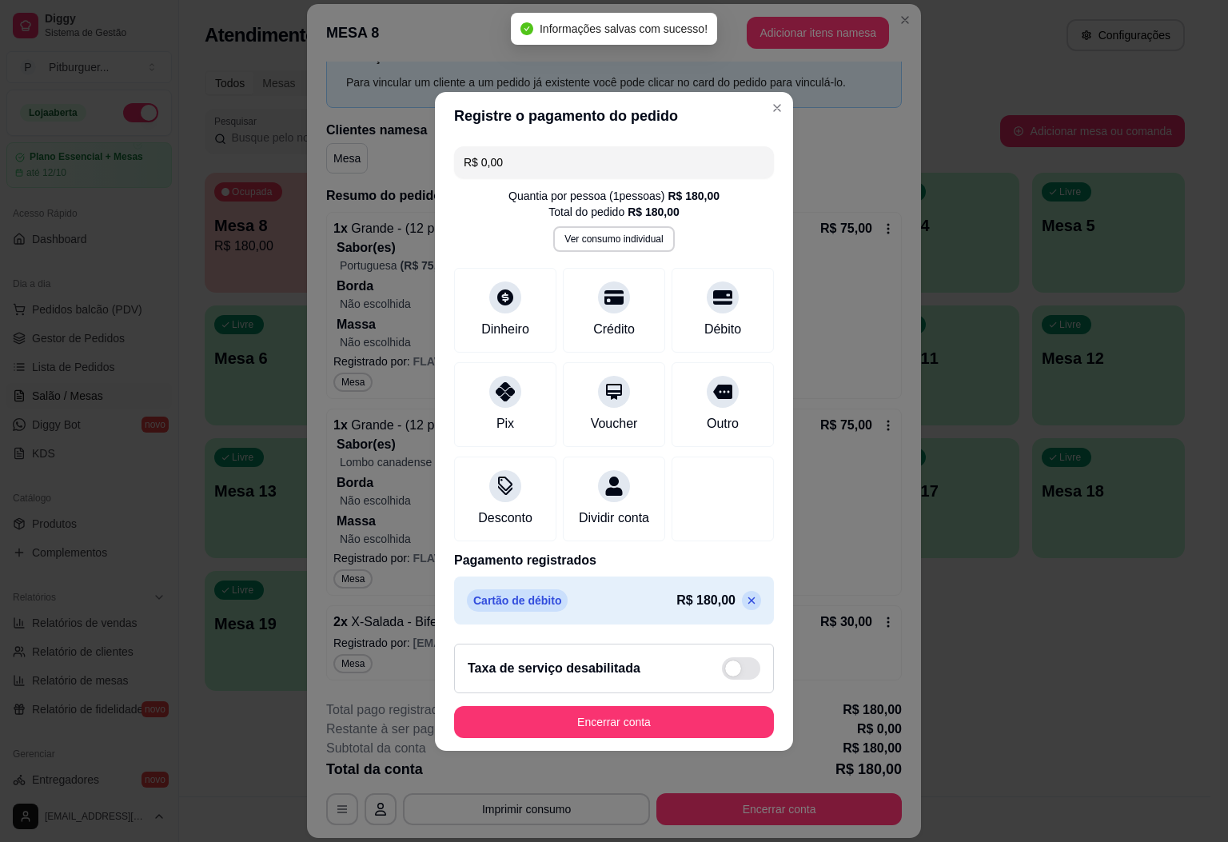
type input "R$ 0,00"
click at [627, 727] on button "Encerrar conta" at bounding box center [614, 722] width 320 height 32
